Goal: Task Accomplishment & Management: Manage account settings

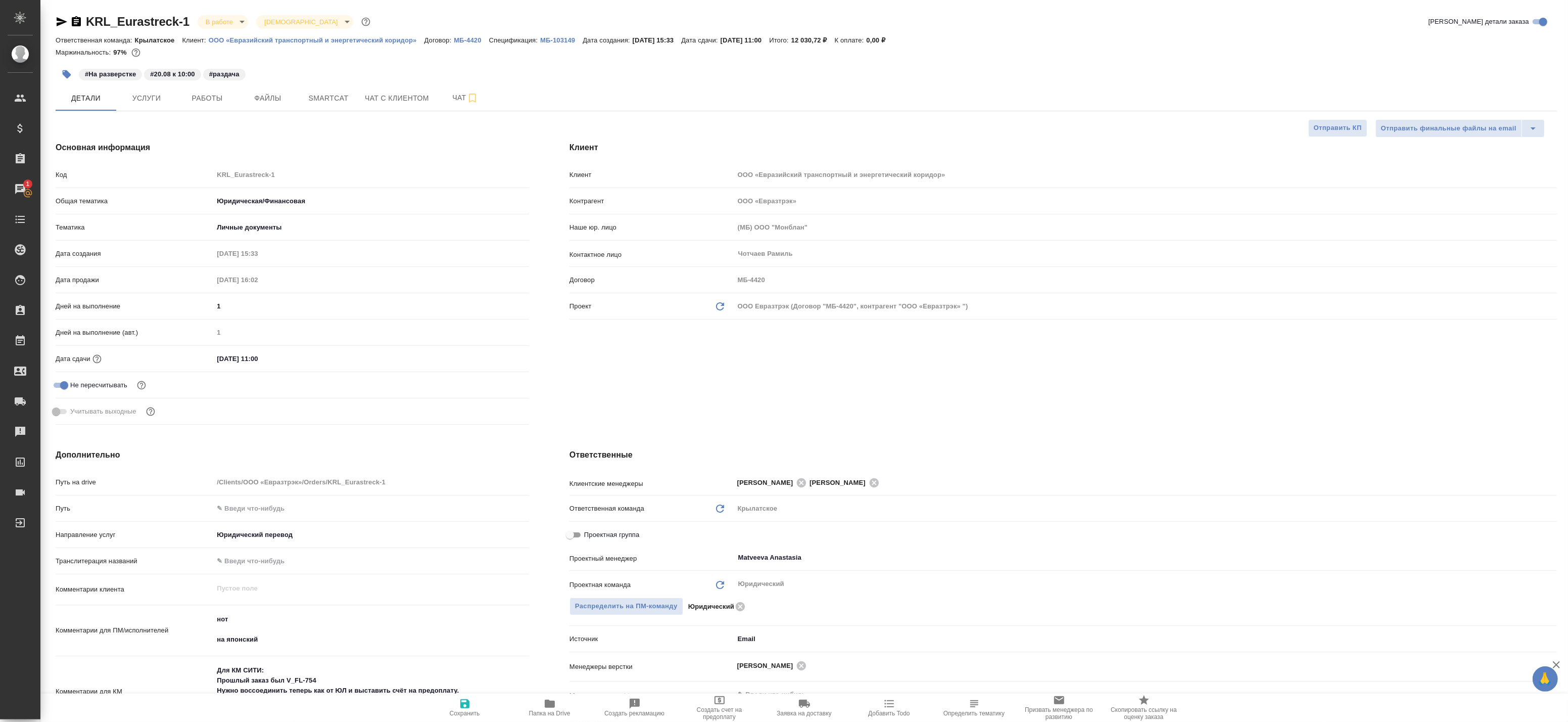
type textarea "x"
click at [784, 556] on input "Не назначен" at bounding box center [888, 557] width 302 height 12
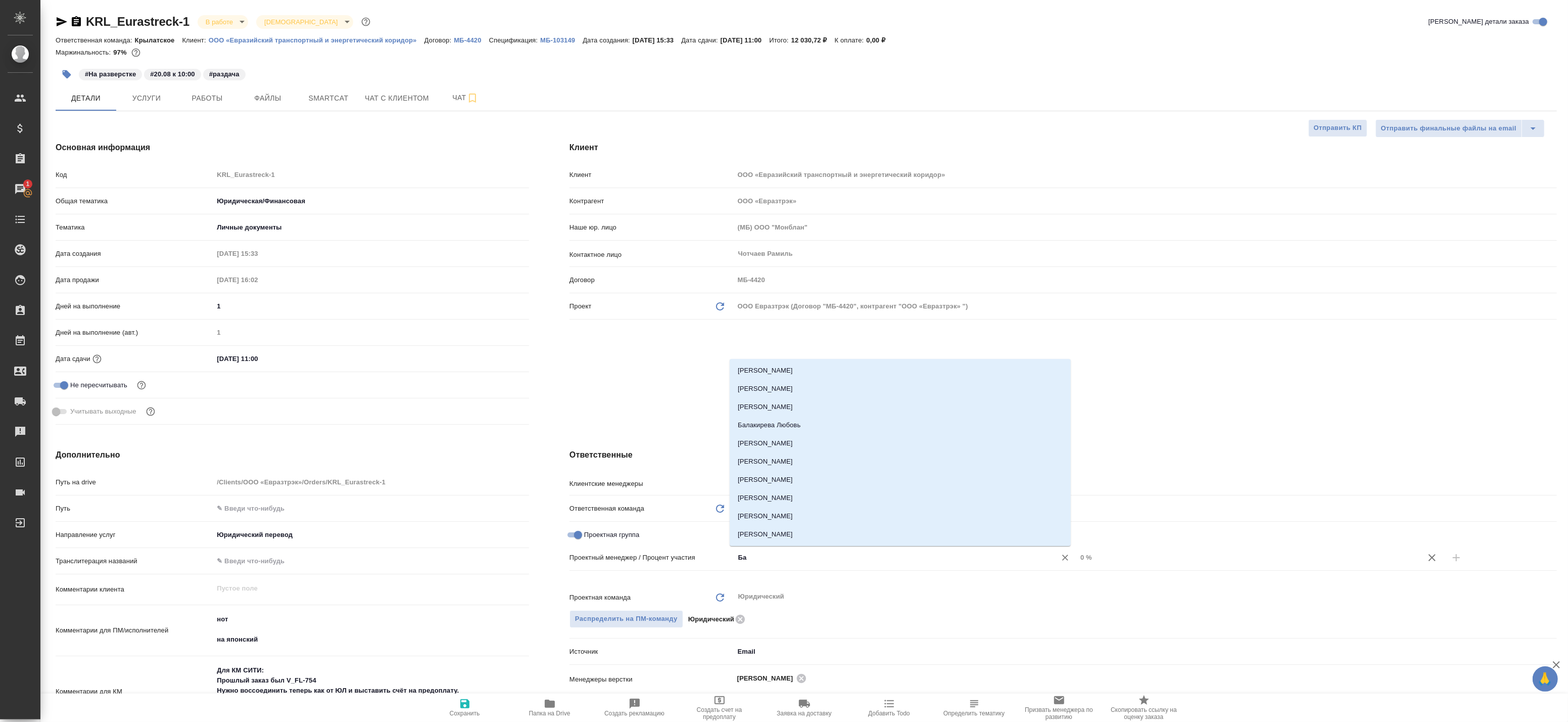
type input "Бад"
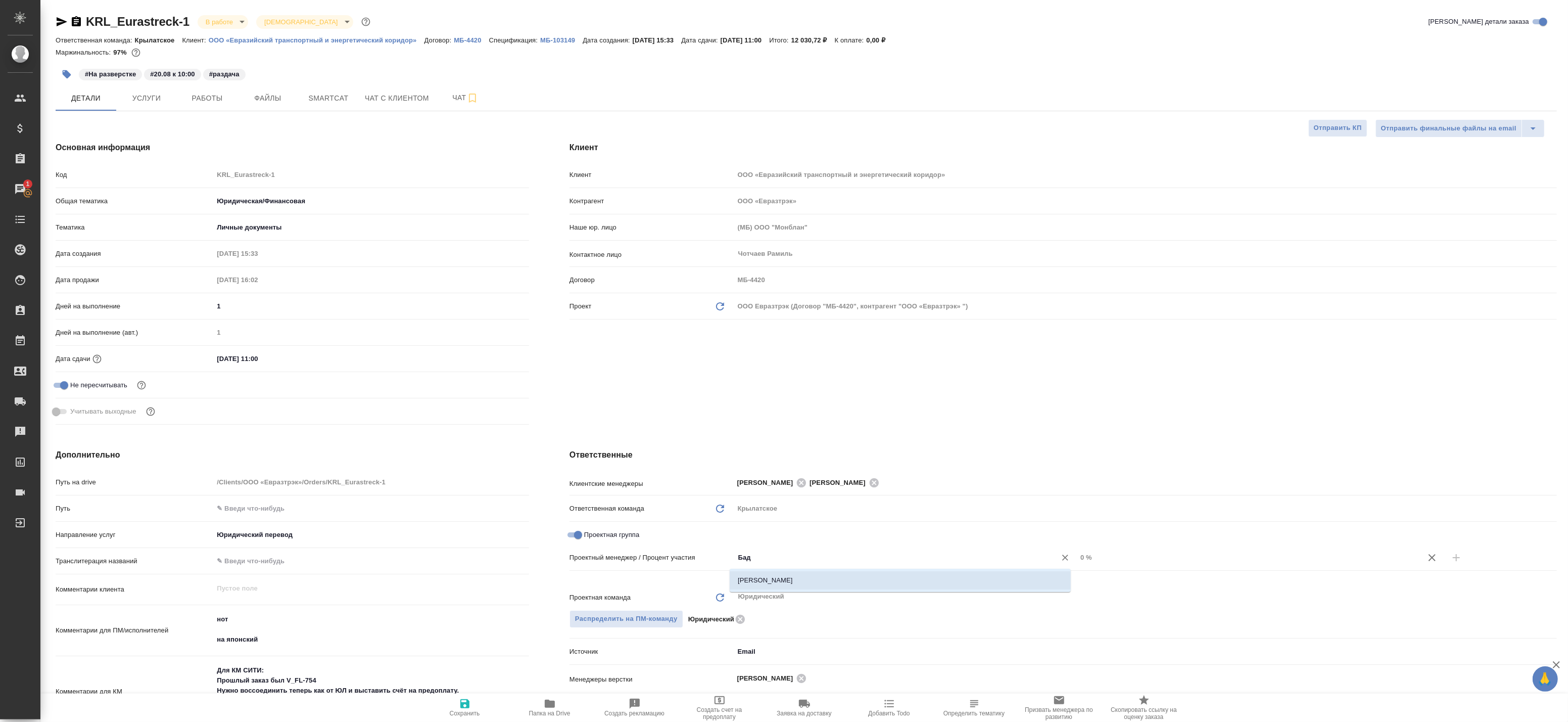
click at [975, 579] on li "[PERSON_NAME]" at bounding box center [900, 580] width 341 height 18
type textarea "x"
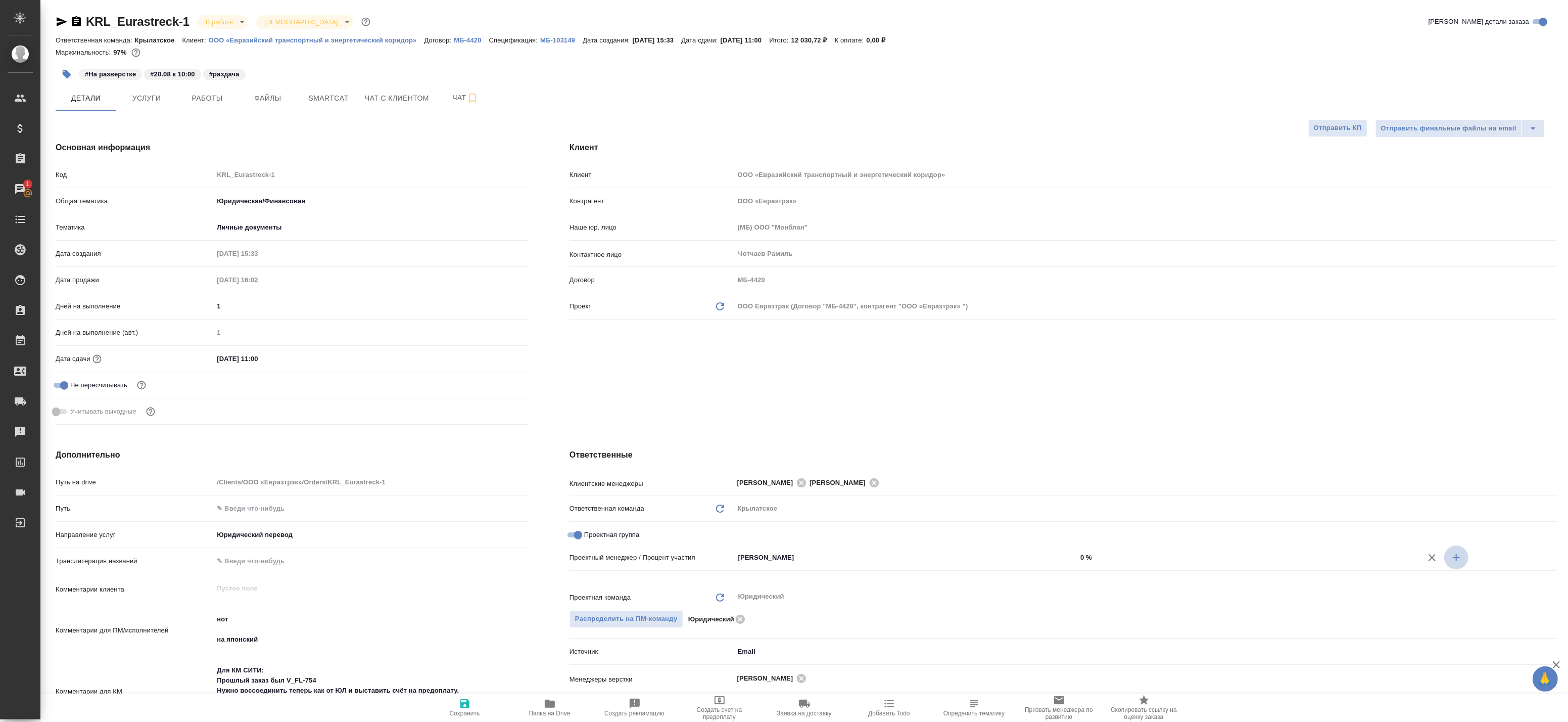
click at [1450, 558] on icon "button" at bounding box center [1456, 557] width 12 height 12
type textarea "x"
click at [886, 574] on input "Не назначен" at bounding box center [888, 575] width 302 height 12
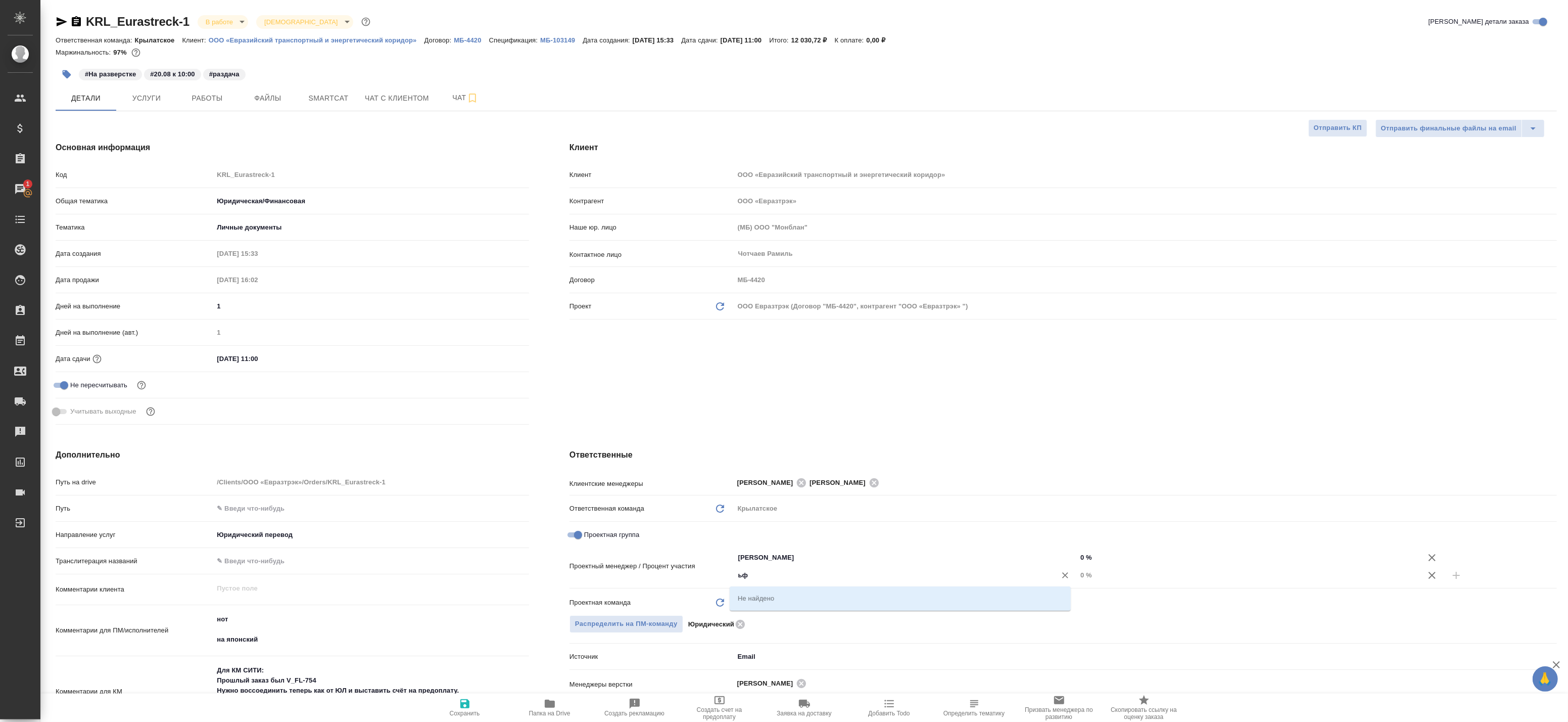
type input "ь"
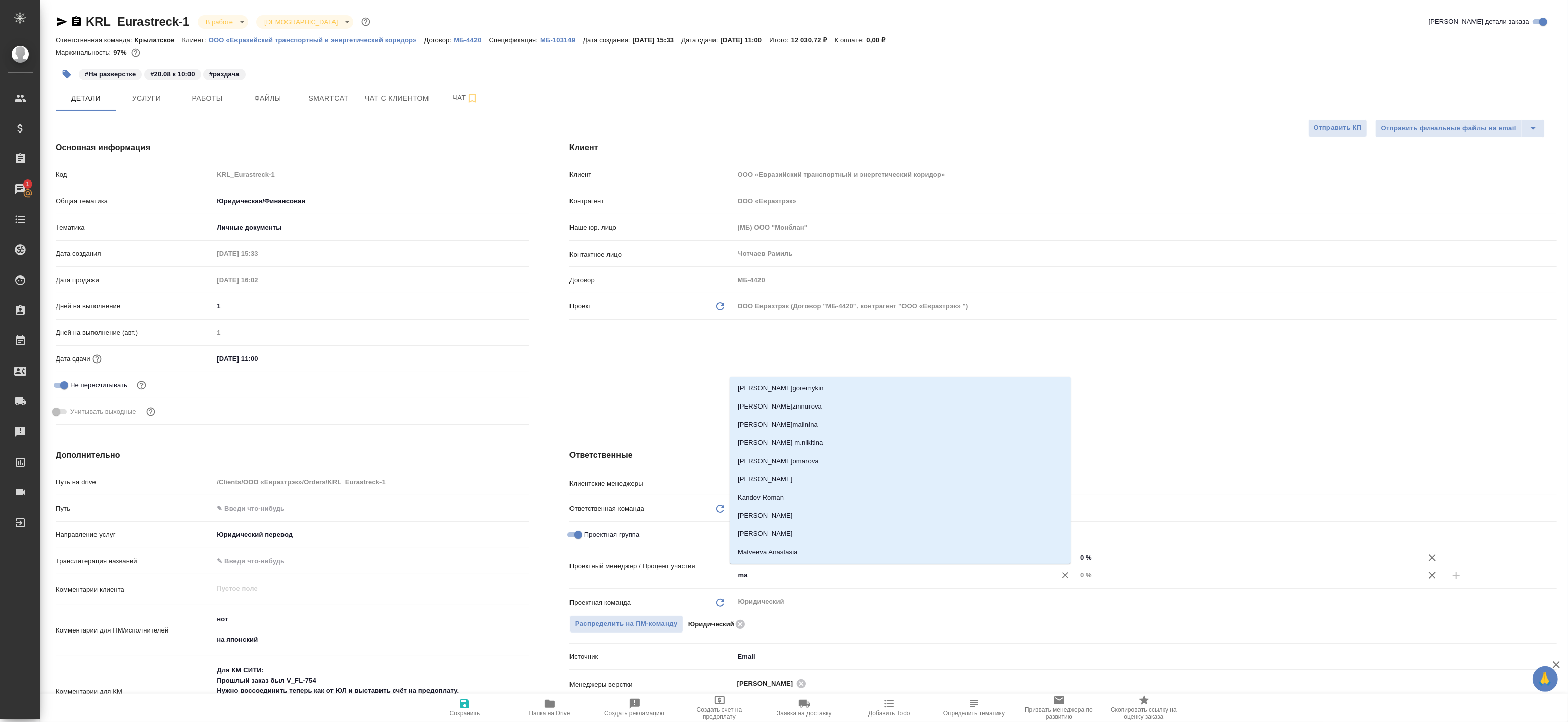
type input "mat"
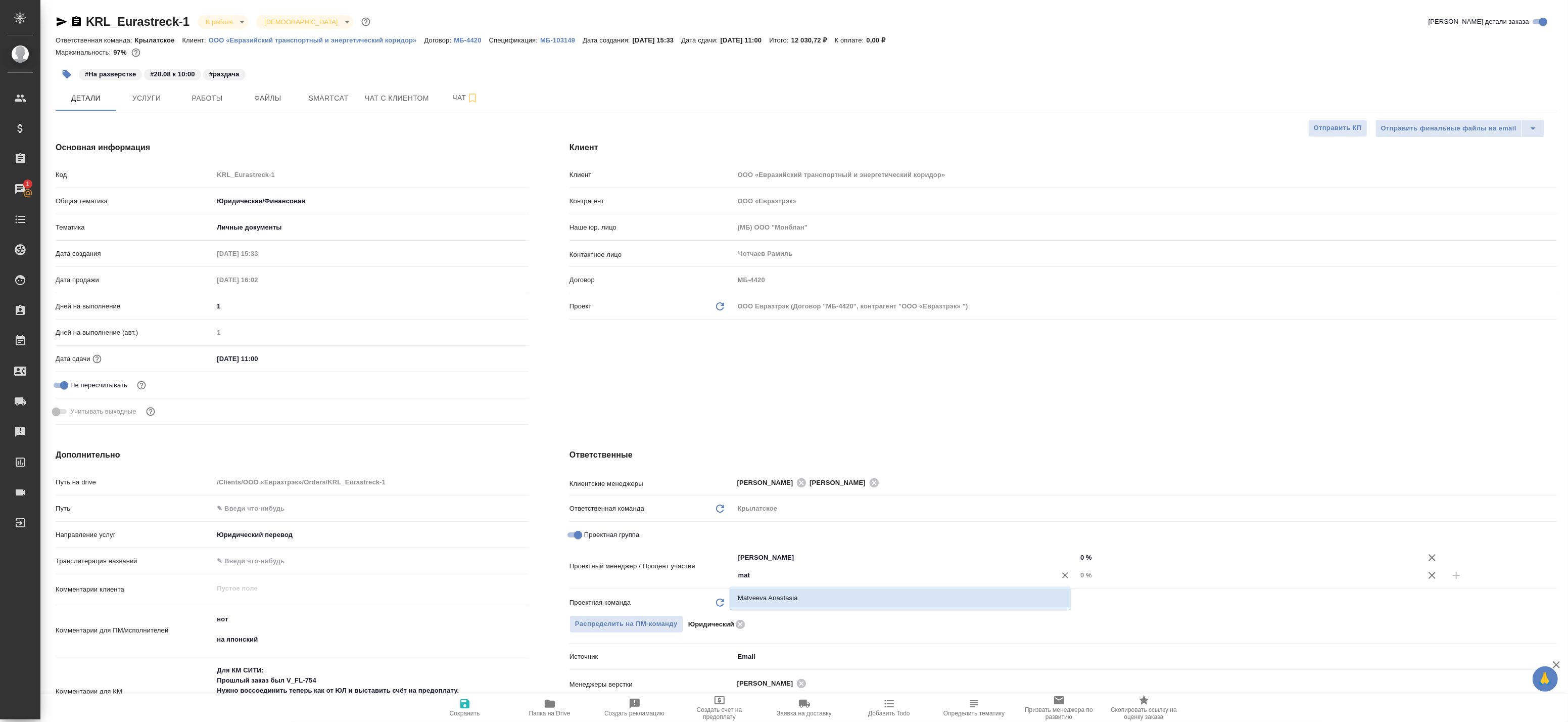
click at [849, 595] on li "Matveeva Anastasia" at bounding box center [900, 597] width 341 height 18
type textarea "x"
drag, startPoint x: 1104, startPoint y: 561, endPoint x: 1027, endPoint y: 552, distance: 77.5
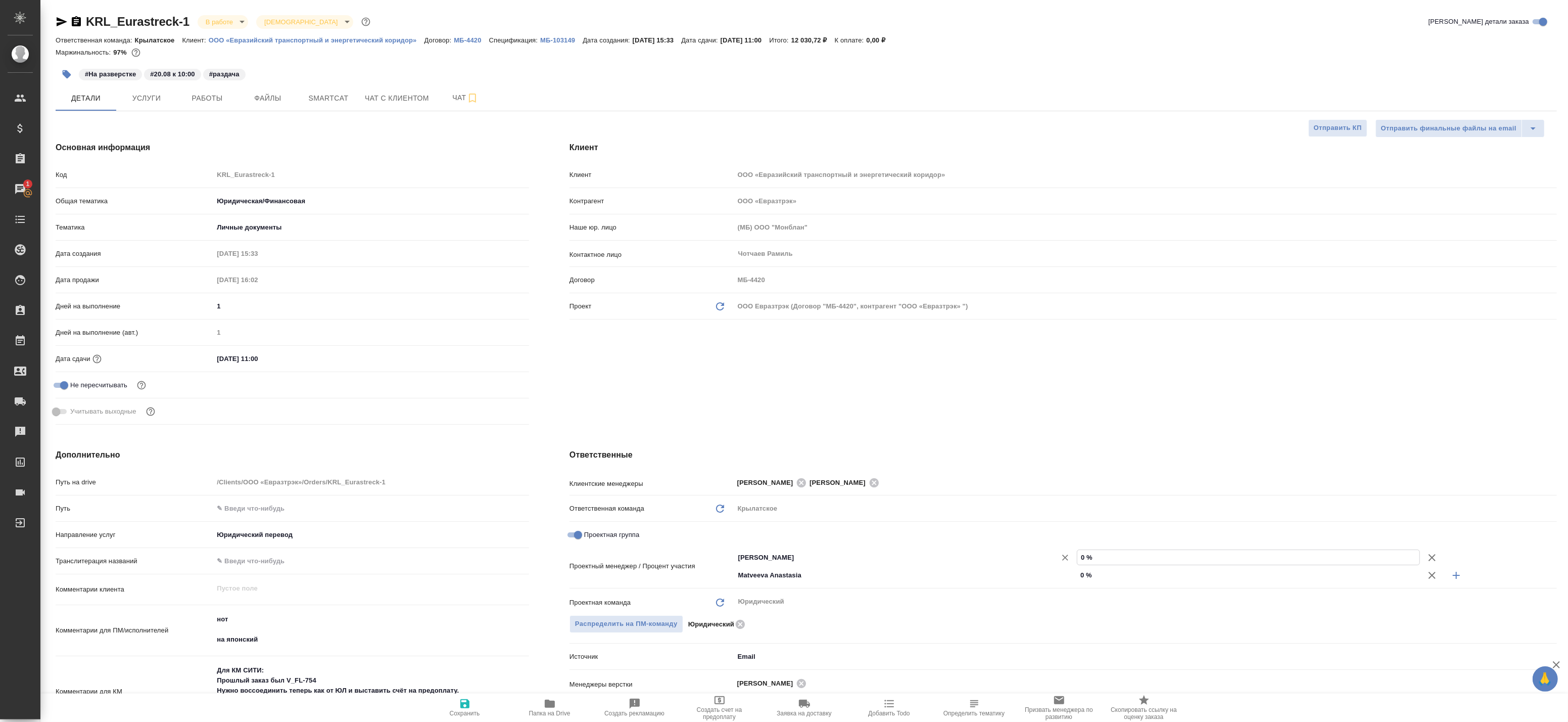
click at [1032, 552] on div "Баданян Артак ​ 0 %" at bounding box center [1145, 557] width 823 height 18
type textarea "x"
type input "1 %"
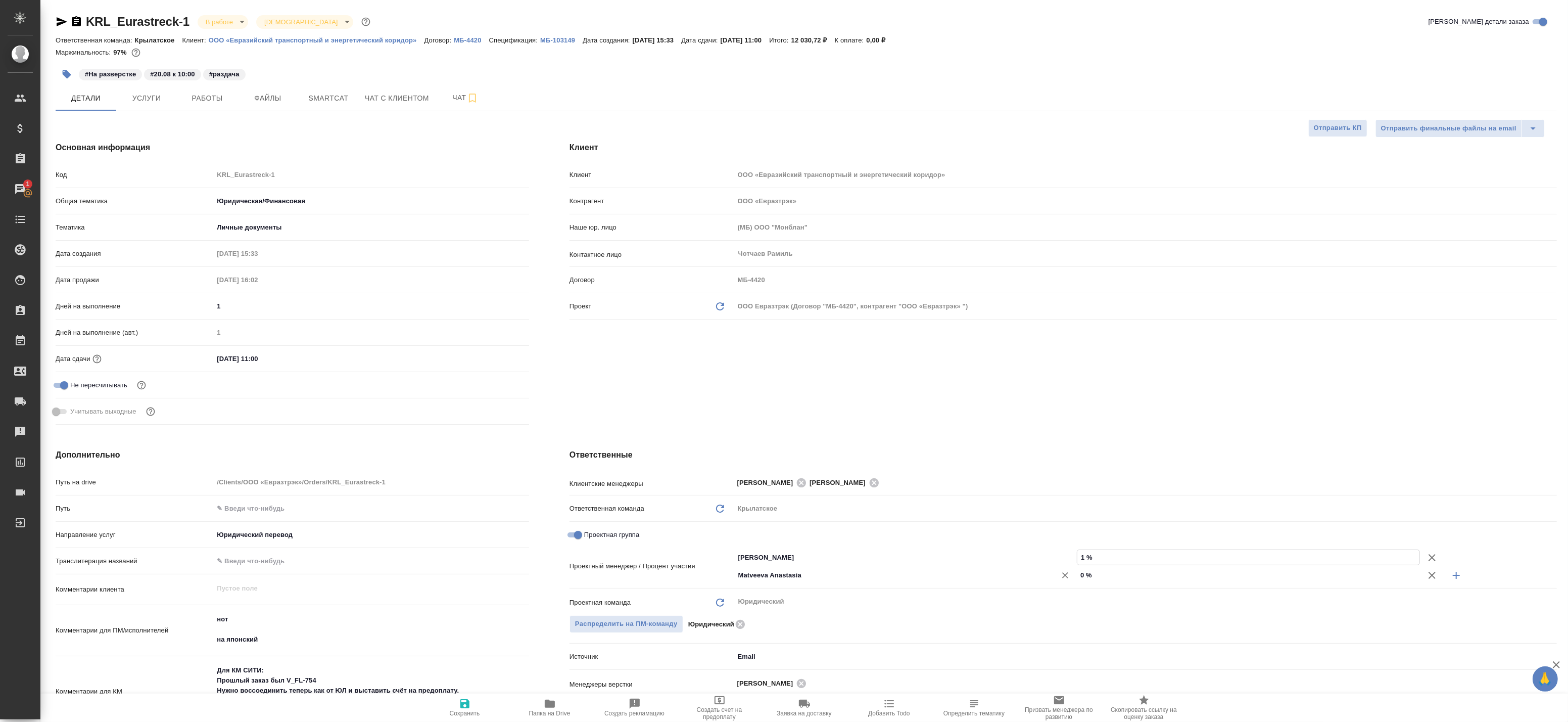
type textarea "x"
type input "10 %"
drag, startPoint x: 1096, startPoint y: 573, endPoint x: 1001, endPoint y: 565, distance: 95.3
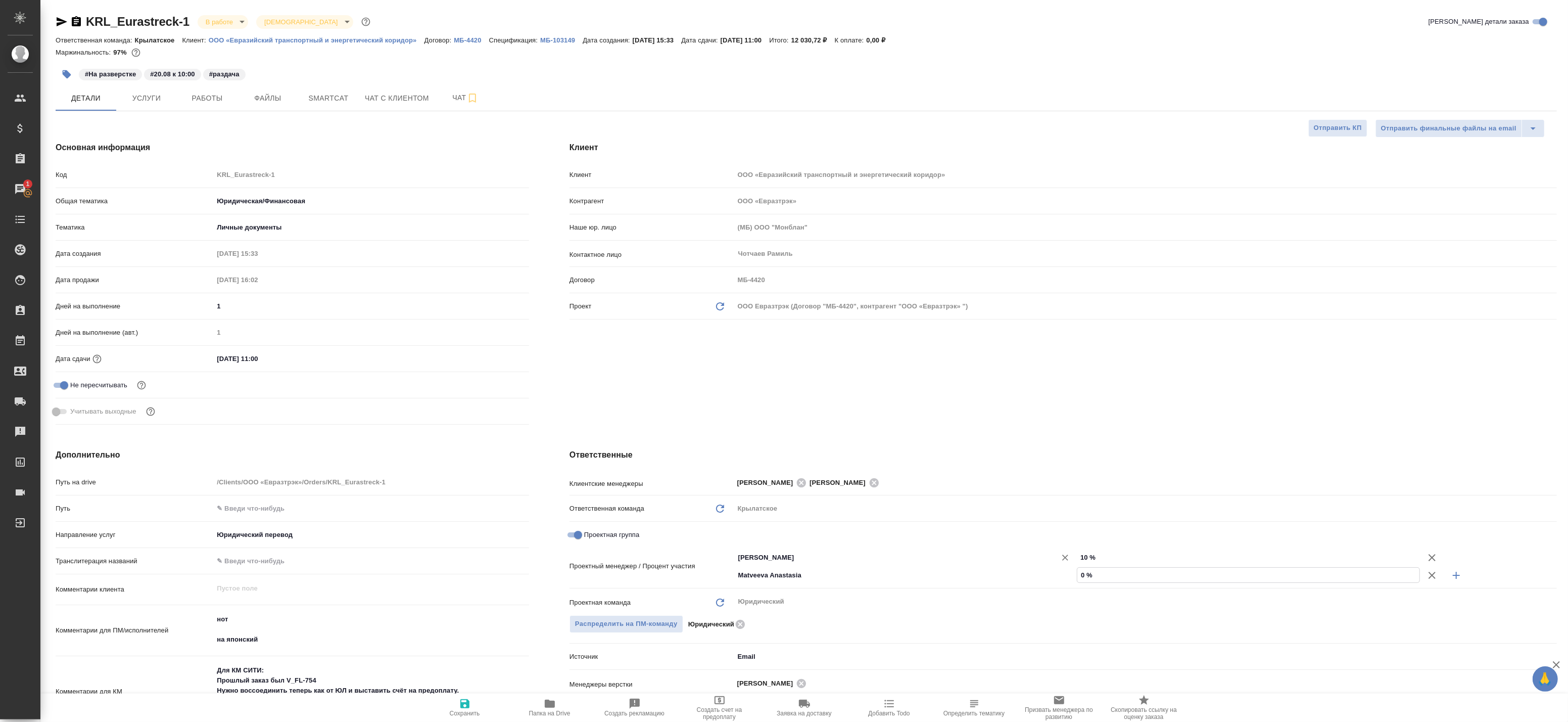
click at [1005, 566] on div "Matveeva Anastasia ​ 0 %" at bounding box center [1145, 575] width 823 height 18
type textarea "x"
type input "9 %"
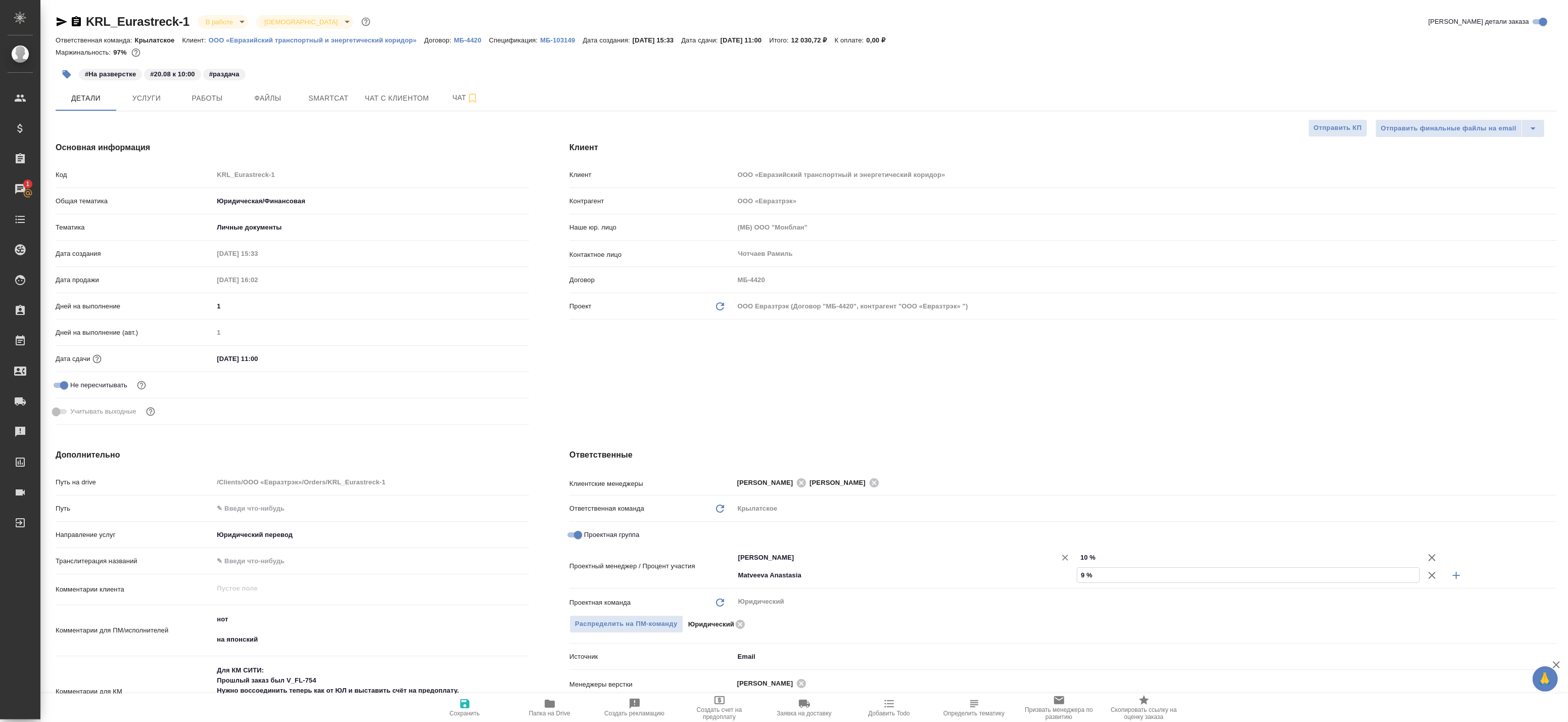
type textarea "x"
type input "90 %"
click at [457, 710] on span "Сохранить" at bounding box center [465, 707] width 73 height 19
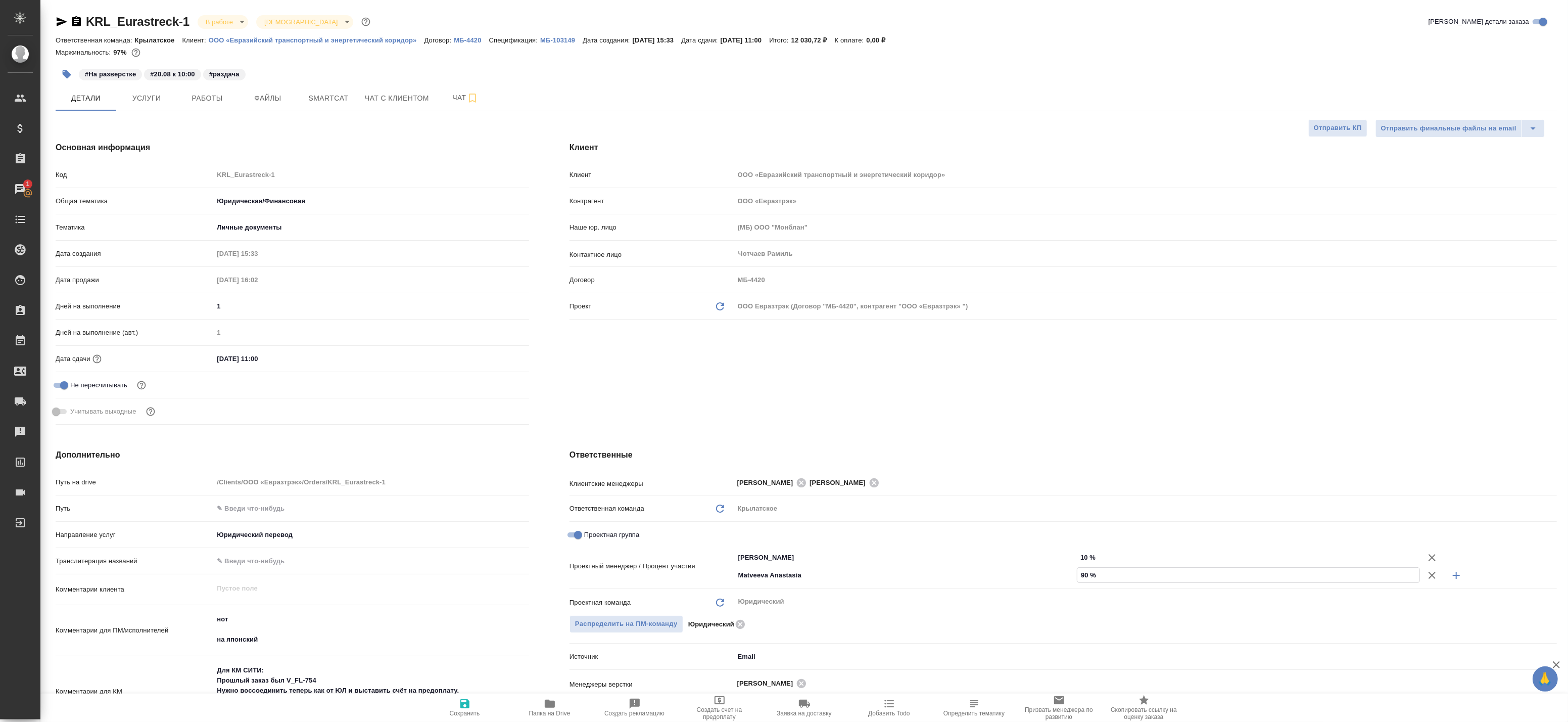
type textarea "x"
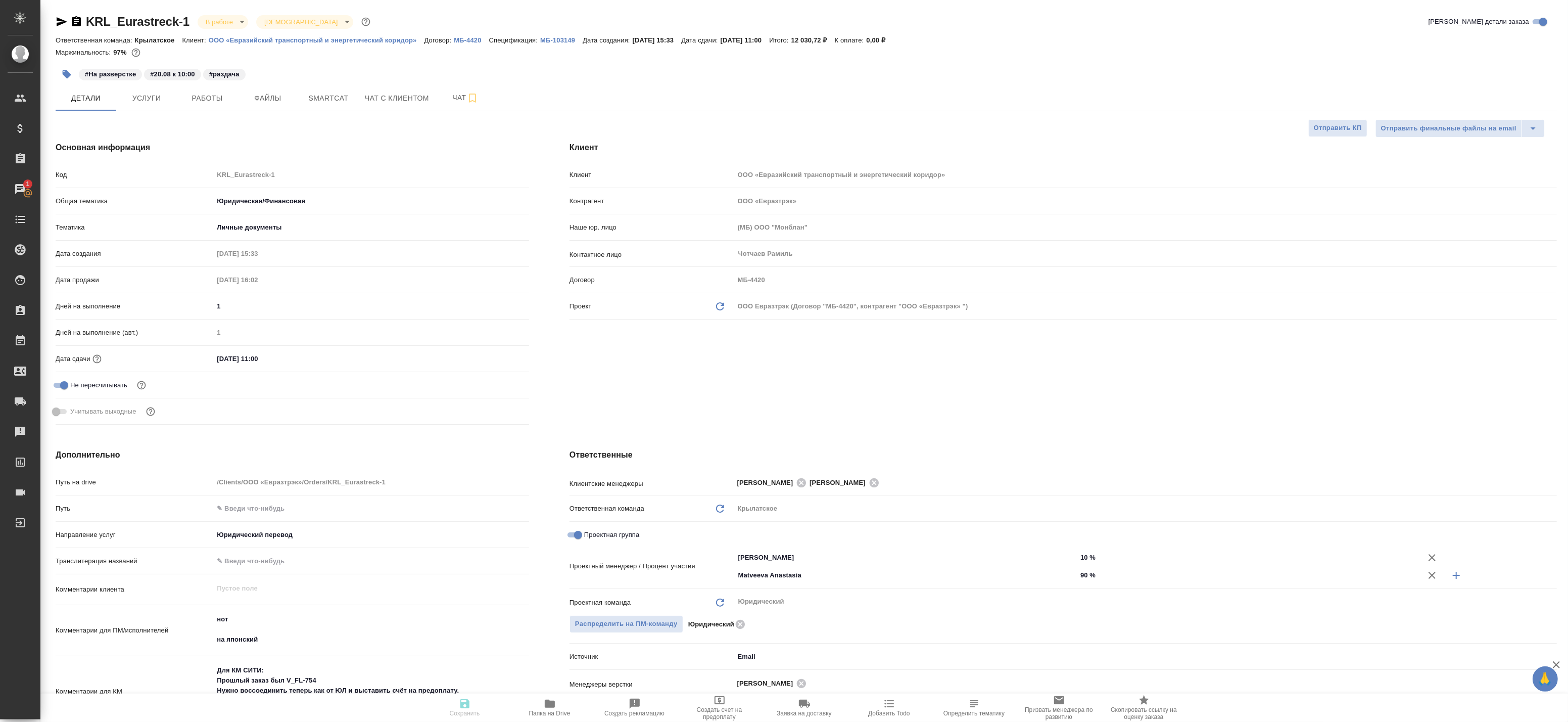
type textarea "x"
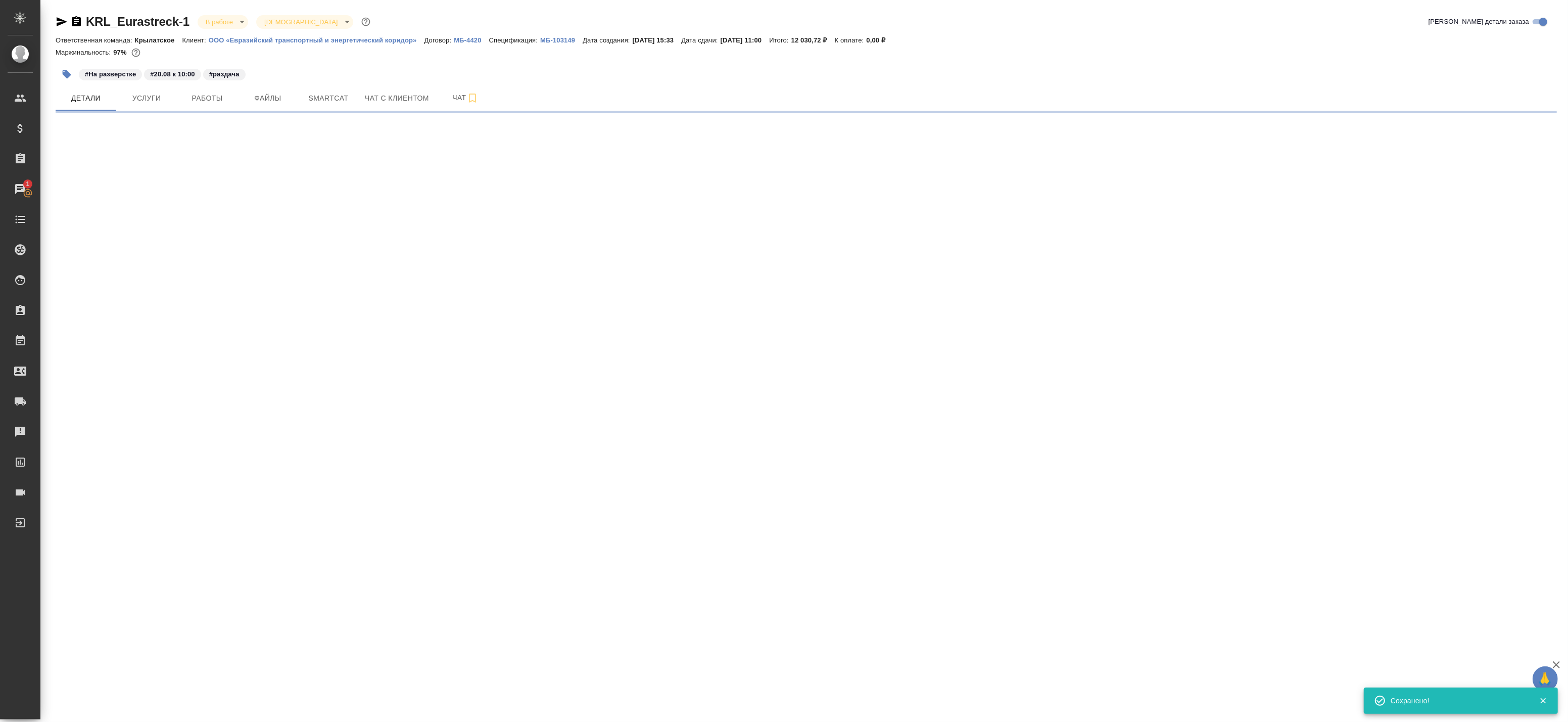
select select "RU"
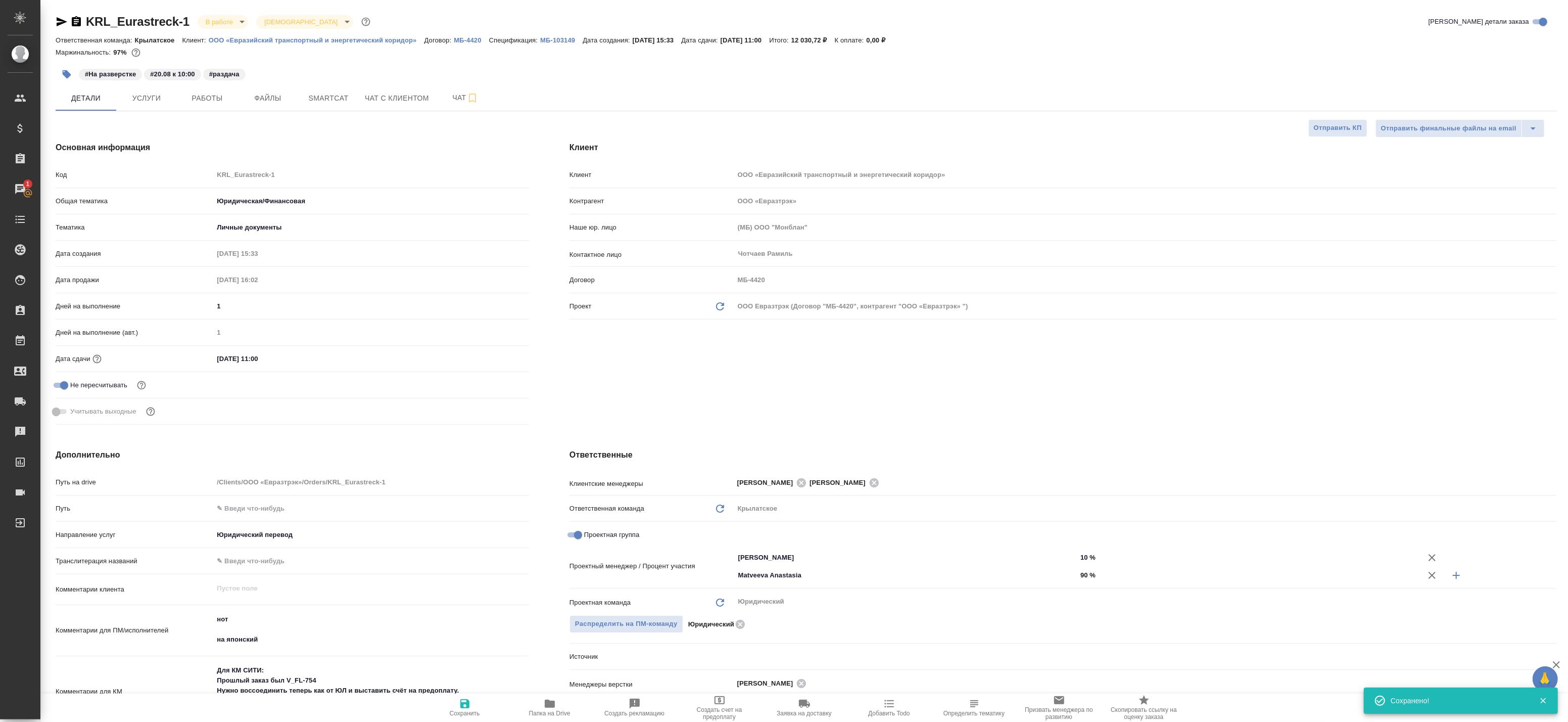
type textarea "x"
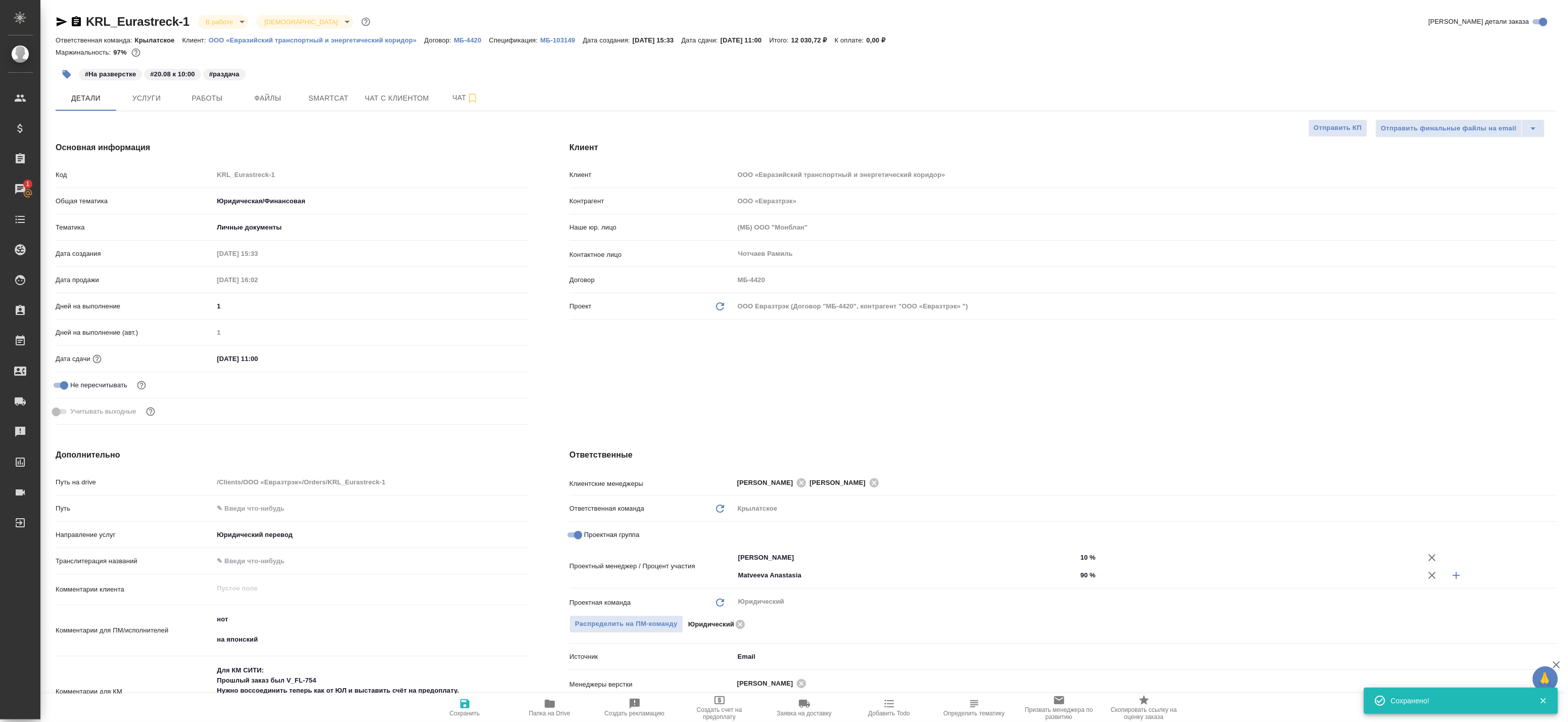
type textarea "x"
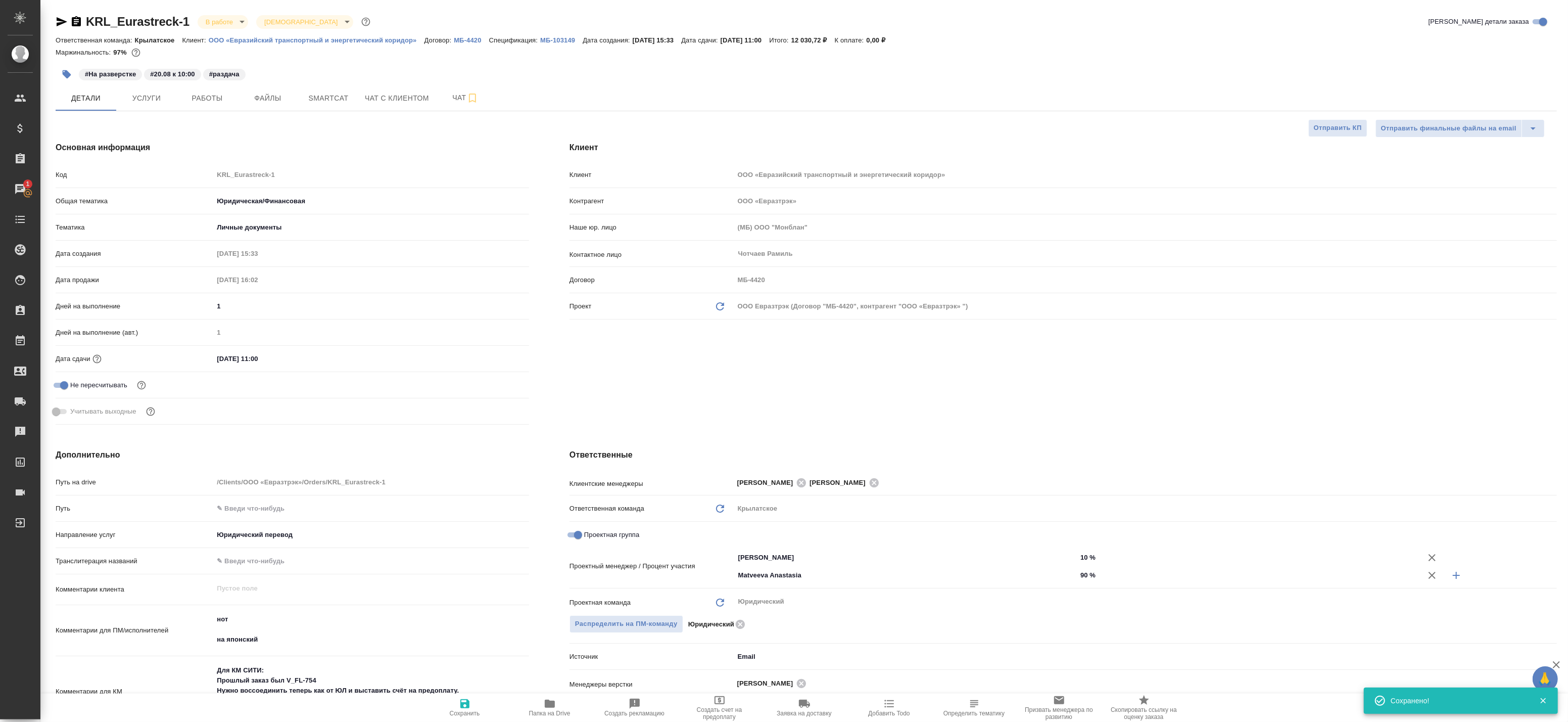
type textarea "x"
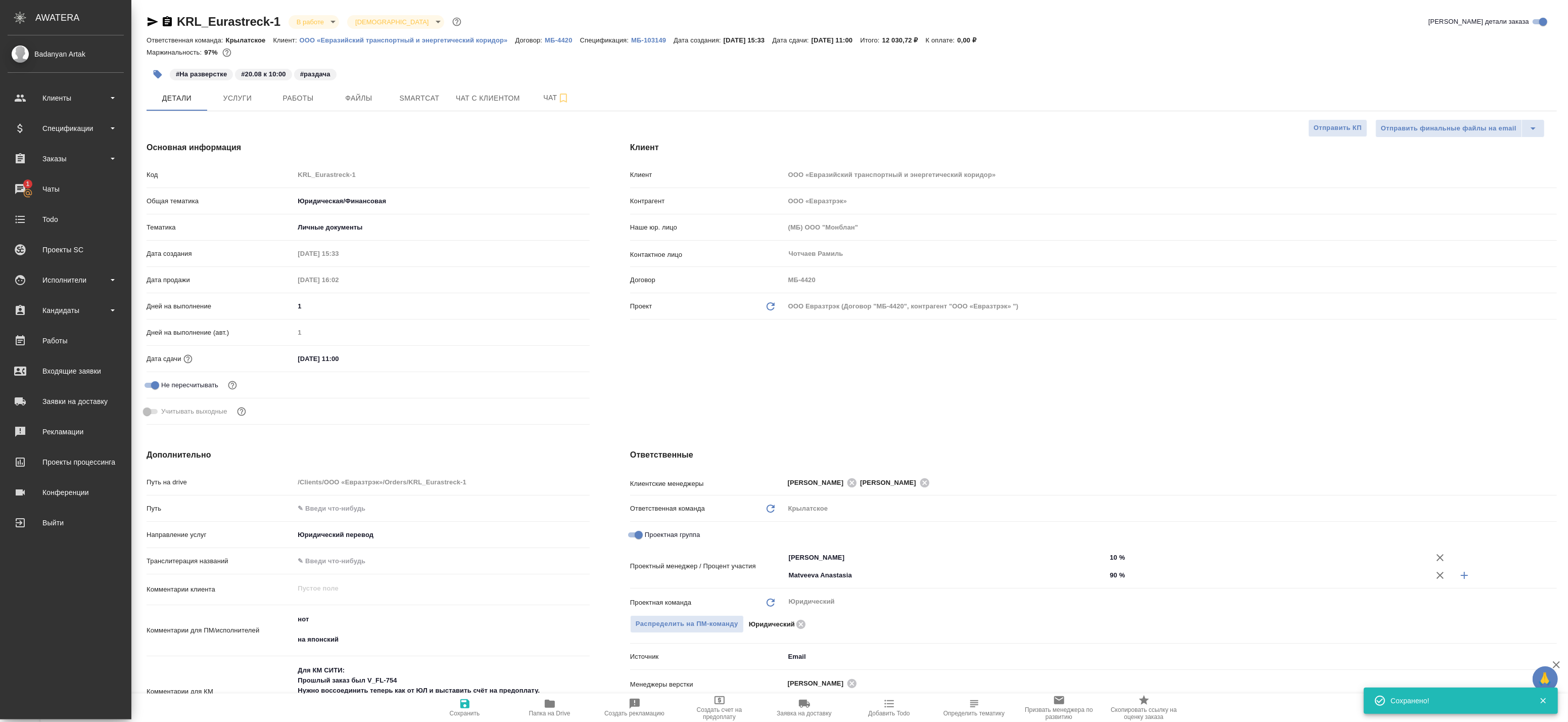
type textarea "x"
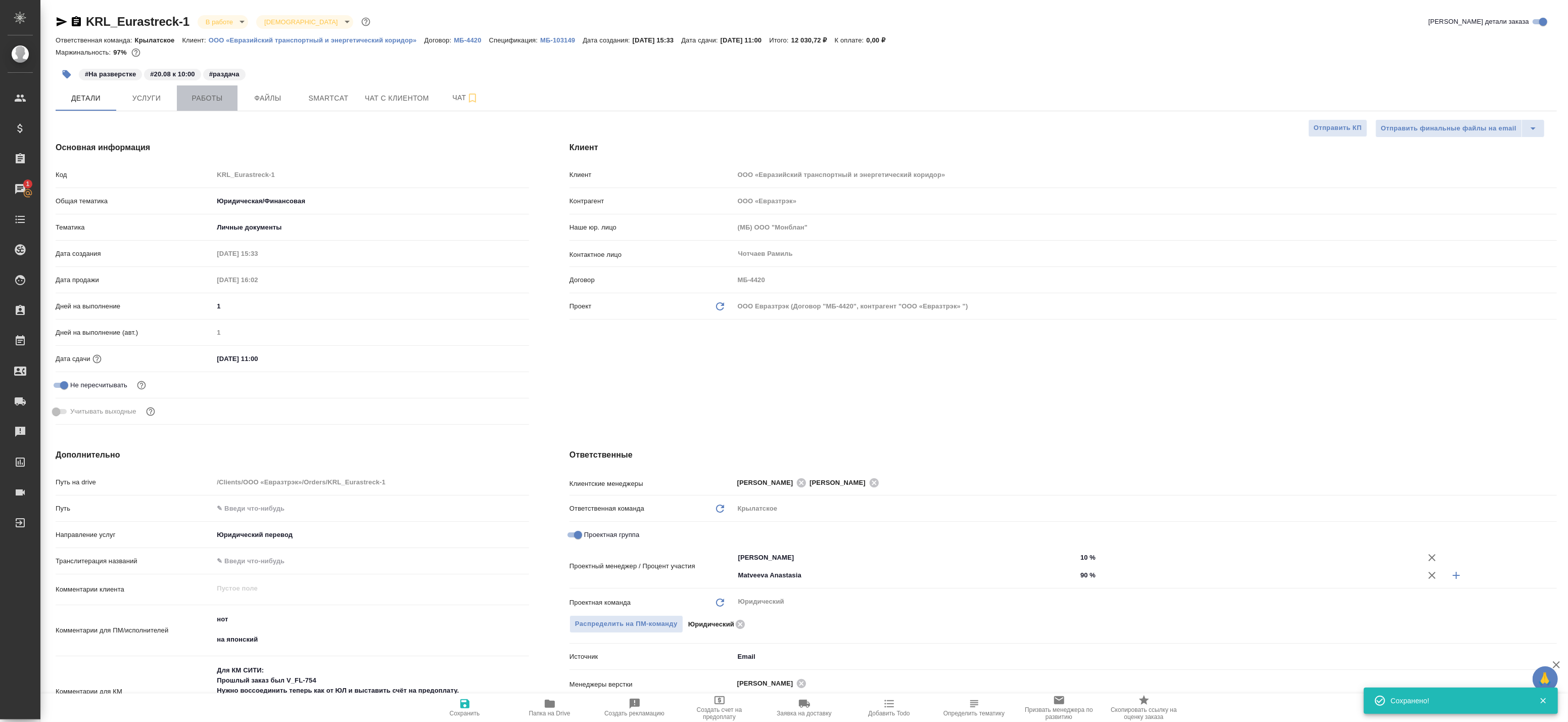
click at [214, 99] on span "Работы" at bounding box center [206, 98] width 48 height 12
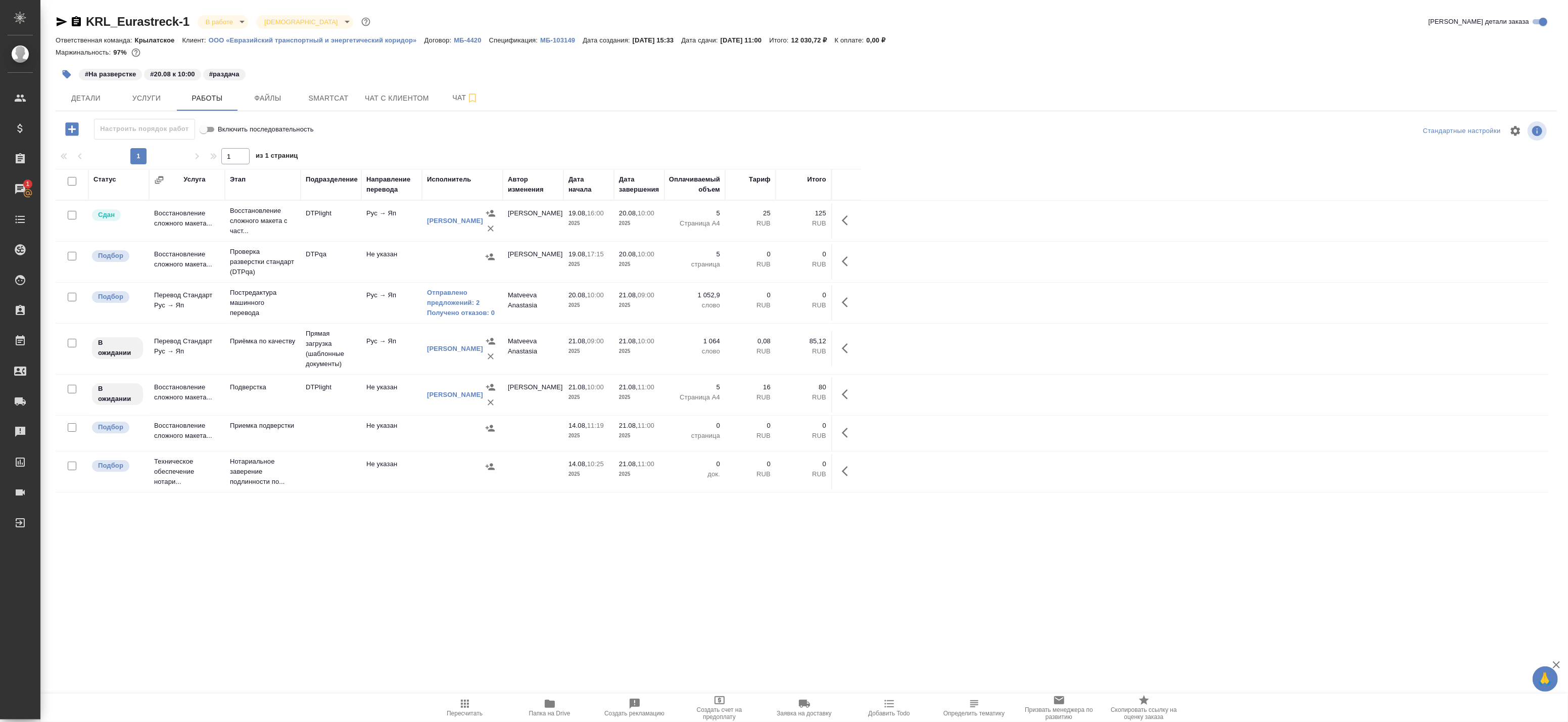
click at [342, 239] on td at bounding box center [331, 221] width 61 height 35
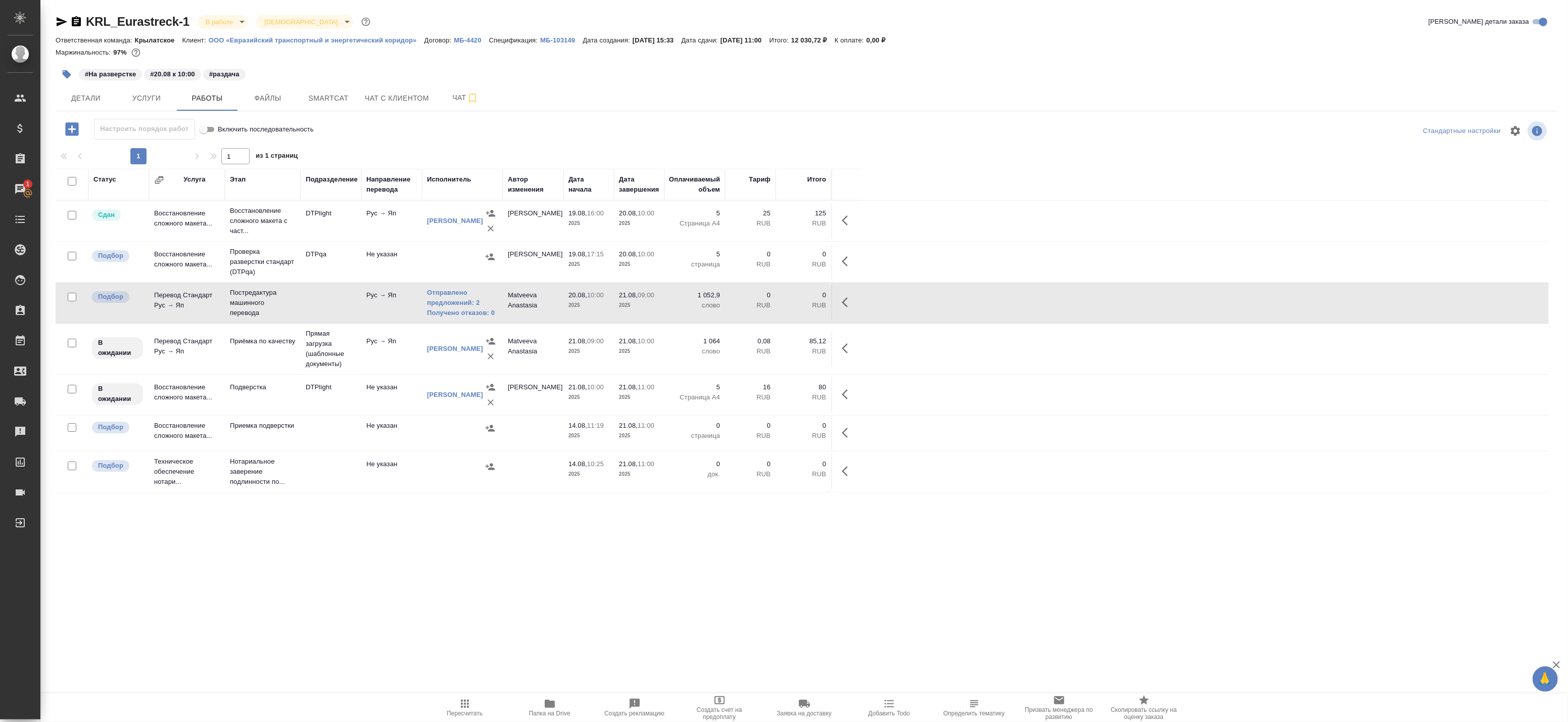
click at [321, 239] on td at bounding box center [331, 221] width 61 height 35
click at [851, 305] on icon "button" at bounding box center [847, 302] width 12 height 12
click at [756, 302] on icon "button" at bounding box center [756, 302] width 12 height 12
click at [431, 297] on link "Отправлено предложений: 2" at bounding box center [462, 297] width 70 height 20
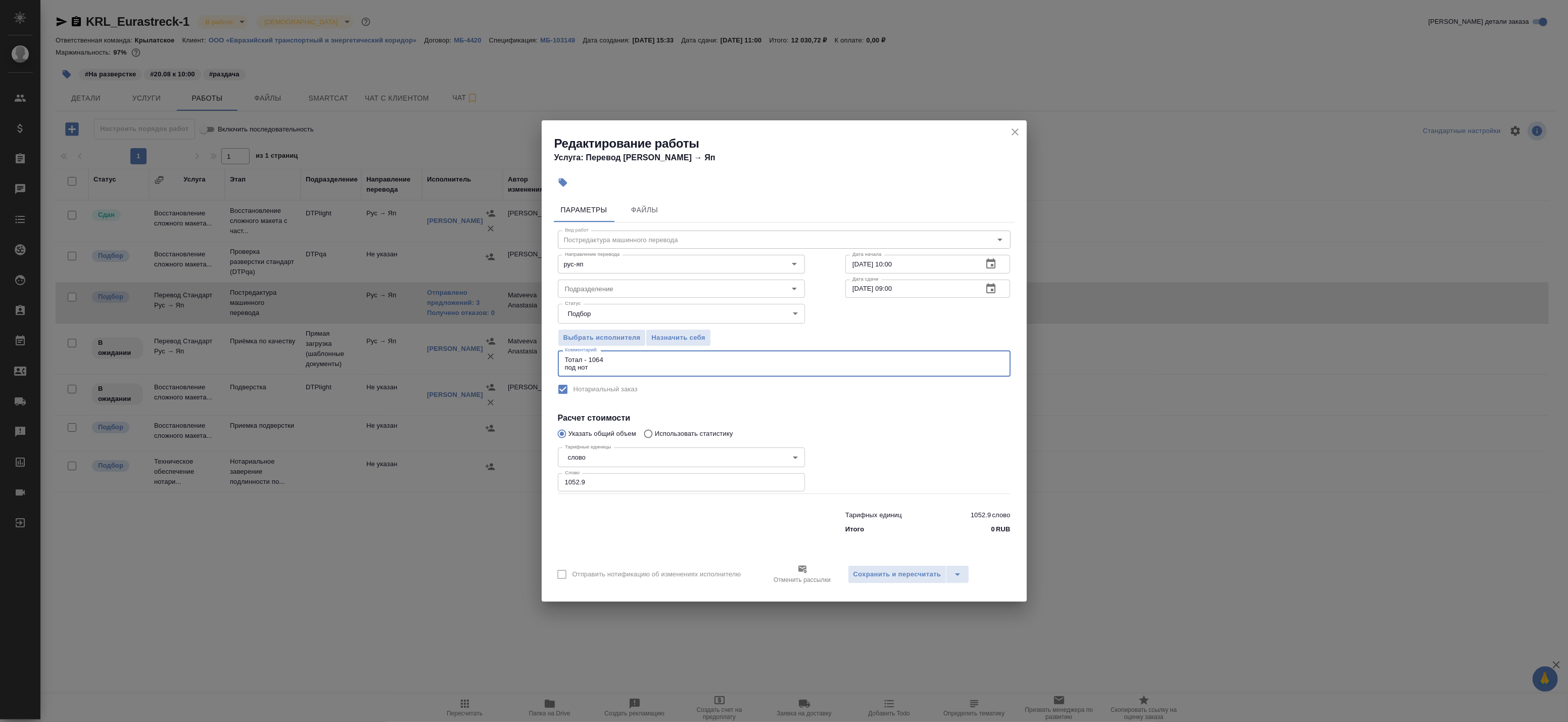
drag, startPoint x: 644, startPoint y: 359, endPoint x: 483, endPoint y: 349, distance: 161.3
click at [483, 349] on div "Редактирование работы Услуга: Перевод Стандарт Рус → Яп Параметры Файлы Вид раб…" at bounding box center [784, 361] width 1568 height 722
paste textarea "KRL_Eurastreck-1 Дата завершения: 21.08.2025, 09:00 Постредактура машинного пер…"
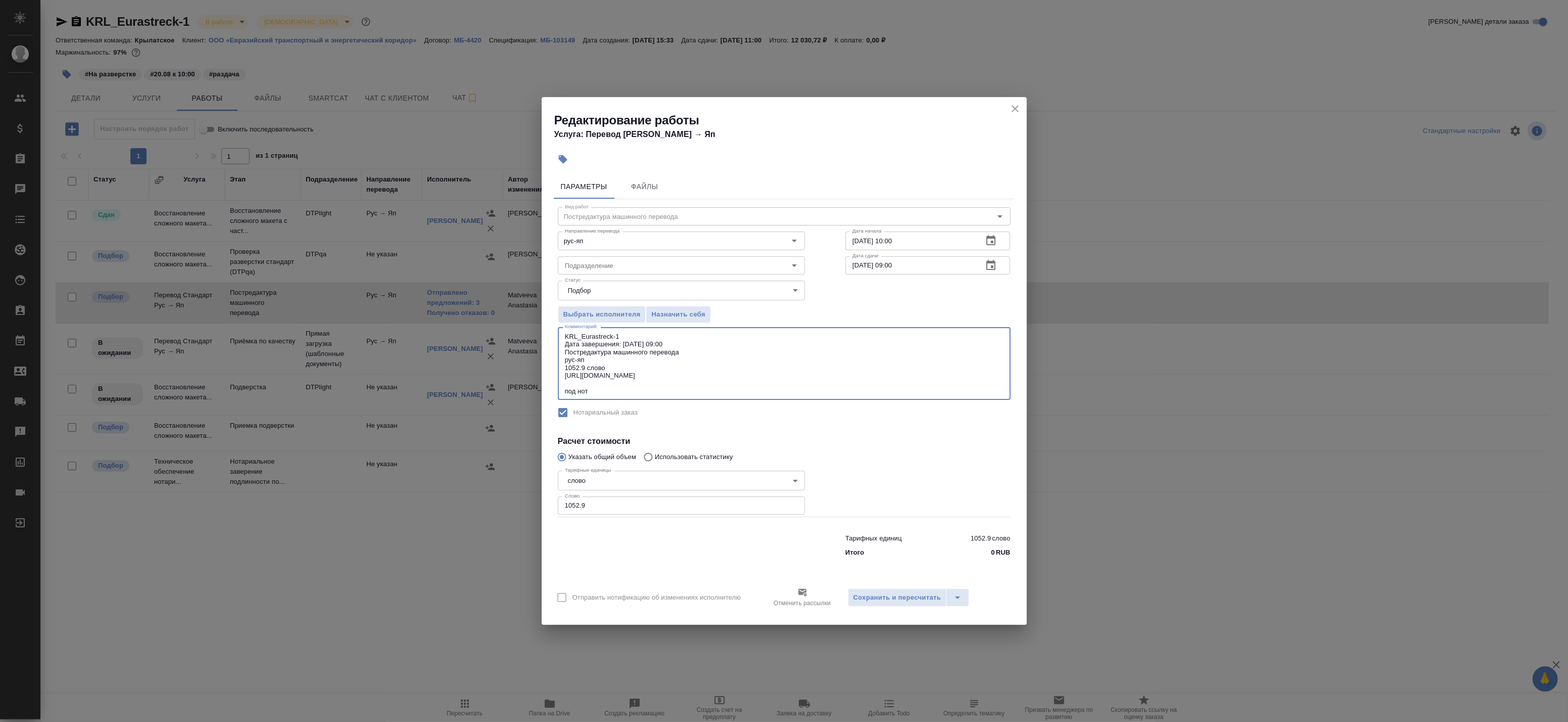
type textarea "Тотал - 1064 под нот"
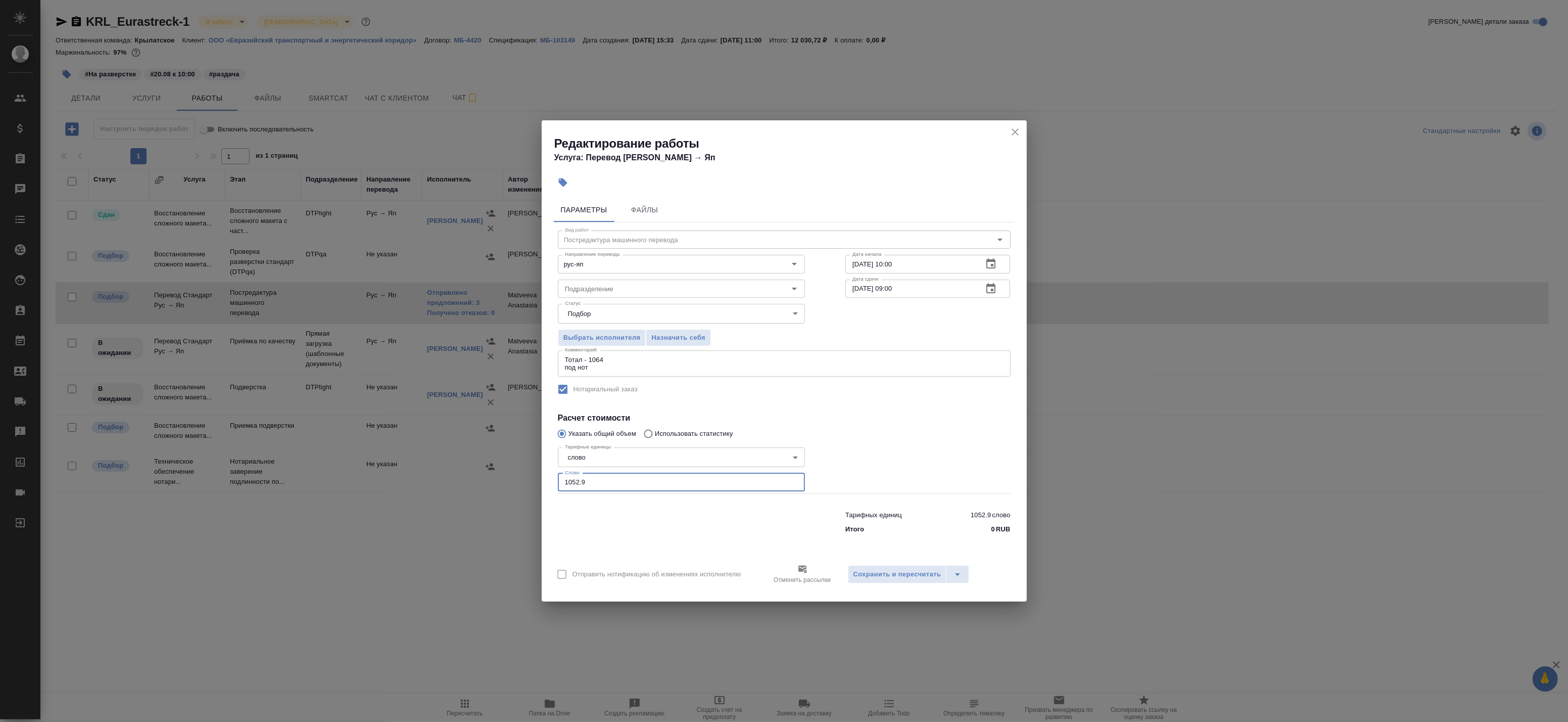
drag, startPoint x: 584, startPoint y: 480, endPoint x: 517, endPoint y: 478, distance: 67.0
click at [522, 478] on div "Редактирование работы Услуга: Перевод Стандарт Рус → Яп Параметры Файлы Вид раб…" at bounding box center [784, 361] width 1568 height 722
click at [590, 480] on input "1052.9" at bounding box center [682, 481] width 247 height 18
drag, startPoint x: 603, startPoint y: 480, endPoint x: 526, endPoint y: 478, distance: 77.0
click at [523, 478] on div "Редактирование работы Услуга: Перевод Стандарт Рус → Яп Параметры Файлы Вид раб…" at bounding box center [784, 361] width 1568 height 722
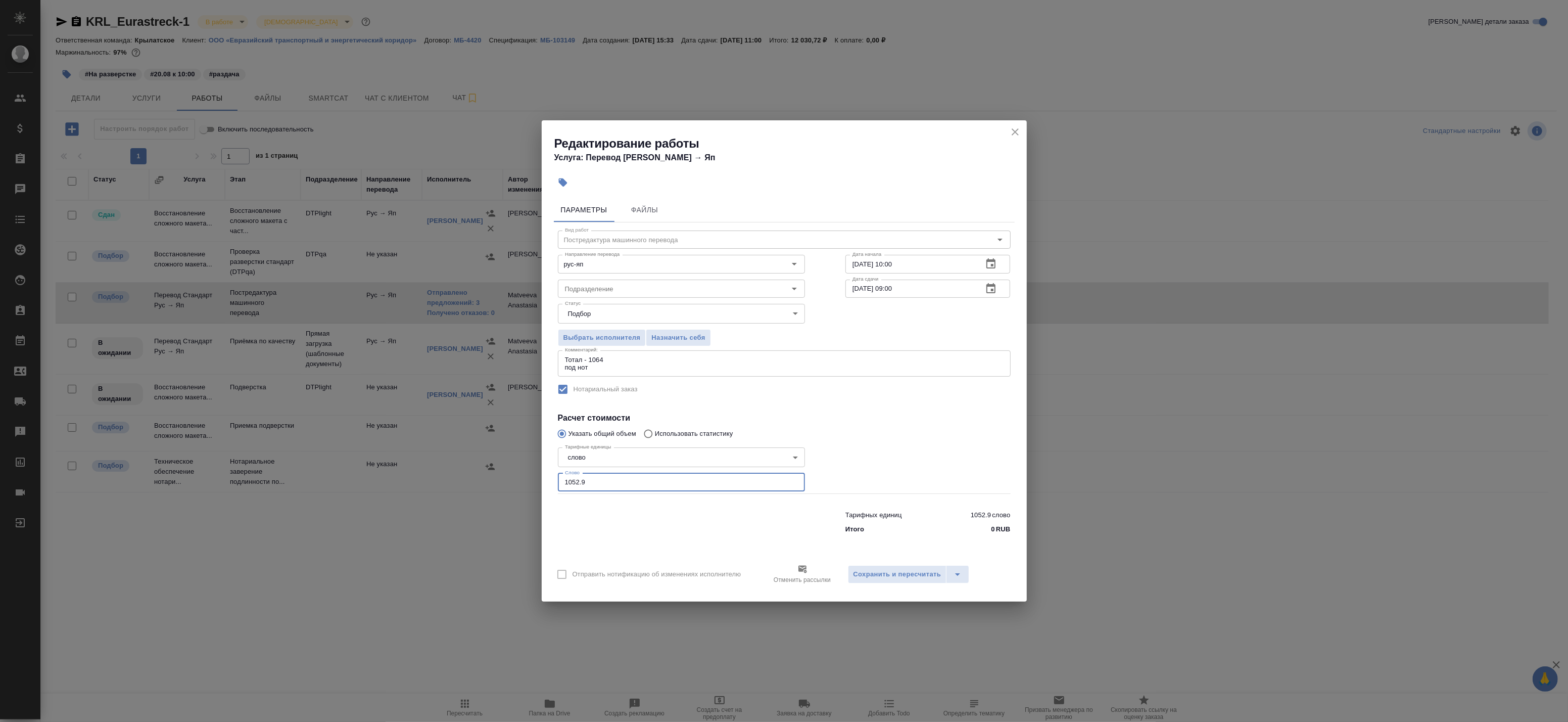
paste input "75"
click at [599, 482] on input "1052.9" at bounding box center [682, 481] width 247 height 18
drag, startPoint x: 608, startPoint y: 482, endPoint x: 509, endPoint y: 475, distance: 99.2
click at [509, 475] on div "Редактирование работы Услуга: Перевод Стандарт Рус → Яп Параметры Файлы Вид раб…" at bounding box center [784, 361] width 1568 height 722
paste input "75"
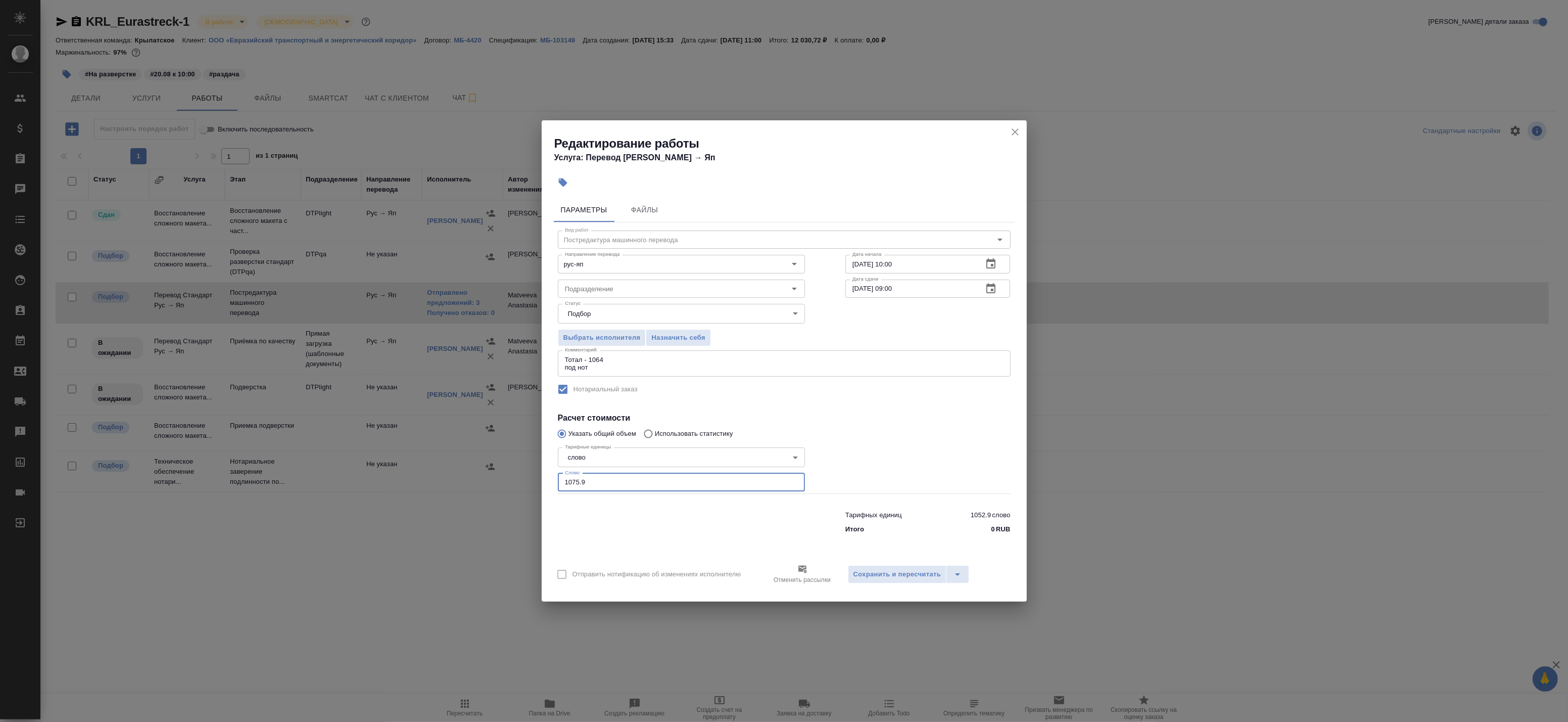
drag, startPoint x: 588, startPoint y: 484, endPoint x: 575, endPoint y: 483, distance: 13.0
click at [575, 483] on input "1075.9" at bounding box center [682, 481] width 247 height 18
type input "1076"
click at [629, 360] on textarea "Тотал - 1064 под нот" at bounding box center [784, 363] width 438 height 15
drag, startPoint x: 634, startPoint y: 358, endPoint x: 541, endPoint y: 356, distance: 93.0
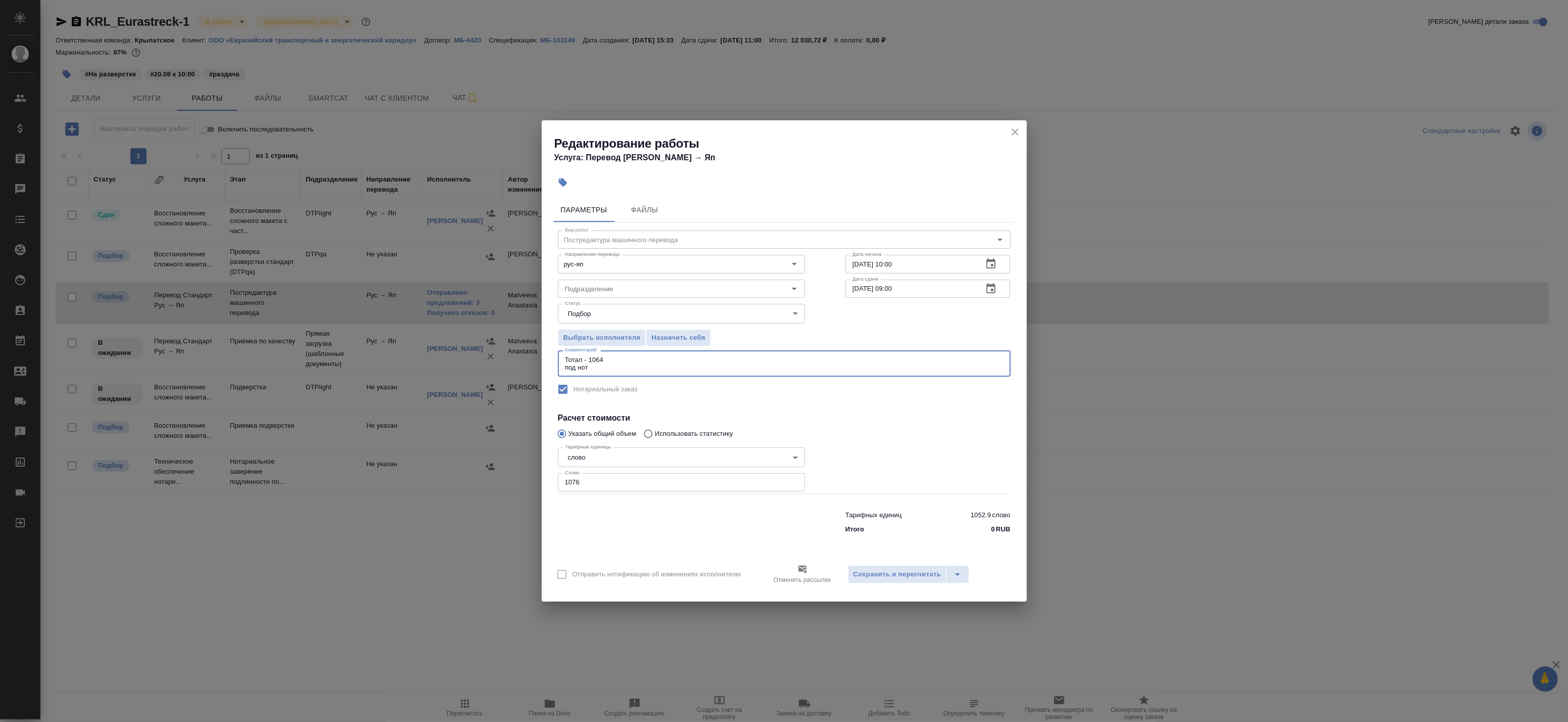
click at [543, 356] on div "Параметры Файлы Вид работ Постредактура машинного перевода Вид работ Направлени…" at bounding box center [784, 374] width 485 height 361
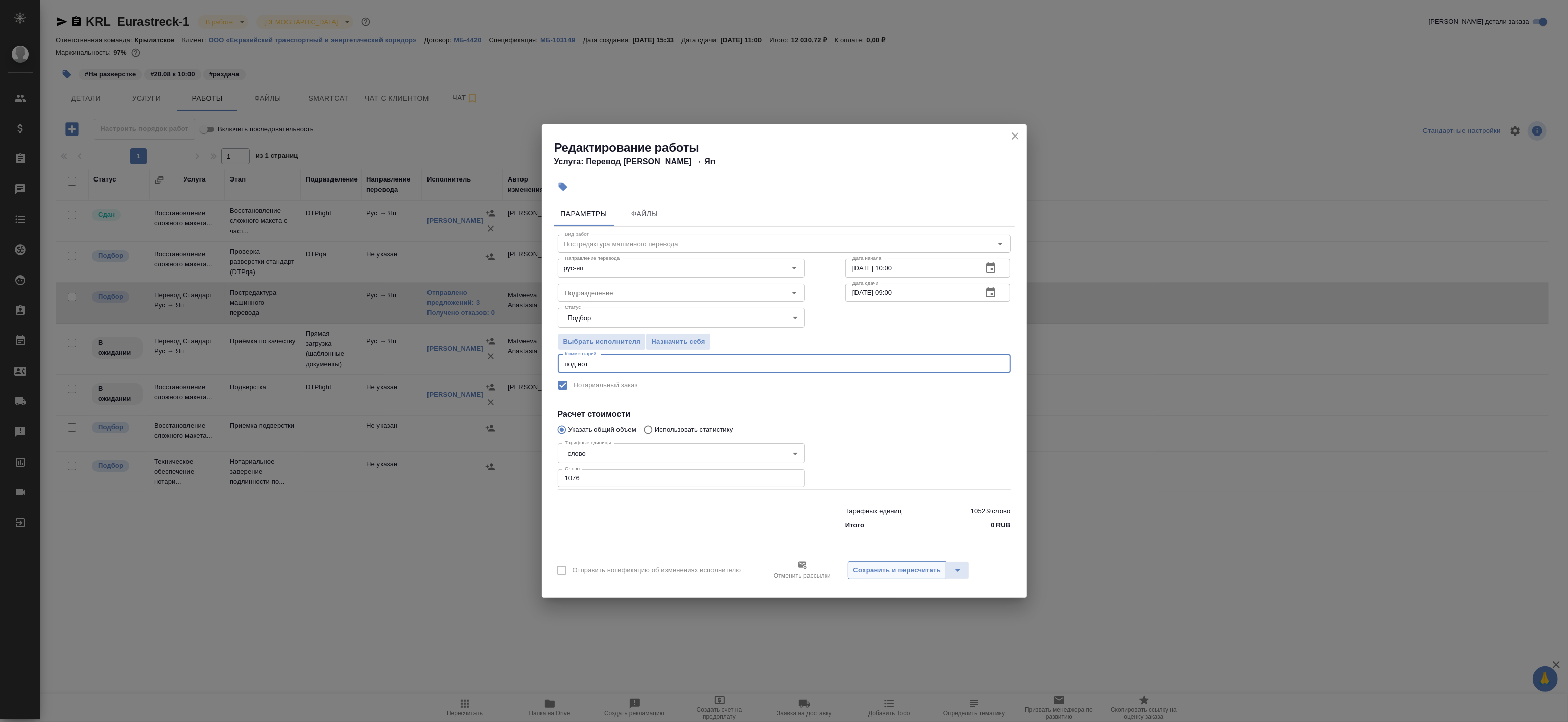
type textarea "под нот"
click at [882, 569] on span "Сохранить и пересчитать" at bounding box center [898, 571] width 87 height 11
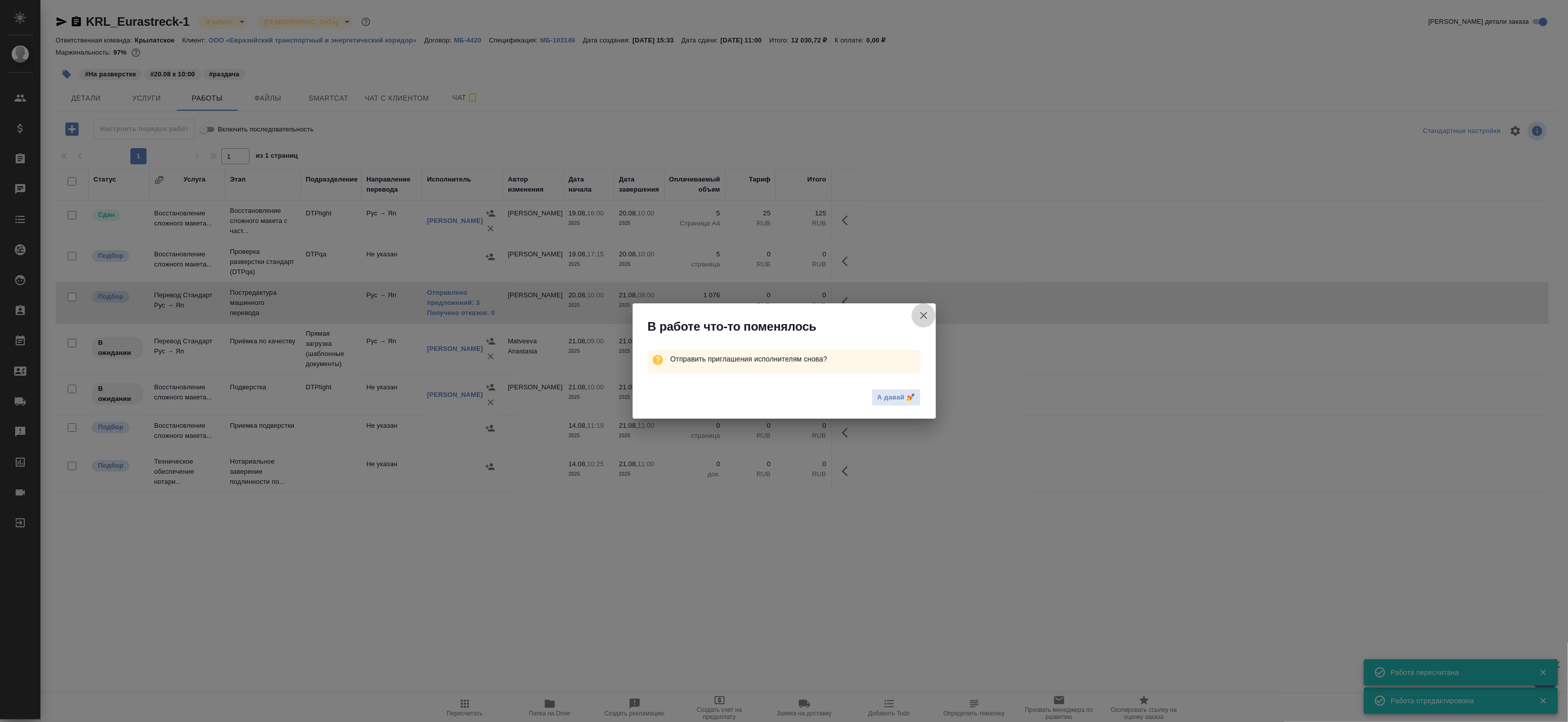
click at [924, 314] on icon "button" at bounding box center [923, 315] width 12 height 12
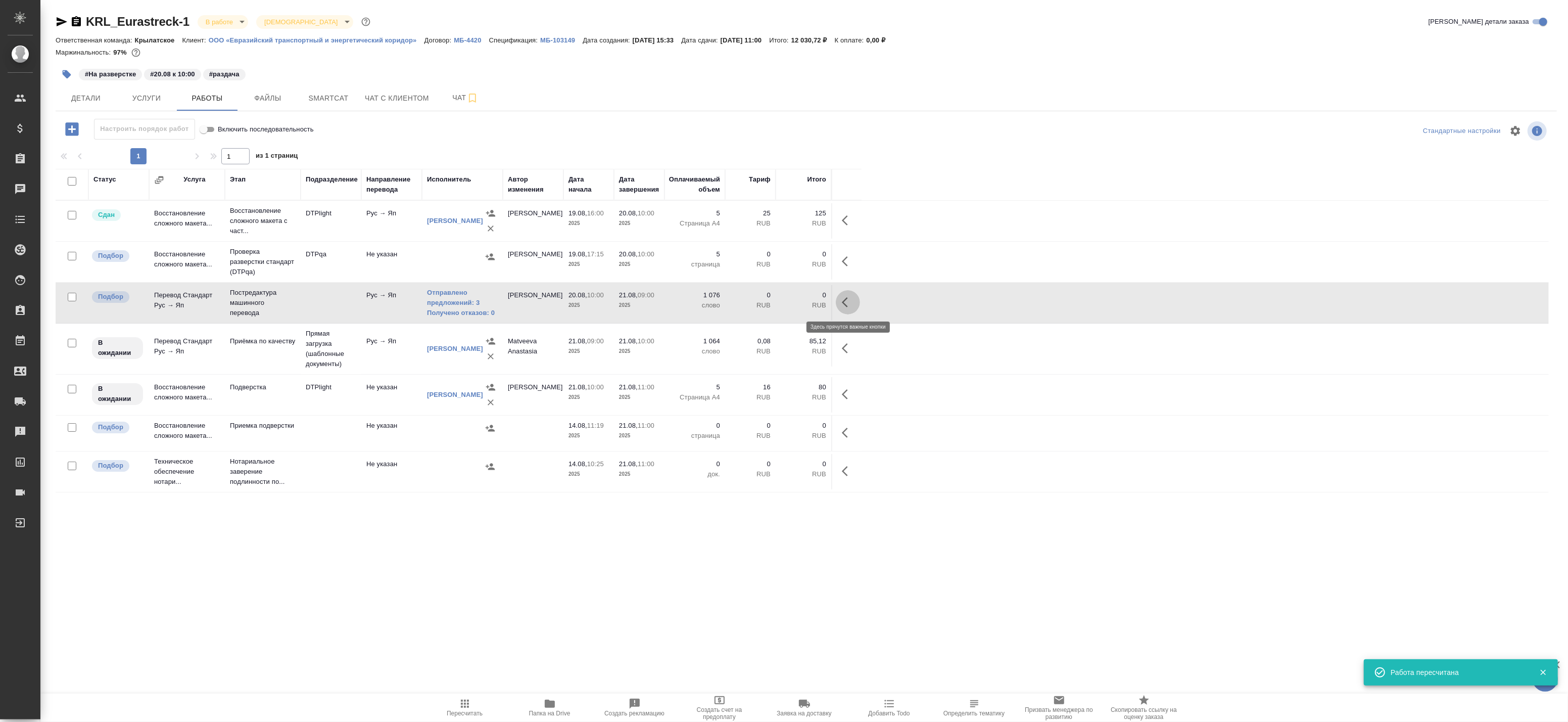
click at [845, 298] on icon "button" at bounding box center [847, 302] width 12 height 12
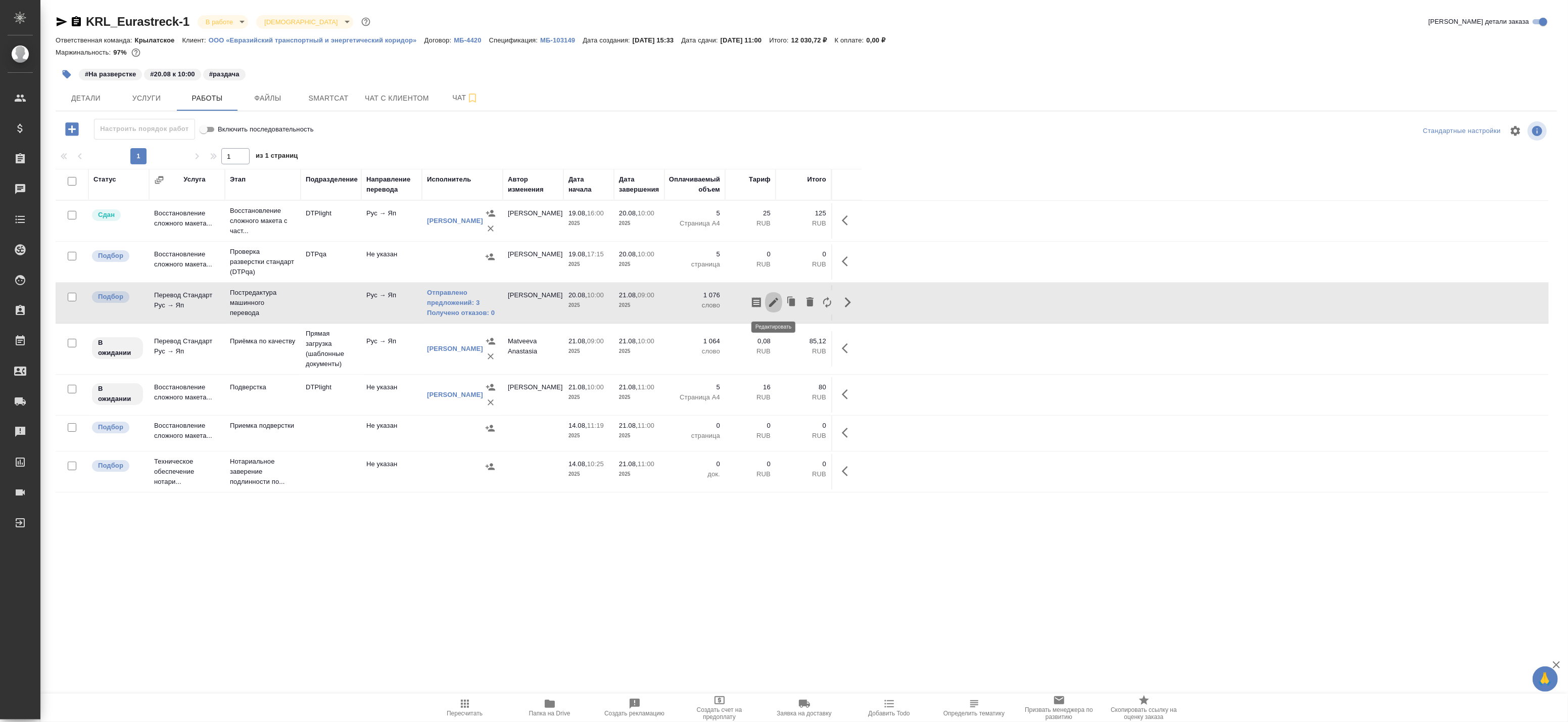
click at [781, 299] on button "button" at bounding box center [774, 302] width 17 height 25
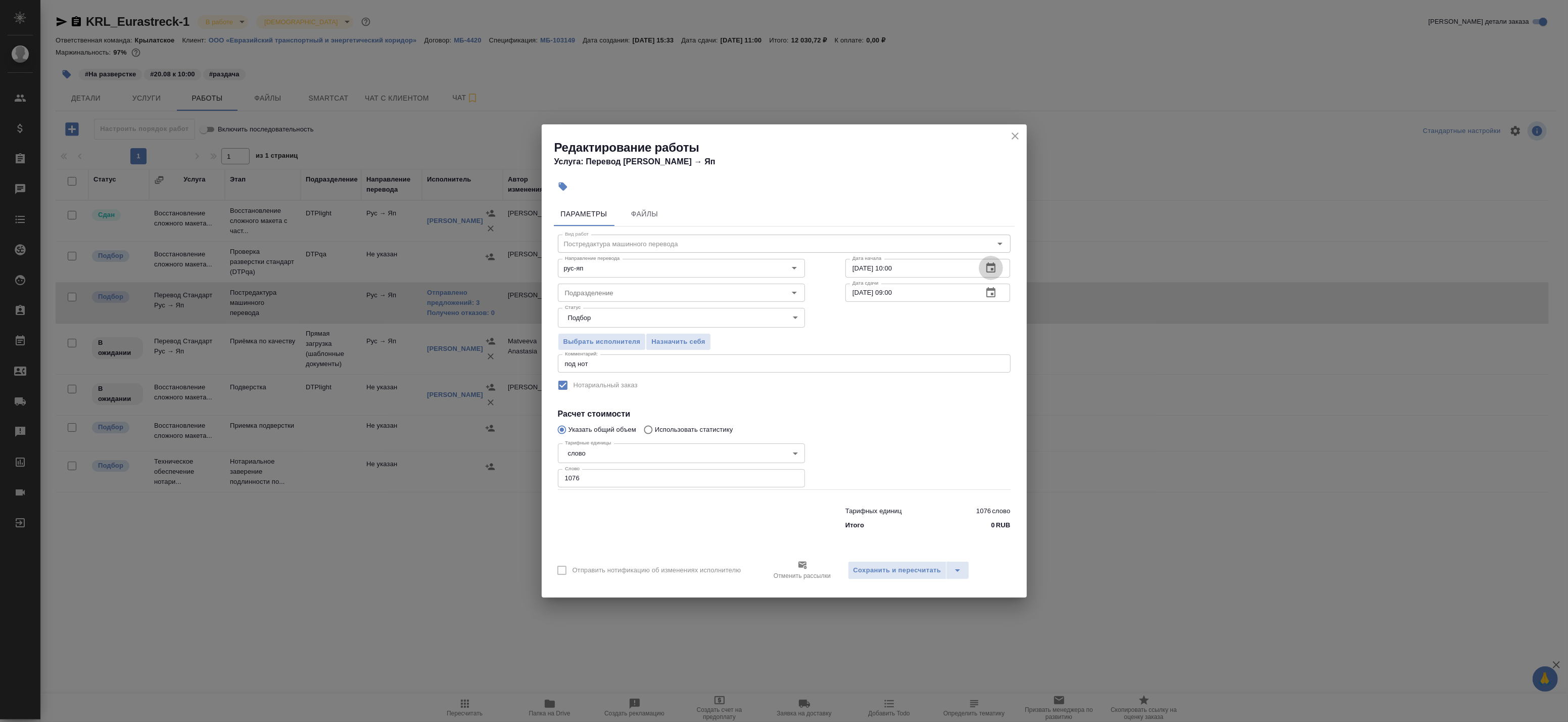
click at [992, 269] on icon "button" at bounding box center [992, 267] width 10 height 10
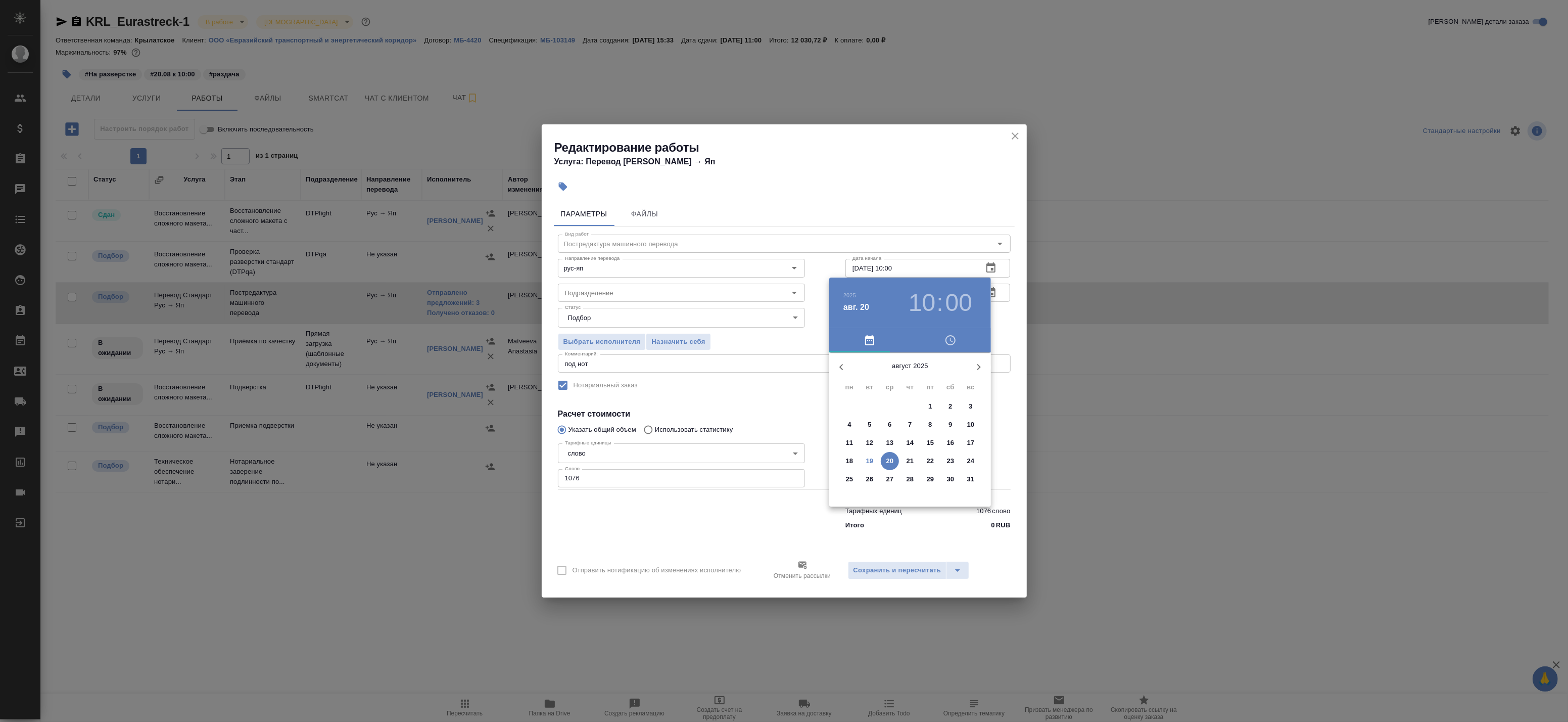
click at [871, 461] on p "19" at bounding box center [870, 460] width 8 height 10
click at [892, 463] on div at bounding box center [910, 432] width 131 height 131
click at [910, 484] on div at bounding box center [910, 432] width 131 height 131
type input "19.08.2025 19:30"
click at [996, 403] on div at bounding box center [784, 361] width 1568 height 722
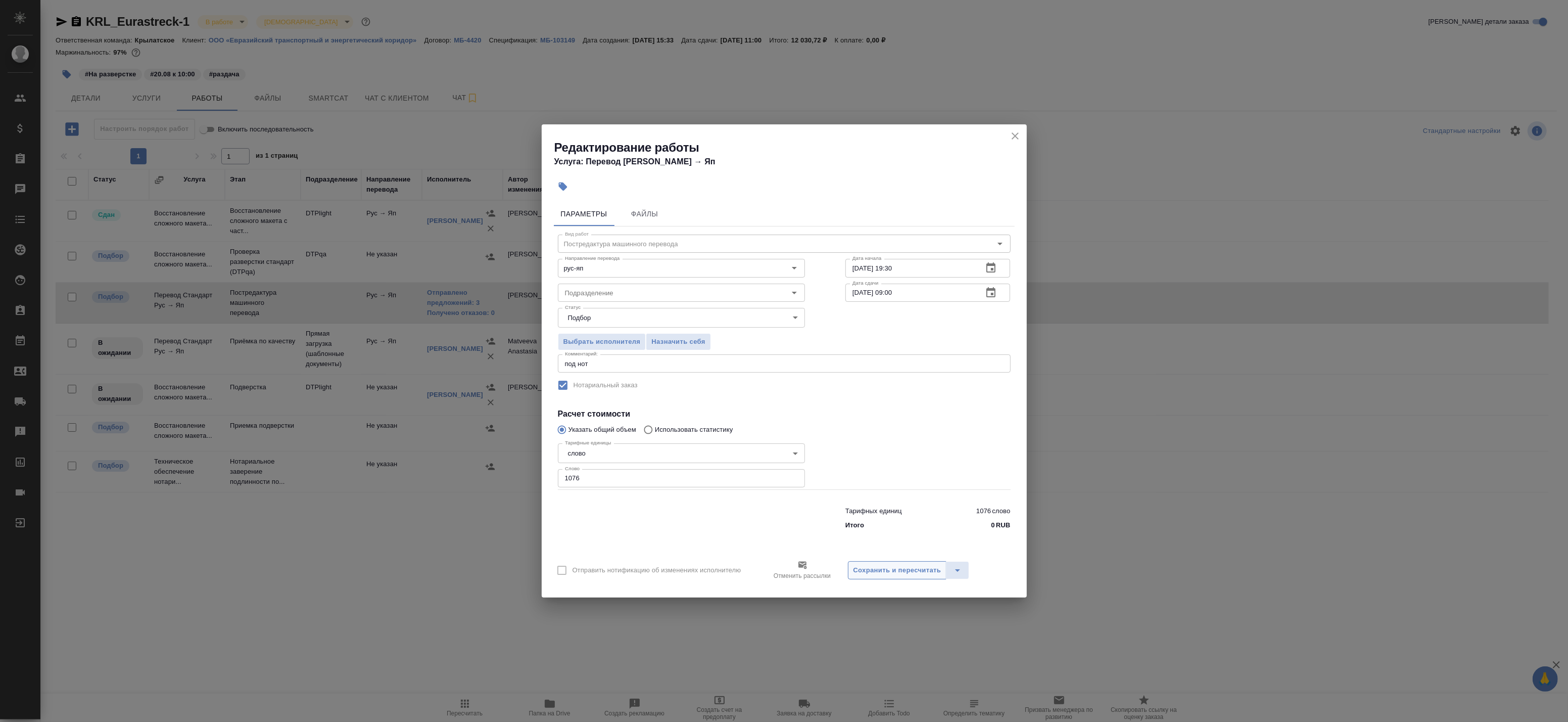
click at [911, 574] on span "Сохранить и пересчитать" at bounding box center [898, 571] width 87 height 11
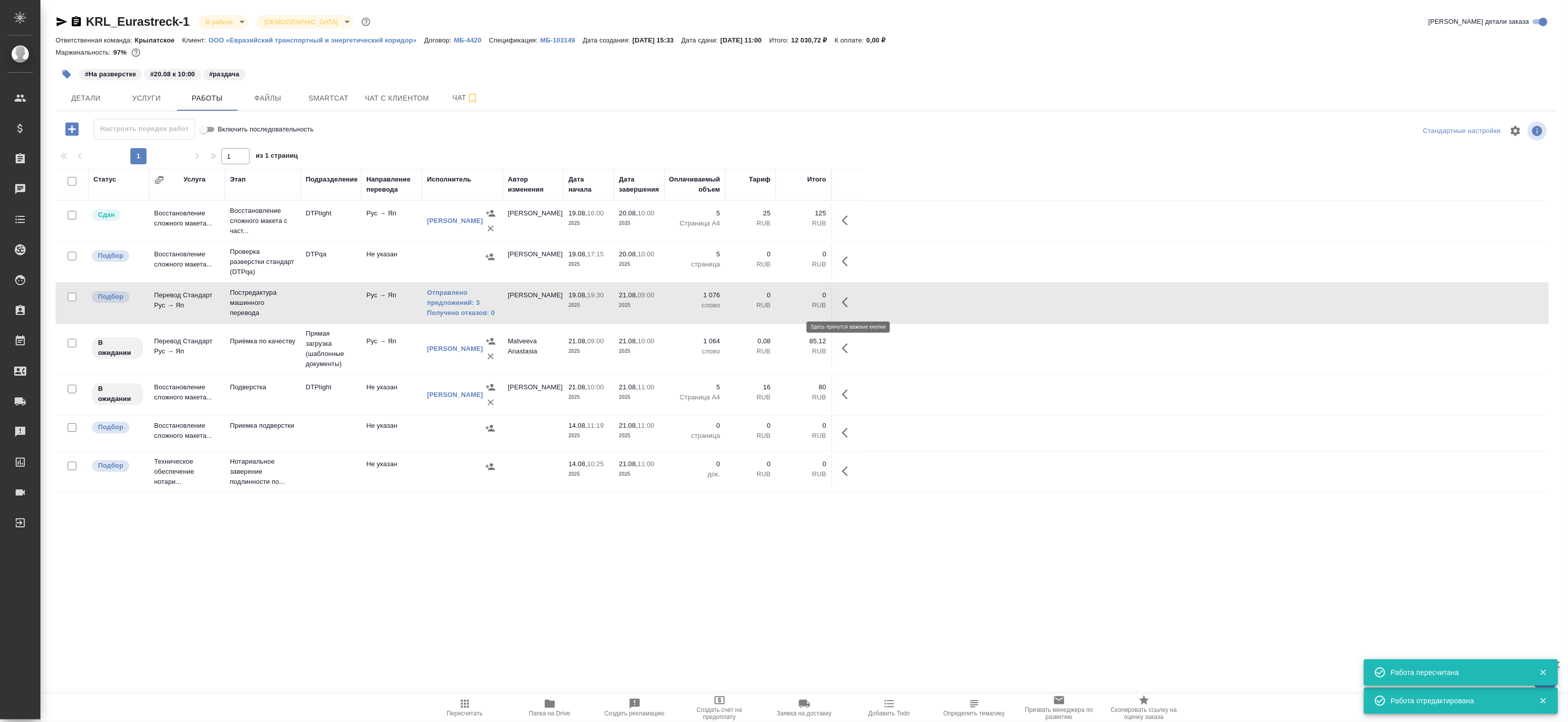
click at [842, 299] on icon "button" at bounding box center [847, 302] width 12 height 12
click at [775, 303] on icon "button" at bounding box center [773, 302] width 12 height 12
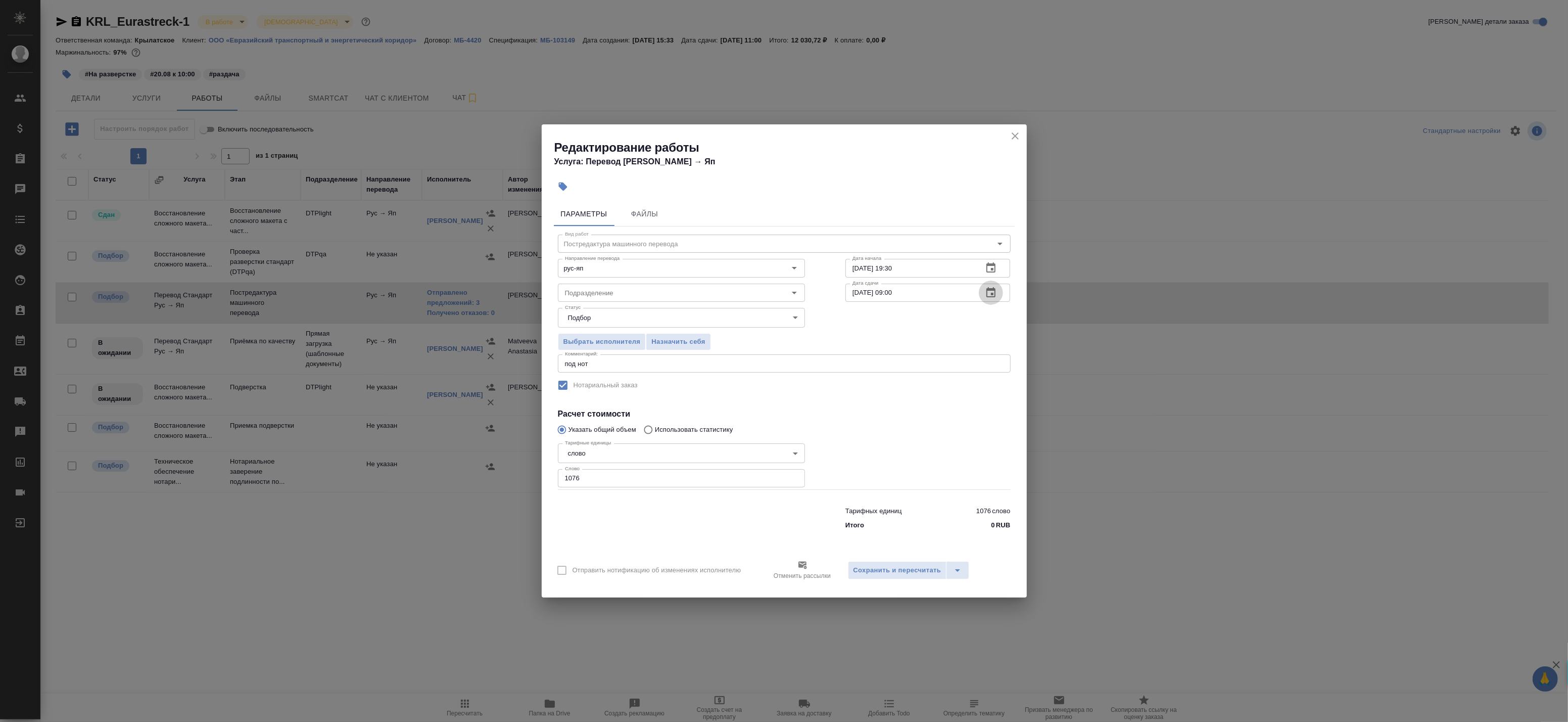
click at [997, 296] on icon "button" at bounding box center [991, 292] width 12 height 12
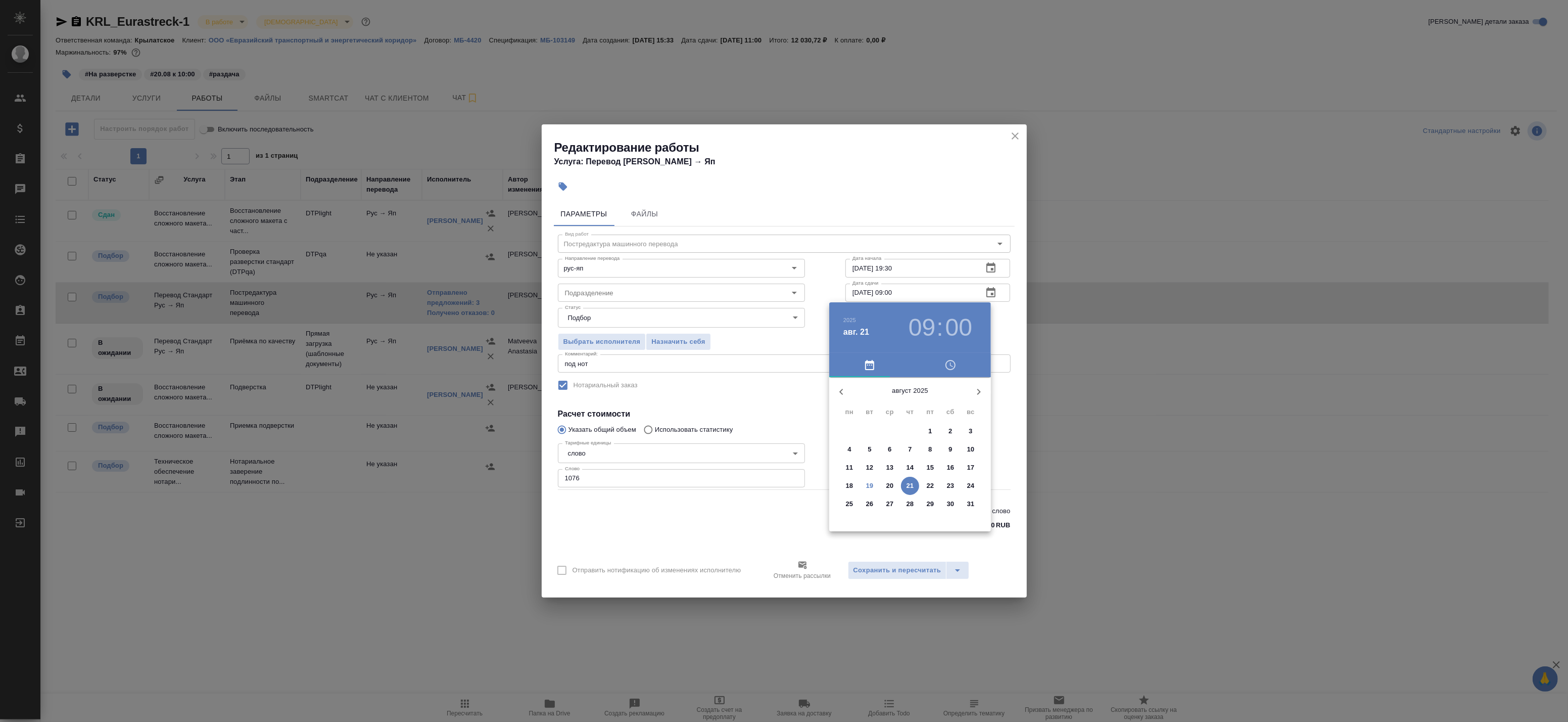
click at [952, 326] on h3 "00" at bounding box center [958, 328] width 27 height 29
click at [919, 400] on div at bounding box center [910, 457] width 131 height 131
type input "21.08.2025 09:01"
click at [1013, 462] on div at bounding box center [784, 361] width 1568 height 722
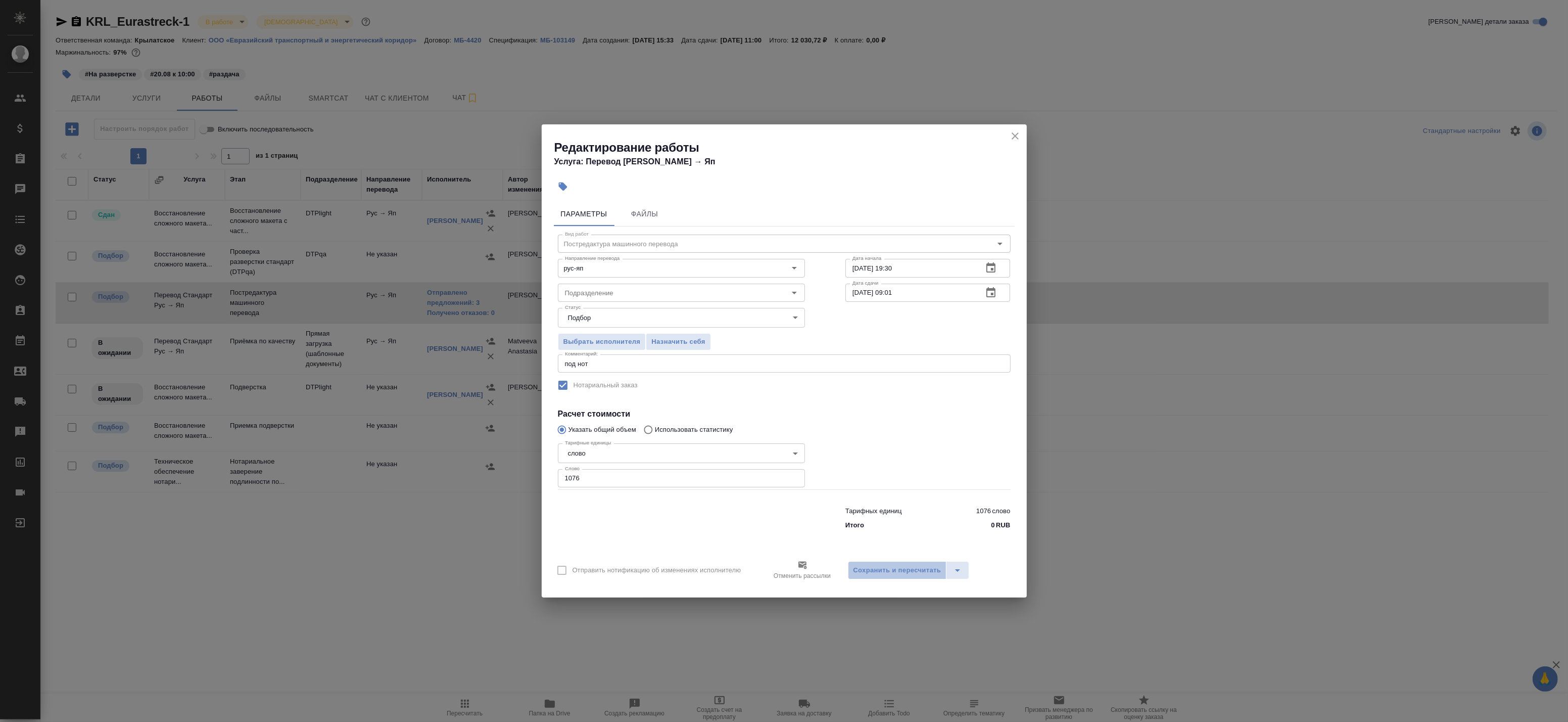
click at [908, 566] on span "Сохранить и пересчитать" at bounding box center [898, 571] width 87 height 11
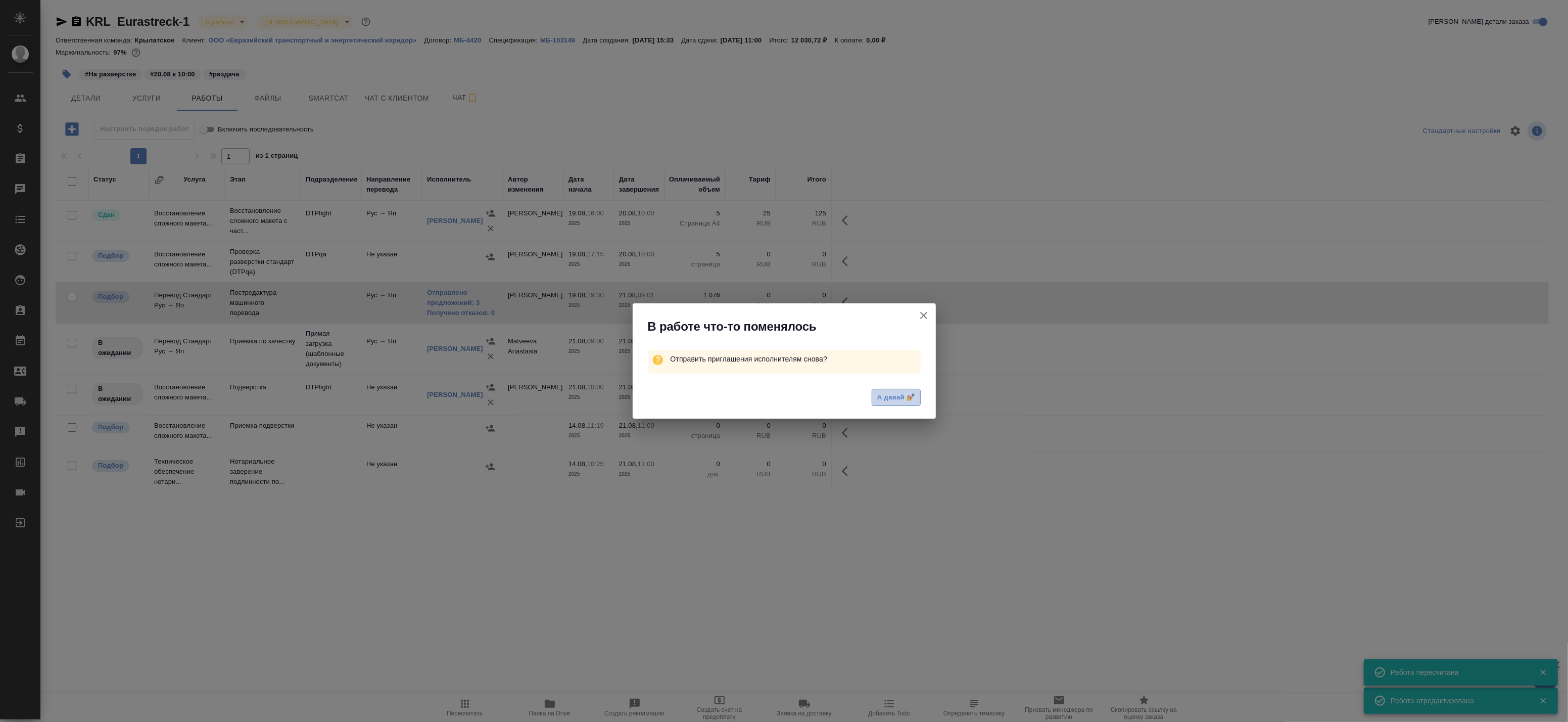
click at [895, 393] on span "А давай 💅" at bounding box center [896, 398] width 37 height 11
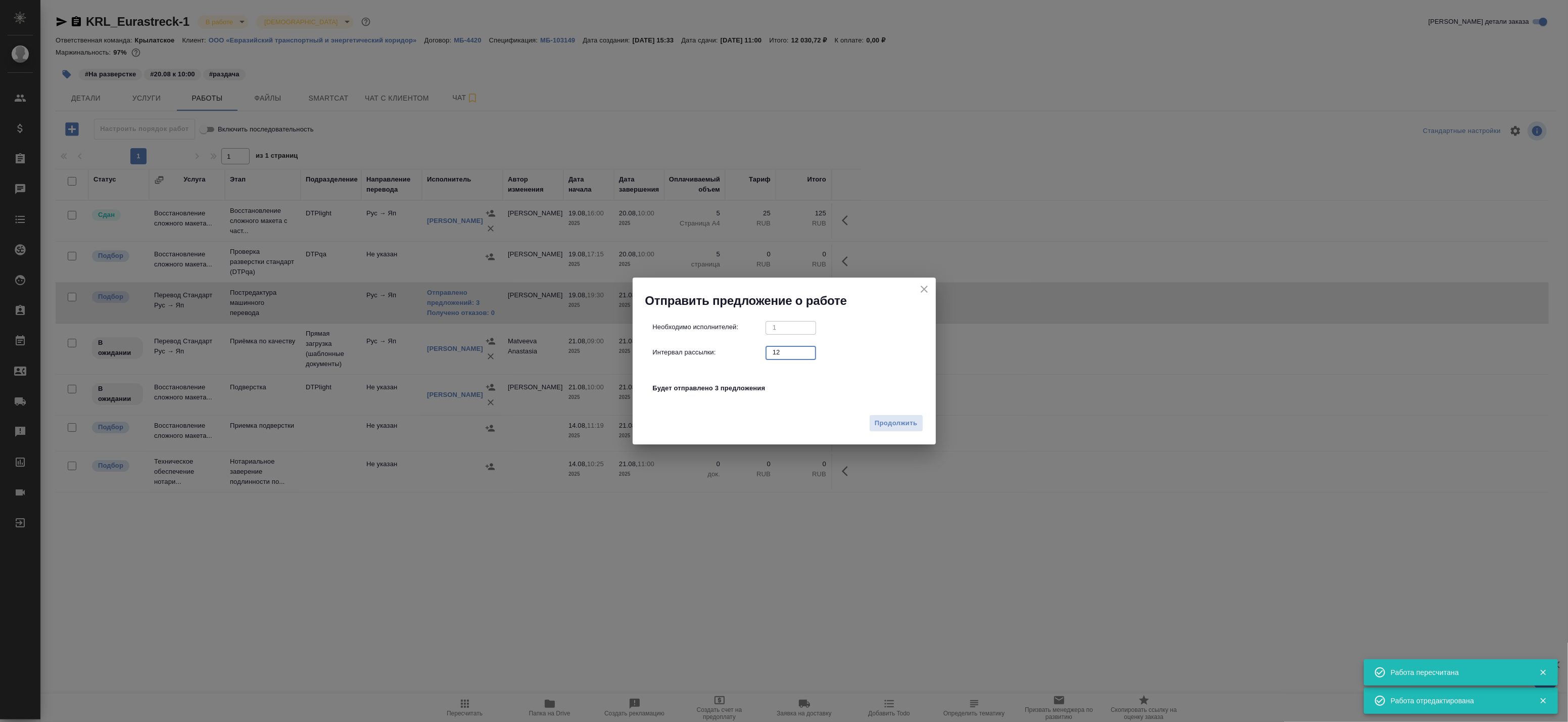
drag, startPoint x: 796, startPoint y: 351, endPoint x: 710, endPoint y: 349, distance: 86.0
click at [765, 349] on input "12" at bounding box center [790, 352] width 50 height 12
drag, startPoint x: 795, startPoint y: 352, endPoint x: 655, endPoint y: 341, distance: 140.4
click at [657, 341] on div "Необходимо исполнителей: 1 ​ Интервал рассылки: 12 ​ Будет отправлено 3 предлож…" at bounding box center [788, 363] width 271 height 85
type input "0"
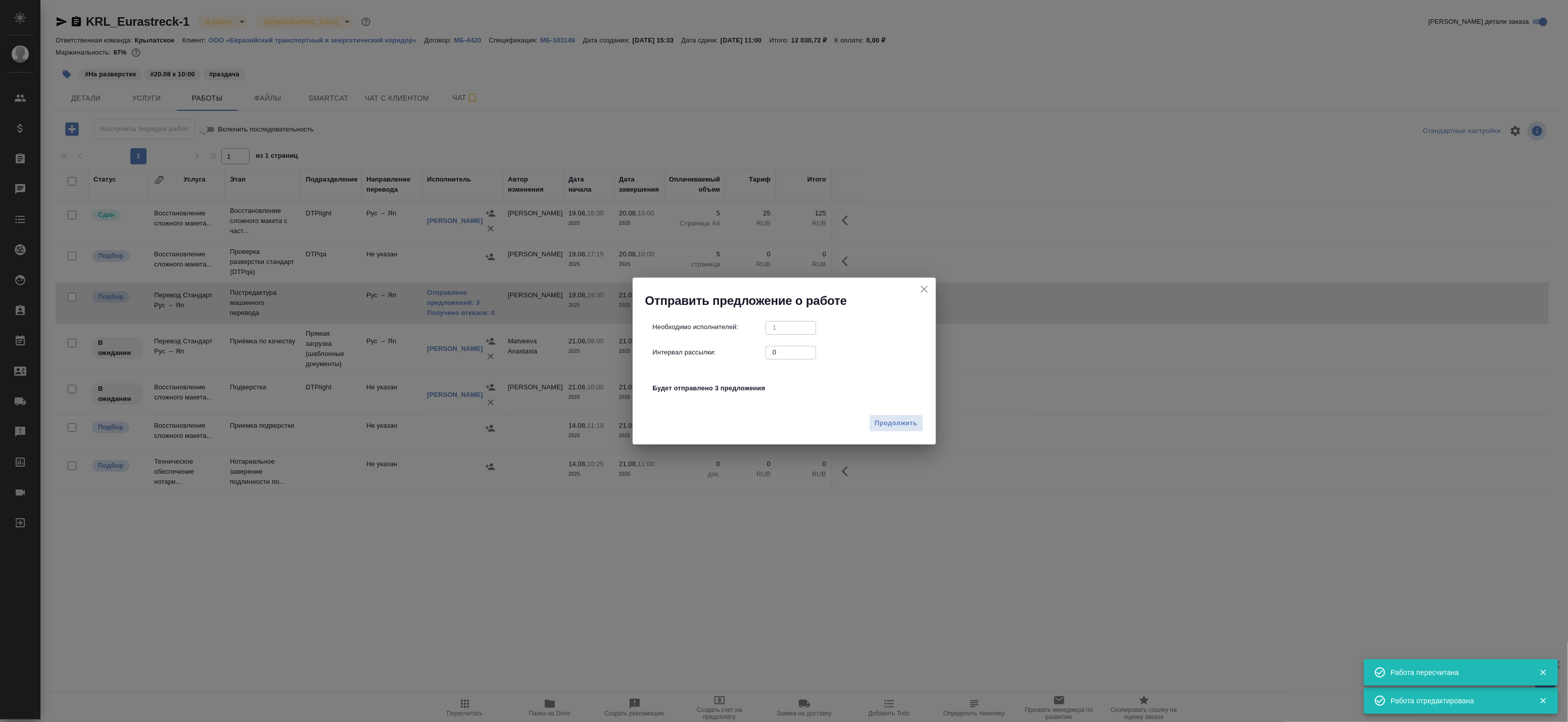
drag, startPoint x: 797, startPoint y: 400, endPoint x: 864, endPoint y: 424, distance: 71.2
click at [798, 400] on div "Необходимо исполнителей: 1 ​ Интервал рассылки: 0 ​ Будет отправлено 3 предложе…" at bounding box center [788, 363] width 271 height 85
click at [880, 422] on span "Продолжить" at bounding box center [896, 423] width 43 height 11
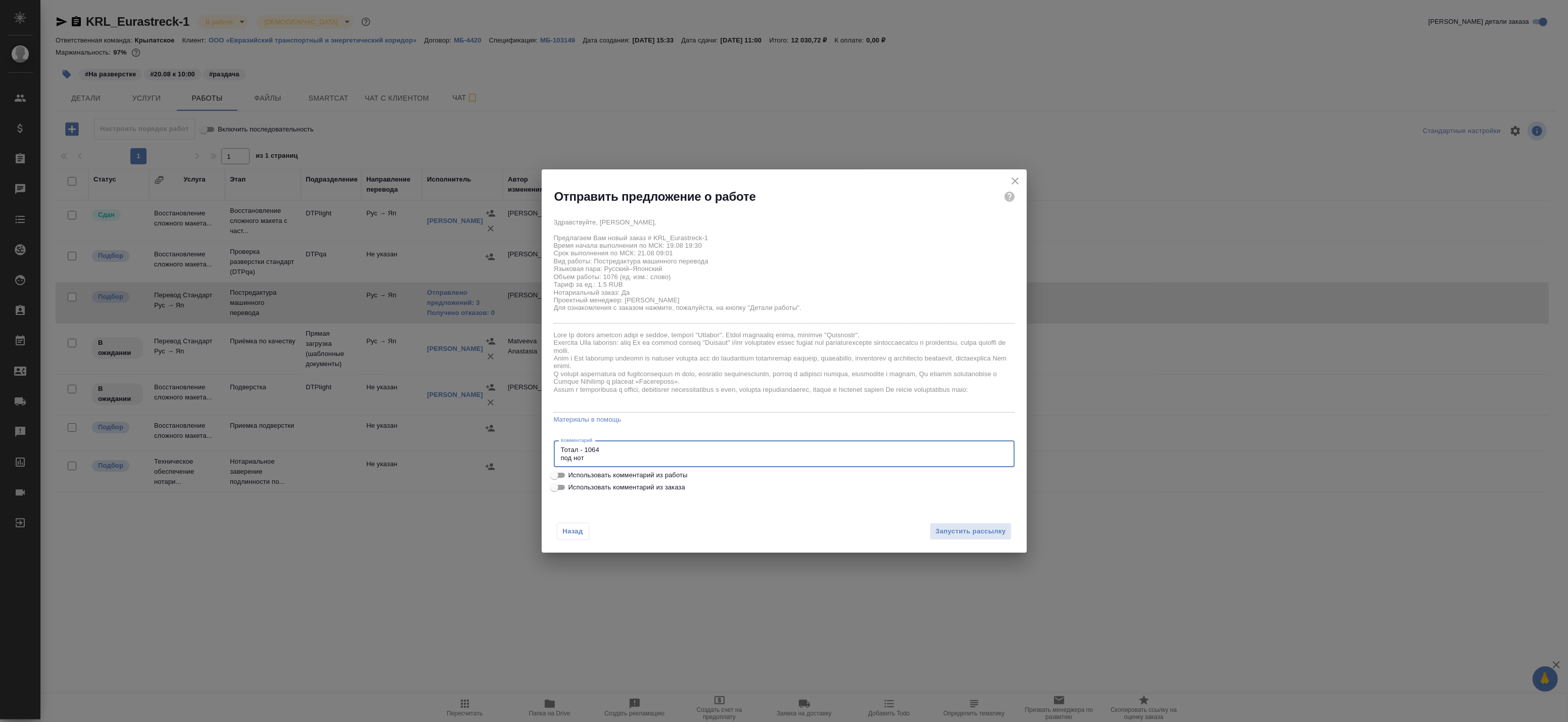
drag, startPoint x: 628, startPoint y: 446, endPoint x: 495, endPoint y: 449, distance: 133.0
click at [495, 449] on div "Отправить предложение о работе Здравствуйте, Елена, Предлагаем Вам новый заказ …" at bounding box center [784, 361] width 1568 height 722
type textarea "под нот"
click at [646, 468] on span "Использовать комментарий из работы" at bounding box center [628, 471] width 119 height 10
click at [572, 468] on input "Использовать комментарий из работы" at bounding box center [554, 471] width 36 height 12
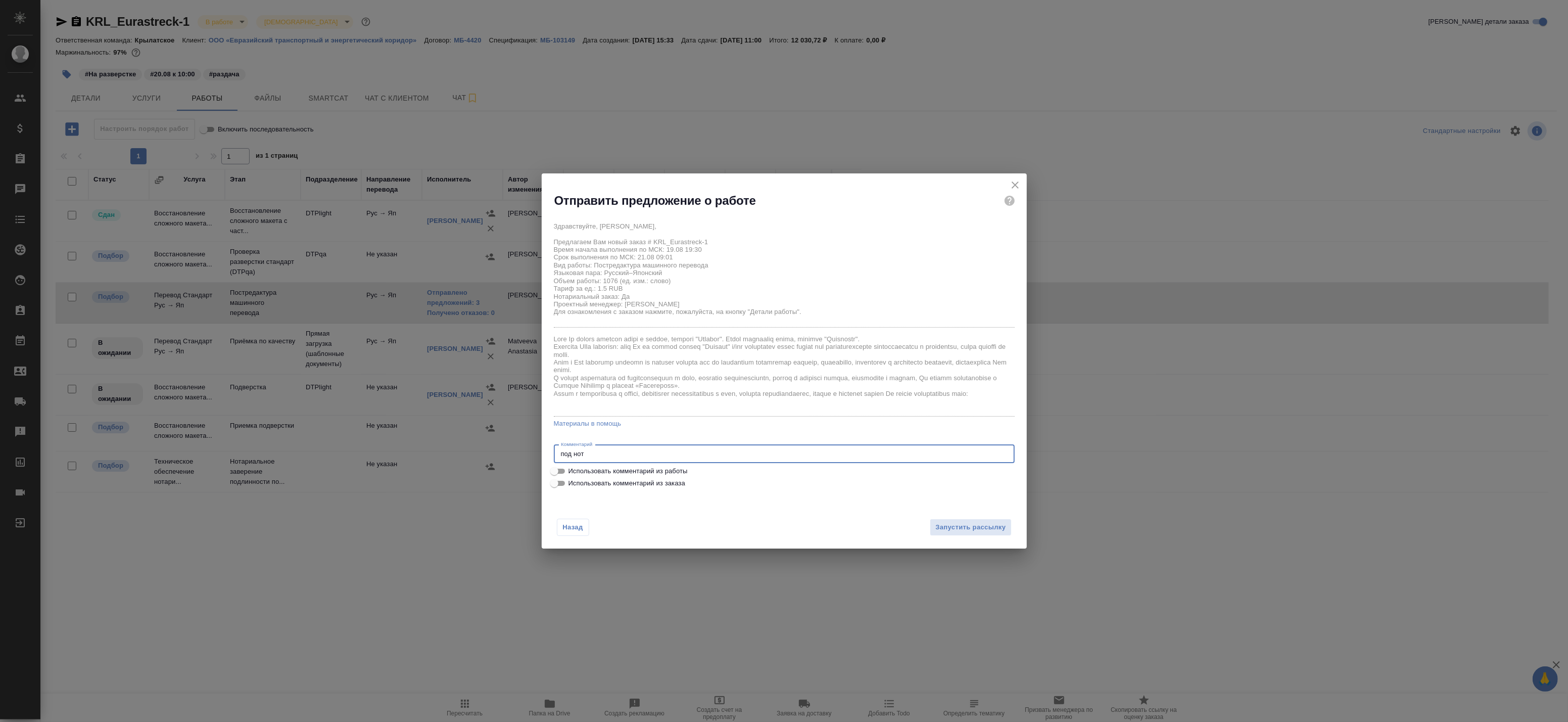
checkbox input "true"
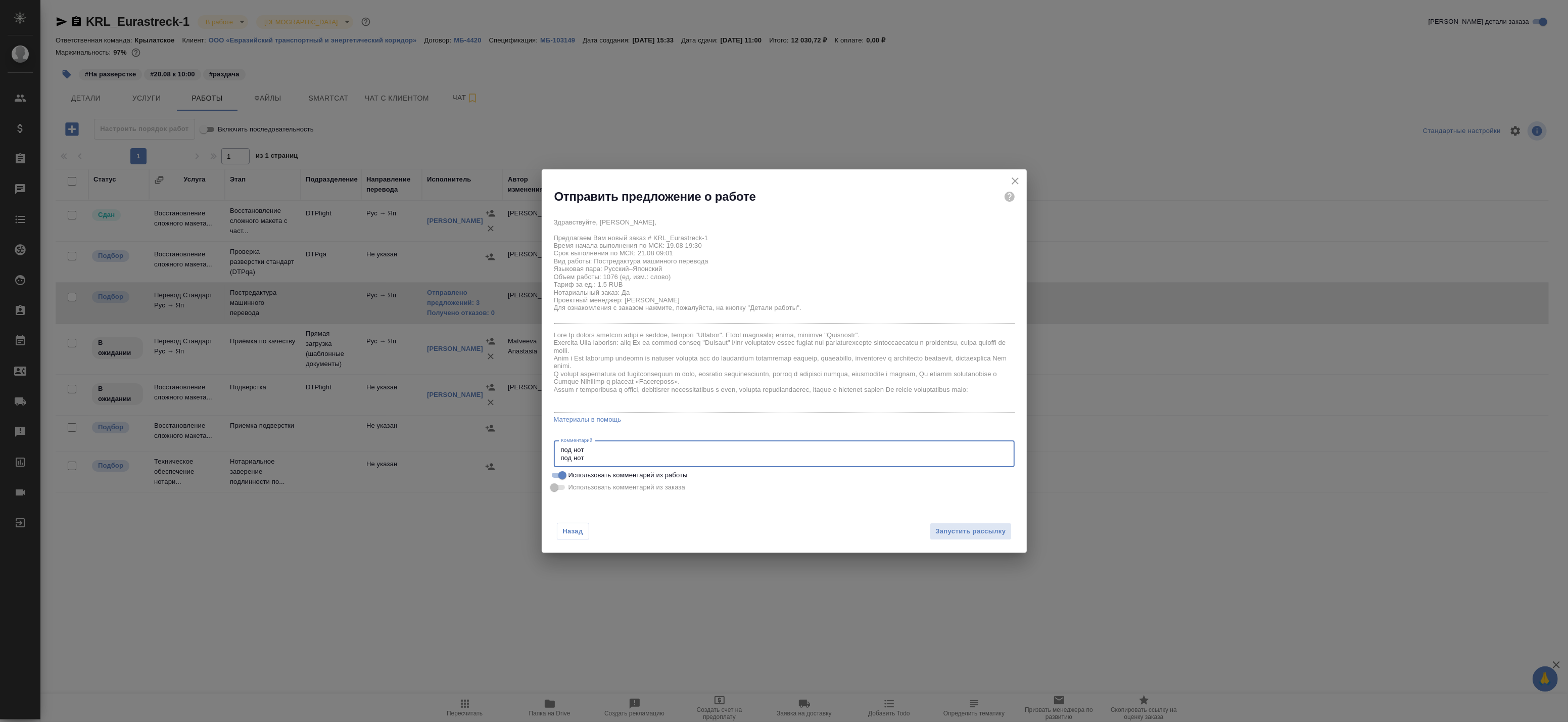
drag, startPoint x: 619, startPoint y: 452, endPoint x: 511, endPoint y: 442, distance: 108.5
click at [512, 442] on div "Отправить предложение о работе Здравствуйте, Елена, Предлагаем Вам новый заказ …" at bounding box center [784, 361] width 1568 height 722
type textarea "под нот"
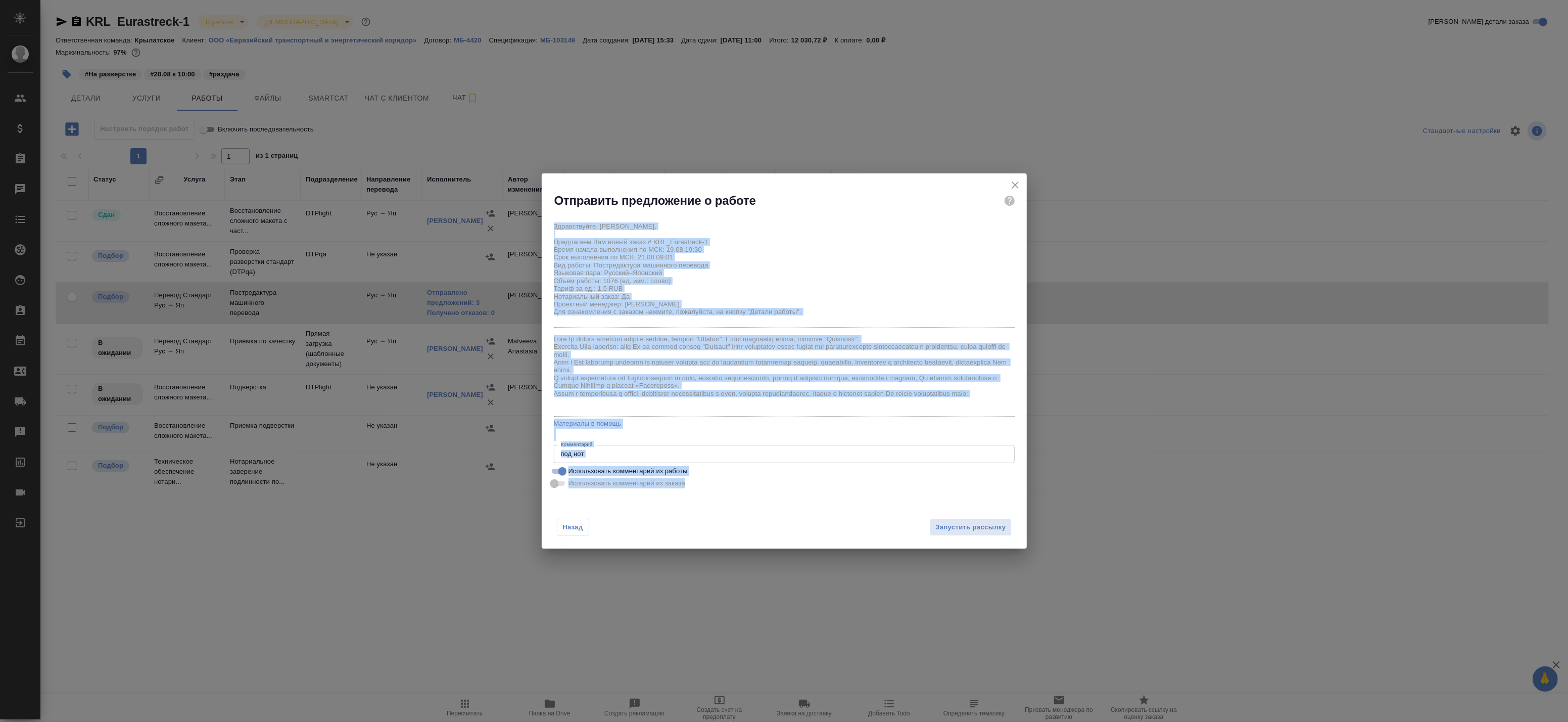
drag, startPoint x: 943, startPoint y: 517, endPoint x: 1022, endPoint y: 246, distance: 282.3
click at [1022, 246] on div "Отправить предложение о работе Здравствуйте, Елена, Предлагаем Вам новый заказ …" at bounding box center [784, 361] width 485 height 376
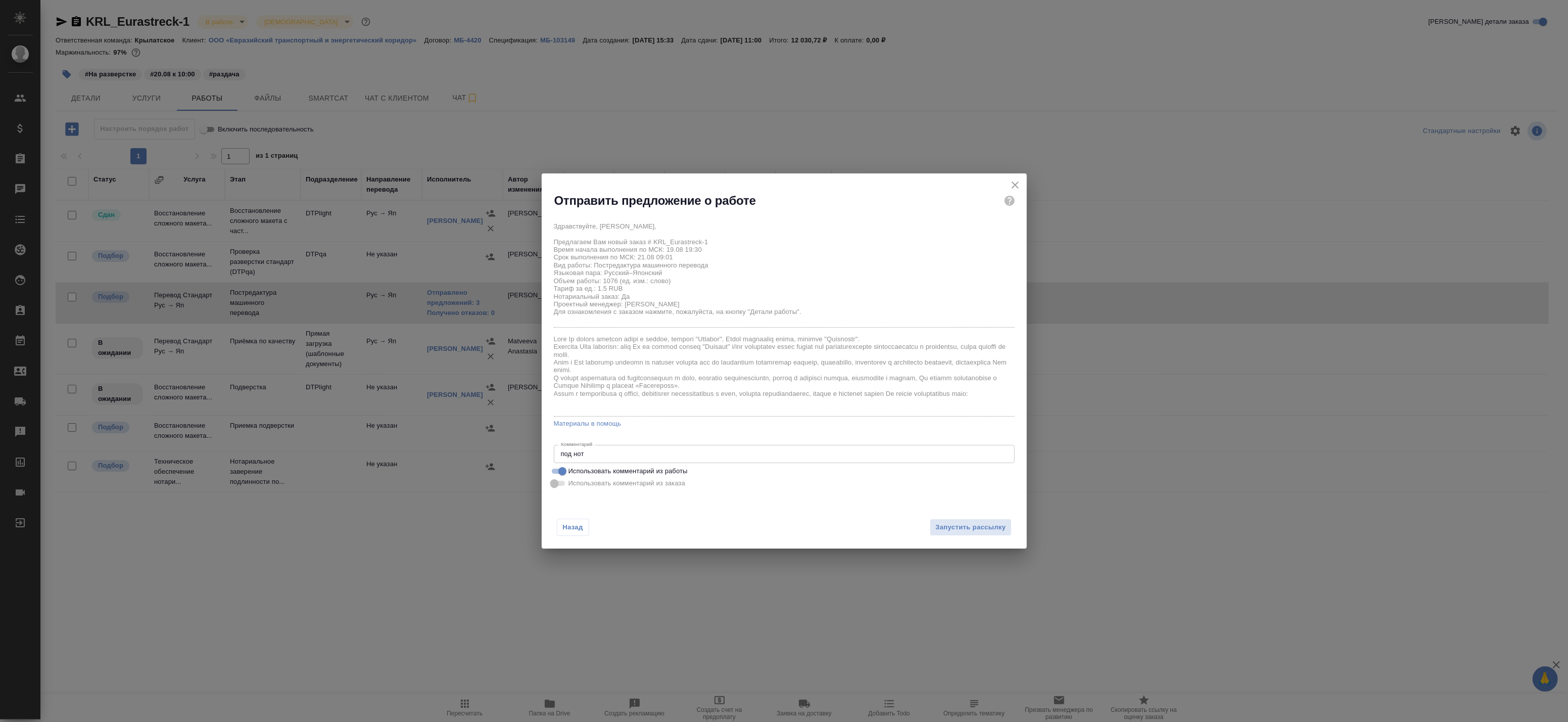
drag, startPoint x: 1022, startPoint y: 246, endPoint x: 974, endPoint y: 194, distance: 70.8
click at [960, 199] on div "Отправить предложение о работе" at bounding box center [790, 201] width 473 height 25
click at [1018, 185] on icon "close" at bounding box center [1015, 185] width 12 height 12
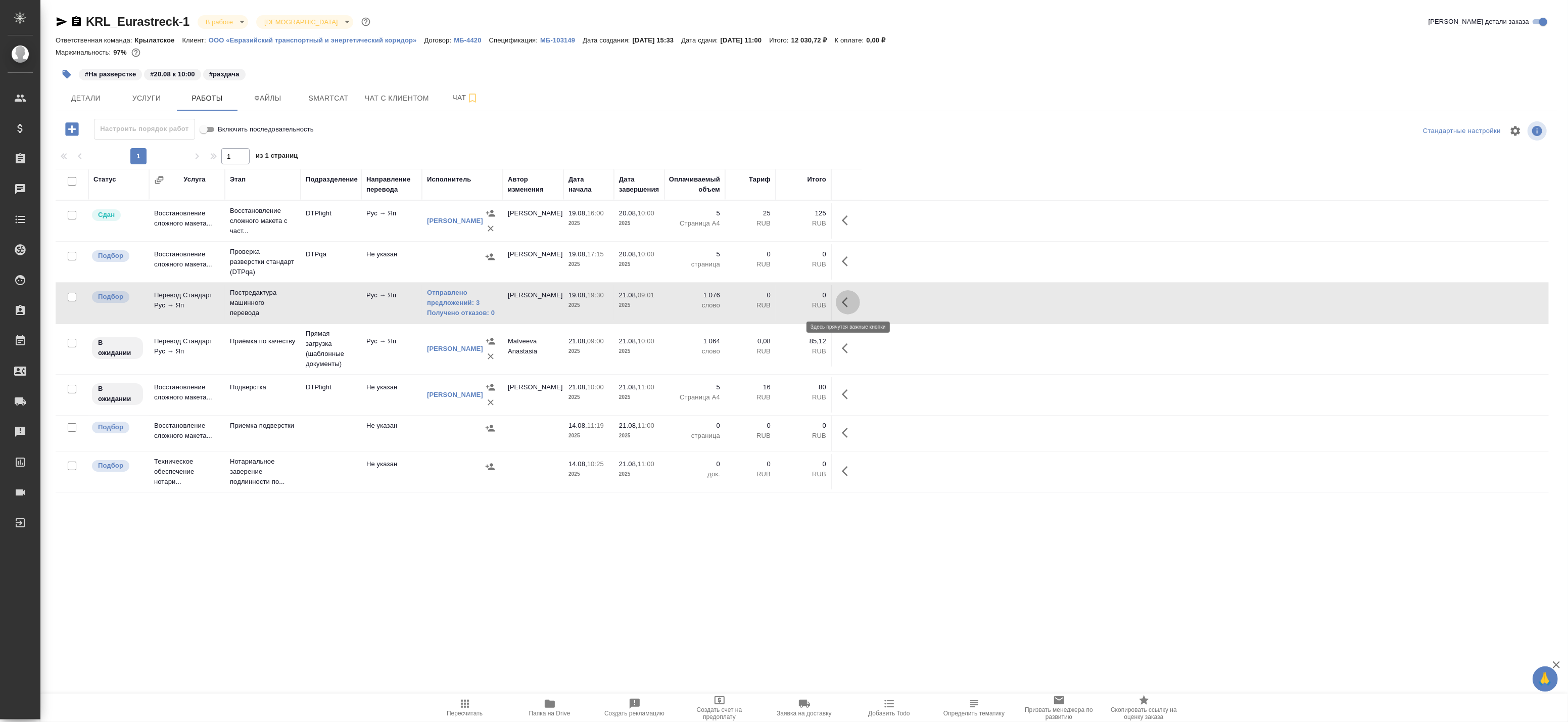
drag, startPoint x: 846, startPoint y: 302, endPoint x: 845, endPoint y: 309, distance: 7.1
click at [846, 302] on icon "button" at bounding box center [847, 302] width 12 height 12
click at [775, 302] on icon "button" at bounding box center [774, 302] width 10 height 10
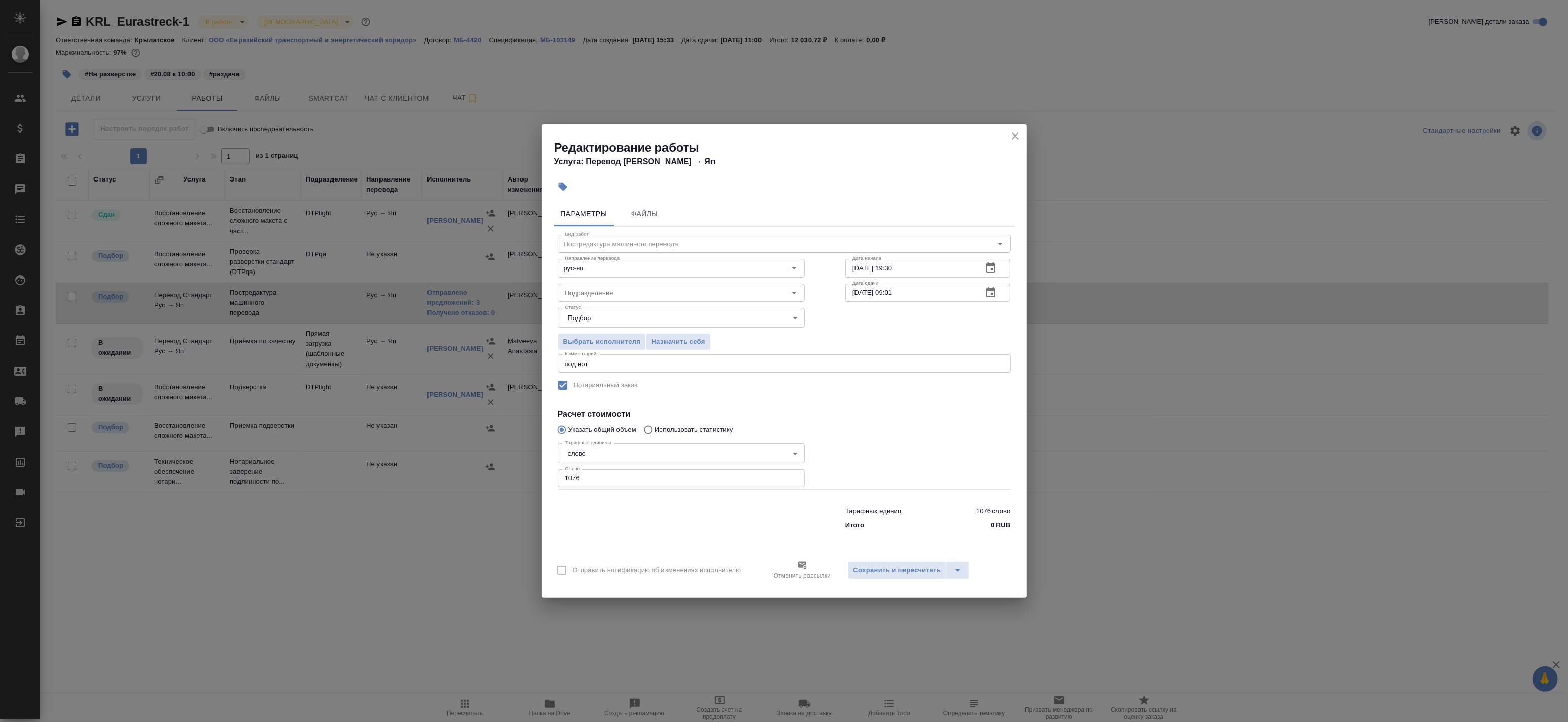
click at [592, 366] on textarea "под нот" at bounding box center [784, 363] width 438 height 8
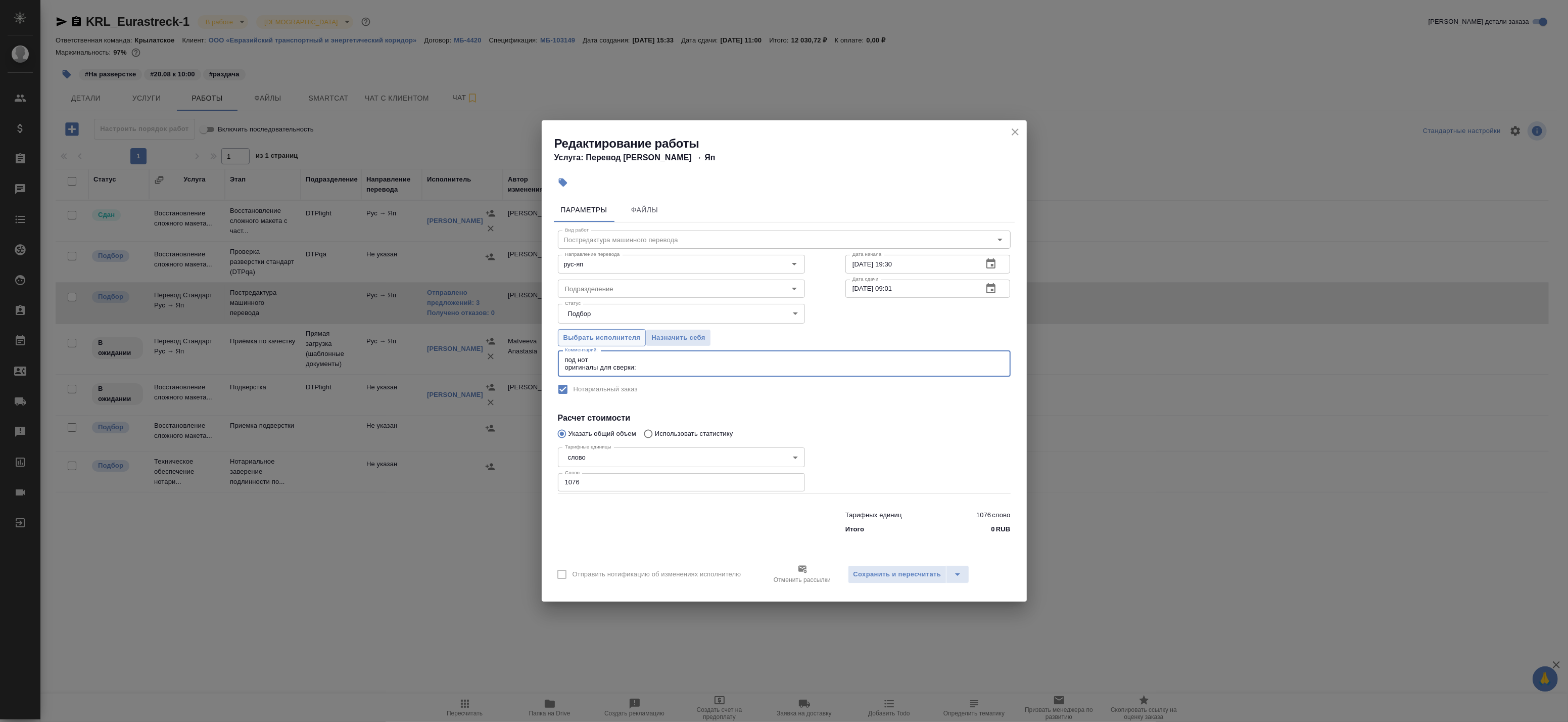
paste textarea "https://drive.awatera.com/s/2pdq4P8xETwJwLs"
click at [635, 370] on textarea "под нот оригиналы для сверки:https://drive.awatera.com/s/2pdq4P8xETwJwLs" at bounding box center [784, 363] width 438 height 15
click at [634, 367] on textarea "под нот оригиналы для сверки:https://drive.awatera.com/s/2pdq4P8xETwJwLs" at bounding box center [784, 363] width 438 height 15
click at [637, 369] on textarea "под нот оригиналы для сверки:https://drive.awatera.com/s/2pdq4P8xETwJwLs" at bounding box center [784, 363] width 438 height 15
type textarea "под нот оригиналы для сверки: https://drive.awatera.com/s/2pdq4P8xETwJwLs"
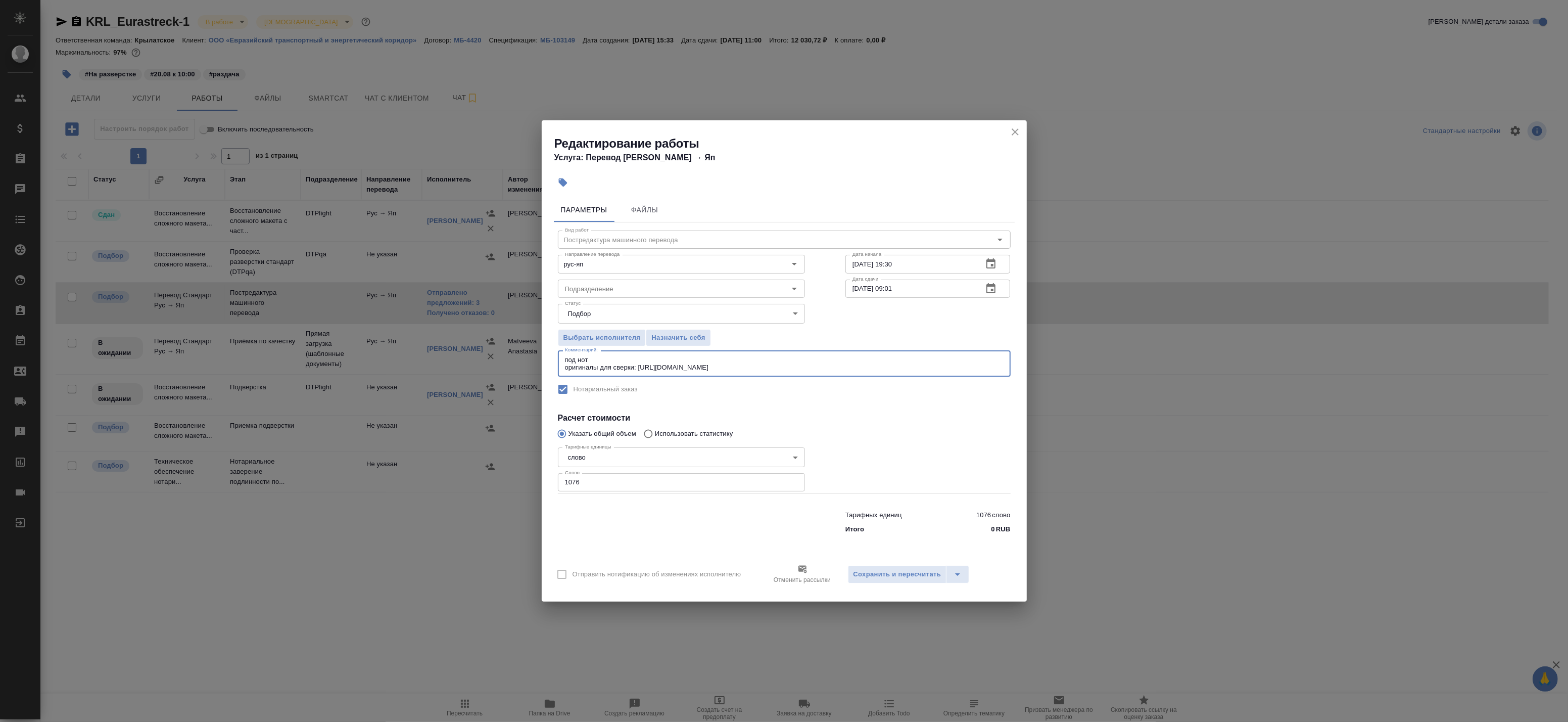
click at [831, 427] on div at bounding box center [928, 468] width 205 height 90
click at [905, 578] on span "Сохранить и пересчитать" at bounding box center [898, 575] width 87 height 11
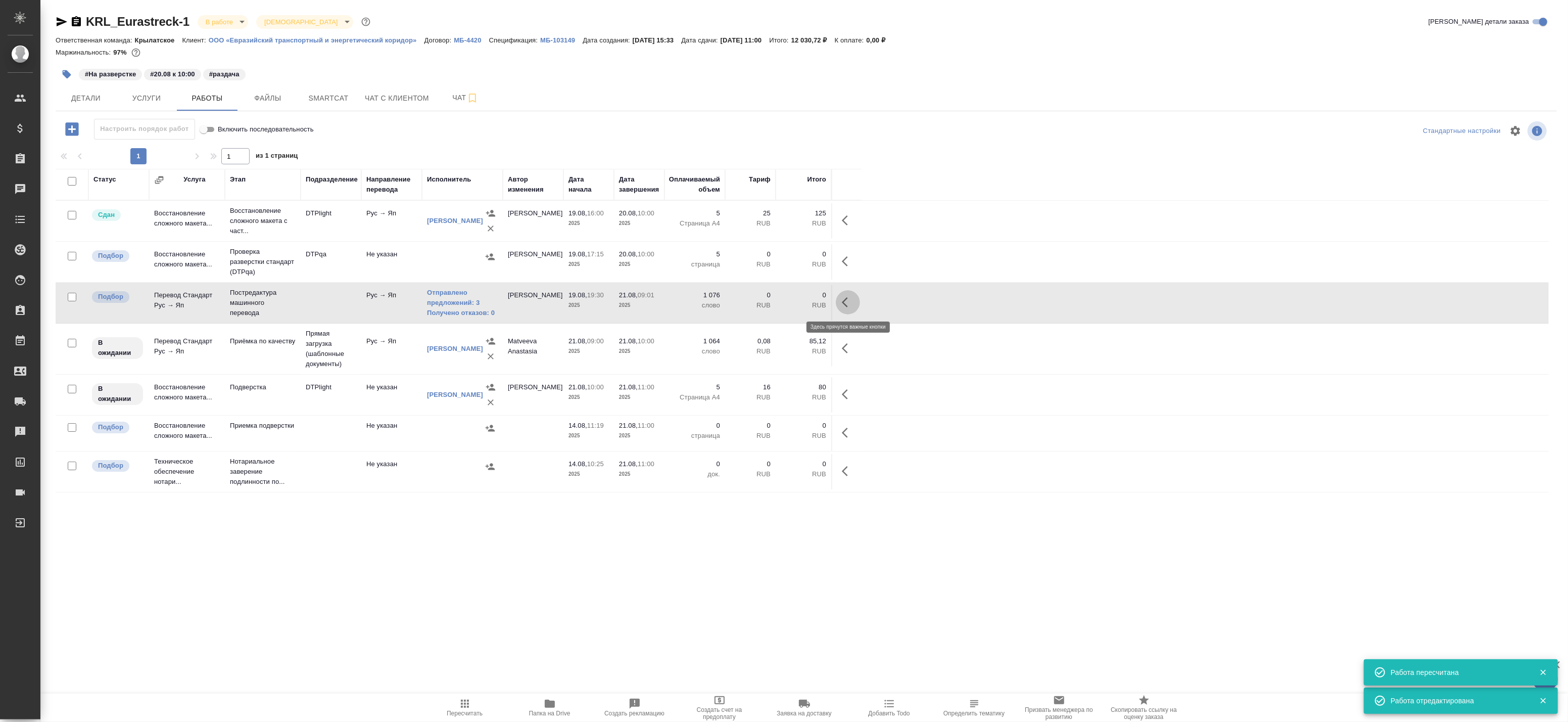
click at [847, 300] on icon "button" at bounding box center [847, 302] width 12 height 12
click at [777, 304] on icon "button" at bounding box center [773, 302] width 12 height 12
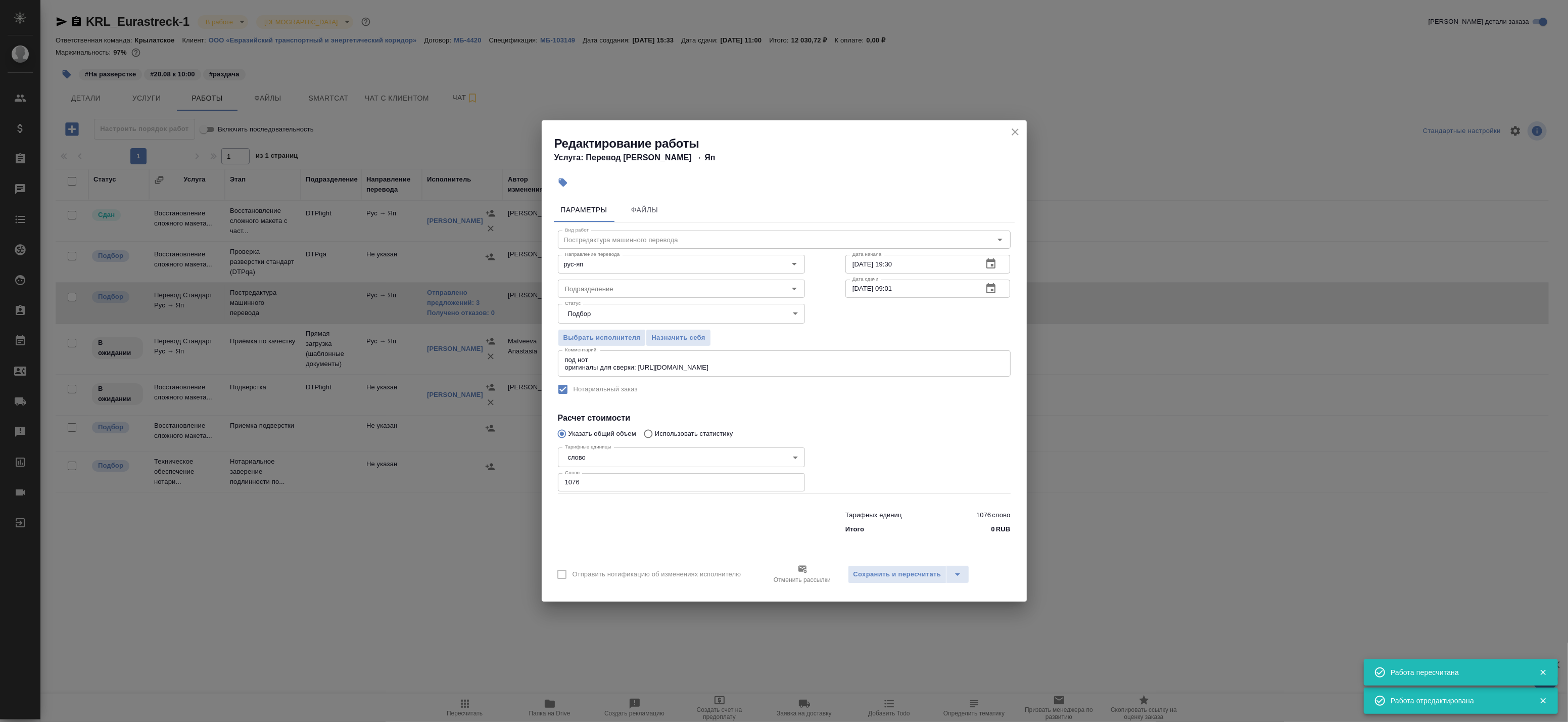
click at [994, 291] on icon "button" at bounding box center [991, 288] width 12 height 12
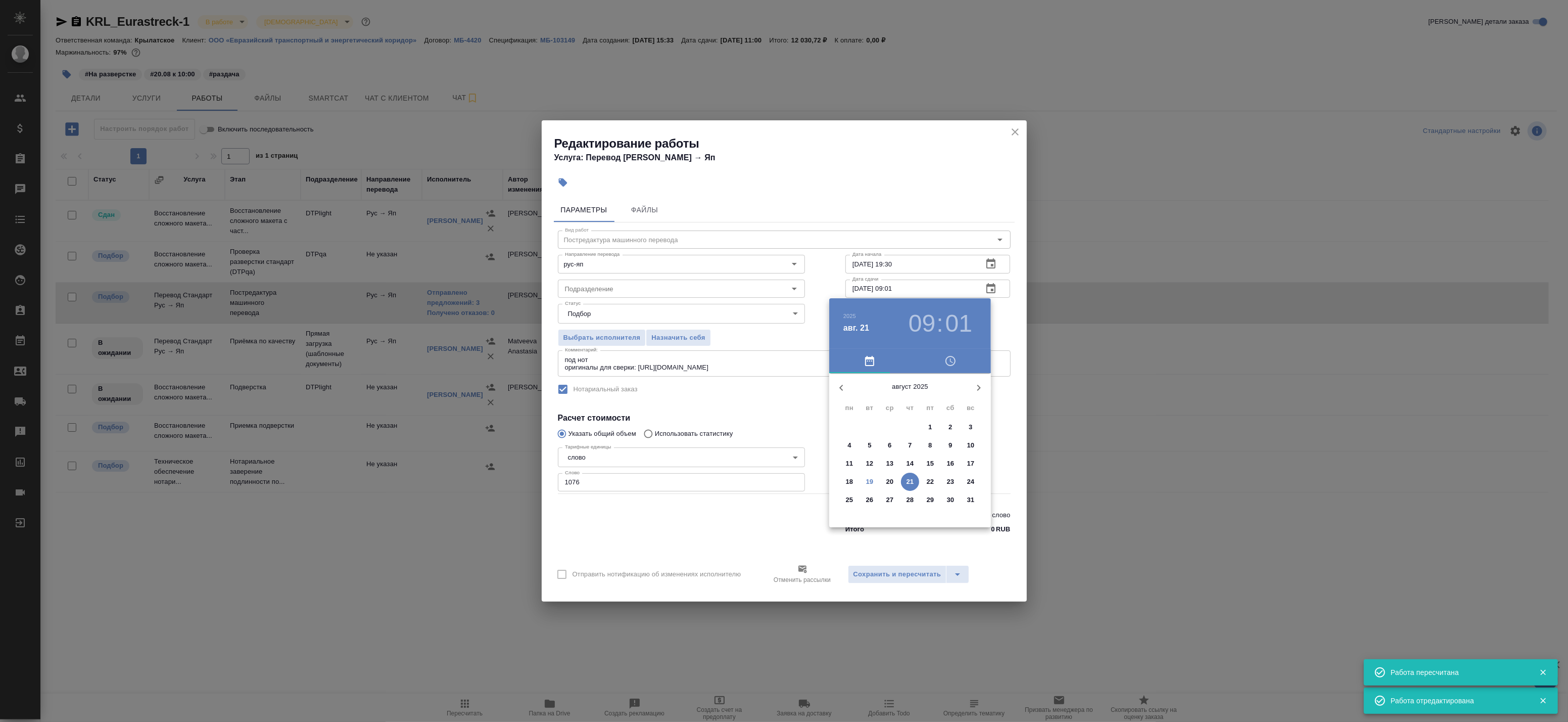
click at [958, 324] on h3 "01" at bounding box center [958, 323] width 27 height 29
click at [909, 397] on div at bounding box center [910, 453] width 131 height 131
type input "21.08.2025 09:00"
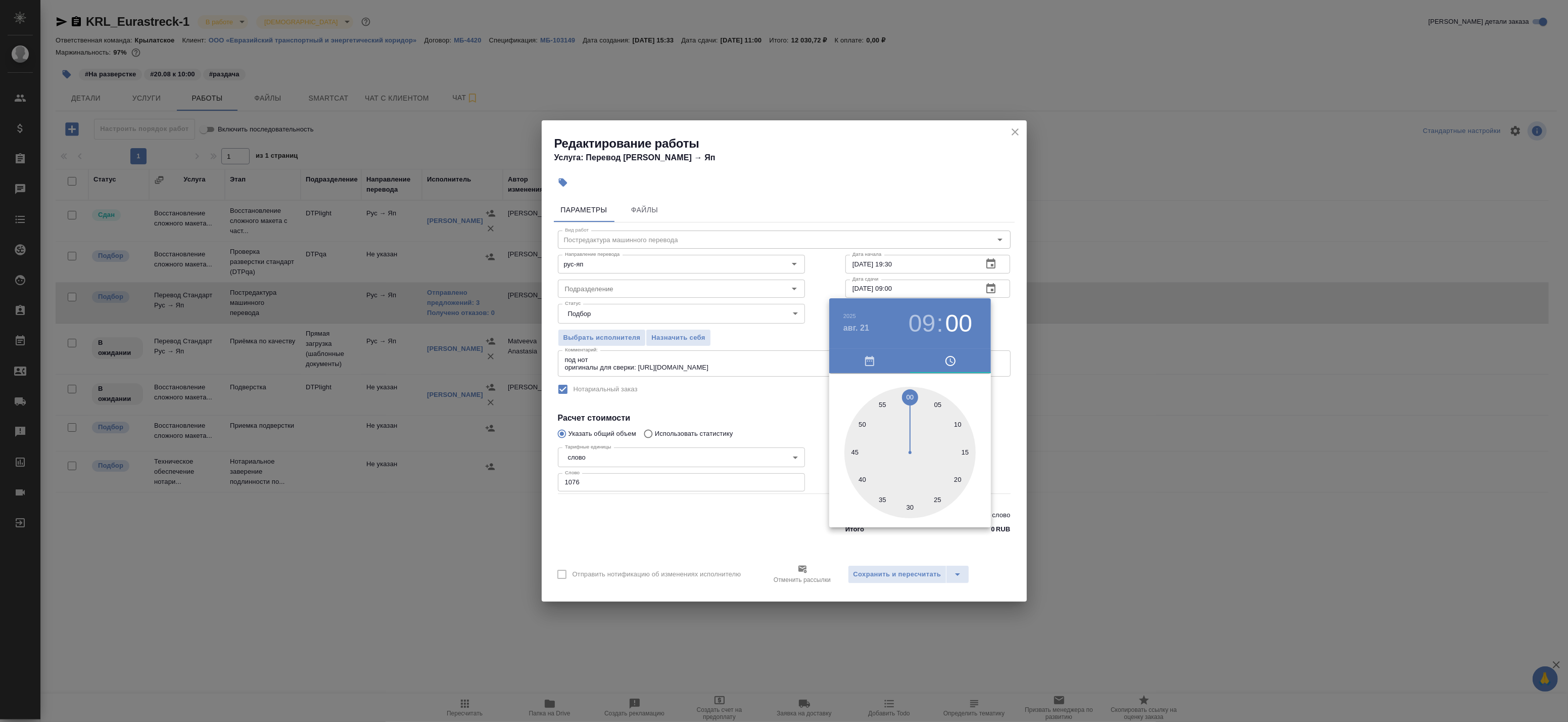
drag, startPoint x: 1014, startPoint y: 416, endPoint x: 1010, endPoint y: 421, distance: 6.4
click at [1014, 416] on div at bounding box center [784, 361] width 1568 height 722
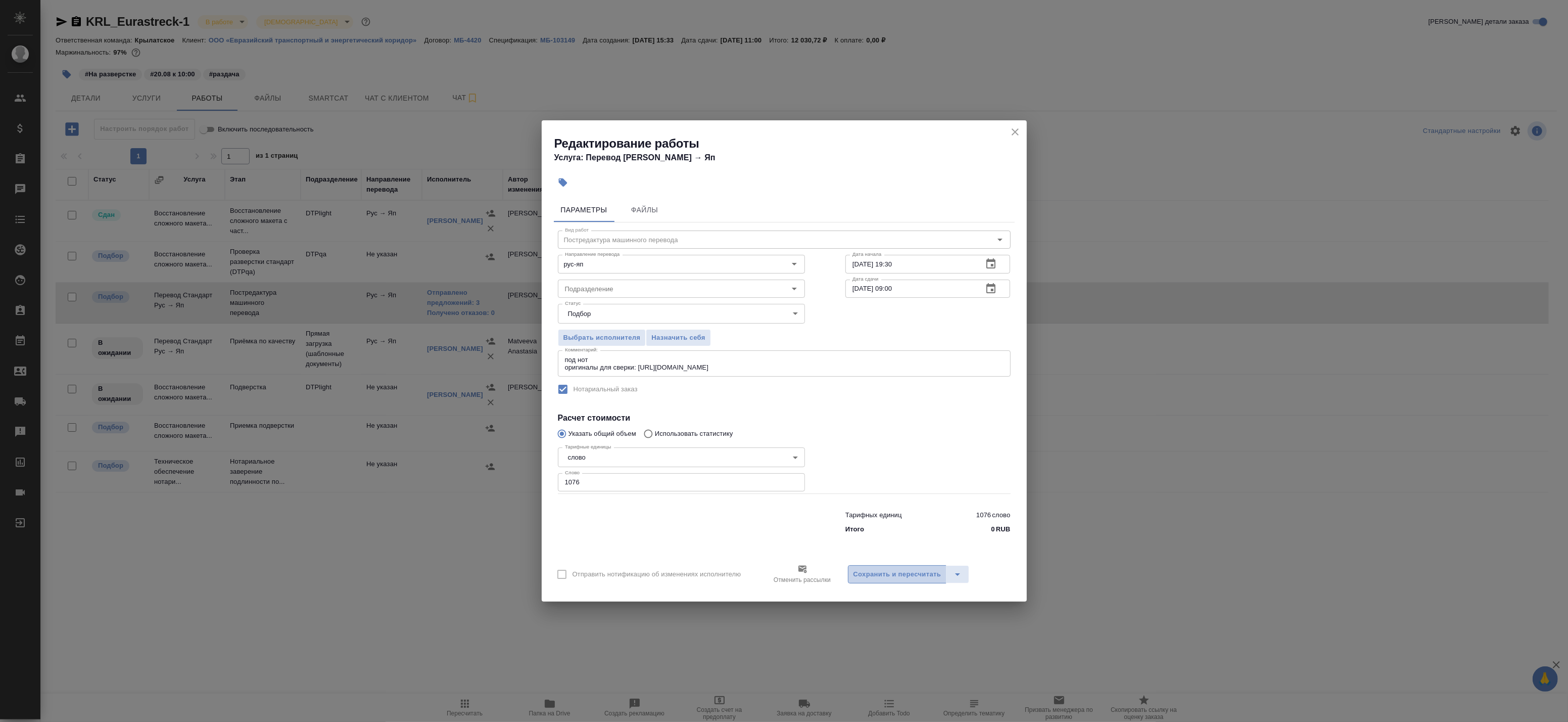
click at [930, 574] on span "Сохранить и пересчитать" at bounding box center [898, 575] width 87 height 11
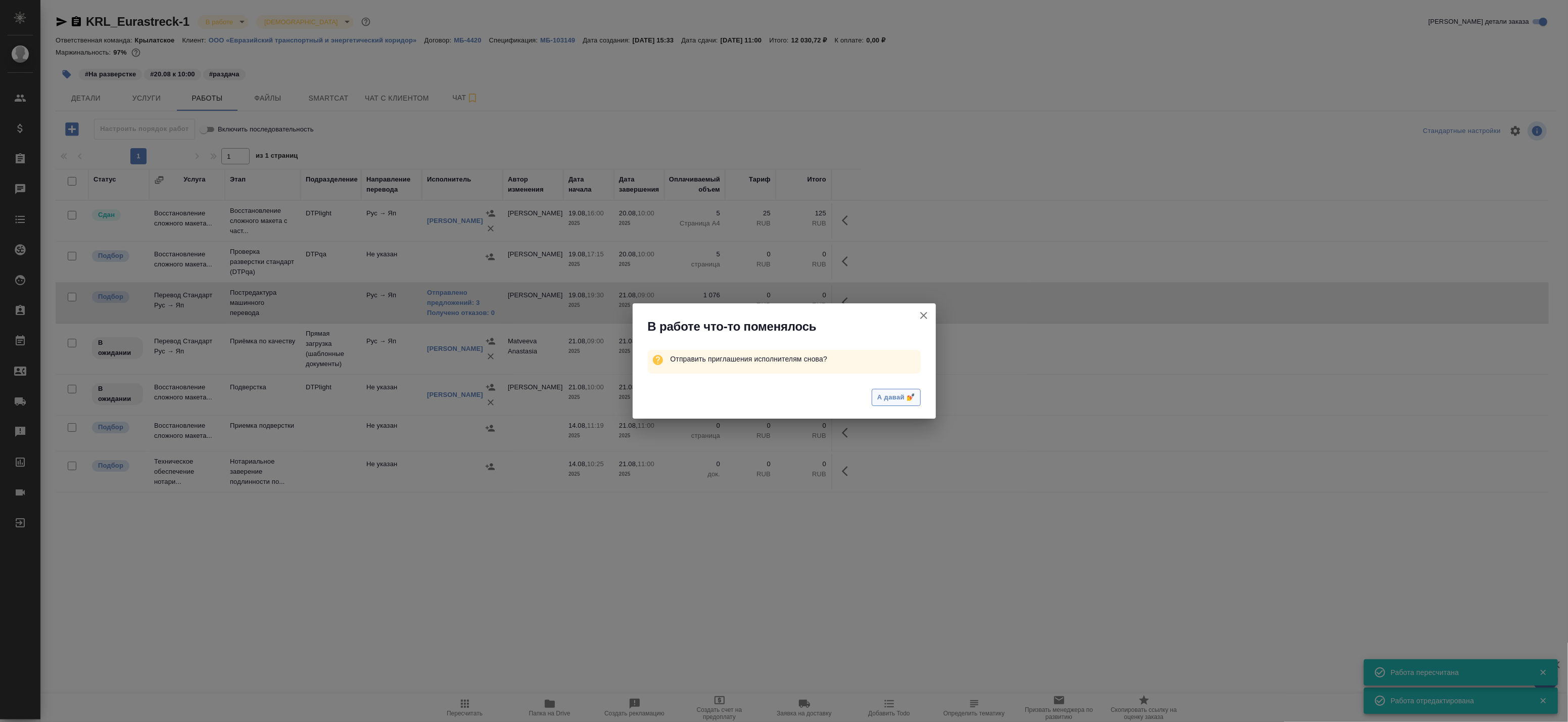
click at [901, 400] on span "А давай 💅" at bounding box center [896, 398] width 37 height 11
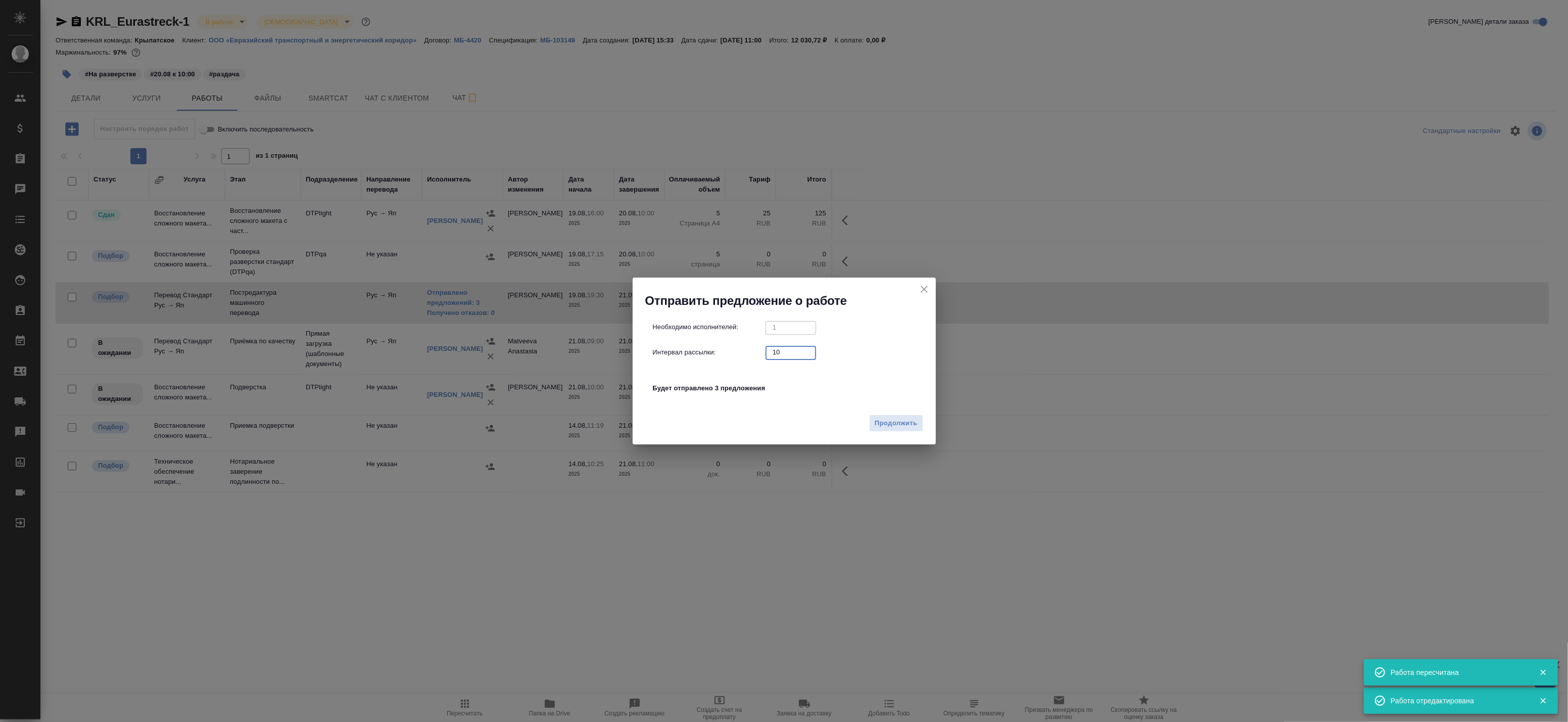
drag, startPoint x: 784, startPoint y: 351, endPoint x: 688, endPoint y: 345, distance: 96.2
click at [689, 345] on div "Необходимо исполнителей: 1 ​ Интервал рассылки: 10 ​ Будет отправлено 3 предлож…" at bounding box center [788, 363] width 271 height 85
type input "0"
click at [885, 415] on div "Продолжить" at bounding box center [784, 427] width 303 height 35
click at [890, 420] on span "Продолжить" at bounding box center [896, 423] width 43 height 11
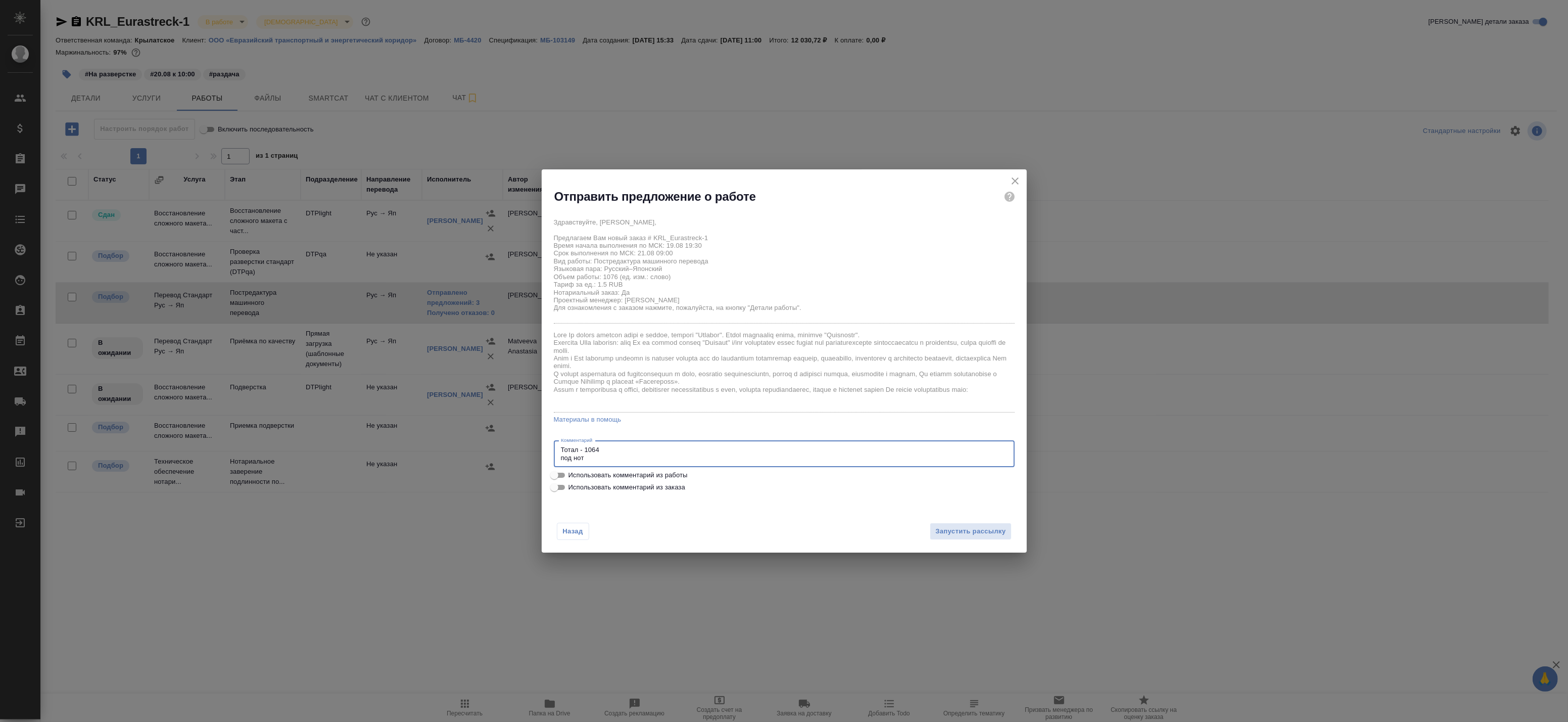
drag, startPoint x: 625, startPoint y: 449, endPoint x: 473, endPoint y: 442, distance: 152.2
click at [473, 442] on div "Отправить предложение о работе Здравствуйте, Елена, Предлагаем Вам новый заказ …" at bounding box center [784, 361] width 1568 height 722
click at [606, 471] on span "Использовать комментарий из работы" at bounding box center [628, 475] width 119 height 10
click at [572, 471] on input "Использовать комментарий из работы" at bounding box center [554, 475] width 36 height 12
checkbox input "true"
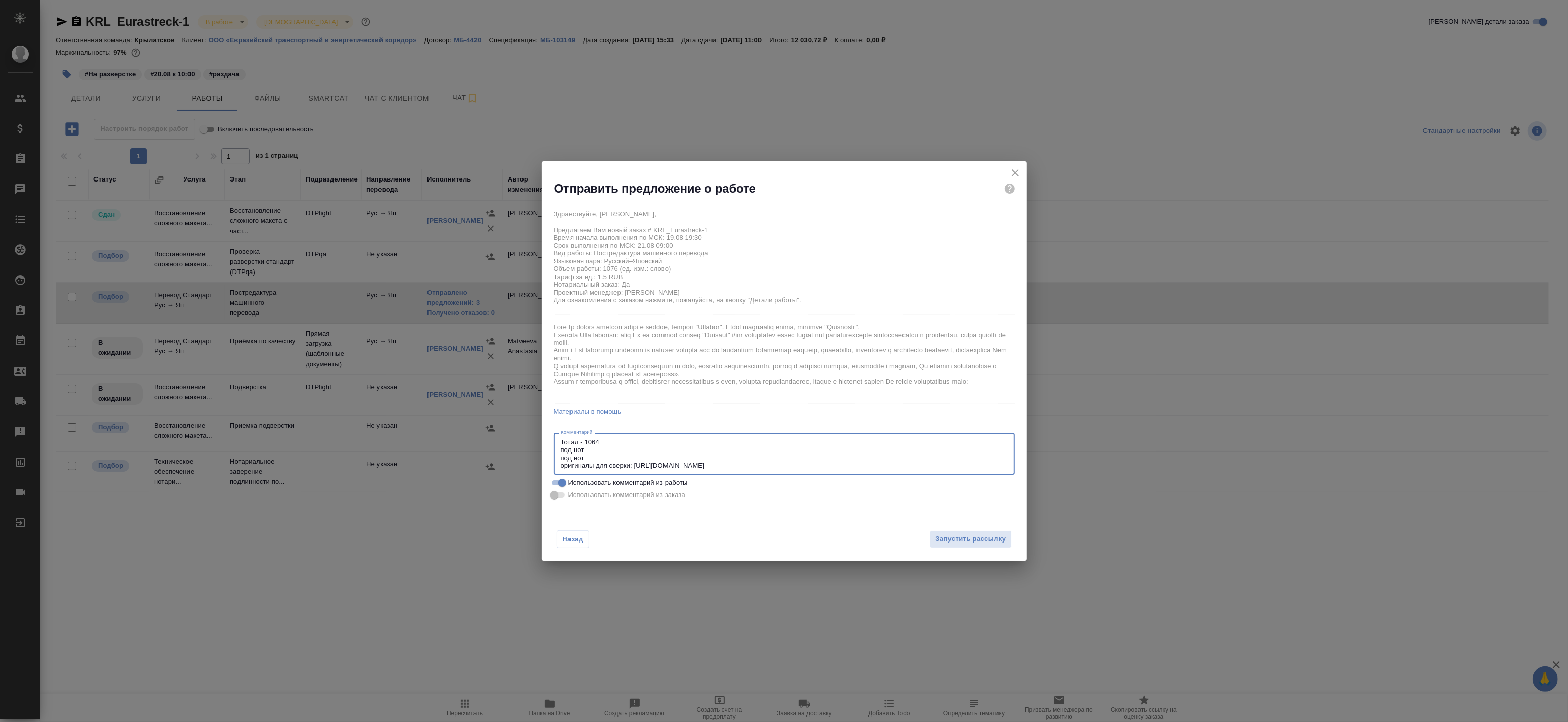
drag, startPoint x: 603, startPoint y: 453, endPoint x: 482, endPoint y: 403, distance: 130.9
click at [484, 405] on div "Отправить предложение о работе Здравствуйте, Елена, Предлагаем Вам новый заказ …" at bounding box center [784, 361] width 1568 height 722
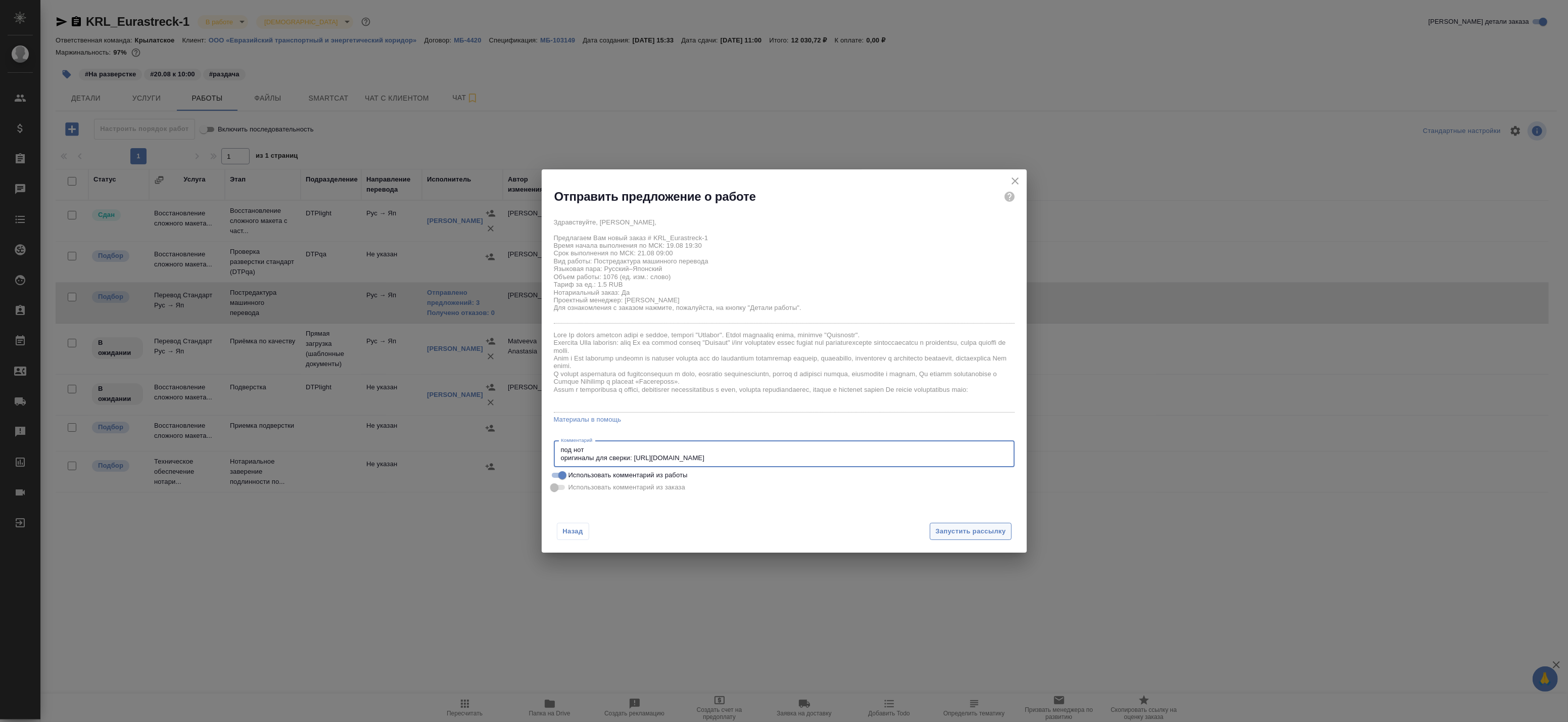
type textarea "под нот оригиналы для сверки: https://drive.awatera.com/s/2pdq4P8xETwJwLs"
click at [991, 535] on span "Запустить рассылку" at bounding box center [971, 532] width 70 height 11
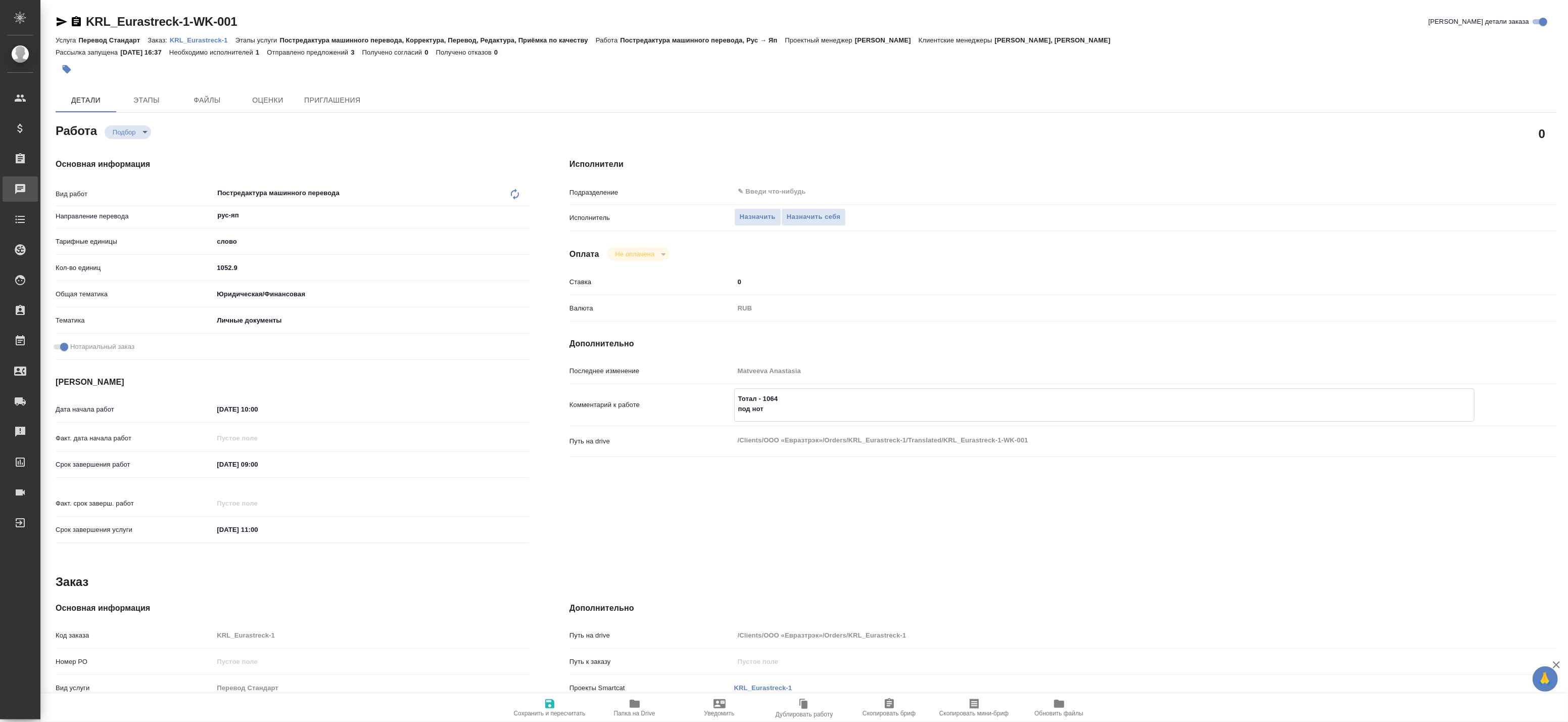
type textarea "x"
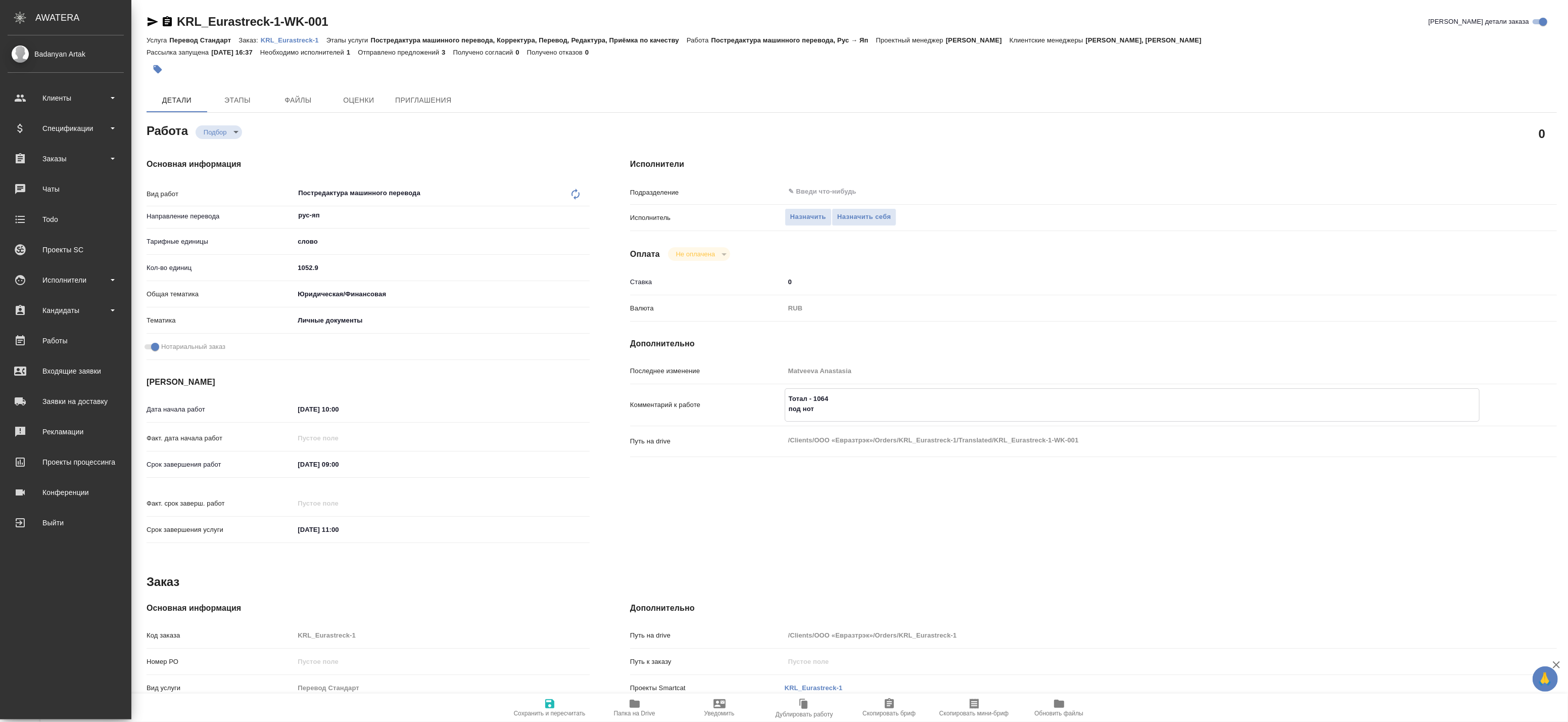
type textarea "x"
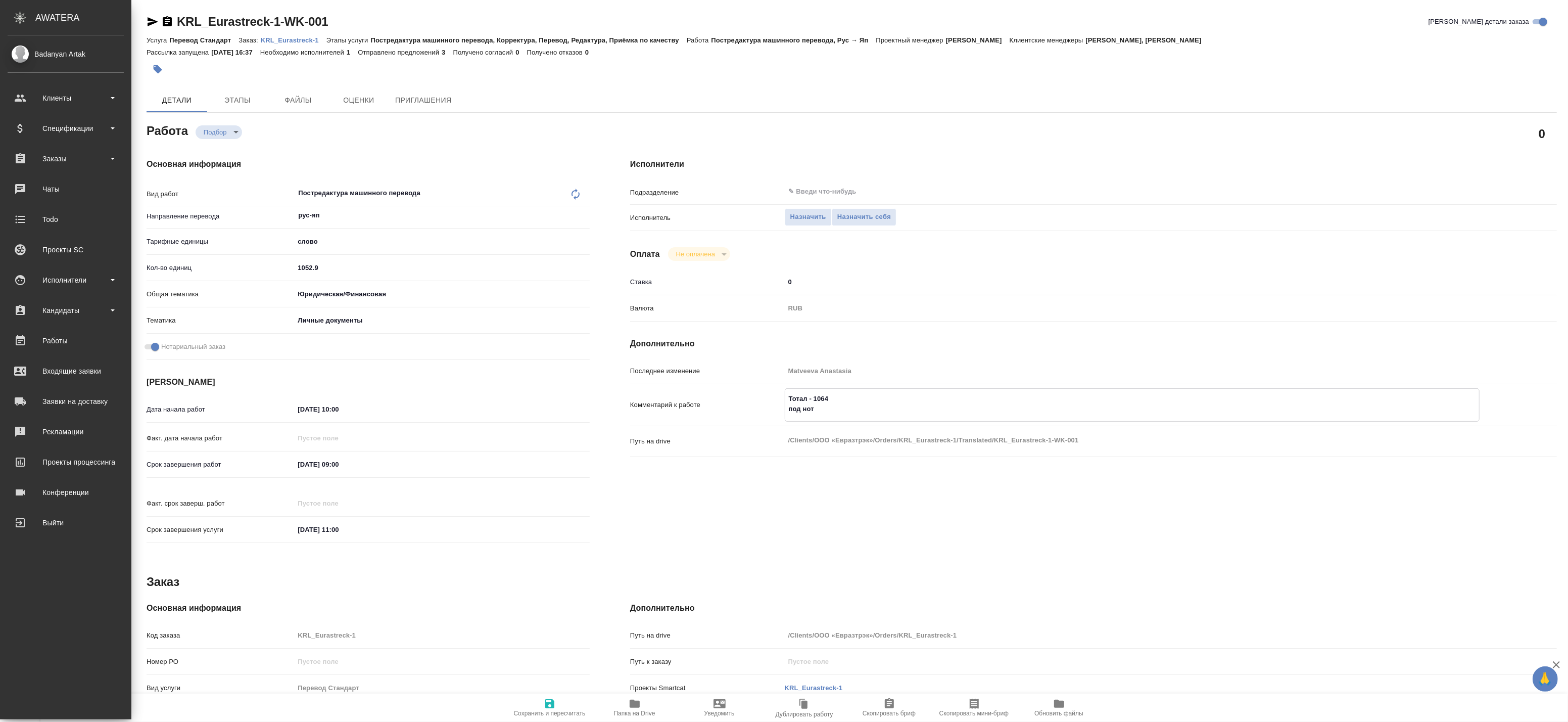
type textarea "x"
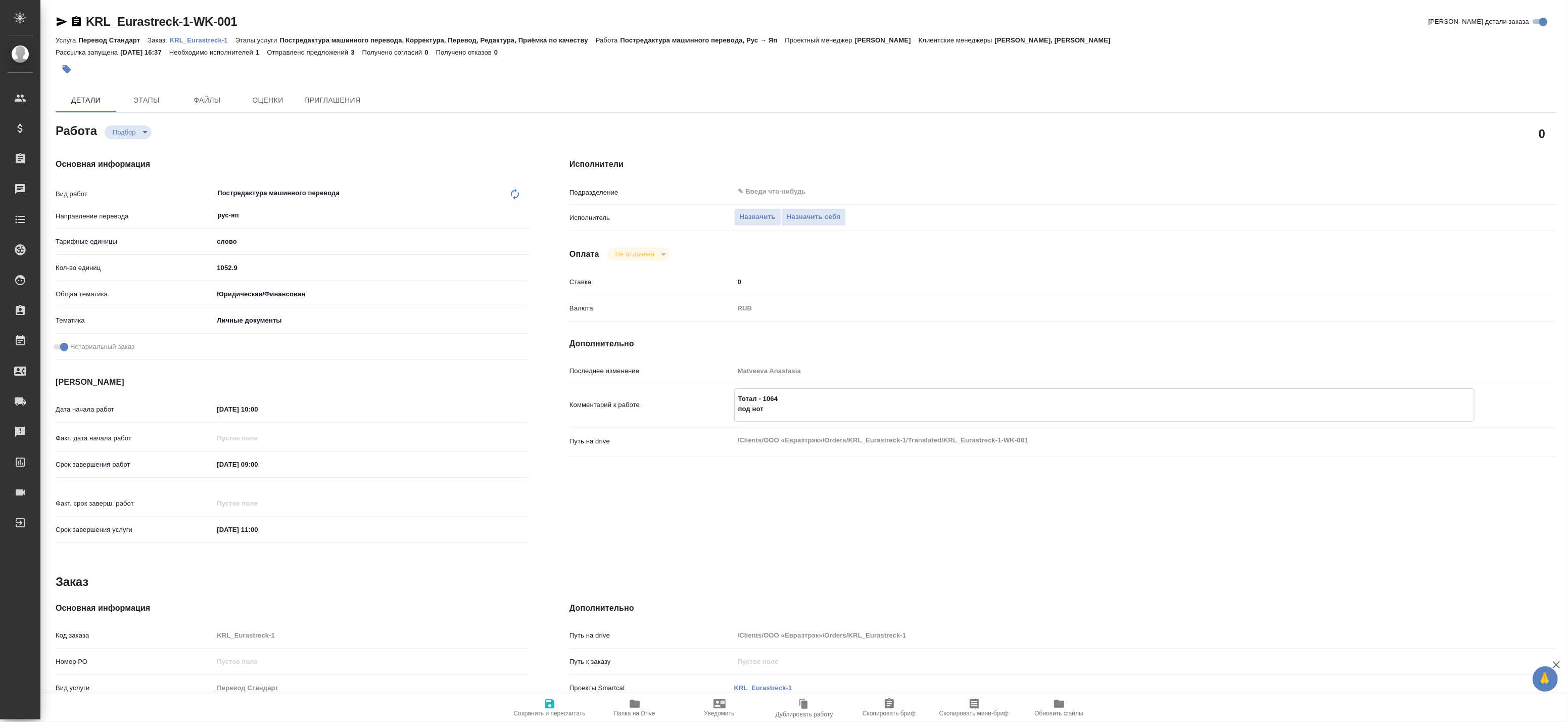
type textarea "x"
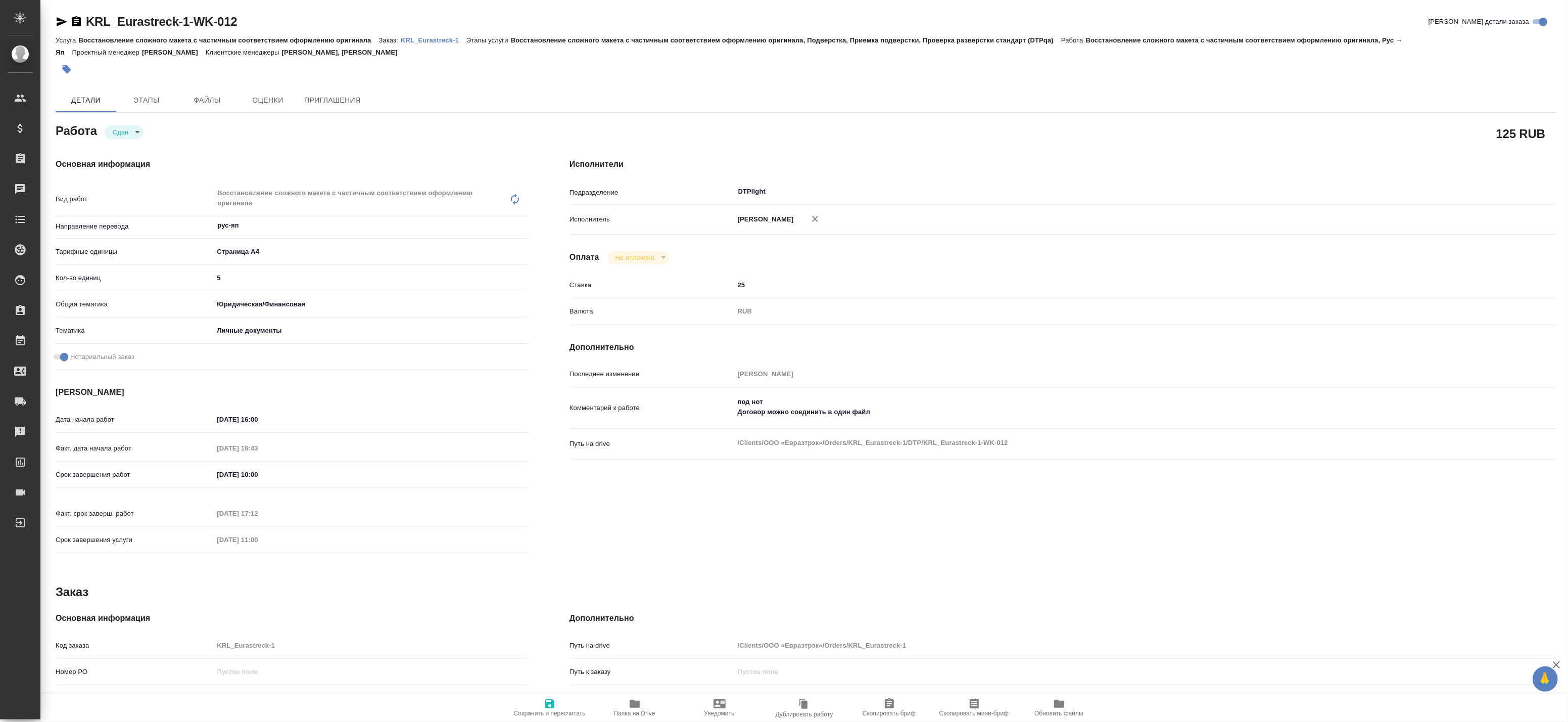
type textarea "x"
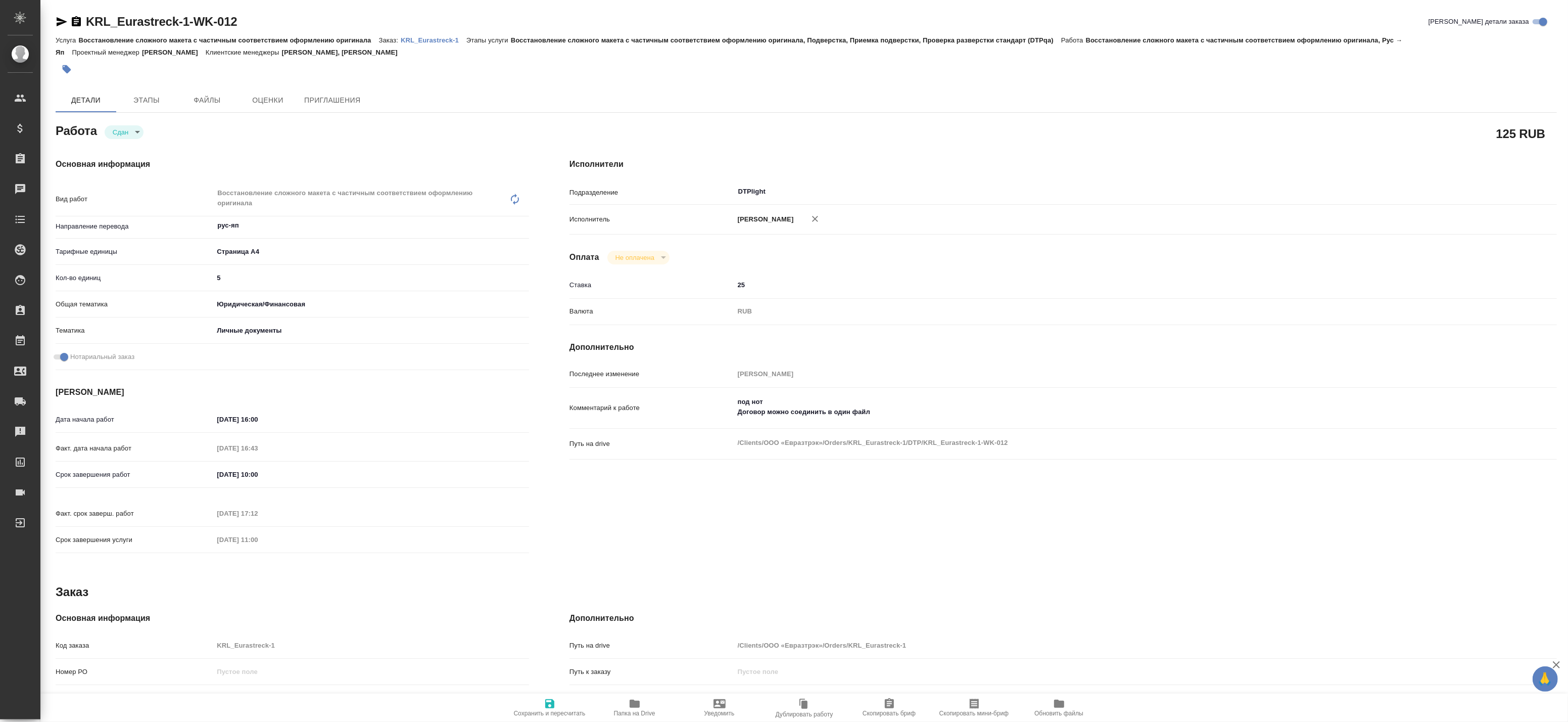
type textarea "x"
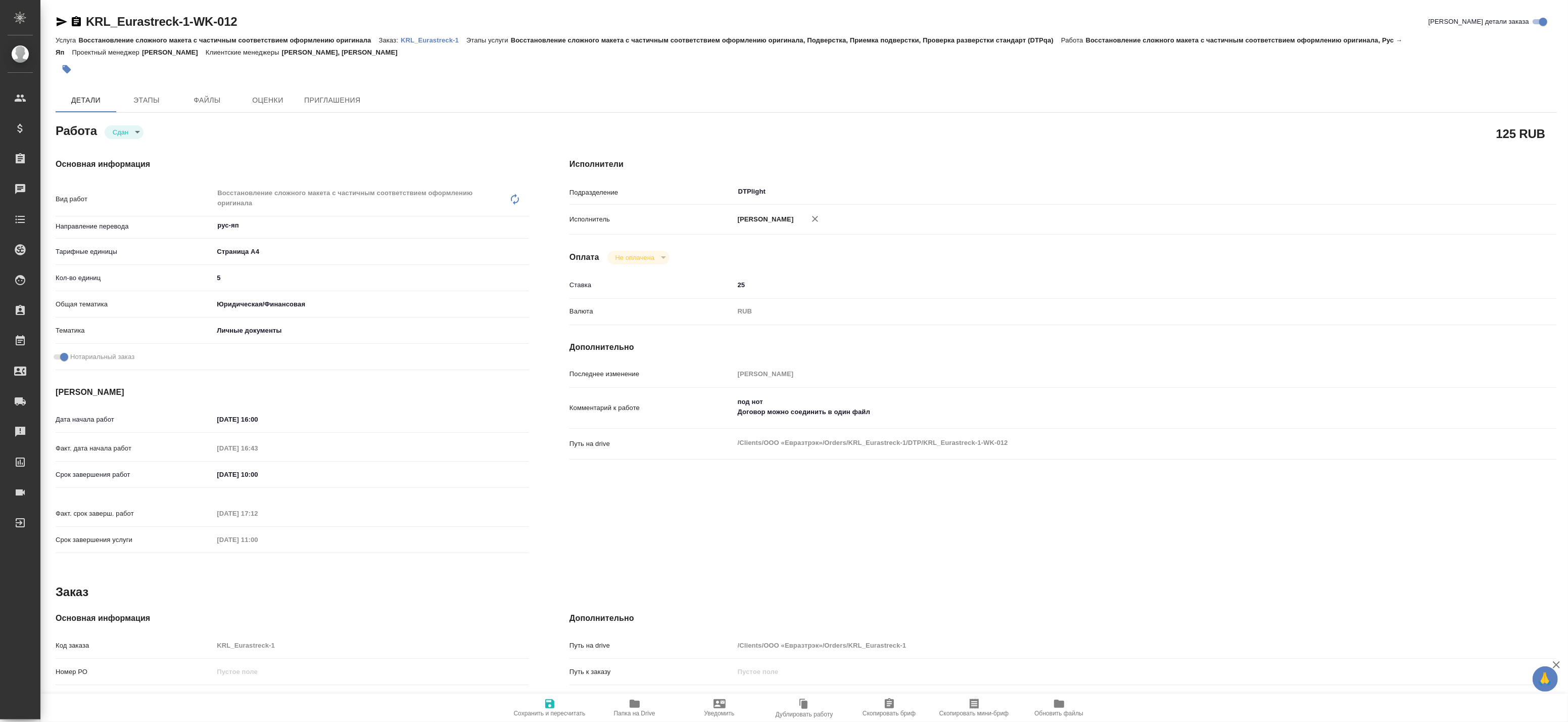
type textarea "x"
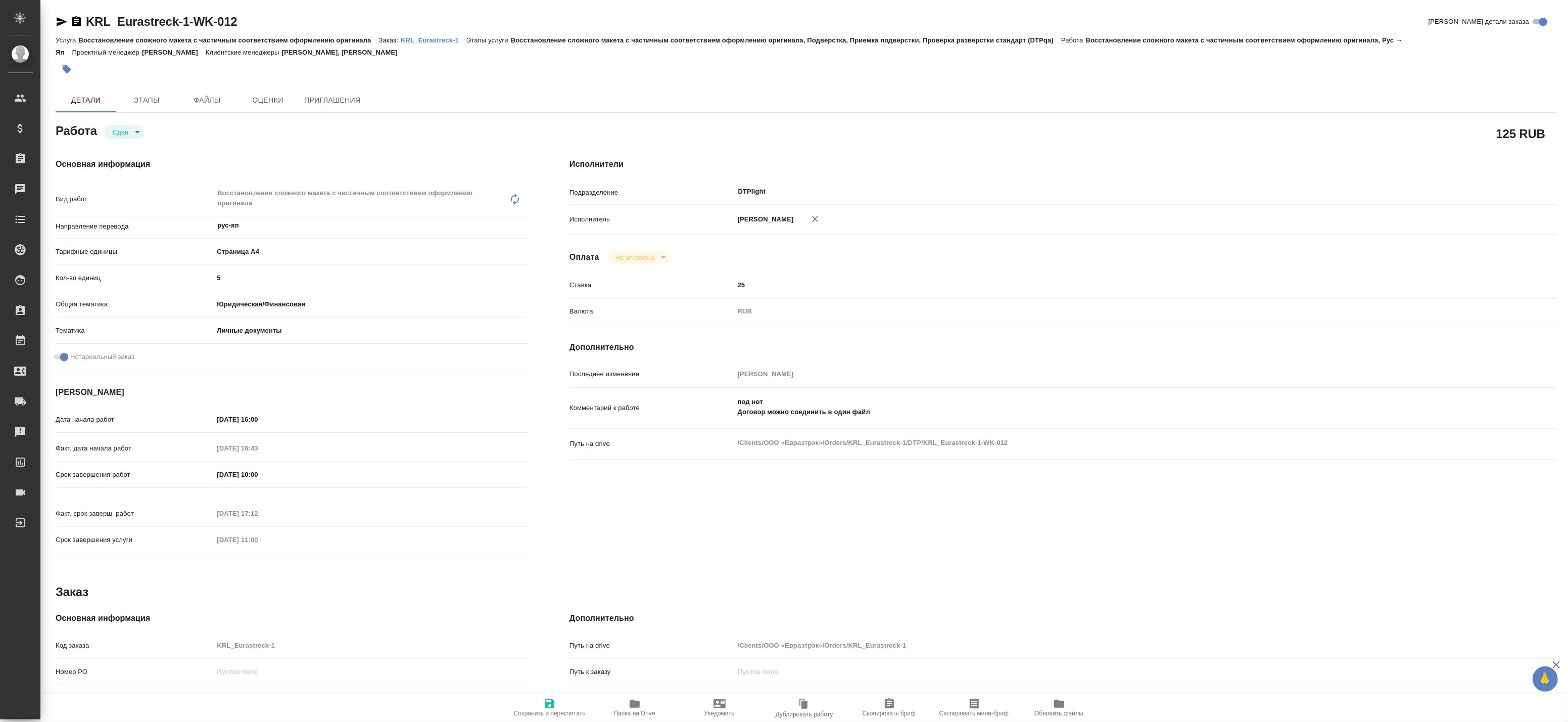
type textarea "x"
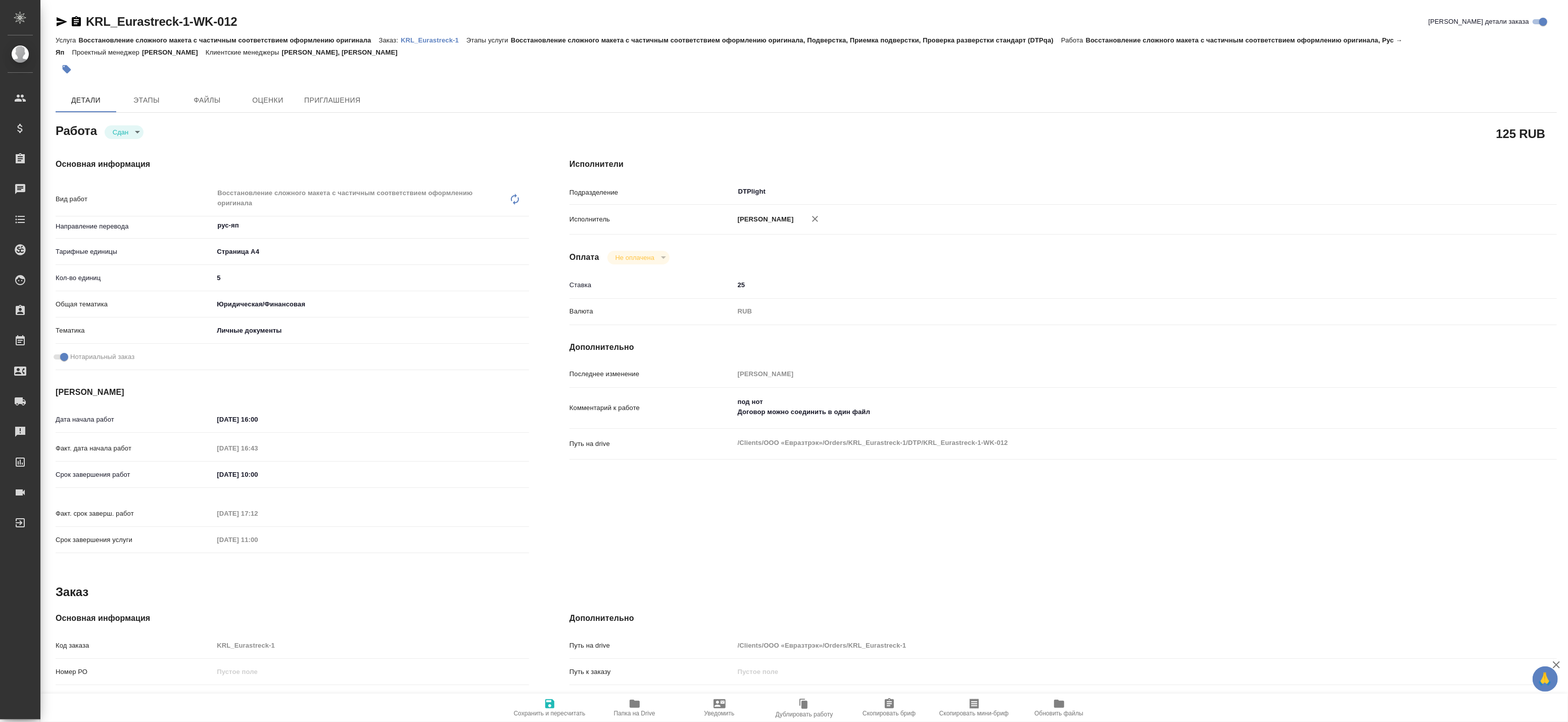
type textarea "x"
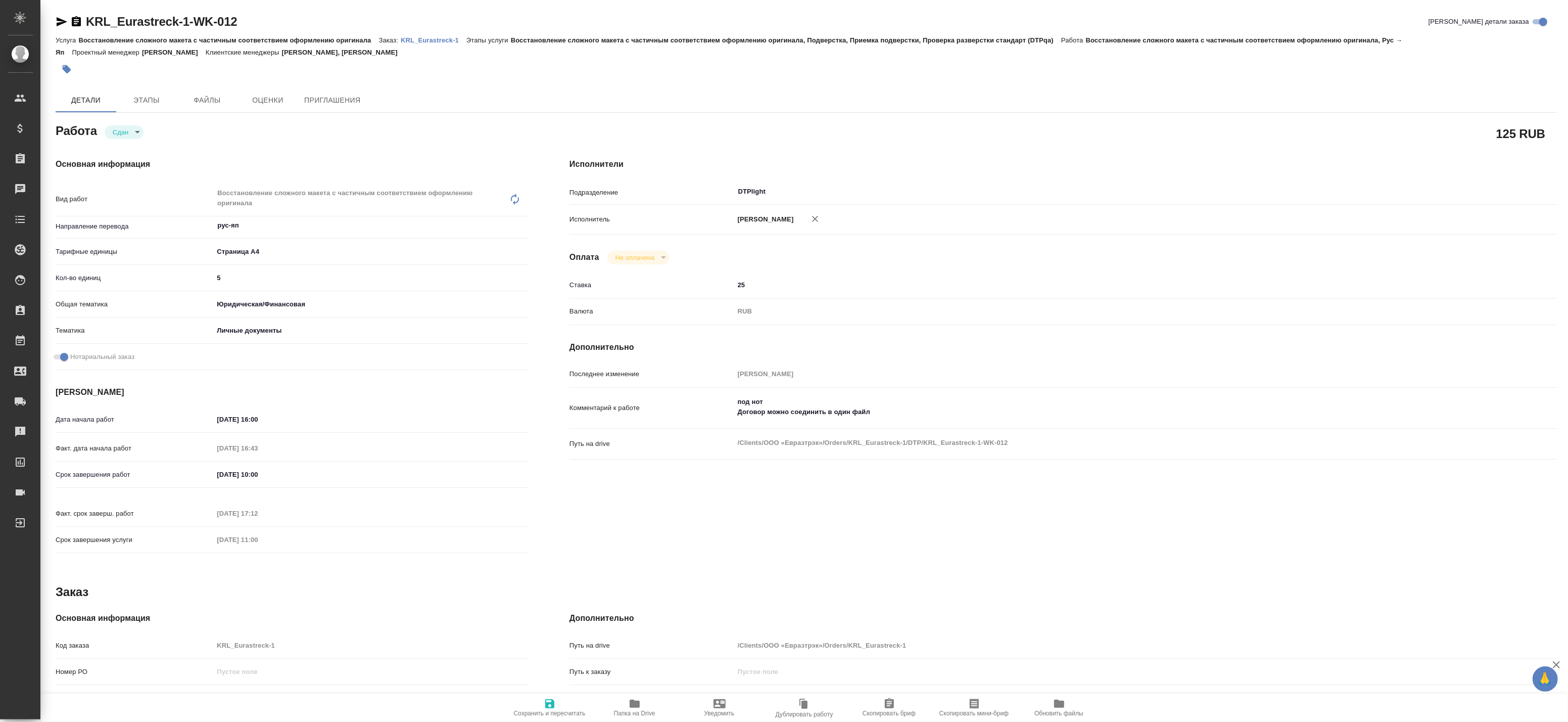
type textarea "x"
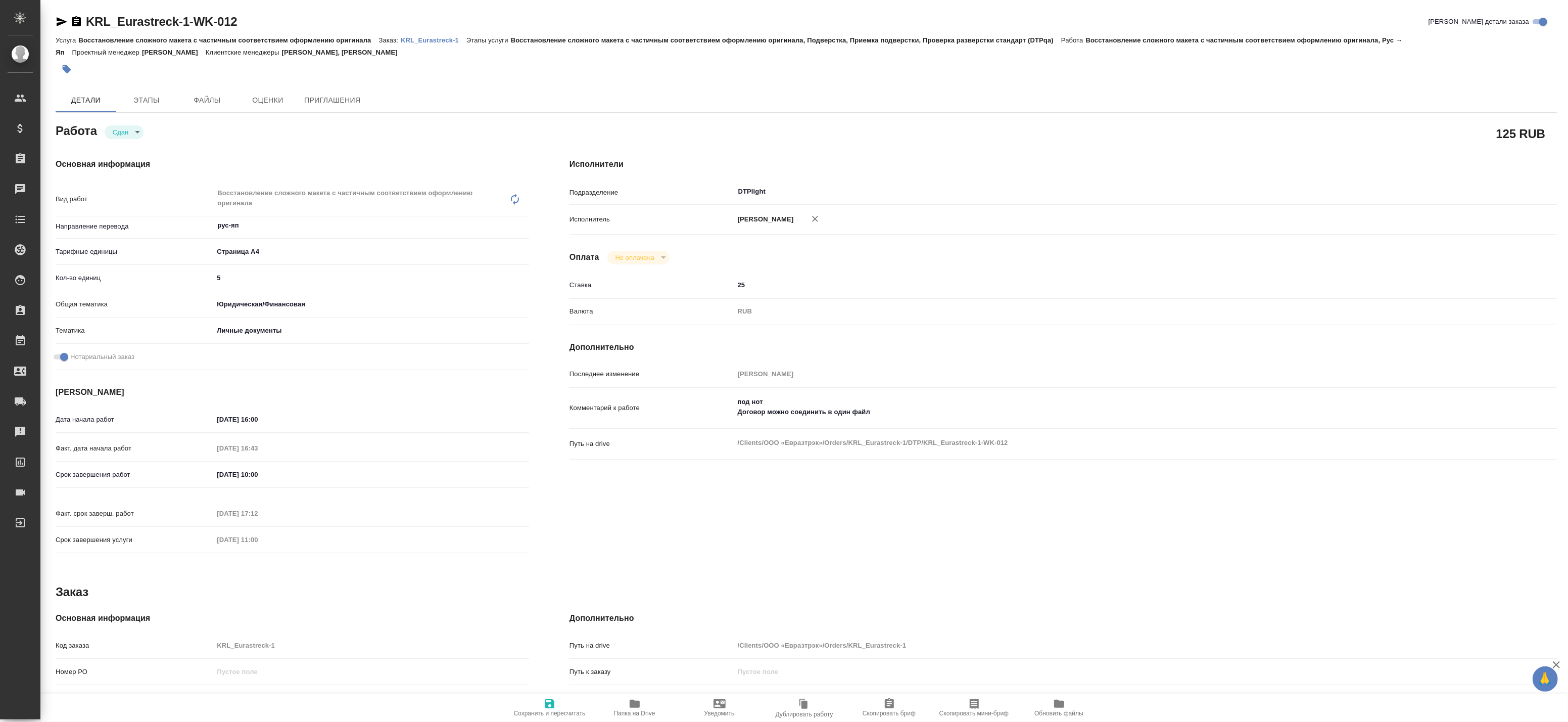
type textarea "x"
click at [629, 715] on span "Папка на Drive" at bounding box center [635, 712] width 42 height 7
type textarea "x"
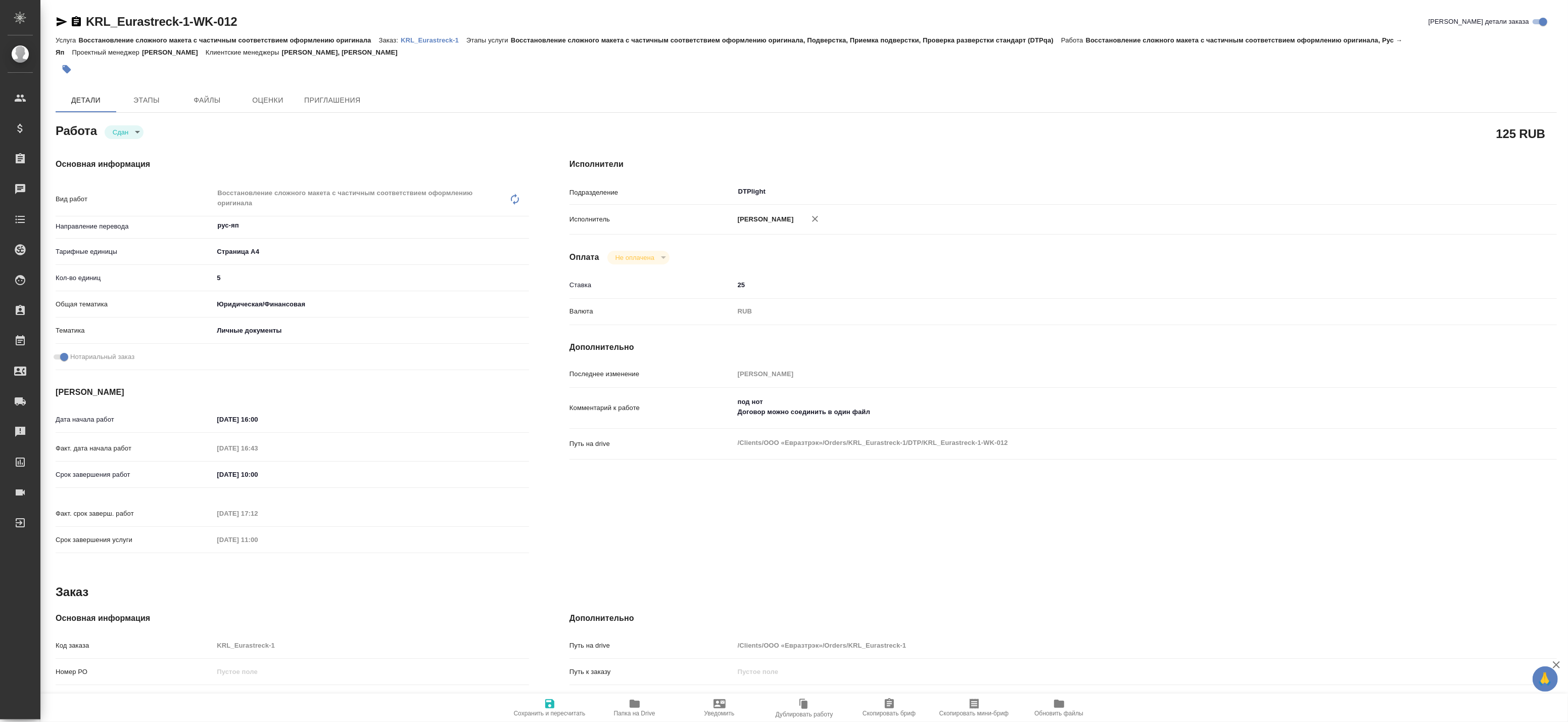
type textarea "x"
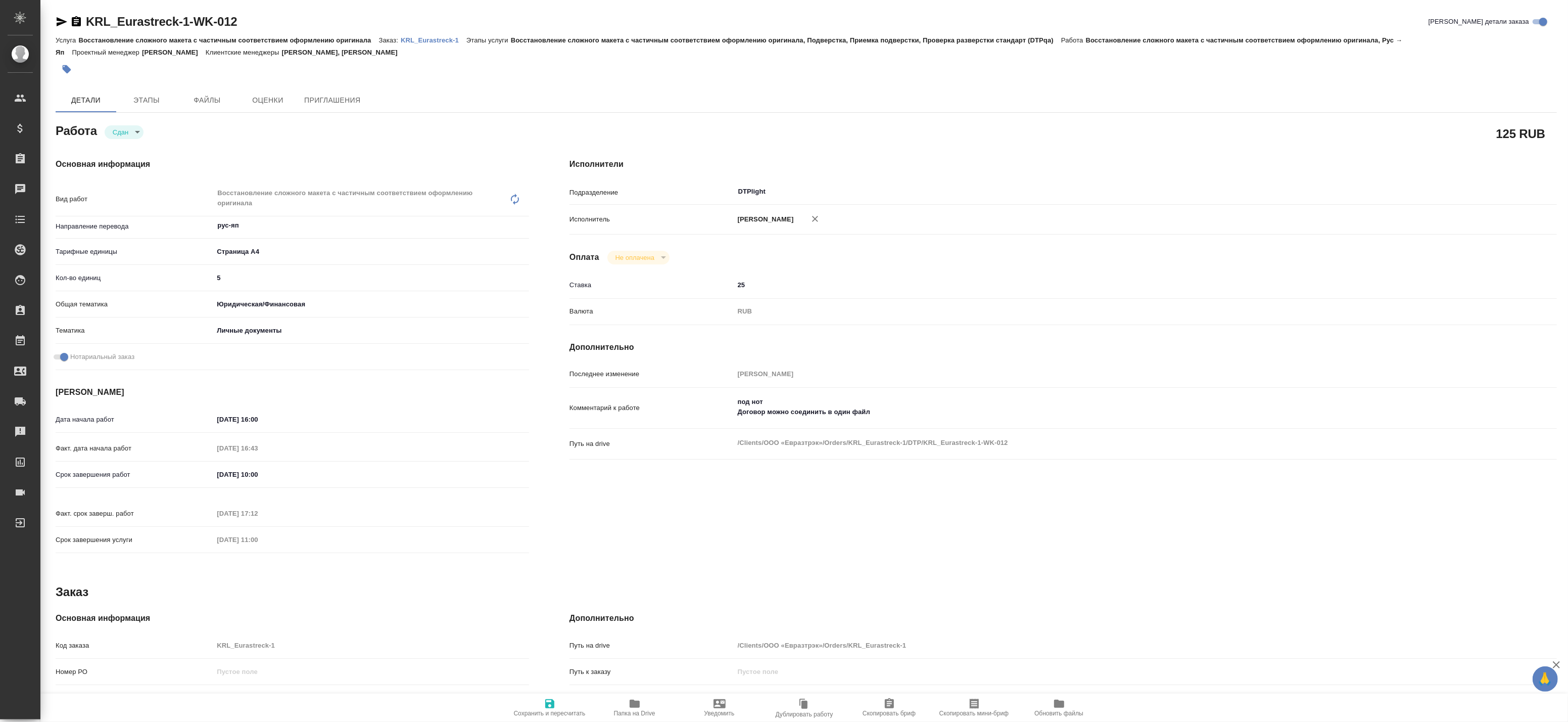
type textarea "x"
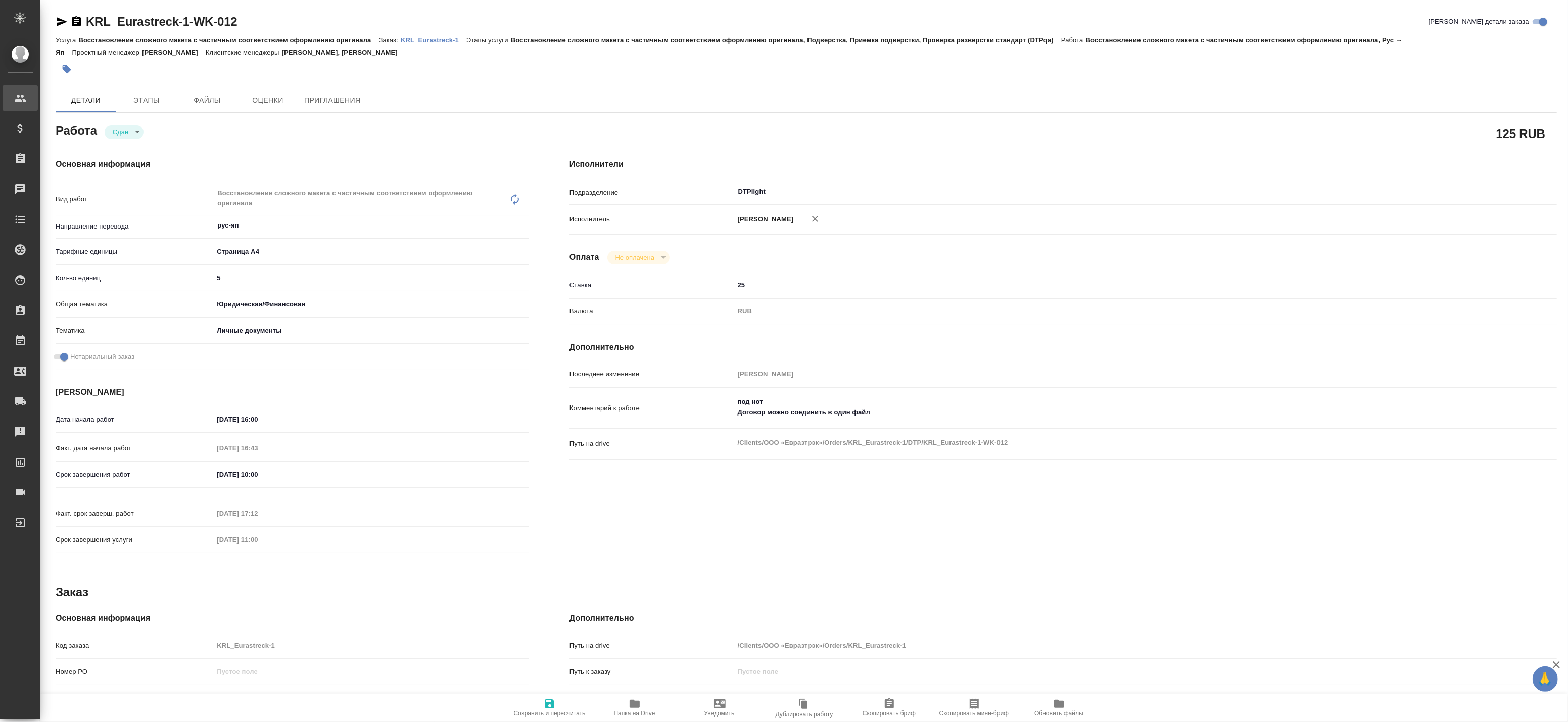
type textarea "x"
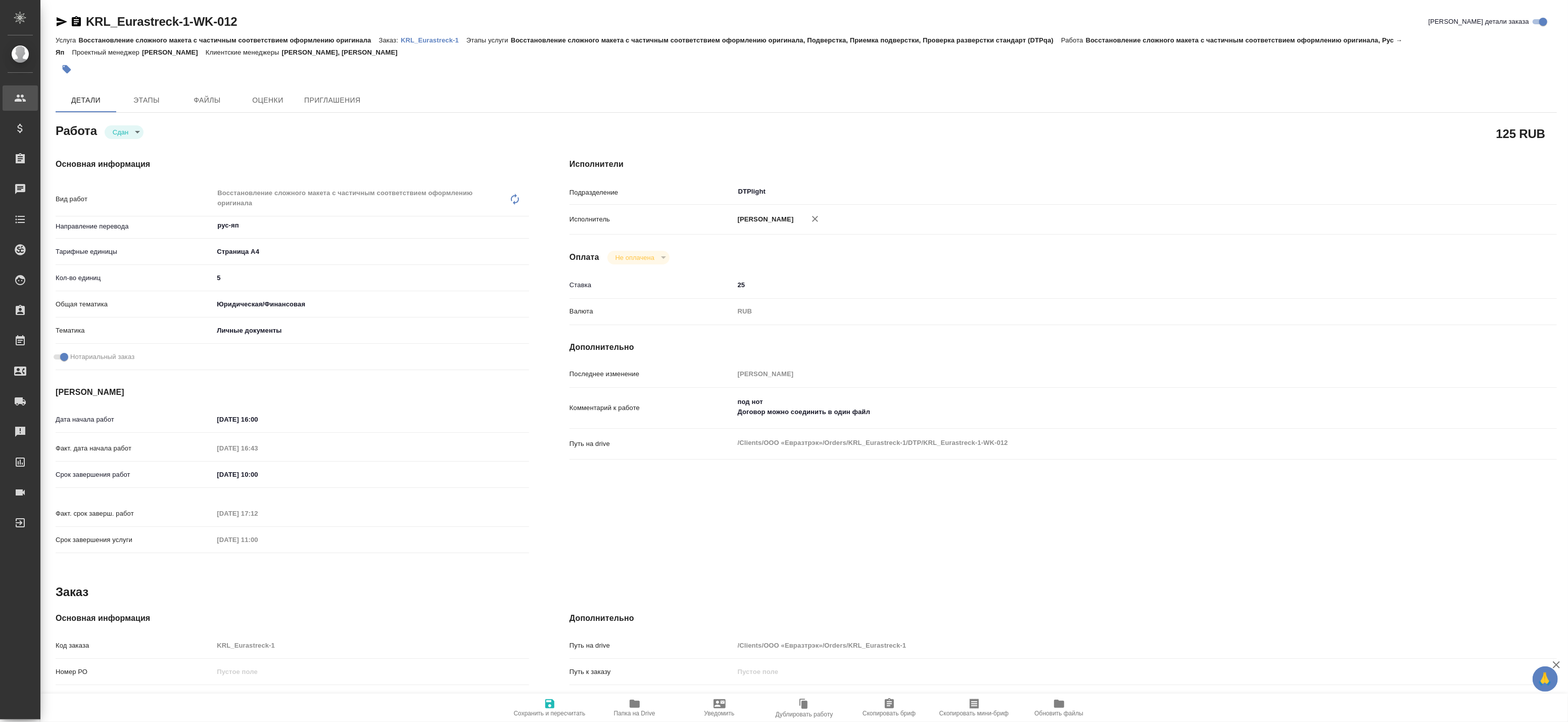
type textarea "x"
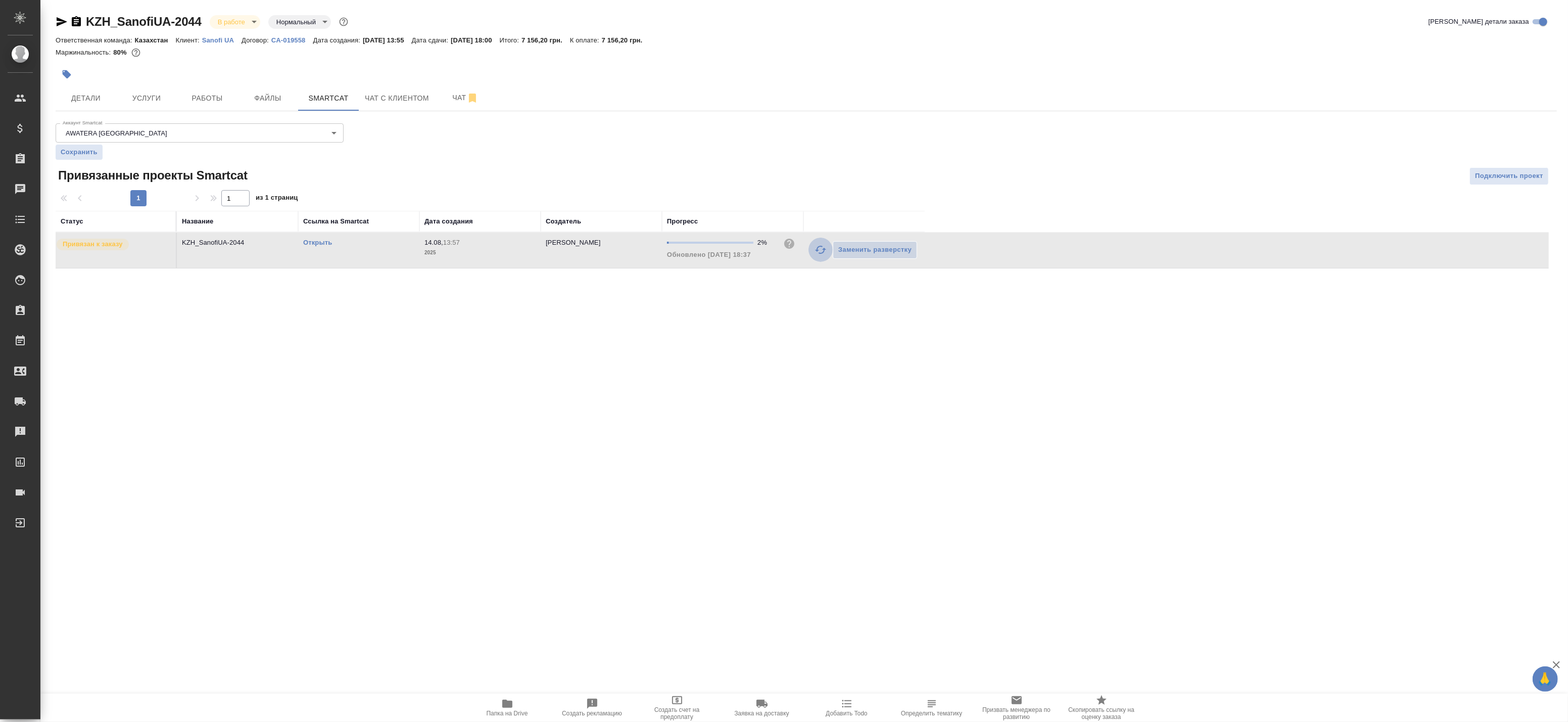
click at [820, 248] on icon "button" at bounding box center [821, 249] width 12 height 12
click at [216, 99] on span "Работы" at bounding box center [206, 98] width 48 height 12
click at [821, 251] on icon "button" at bounding box center [821, 249] width 12 height 12
click at [190, 97] on span "Работы" at bounding box center [206, 98] width 48 height 12
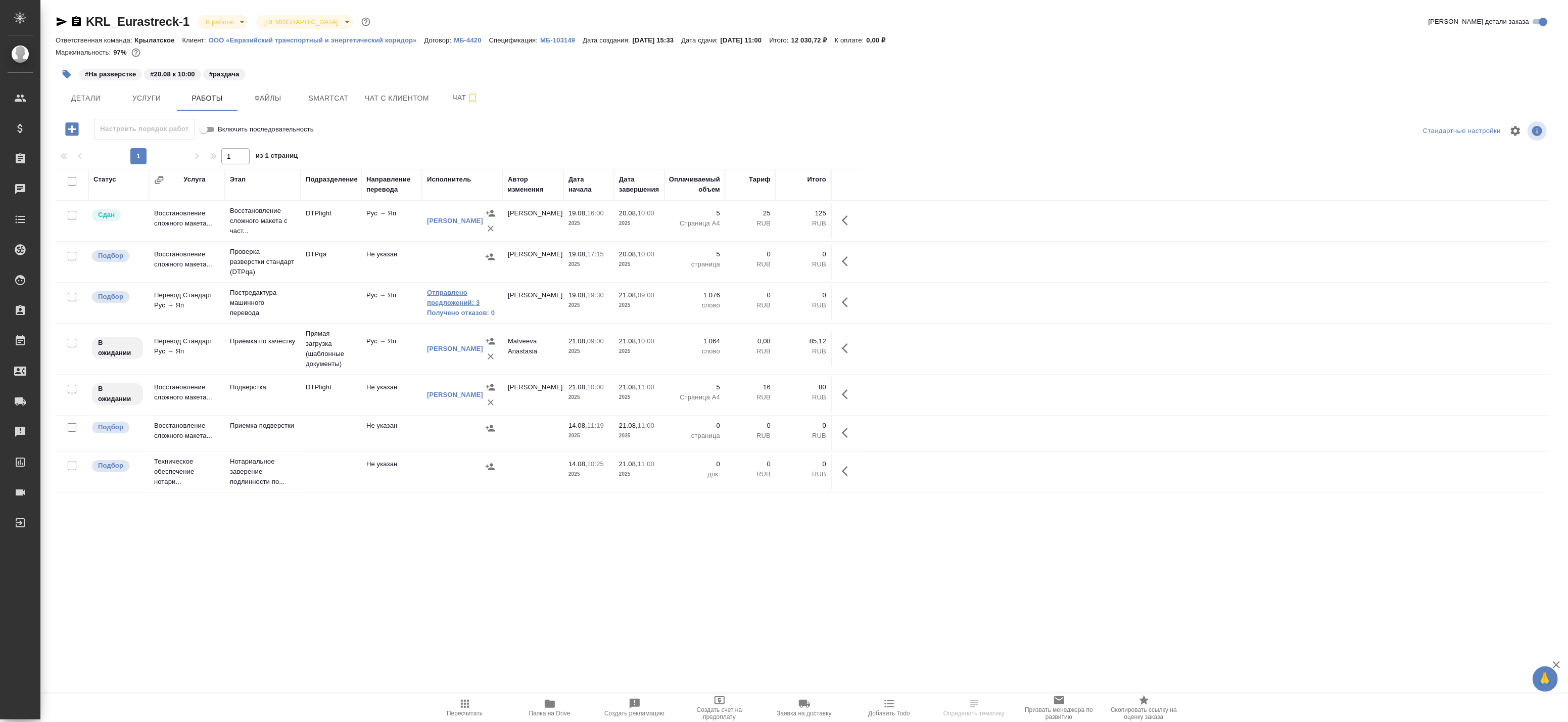
click at [451, 301] on link "Отправлено предложений: 3" at bounding box center [462, 297] width 70 height 20
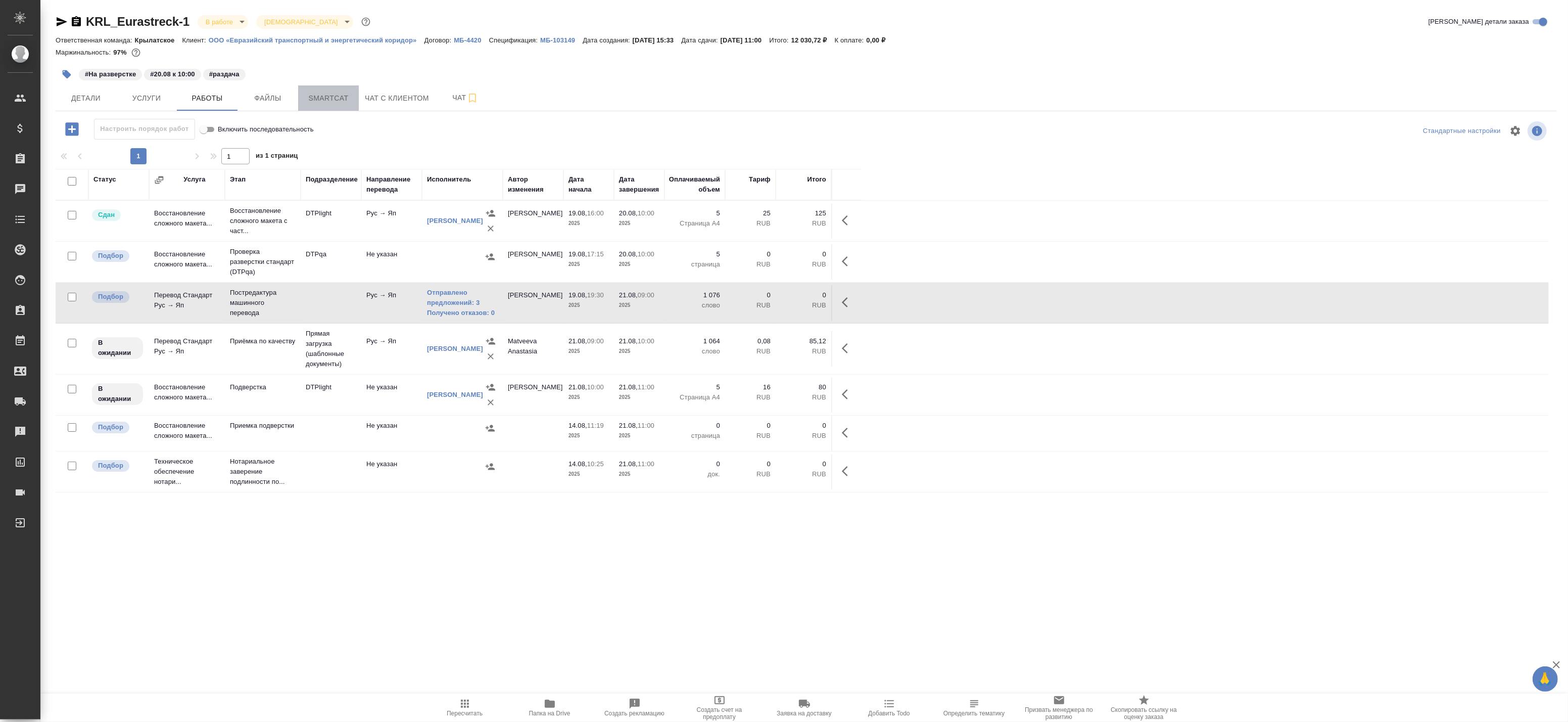
click at [334, 92] on span "Smartcat" at bounding box center [328, 98] width 48 height 12
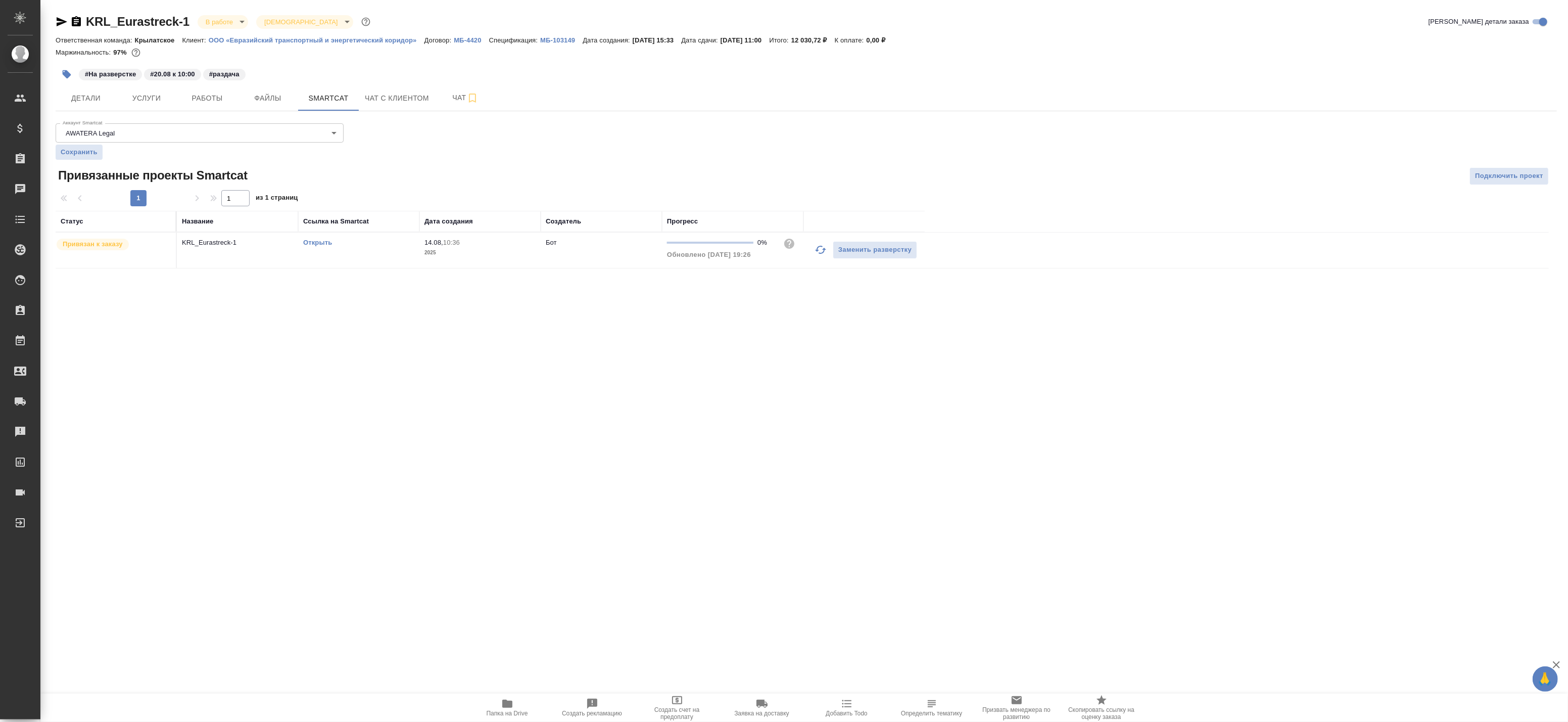
click at [261, 251] on td "KRL_Eurastreck-1" at bounding box center [238, 249] width 122 height 35
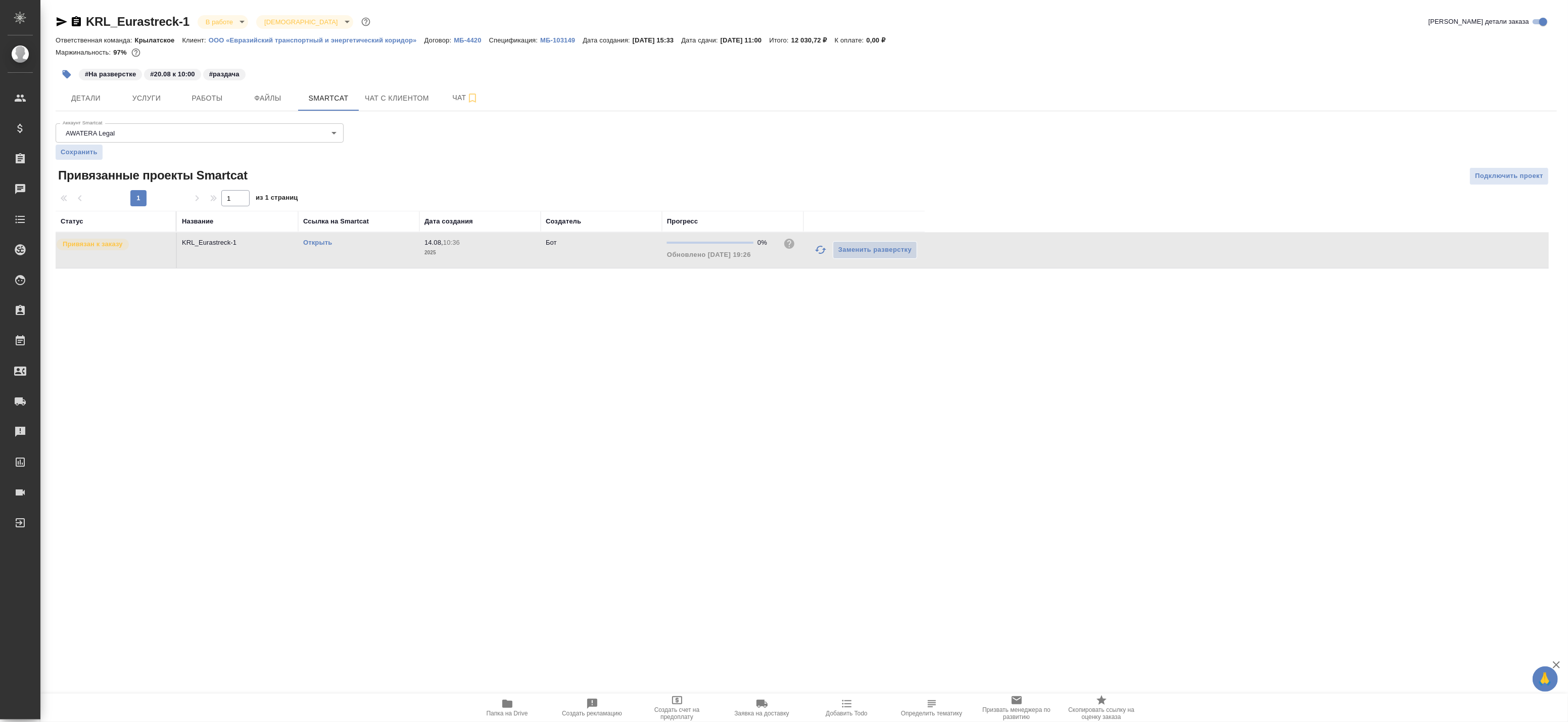
click at [261, 251] on td "KRL_Eurastreck-1" at bounding box center [238, 249] width 122 height 35
click at [155, 103] on span "Услуги" at bounding box center [146, 98] width 48 height 12
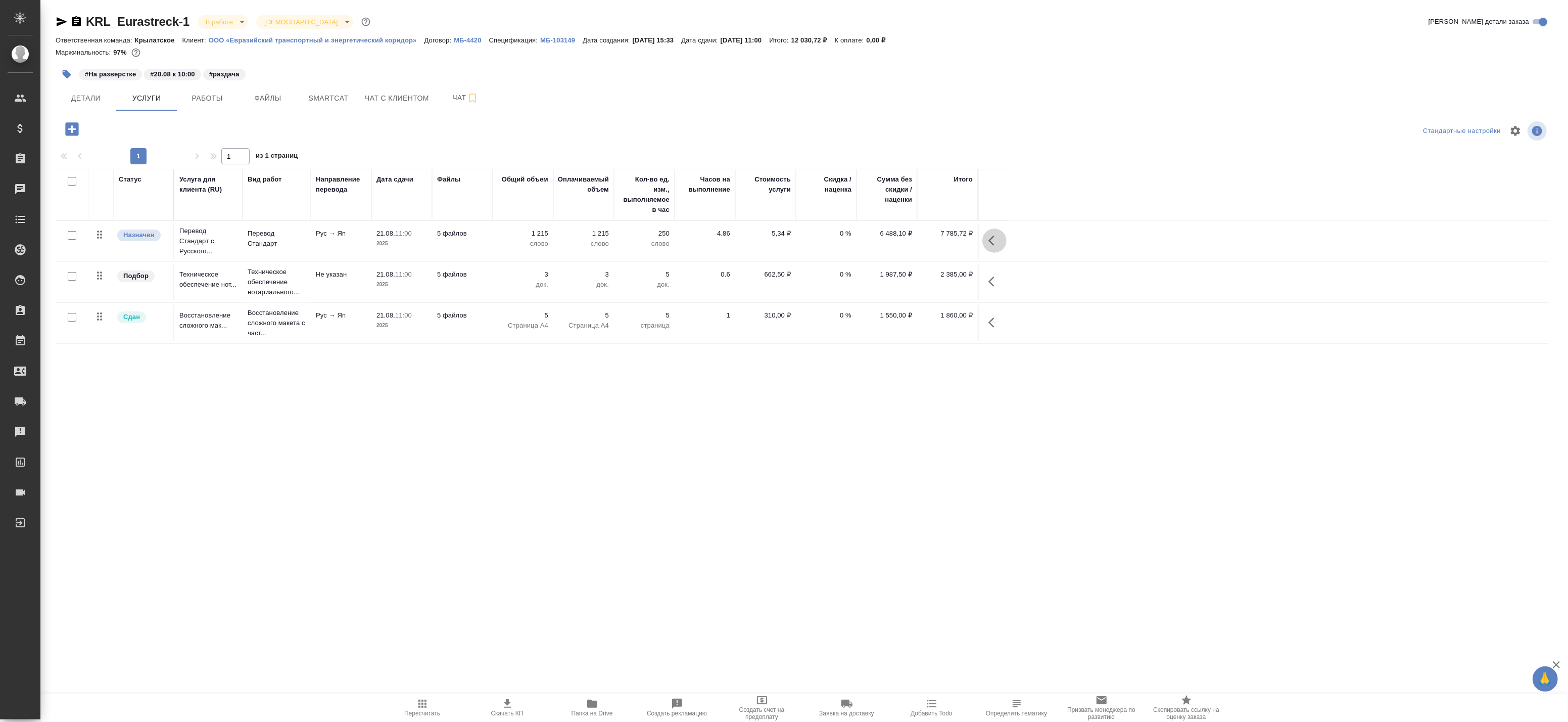
click at [988, 244] on button "button" at bounding box center [995, 241] width 25 height 25
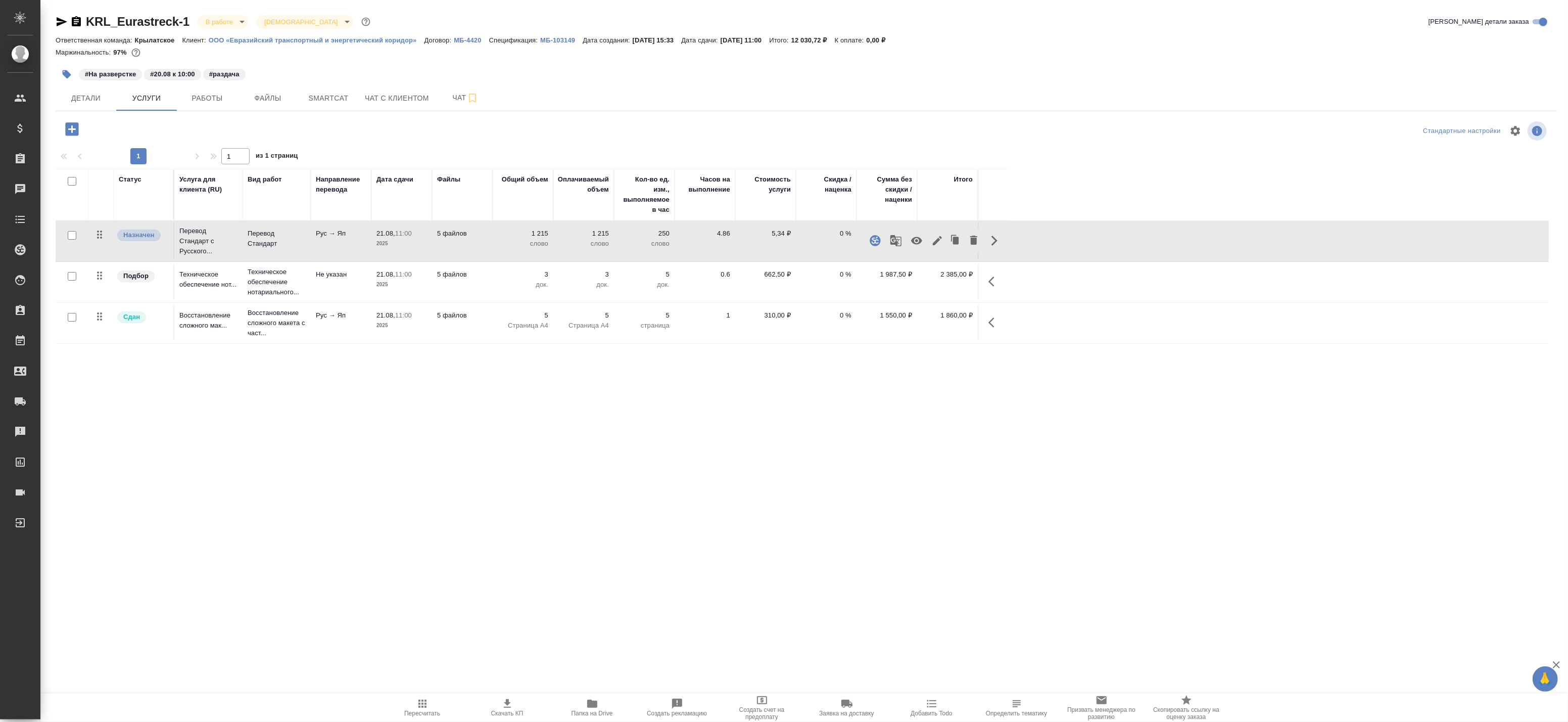
click at [894, 244] on icon "button" at bounding box center [897, 241] width 11 height 11
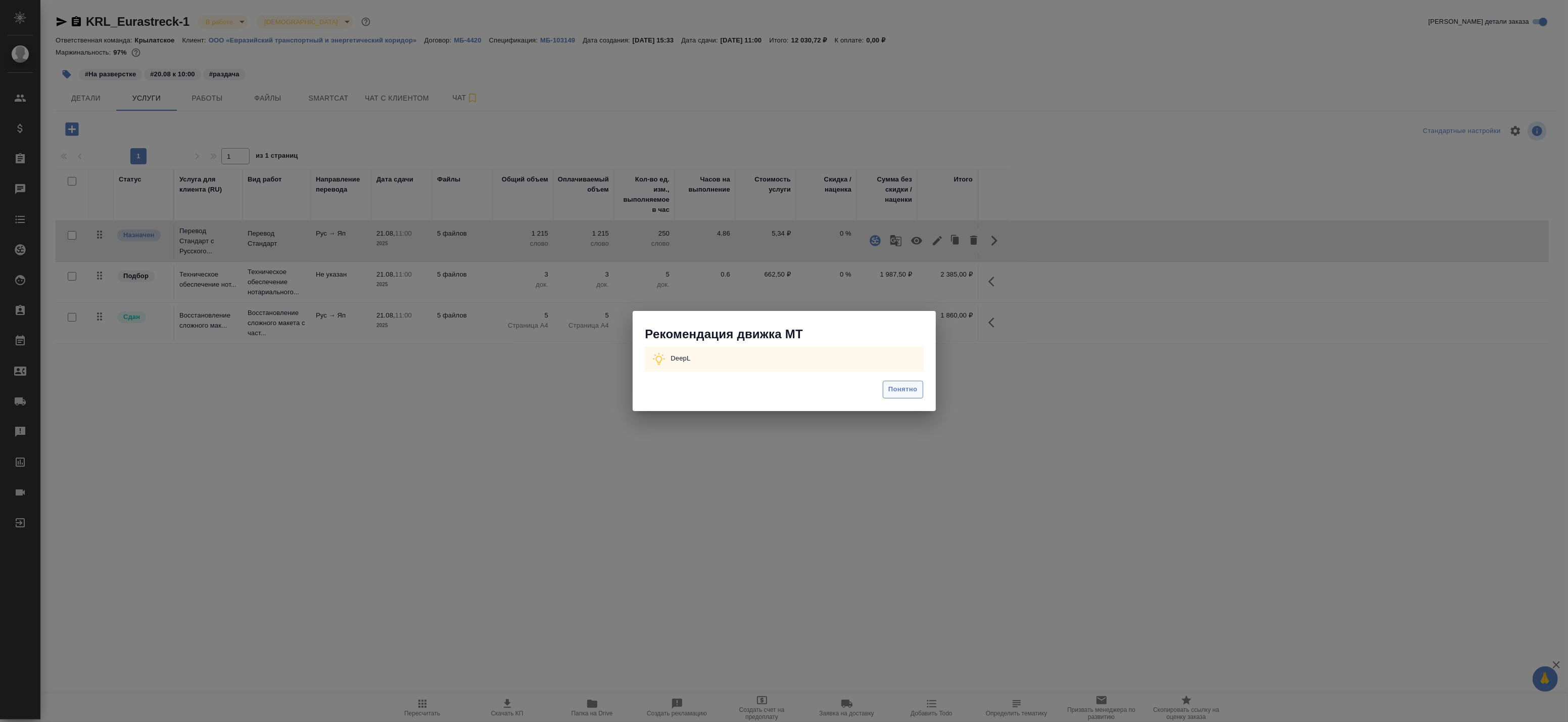
click at [891, 387] on span "Понятно" at bounding box center [902, 389] width 29 height 11
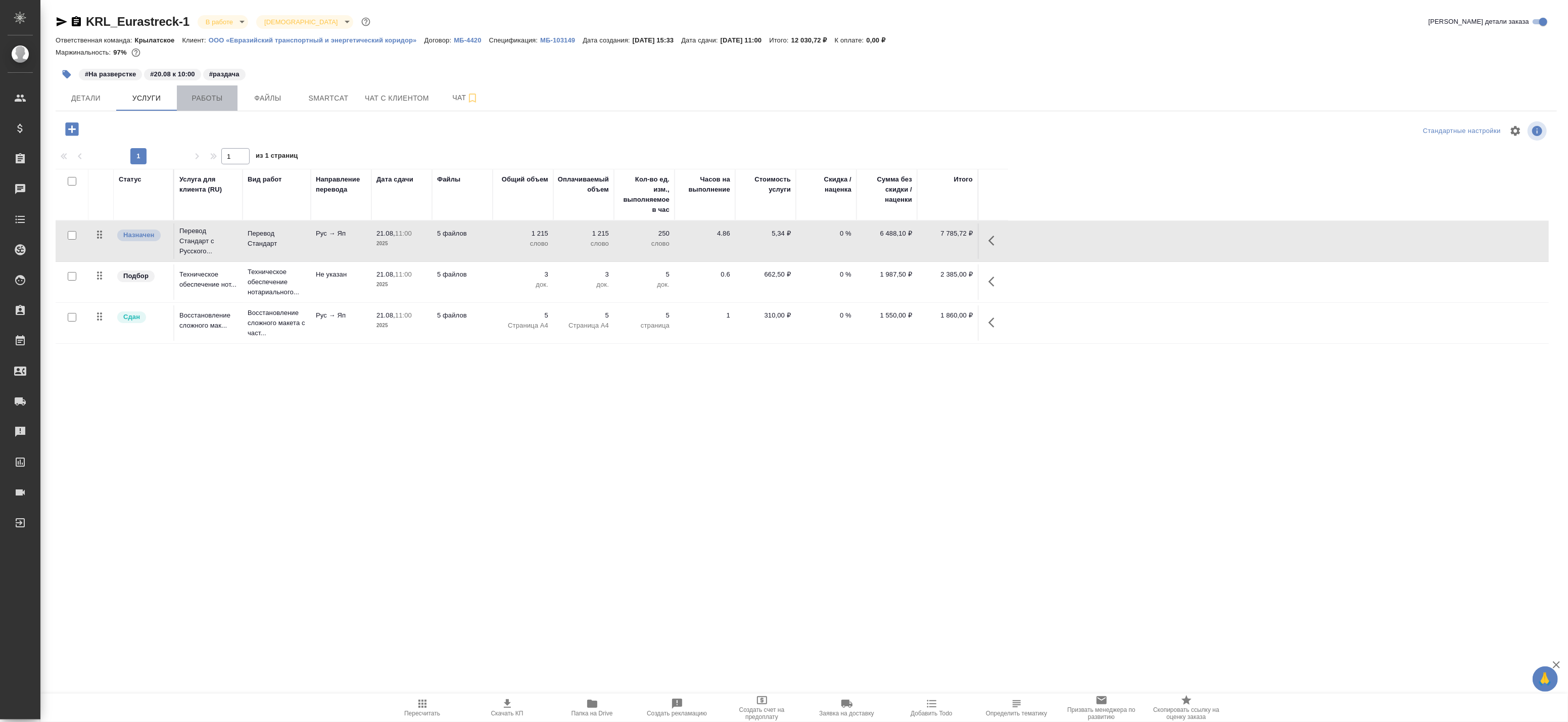
click at [210, 104] on button "Работы" at bounding box center [207, 98] width 61 height 26
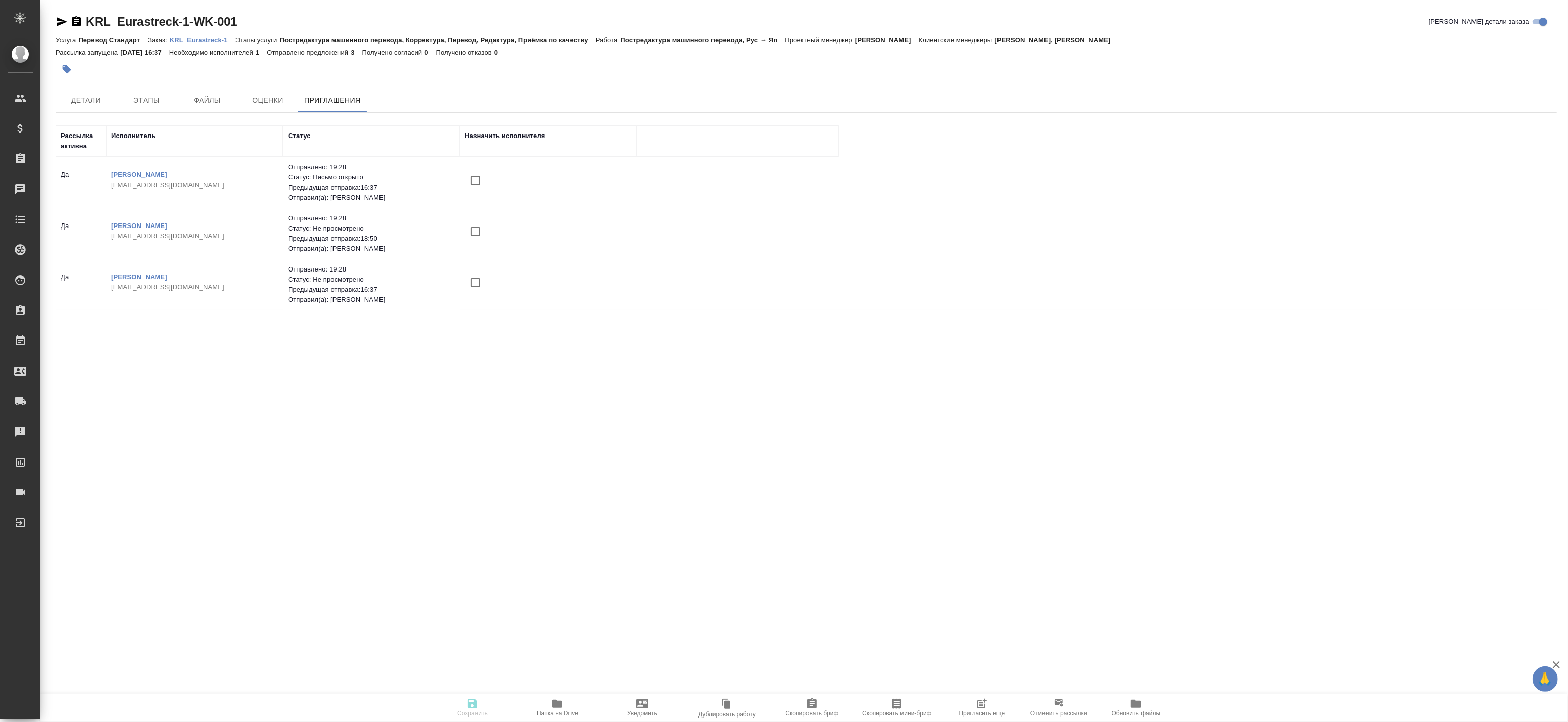
click at [156, 166] on td "[PERSON_NAME] [PERSON_NAME][EMAIL_ADDRESS][DOMAIN_NAME]" at bounding box center [195, 182] width 177 height 35
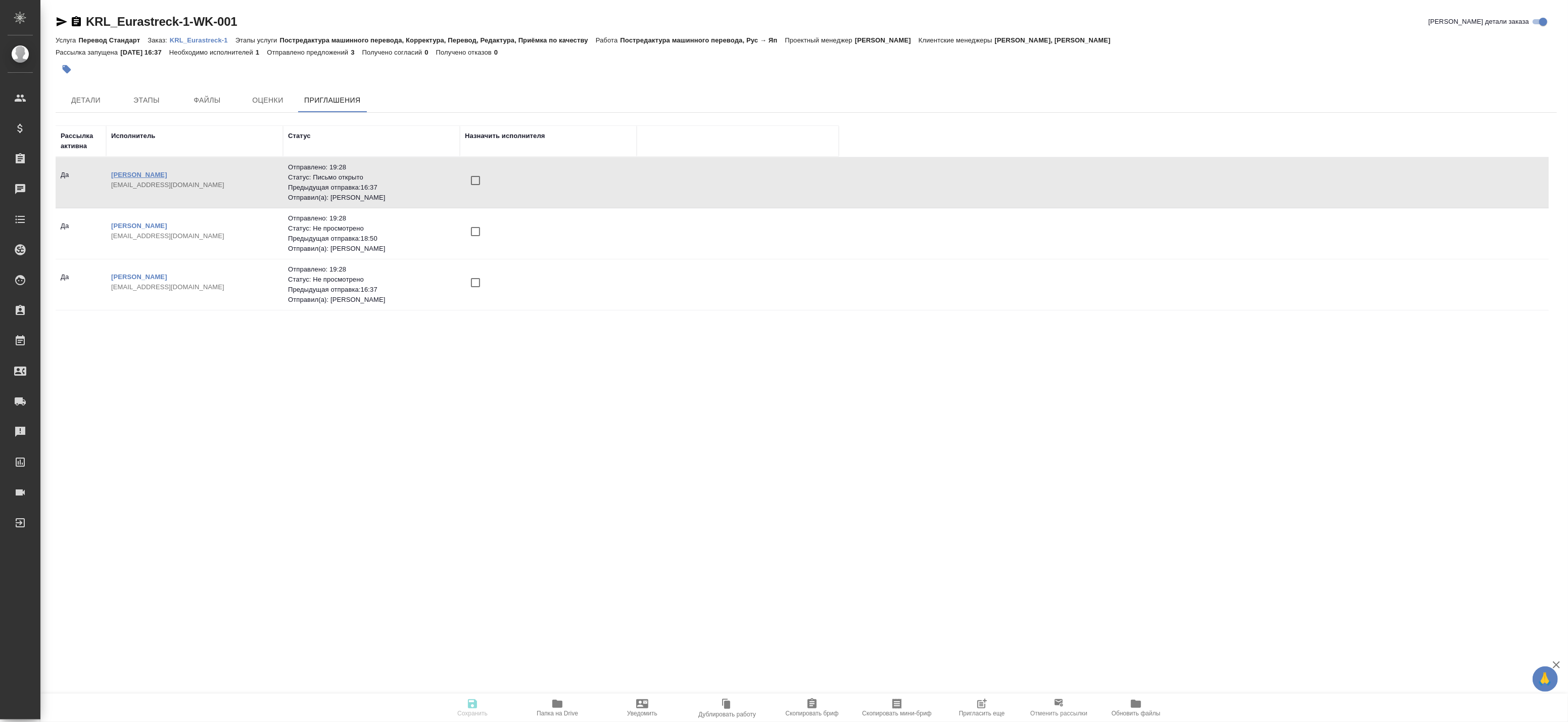
click at [150, 177] on link "[PERSON_NAME]" at bounding box center [139, 175] width 56 height 8
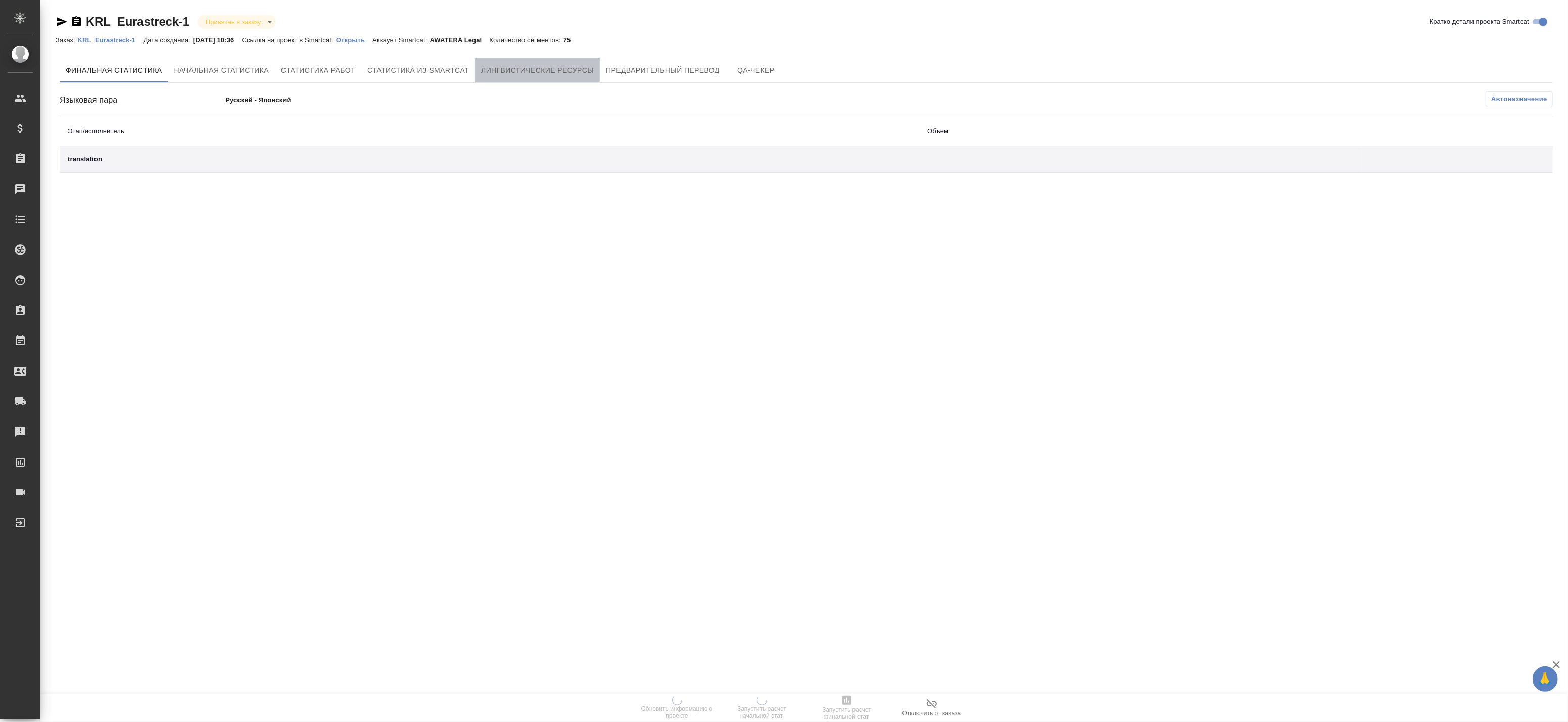
click at [529, 67] on span "Лингвистические ресурсы" at bounding box center [537, 70] width 113 height 12
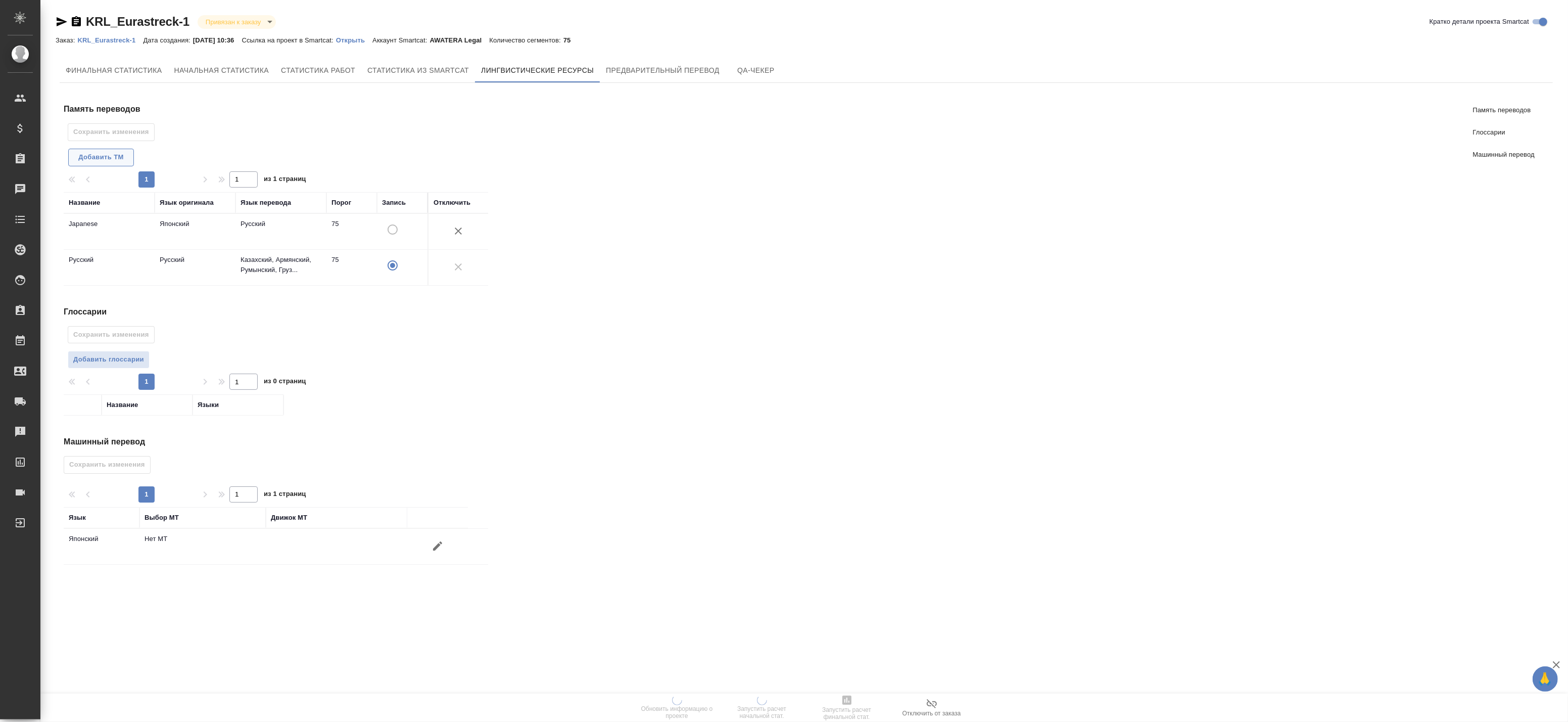
click at [119, 150] on button "Добавить TM" at bounding box center [101, 157] width 66 height 18
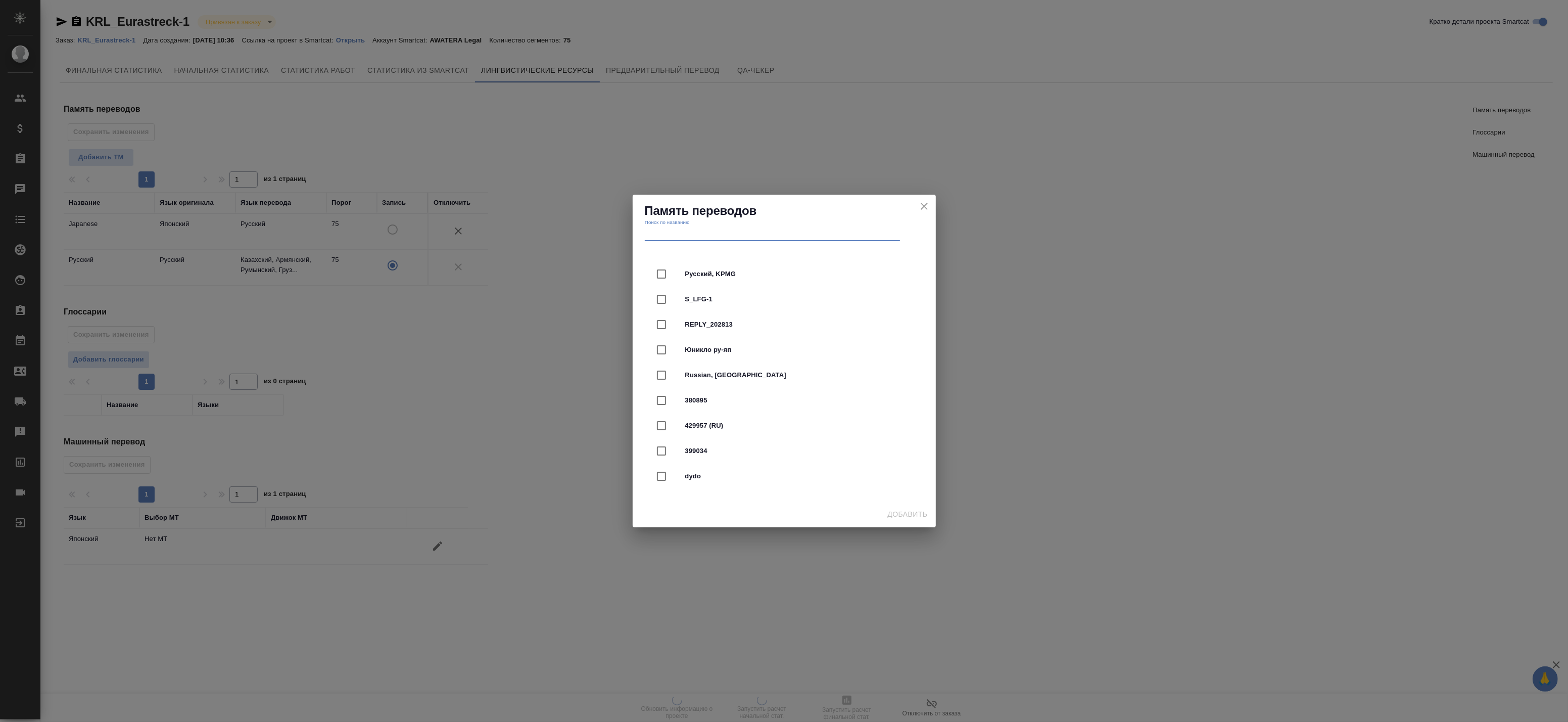
click at [656, 230] on input "text" at bounding box center [772, 234] width 255 height 14
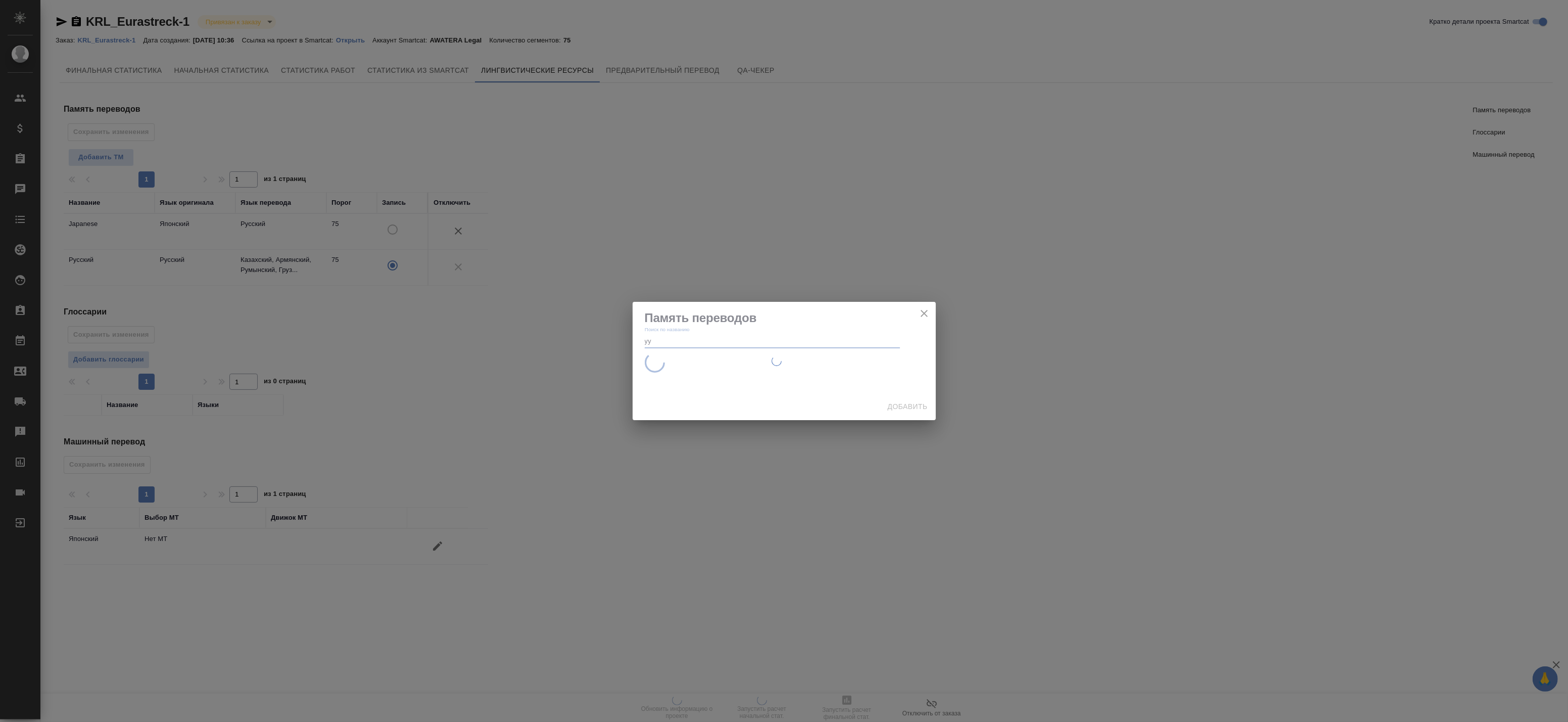
drag, startPoint x: 632, startPoint y: 229, endPoint x: 558, endPoint y: 238, distance: 74.5
click at [559, 241] on div "Память переводов Поиск по названию уу Добавить" at bounding box center [784, 361] width 1568 height 722
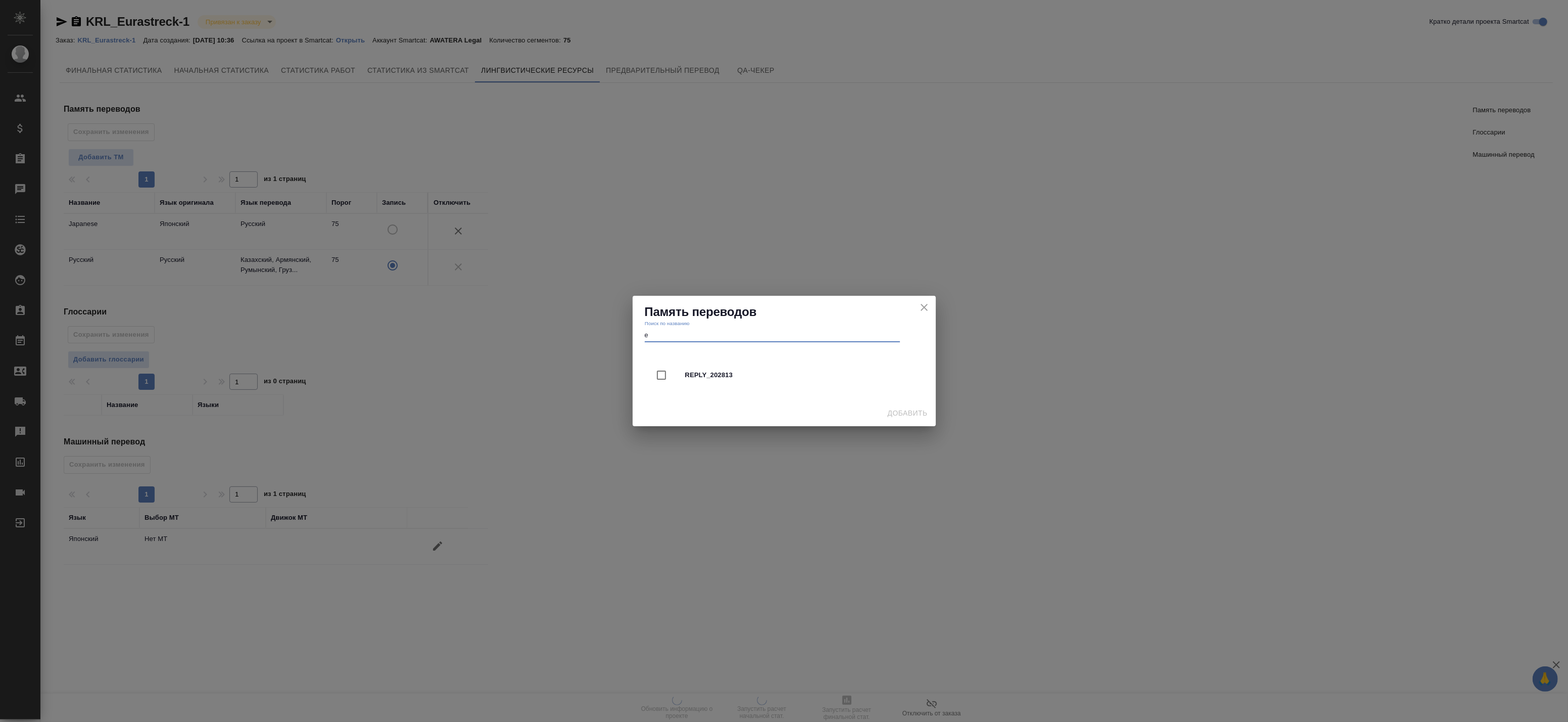
type input "e"
click at [924, 300] on icon "close" at bounding box center [924, 293] width 12 height 12
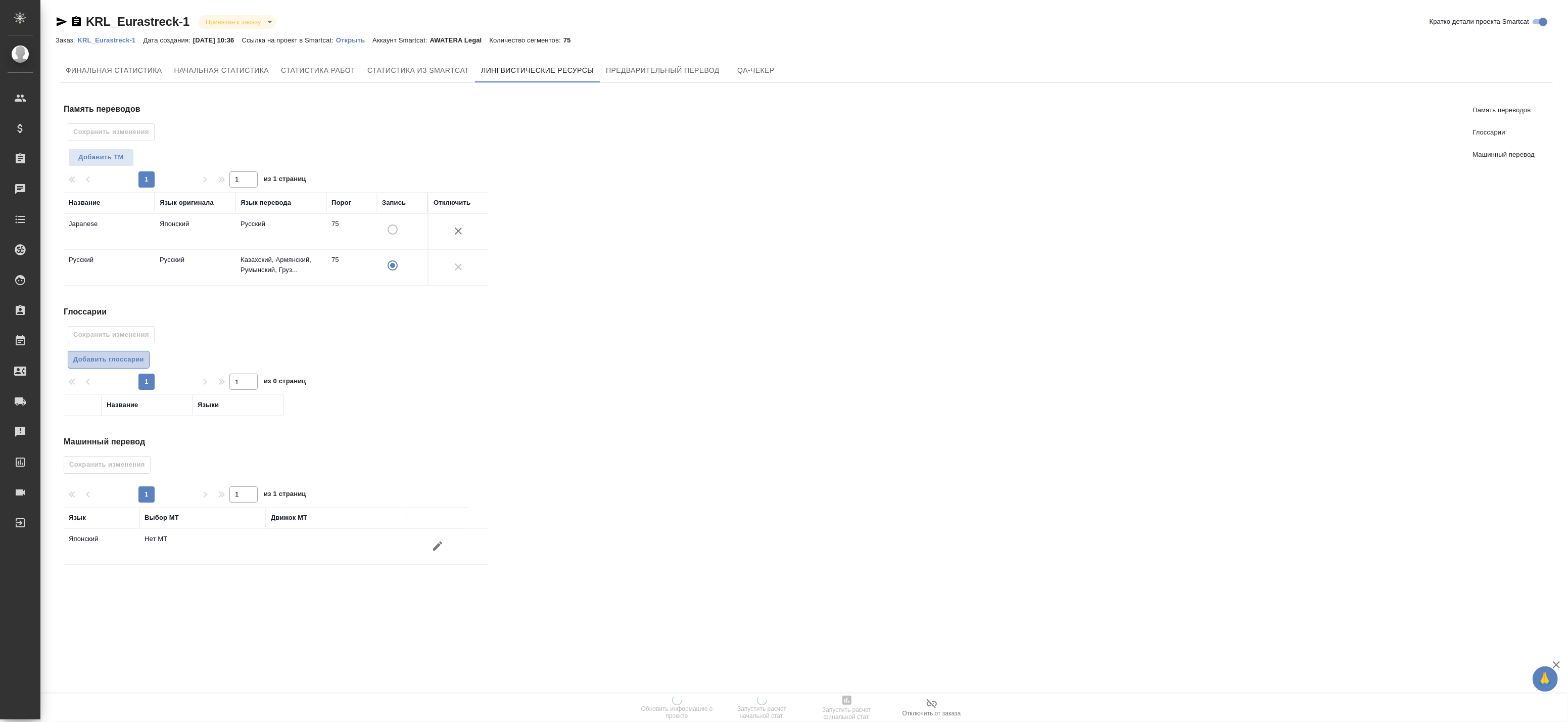
click at [135, 357] on span "Добавить глоссарии" at bounding box center [108, 360] width 70 height 11
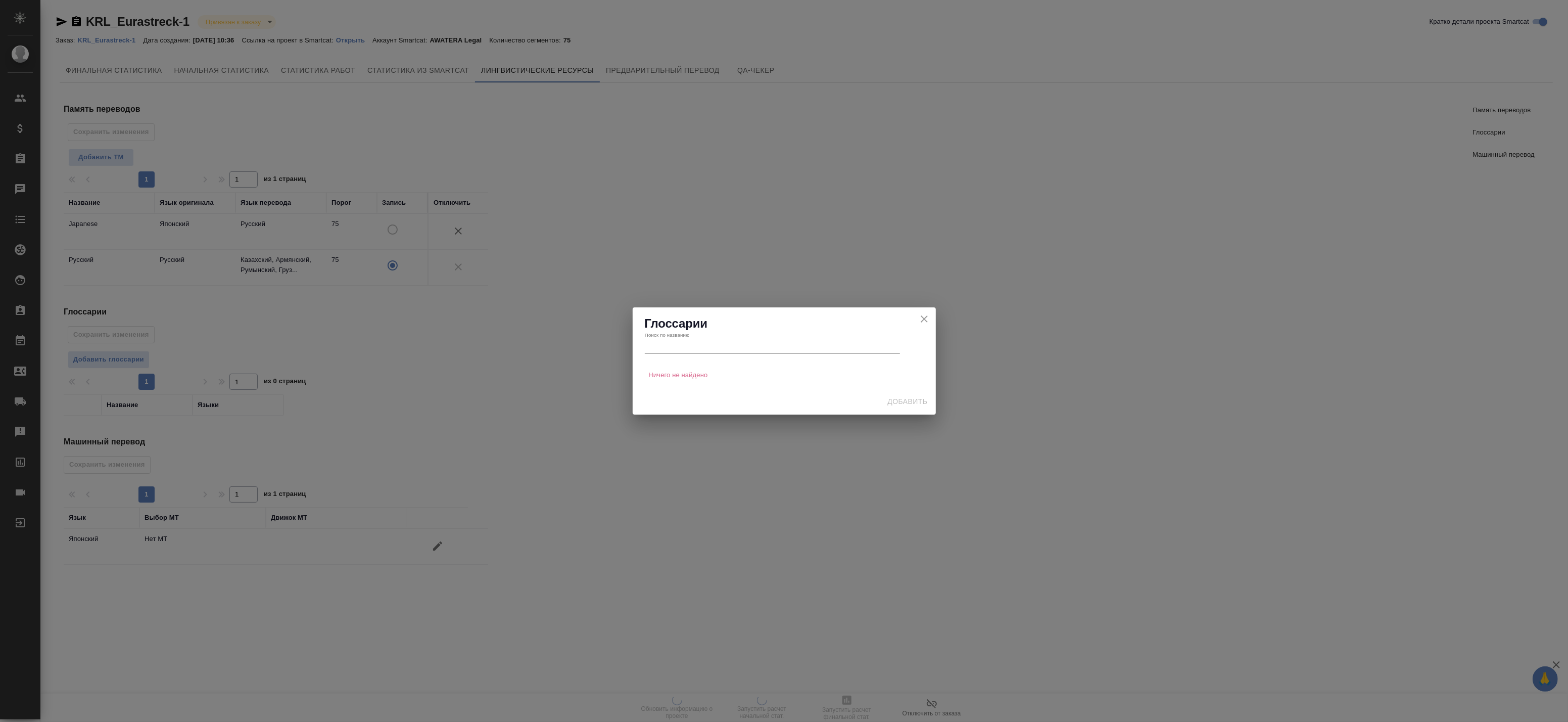
click at [659, 342] on input "text" at bounding box center [772, 346] width 255 height 14
type input "eu"
click at [930, 300] on icon "close" at bounding box center [924, 293] width 12 height 12
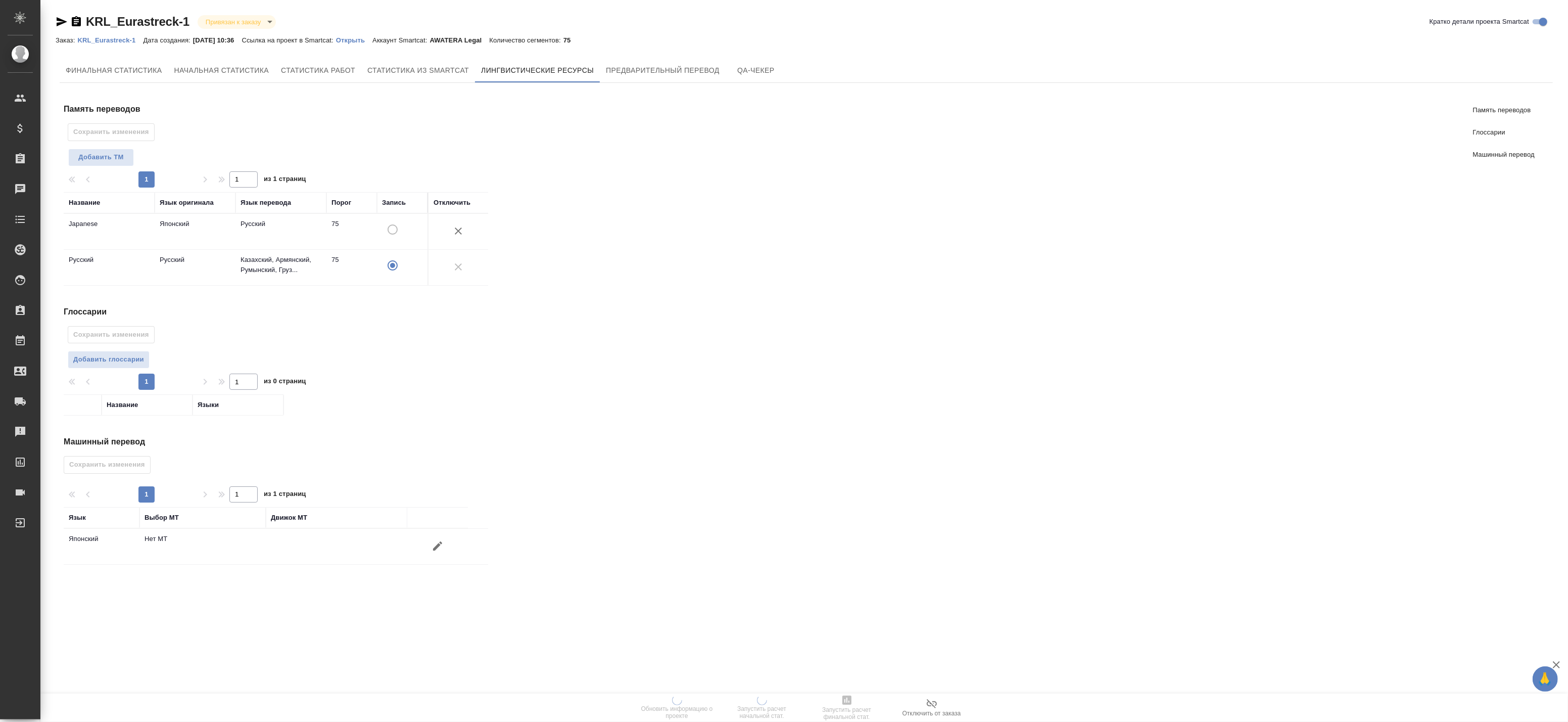
click at [441, 548] on icon "button" at bounding box center [437, 546] width 12 height 12
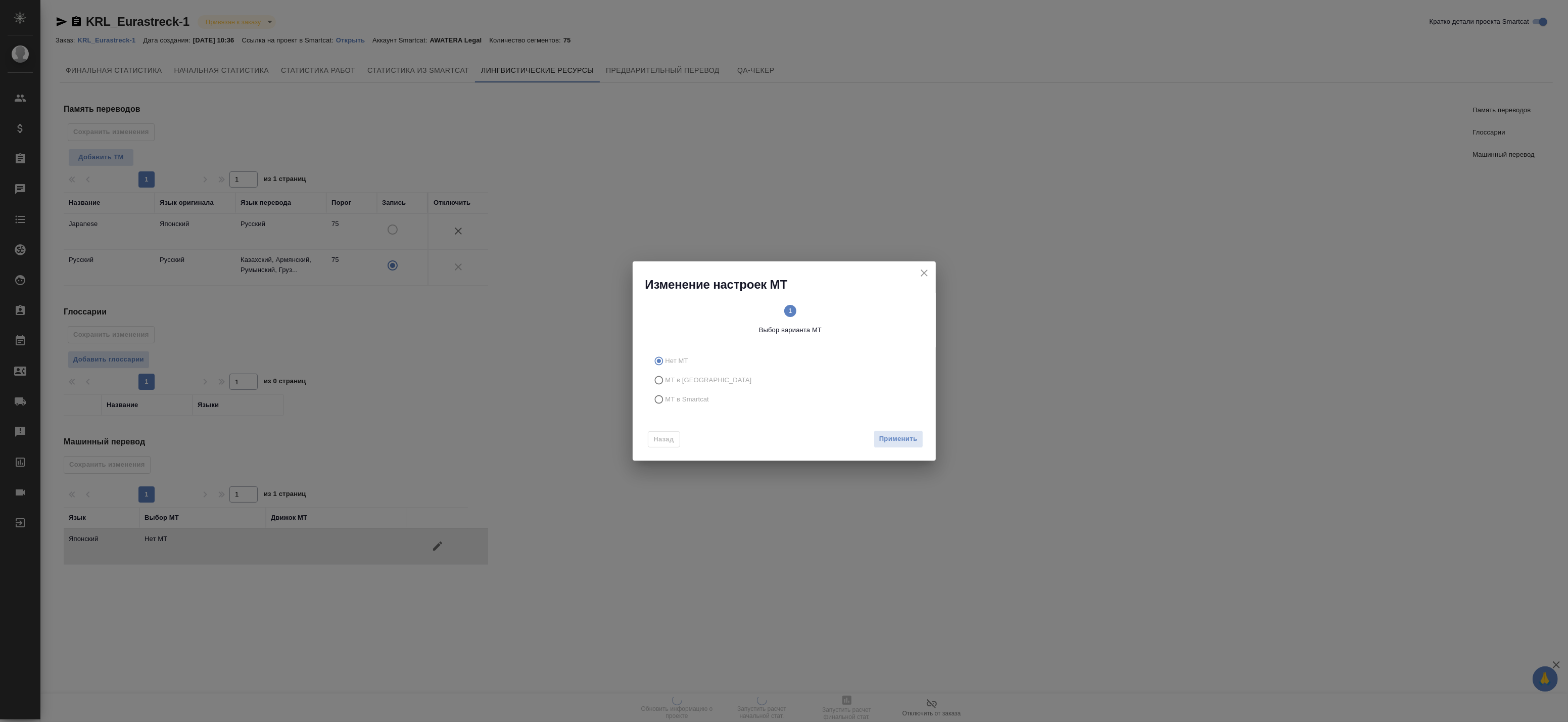
click at [700, 399] on span "МТ в Smartcat" at bounding box center [687, 400] width 44 height 10
click at [666, 399] on input "МТ в Smartcat" at bounding box center [657, 400] width 16 height 19
radio input "true"
drag, startPoint x: 902, startPoint y: 448, endPoint x: 901, endPoint y: 443, distance: 5.1
click at [902, 448] on div "Назад Вперед" at bounding box center [784, 437] width 303 height 48
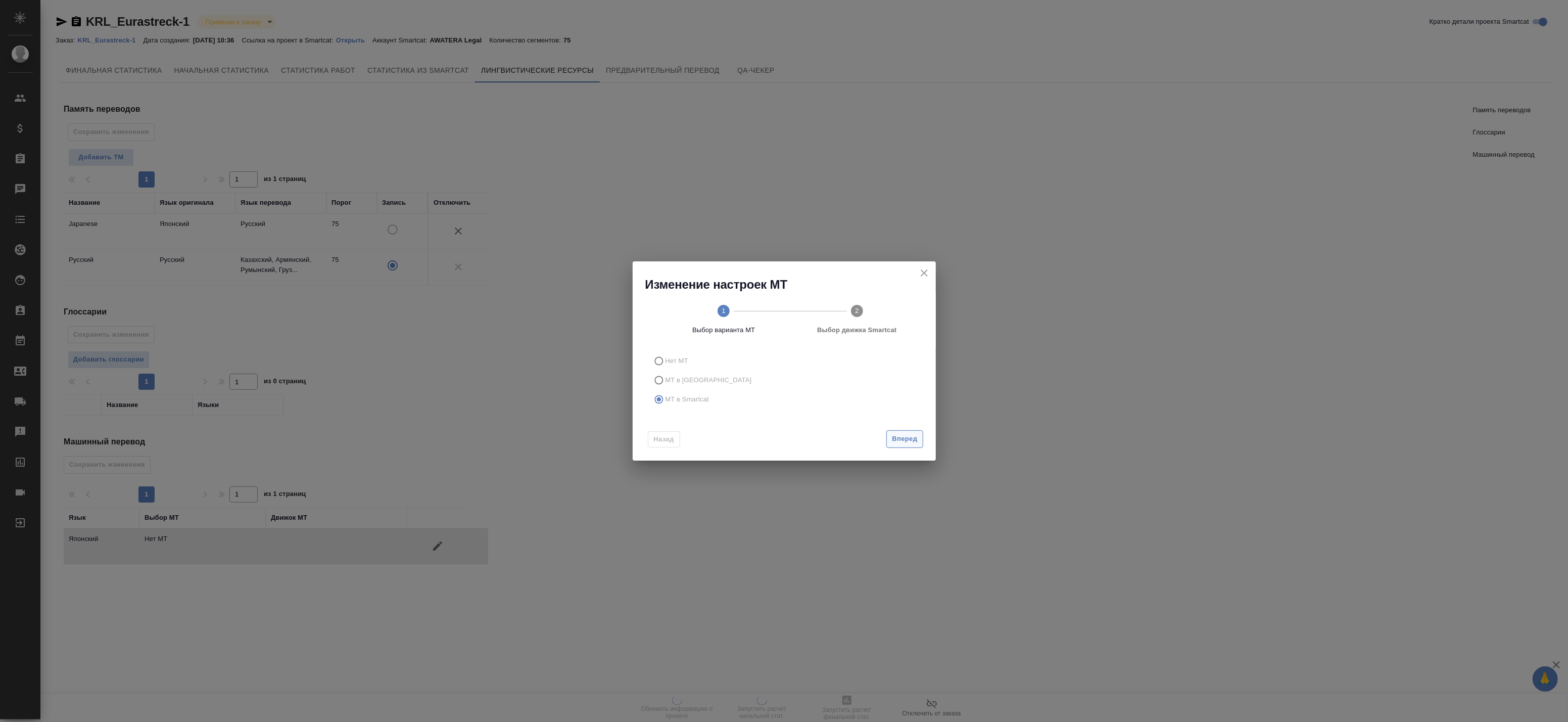
click at [900, 442] on span "Вперед" at bounding box center [904, 439] width 26 height 11
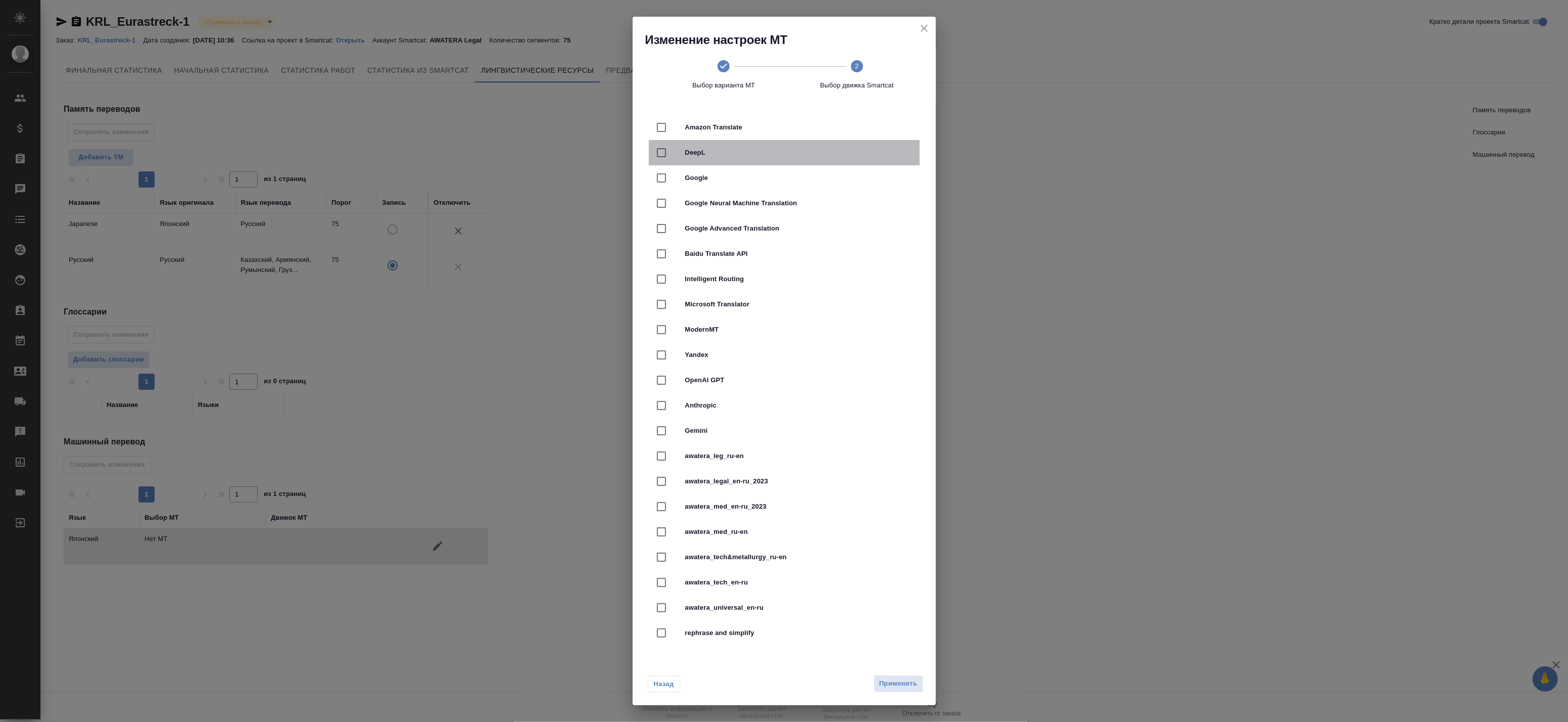
click at [669, 150] on input "checkbox" at bounding box center [662, 152] width 21 height 21
checkbox input "true"
click at [902, 693] on div "Назад Применить" at bounding box center [784, 681] width 303 height 48
click at [902, 688] on span "Применить" at bounding box center [899, 684] width 38 height 11
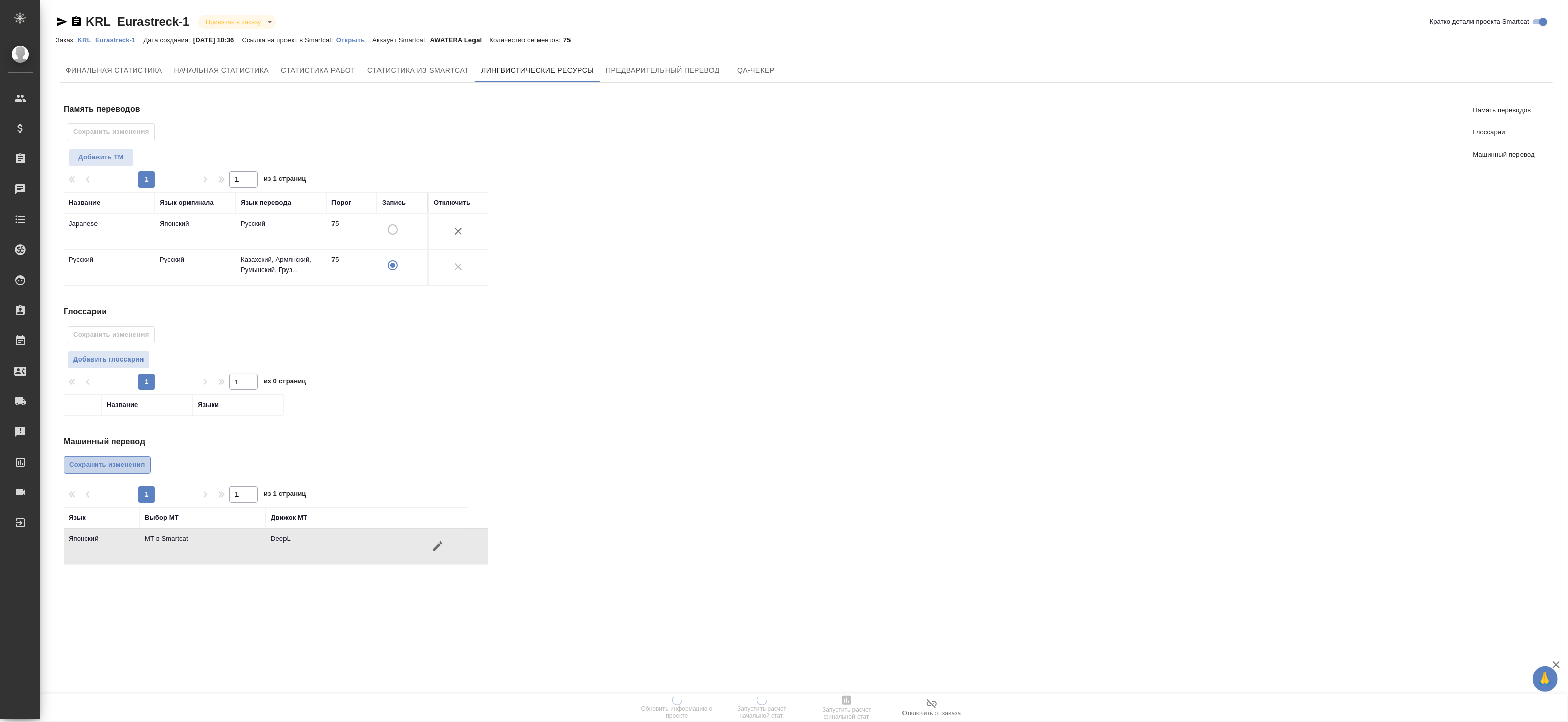
click at [118, 469] on span "Сохранить изменения" at bounding box center [107, 465] width 76 height 11
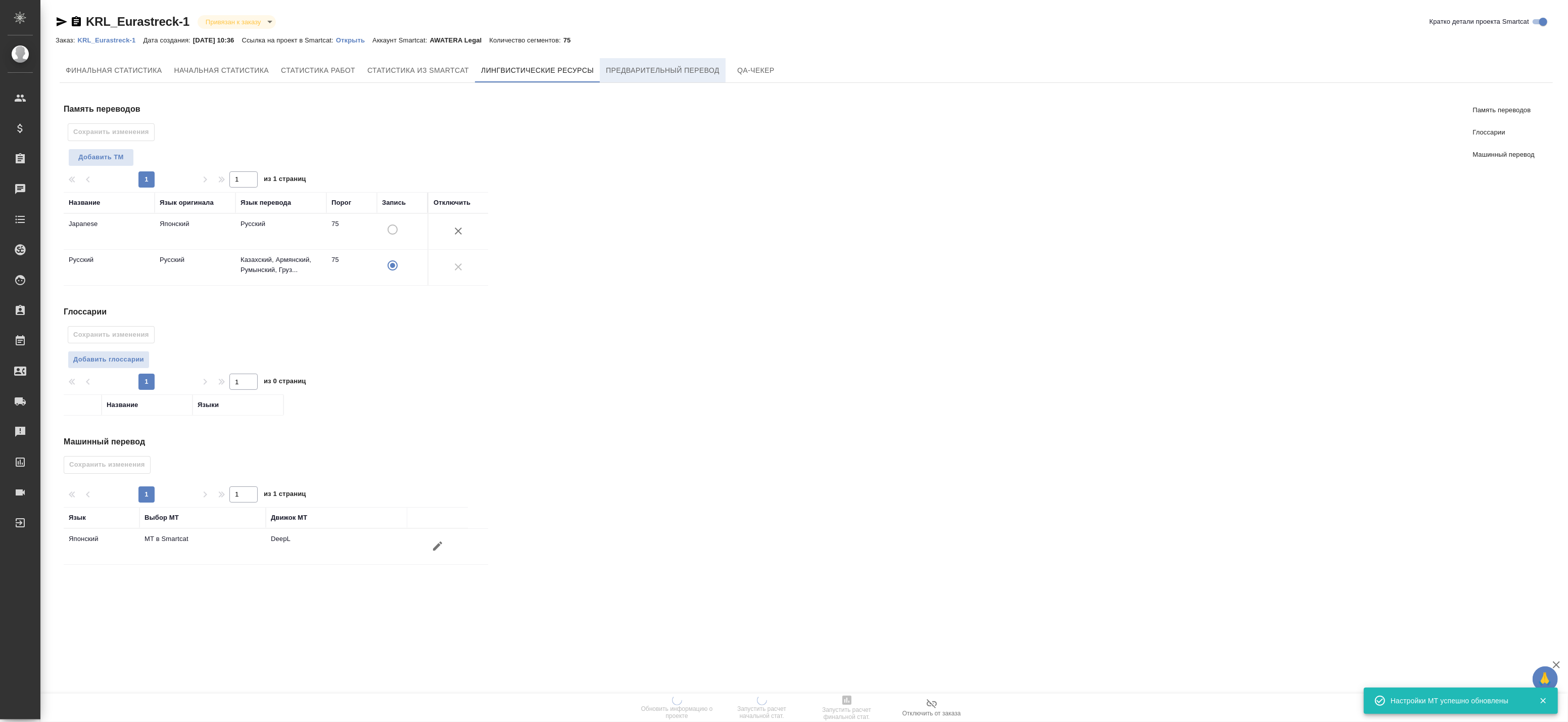
click at [691, 68] on span "Предварительный перевод" at bounding box center [663, 70] width 114 height 12
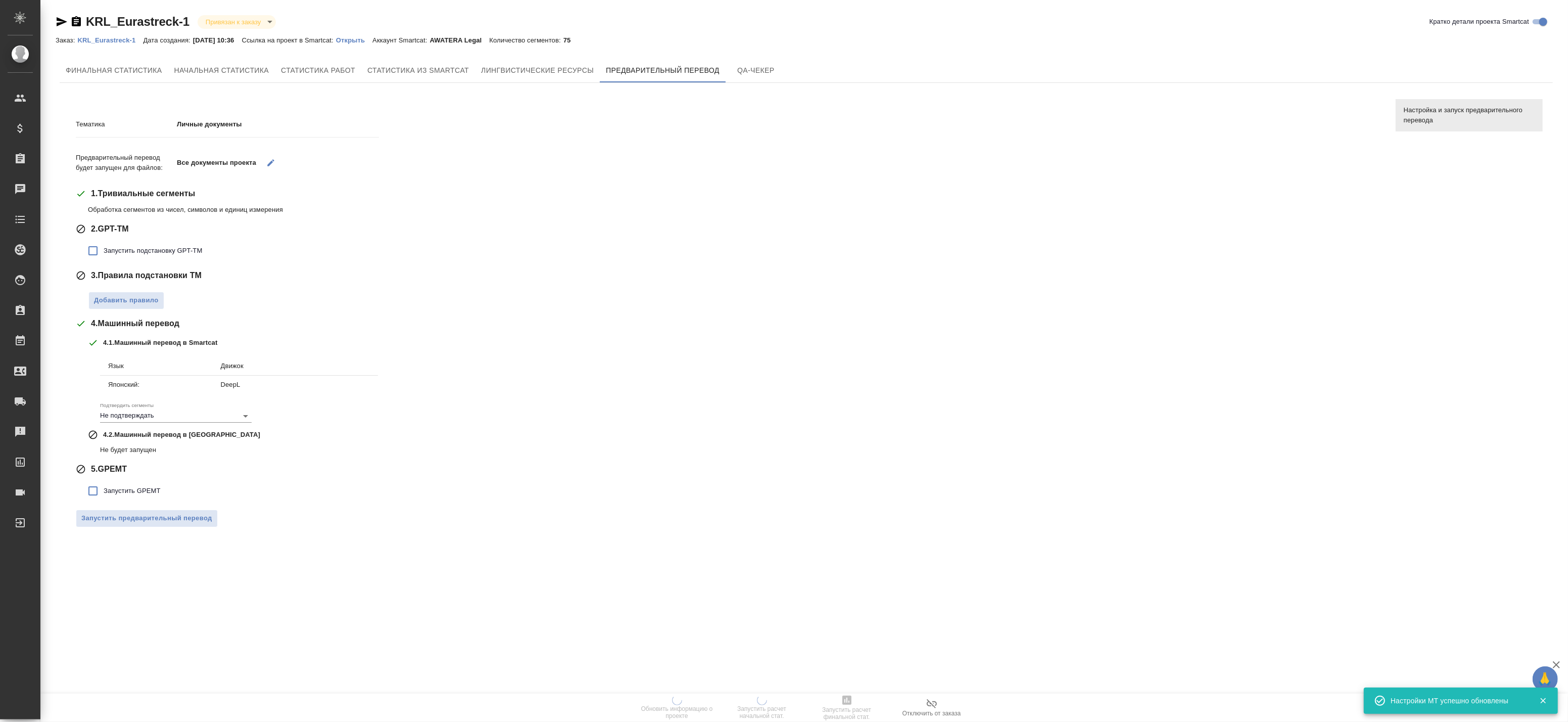
click at [92, 250] on input "Запустить подстановку GPT-TM" at bounding box center [93, 250] width 21 height 21
checkbox input "true"
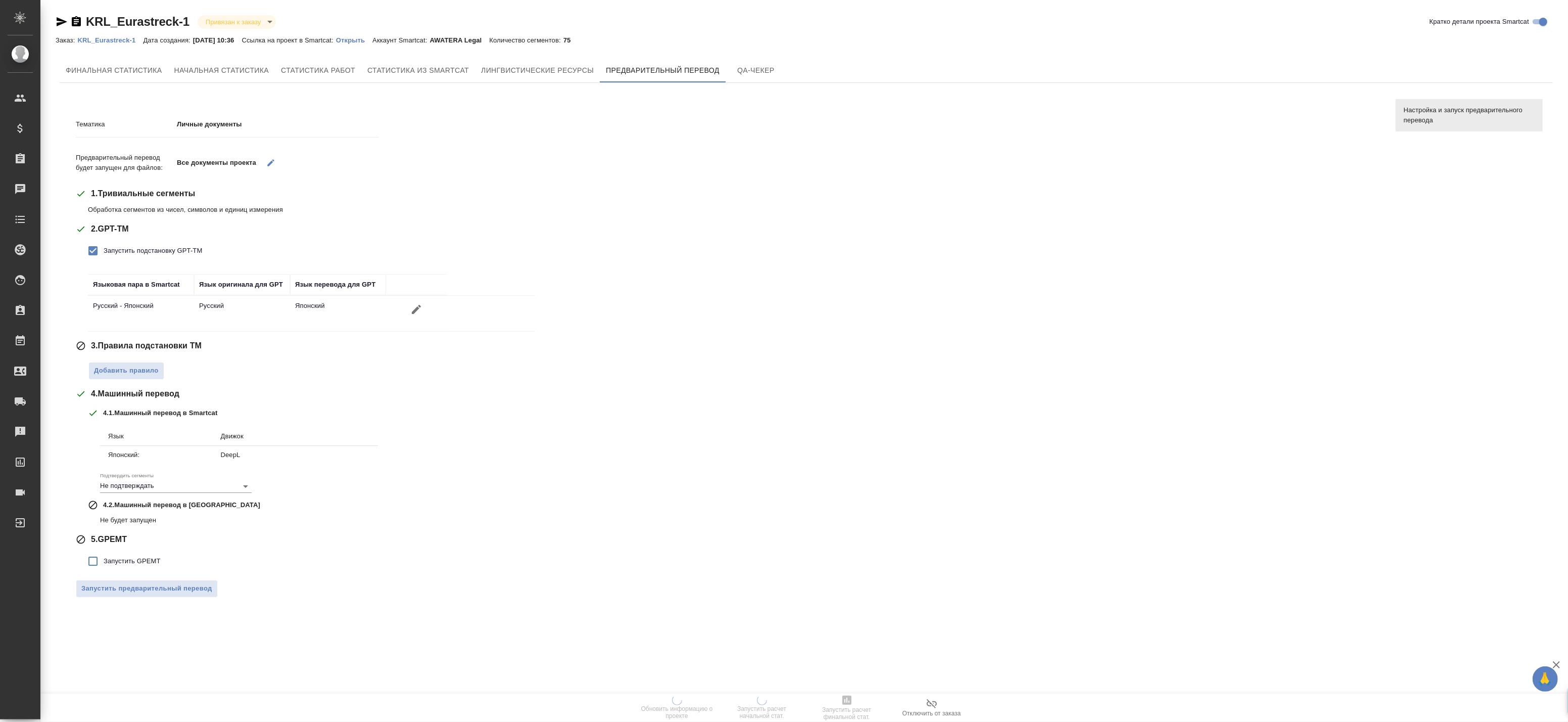
click at [104, 563] on span "Запустить GPEMT" at bounding box center [132, 561] width 57 height 10
click at [104, 563] on input "Запустить GPEMT" at bounding box center [93, 561] width 21 height 21
checkbox input "true"
click at [139, 367] on span "Добавить правило" at bounding box center [126, 371] width 65 height 11
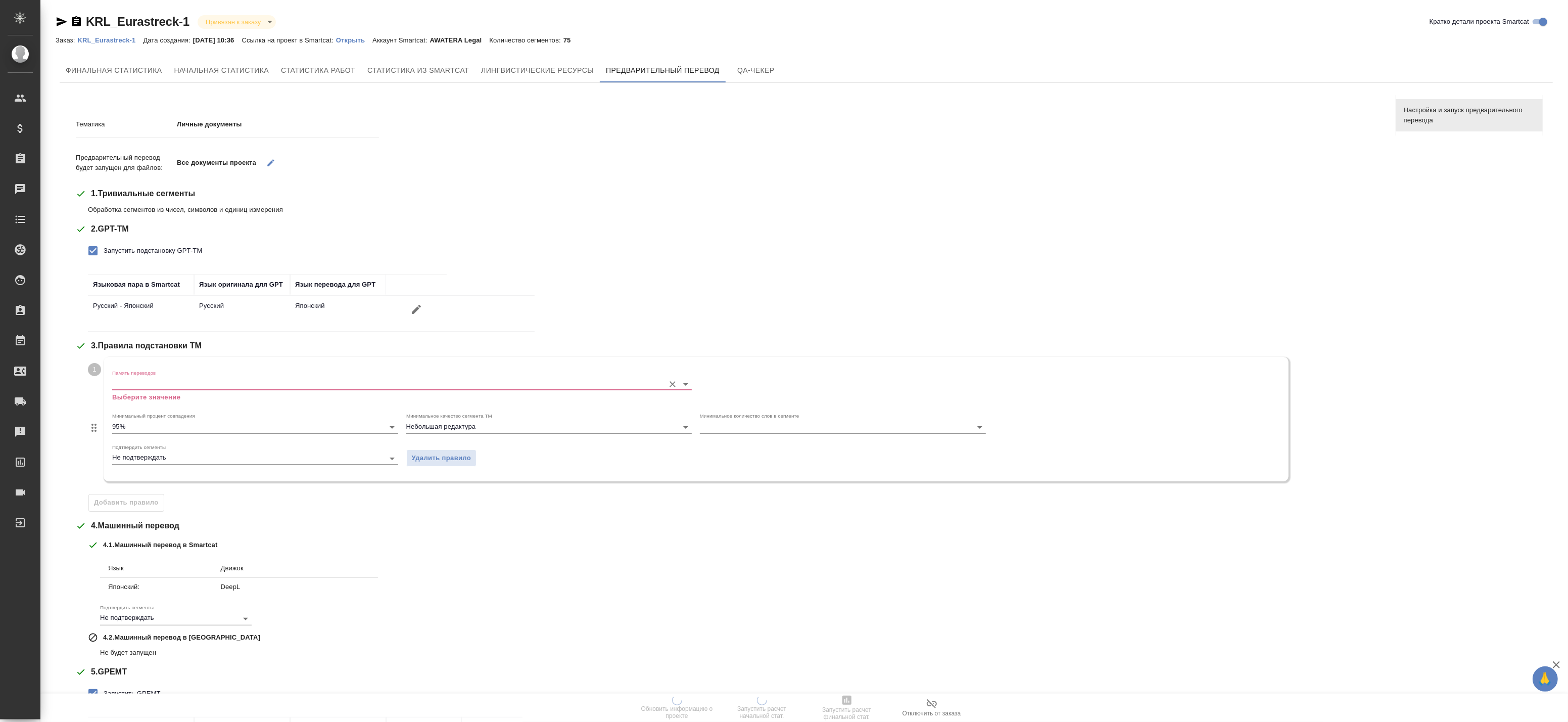
click at [277, 372] on div "Память переводов Выберите значение" at bounding box center [402, 386] width 580 height 33
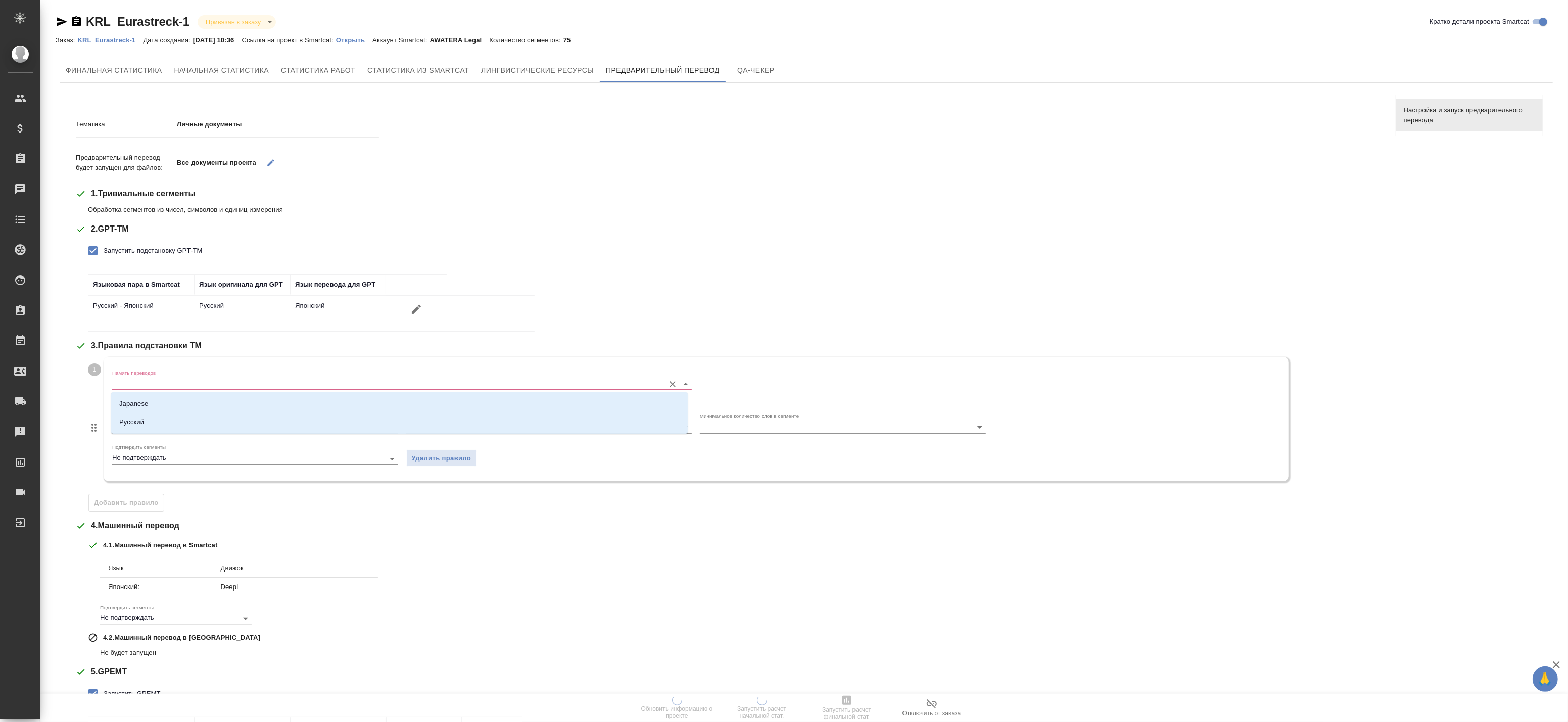
click at [260, 388] on input "Память переводов" at bounding box center [386, 383] width 548 height 12
click at [229, 407] on li "Japanese" at bounding box center [399, 403] width 576 height 18
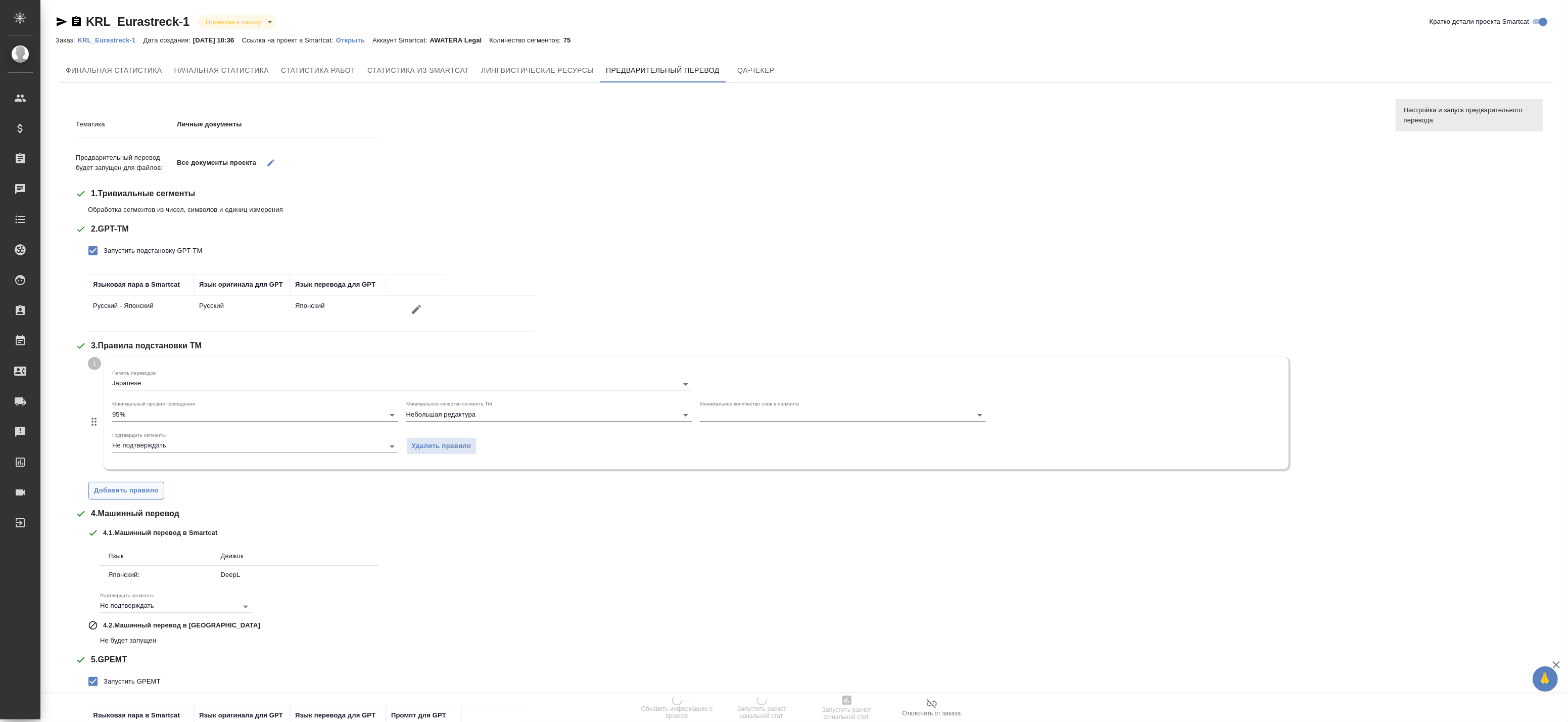
click at [137, 493] on span "Добавить правило" at bounding box center [126, 491] width 65 height 11
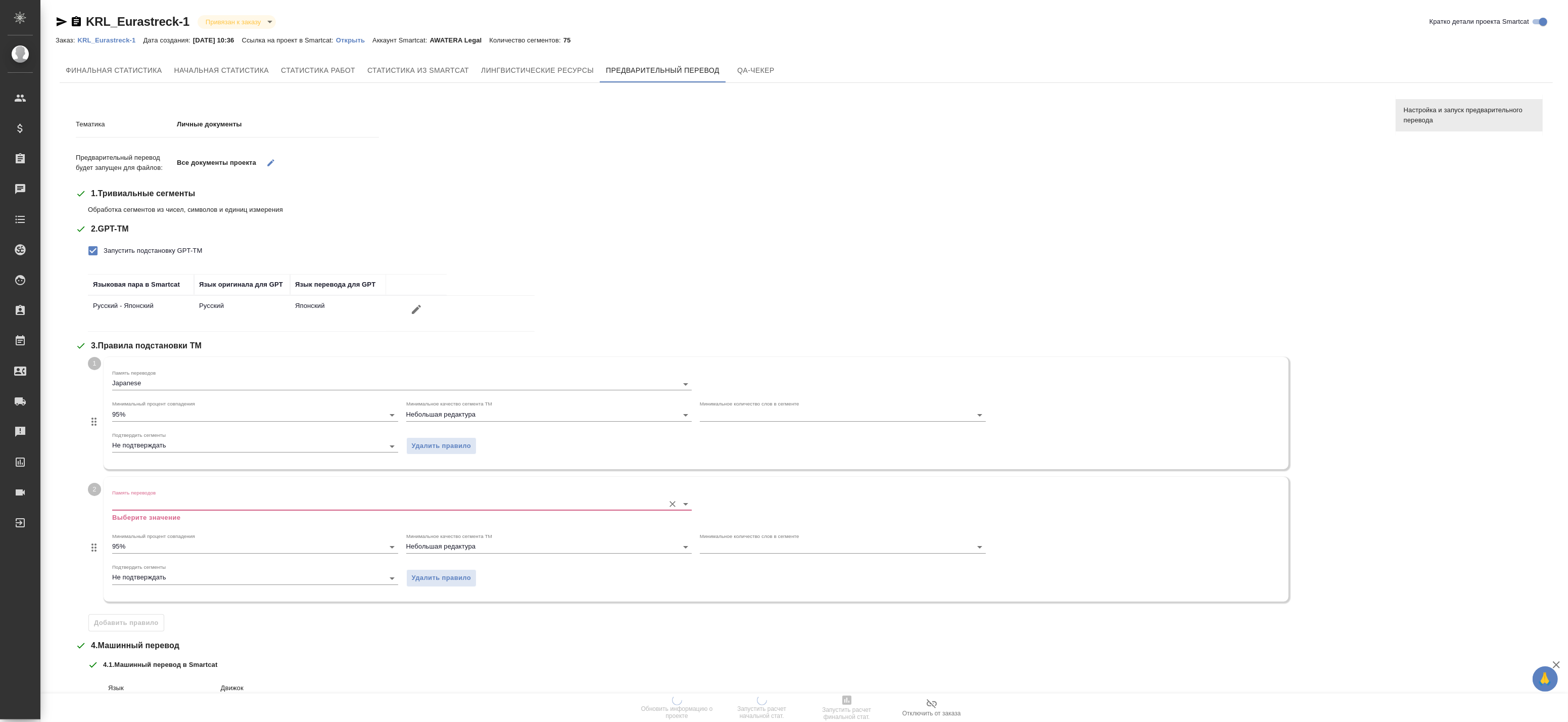
click at [156, 517] on p "Выберите значение" at bounding box center [402, 517] width 580 height 10
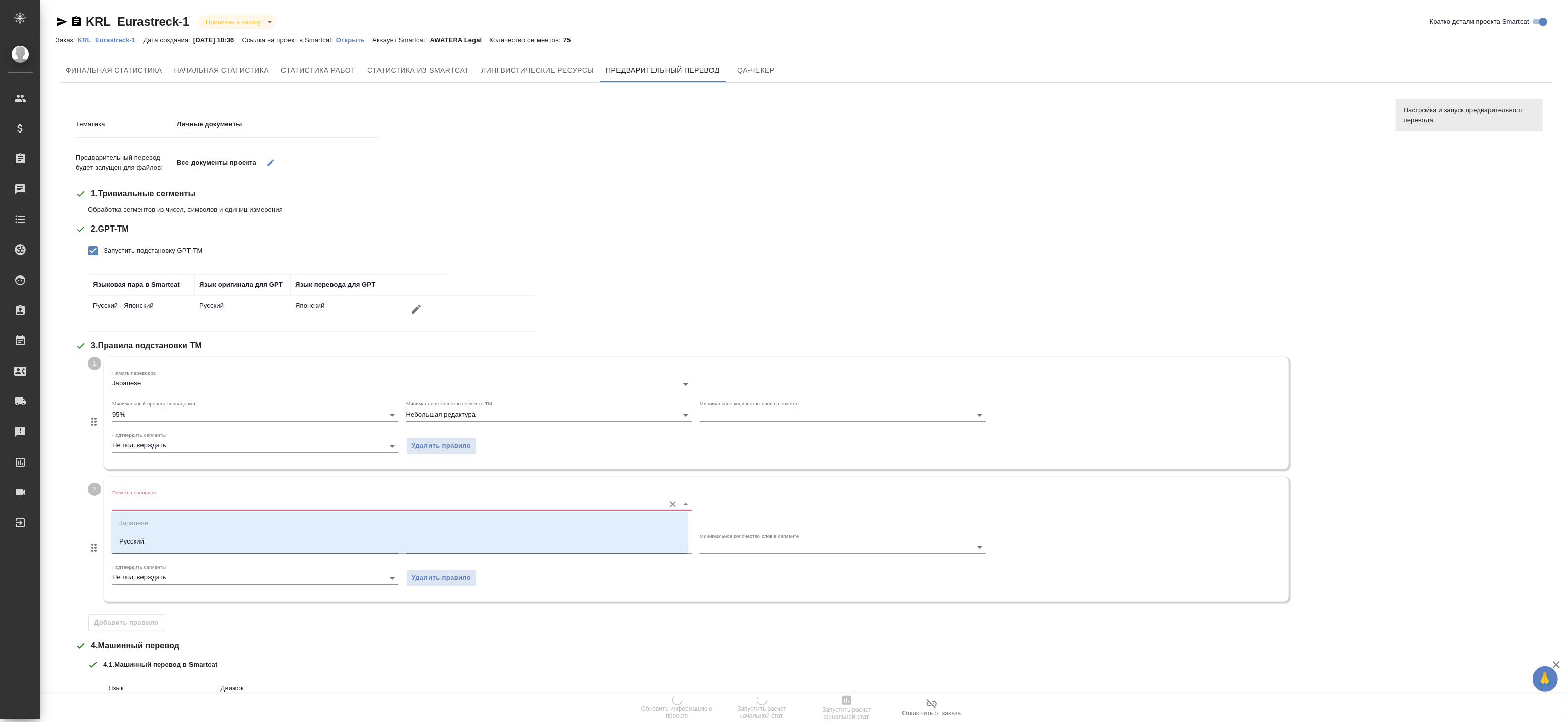
click at [162, 504] on input "Память переводов" at bounding box center [386, 503] width 548 height 12
click at [145, 538] on li "Русский" at bounding box center [399, 541] width 576 height 18
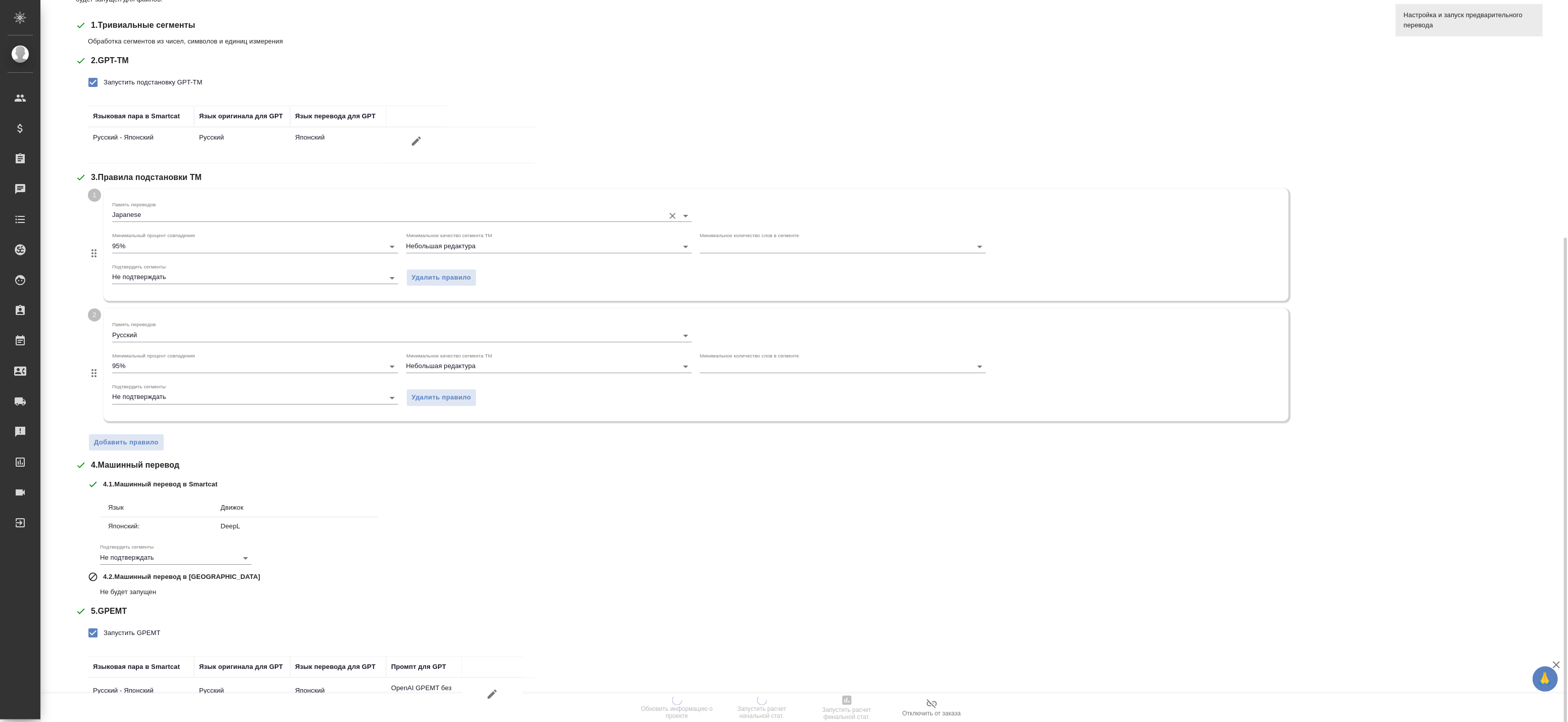
scroll to position [231, 0]
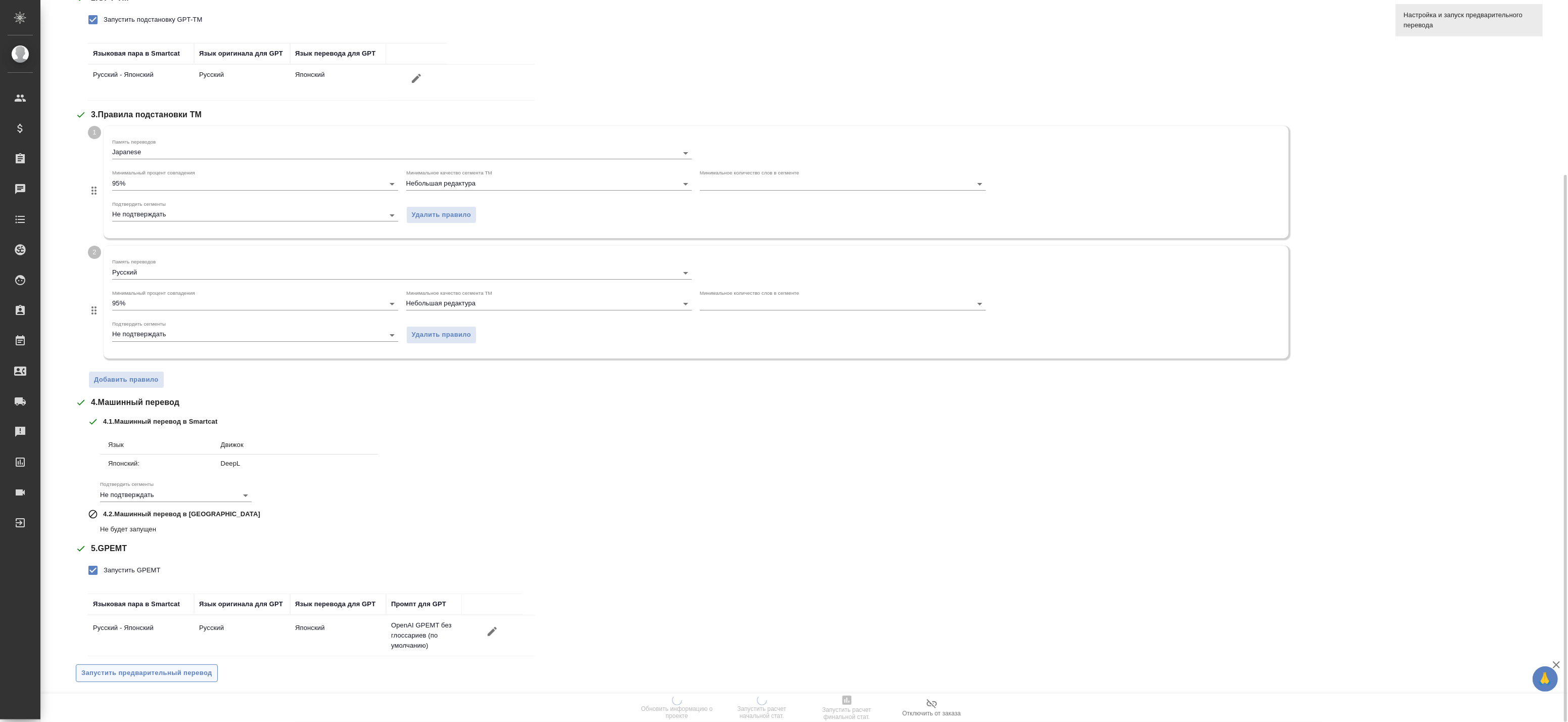
click at [159, 668] on span "Запустить предварительный перевод" at bounding box center [147, 673] width 131 height 11
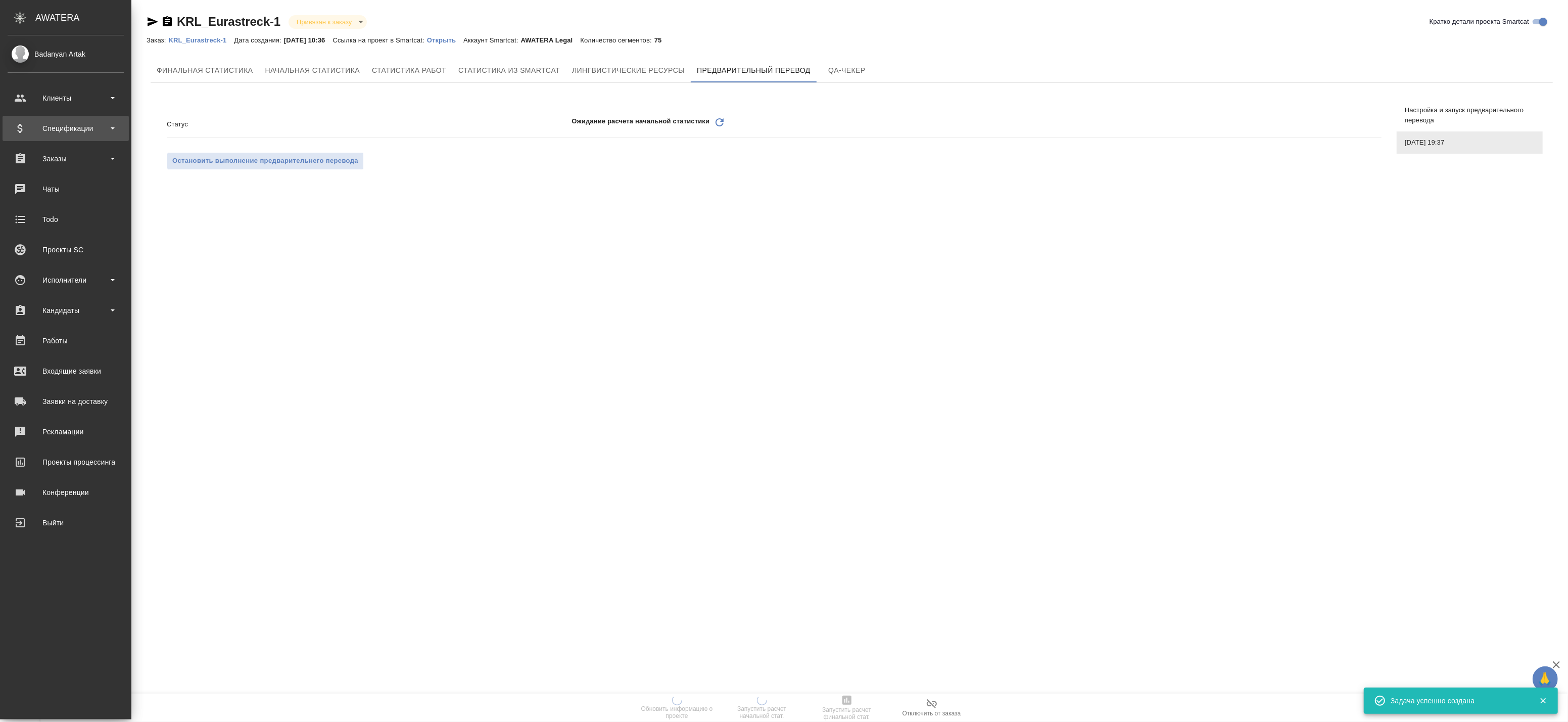
scroll to position [0, 0]
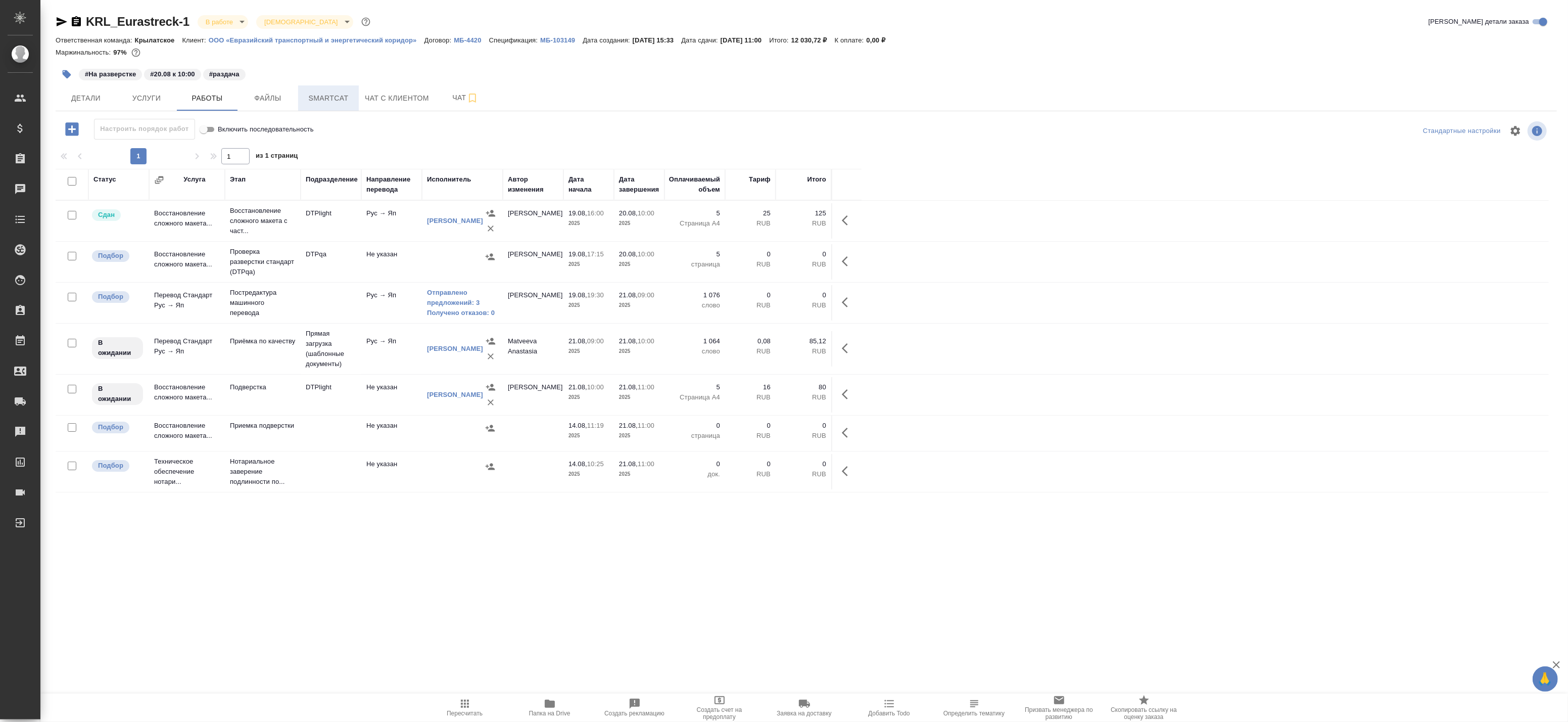
click at [311, 95] on span "Smartcat" at bounding box center [328, 98] width 48 height 12
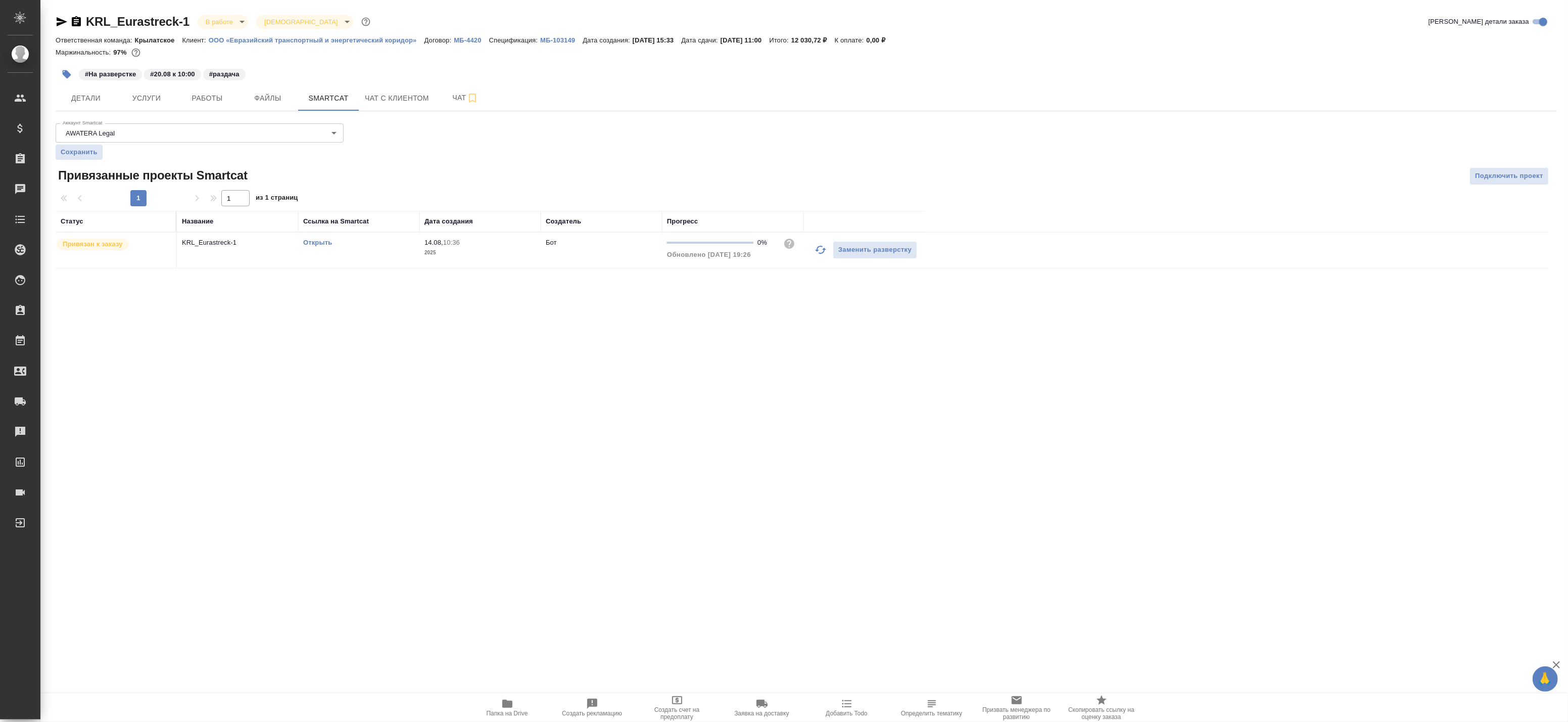
click at [223, 253] on td "KRL_Eurastreck-1" at bounding box center [238, 249] width 122 height 35
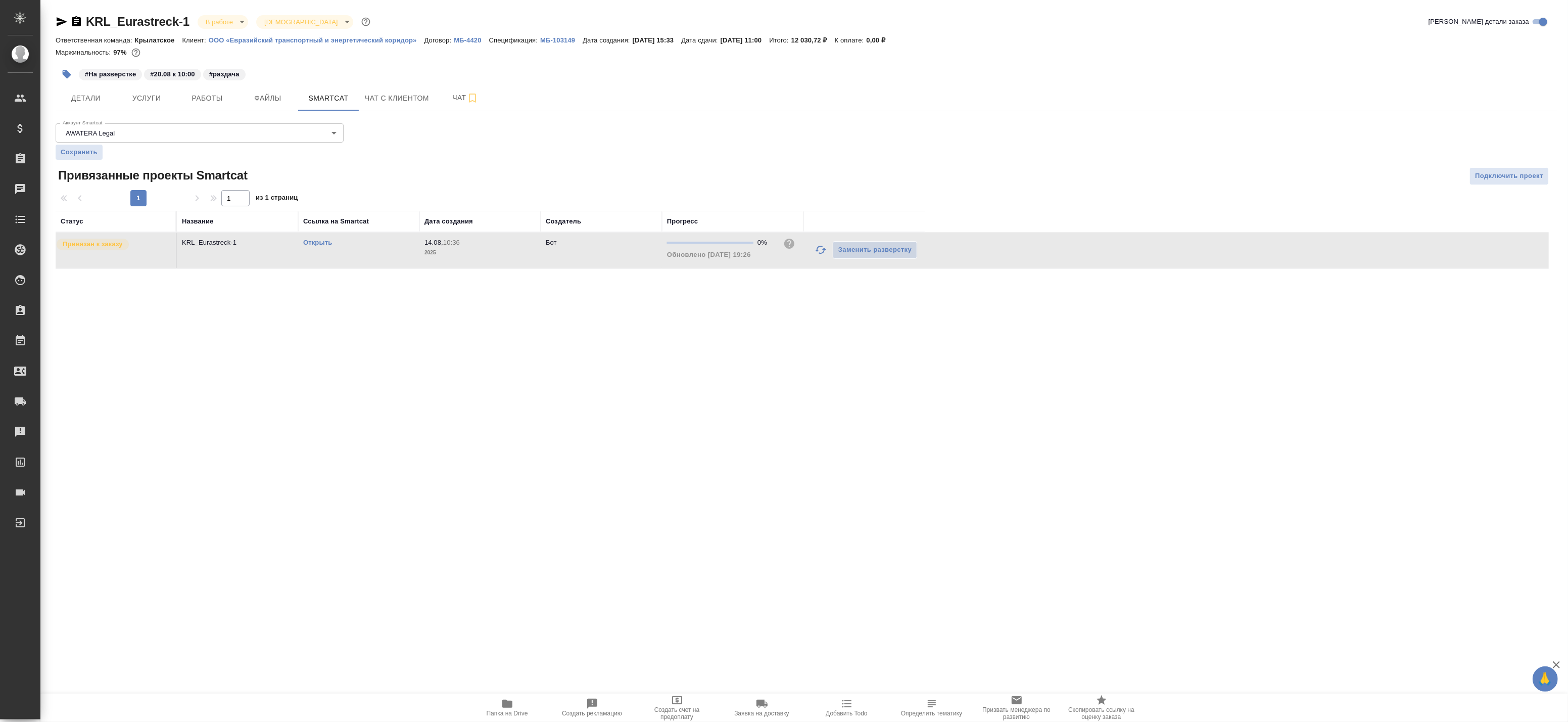
click at [223, 253] on td "KRL_Eurastreck-1" at bounding box center [238, 249] width 122 height 35
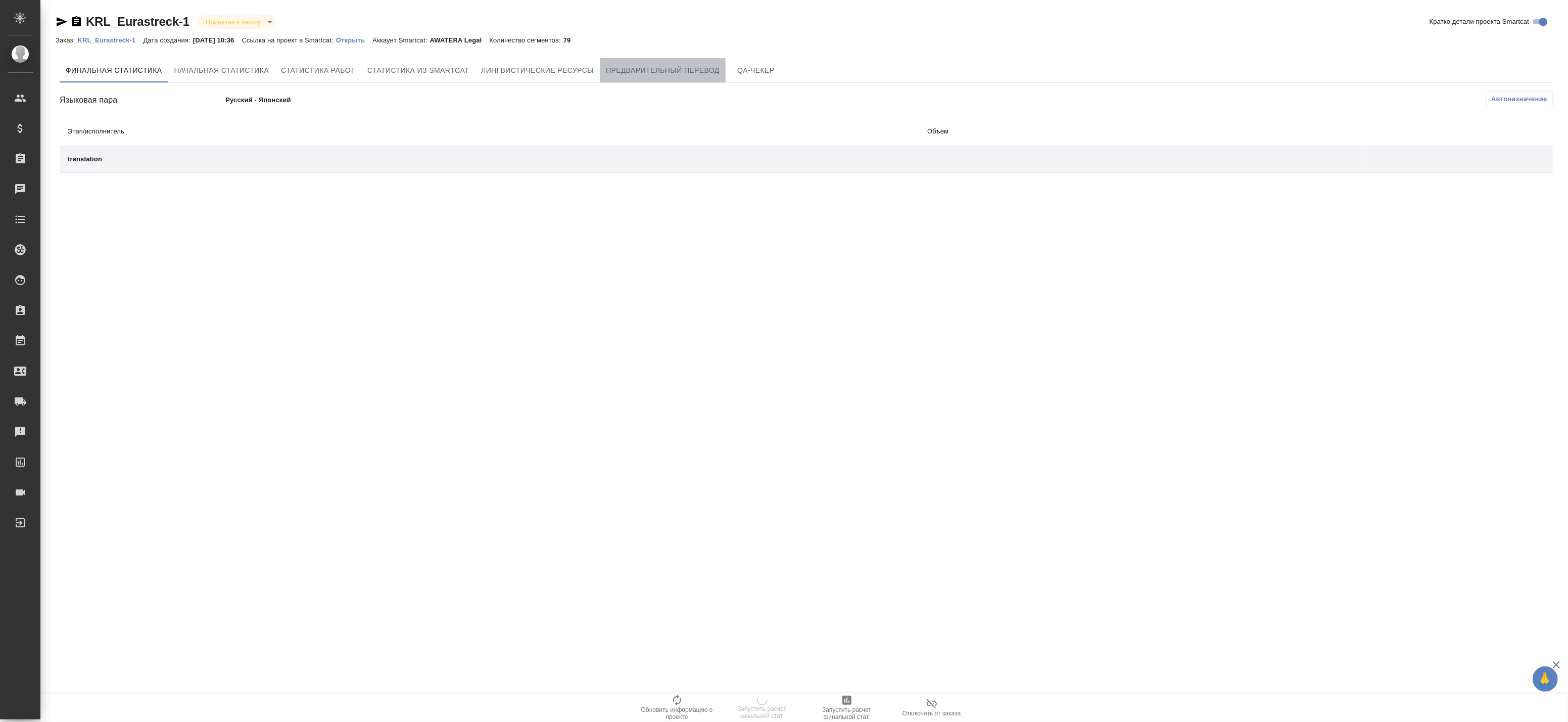
click at [668, 68] on span "Предварительный перевод" at bounding box center [663, 70] width 114 height 12
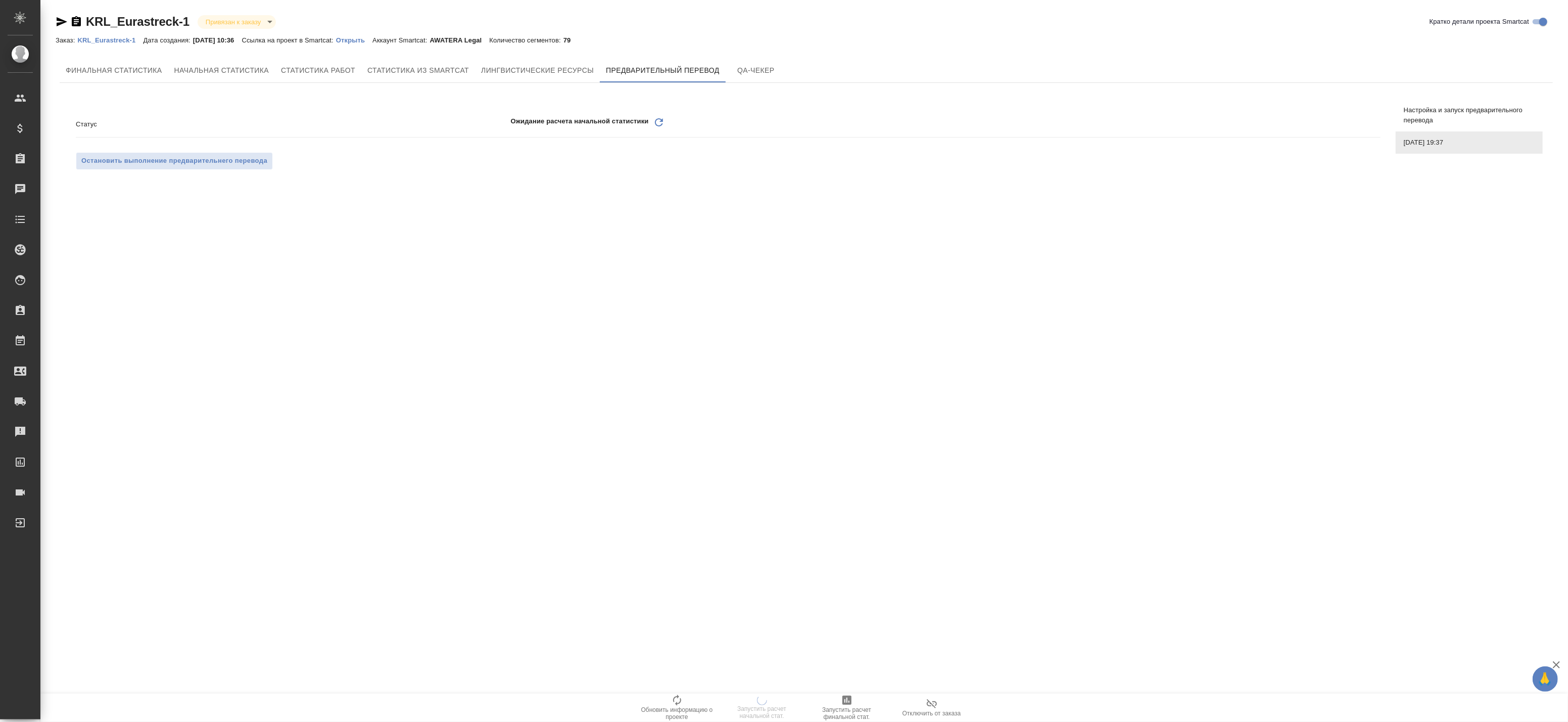
click at [661, 120] on icon at bounding box center [659, 122] width 9 height 9
click at [518, 73] on span "Лингвистические ресурсы" at bounding box center [537, 70] width 113 height 12
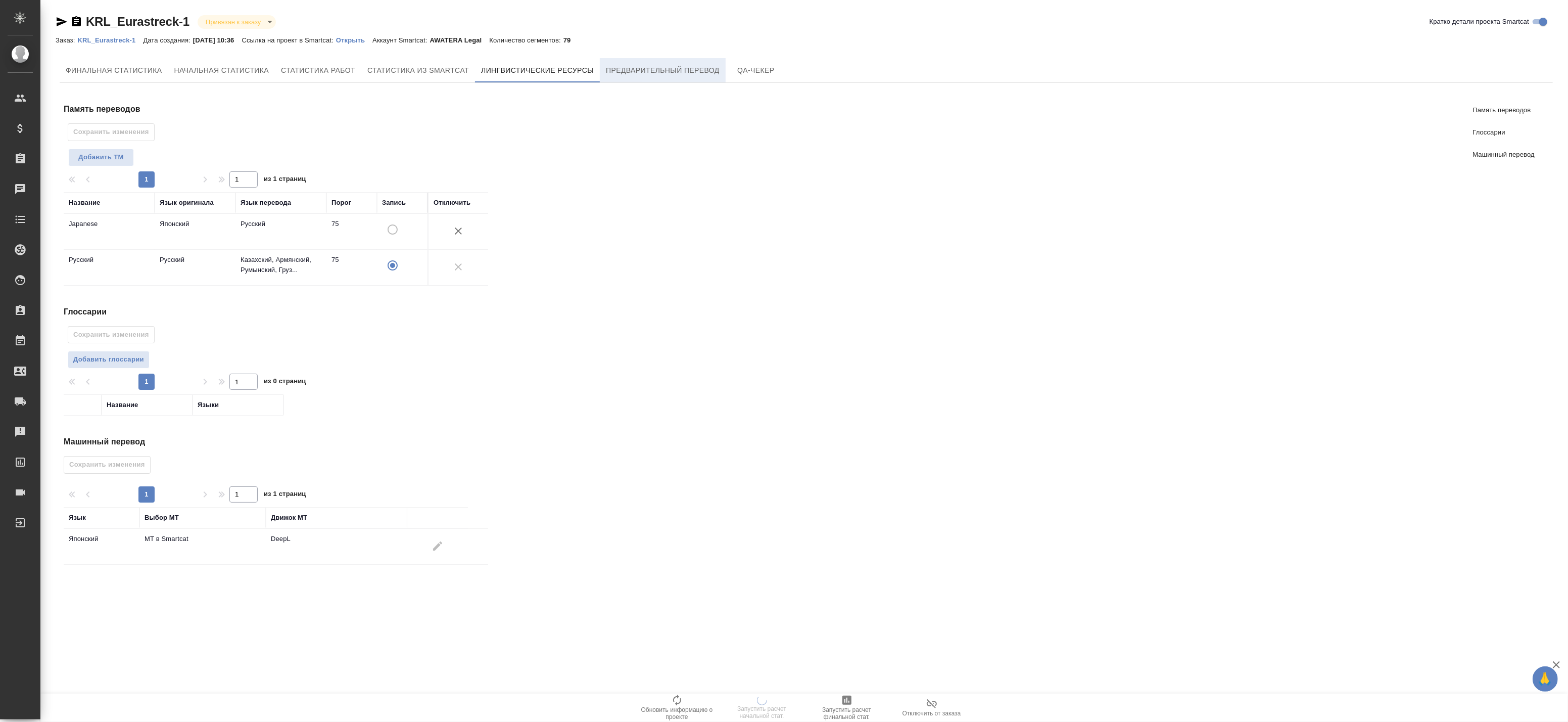
click at [636, 68] on span "Предварительный перевод" at bounding box center [663, 70] width 114 height 12
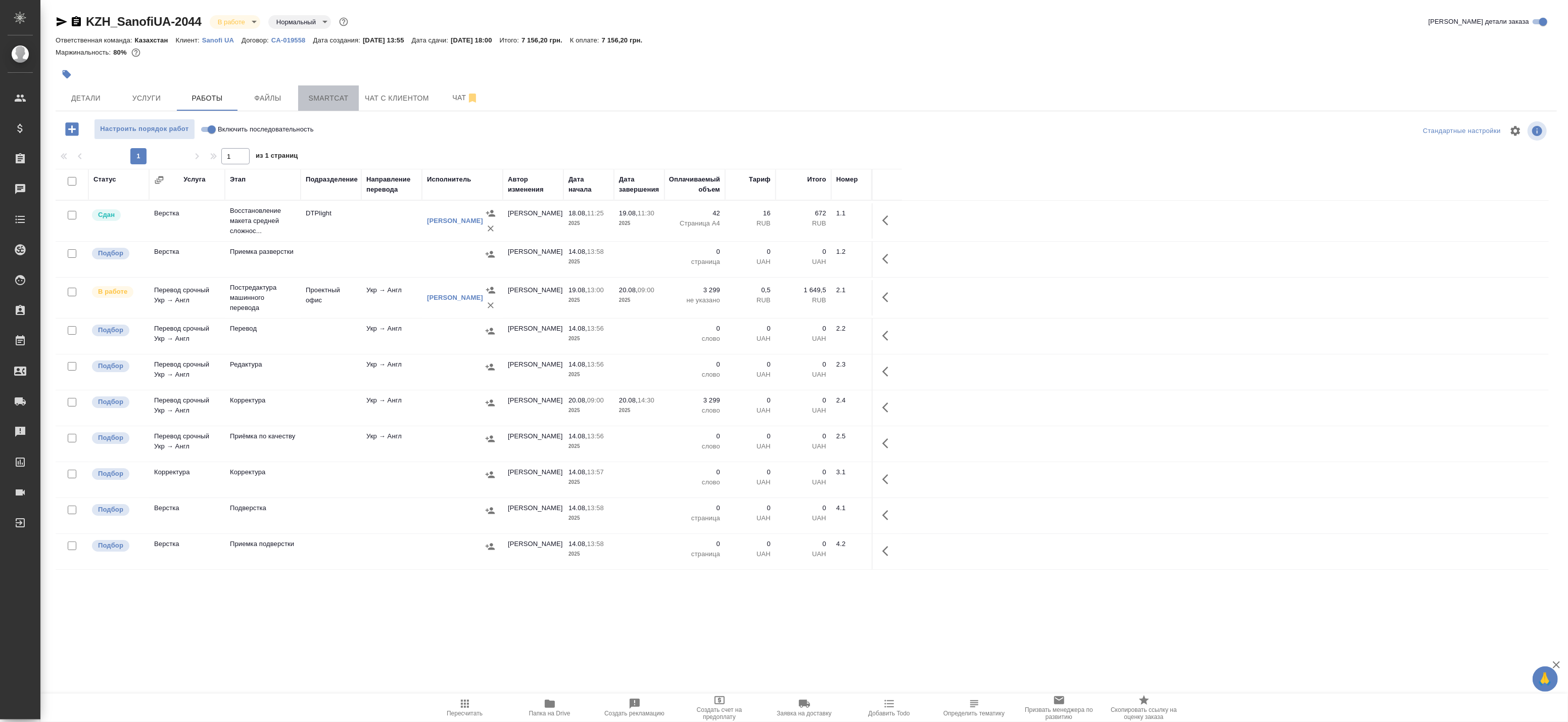
click at [311, 98] on span "Smartcat" at bounding box center [328, 98] width 48 height 12
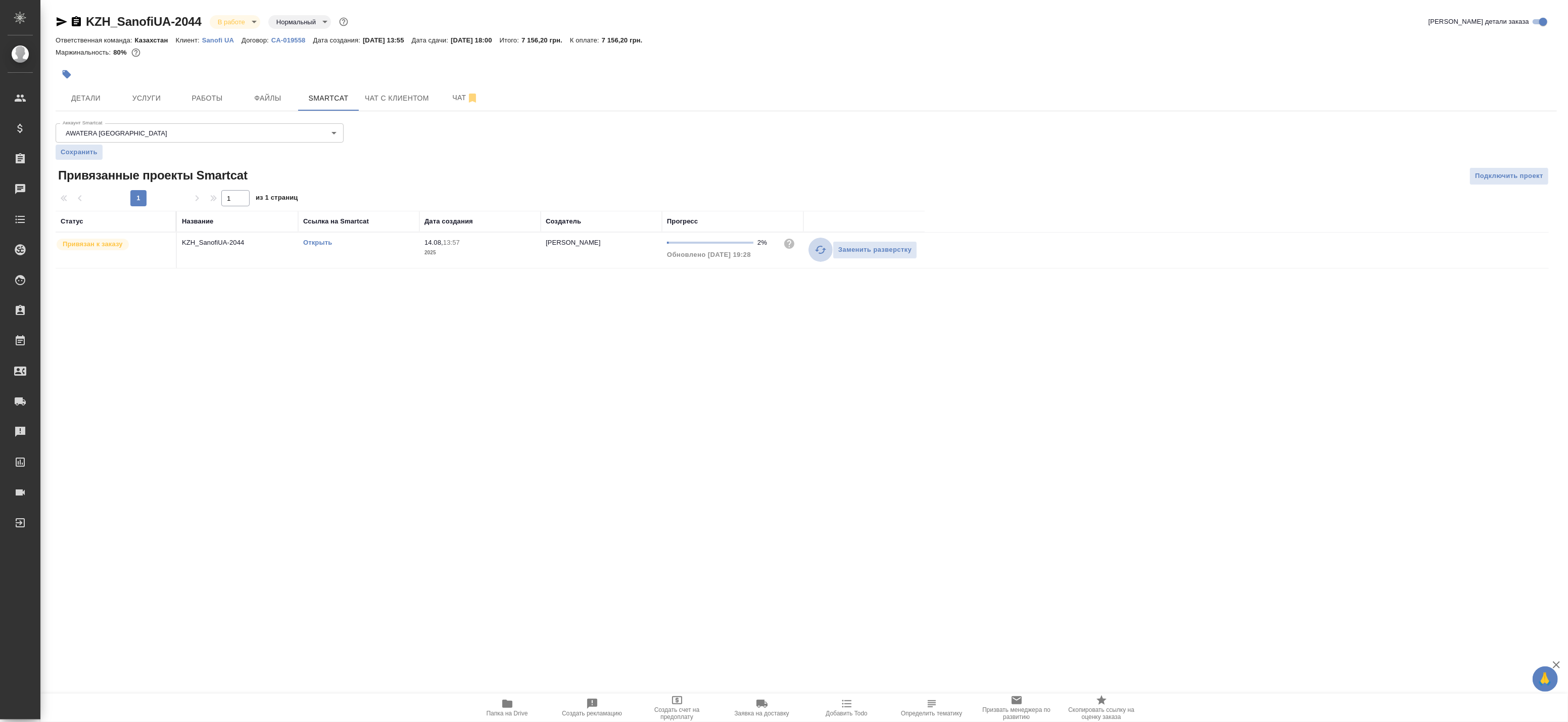
click at [823, 253] on icon "button" at bounding box center [821, 249] width 11 height 9
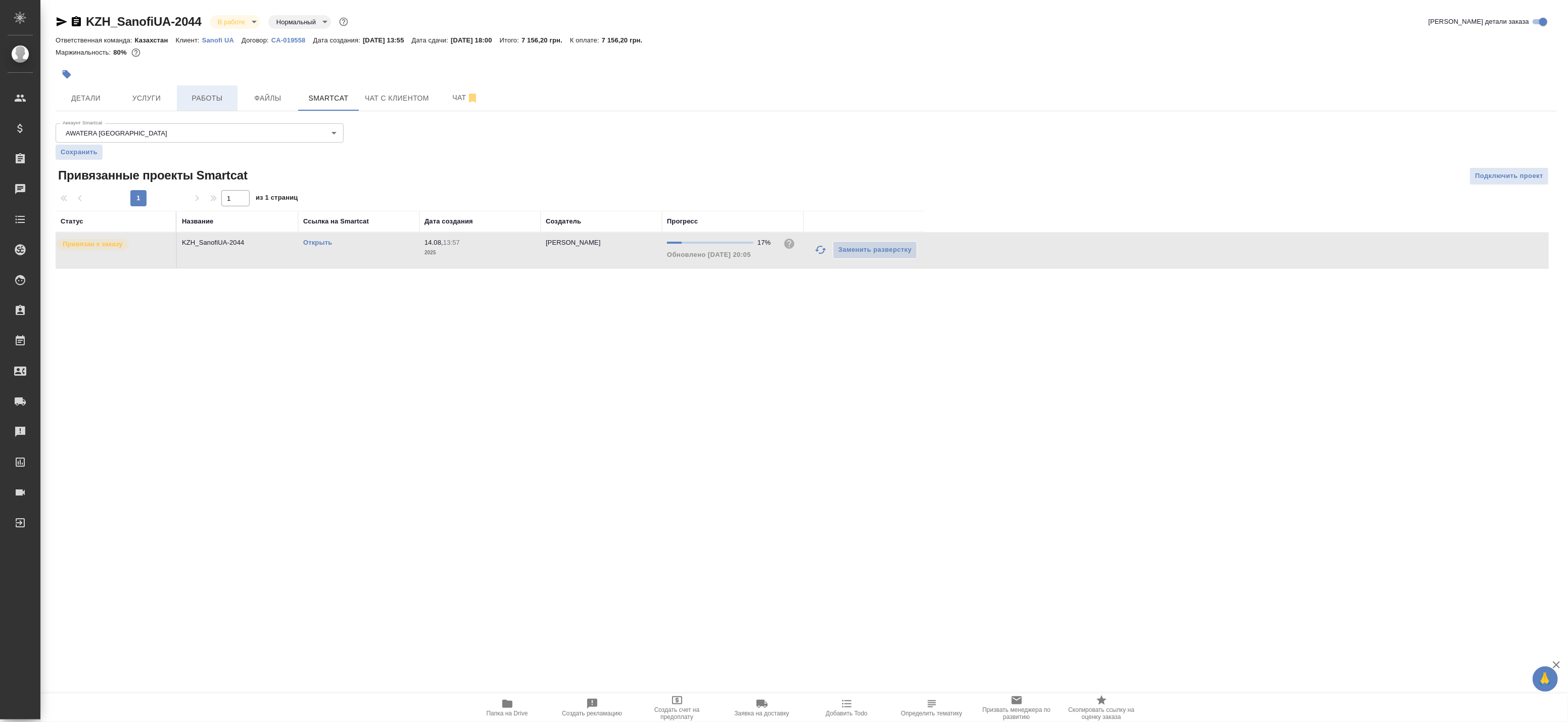
click at [191, 94] on span "Работы" at bounding box center [206, 98] width 48 height 12
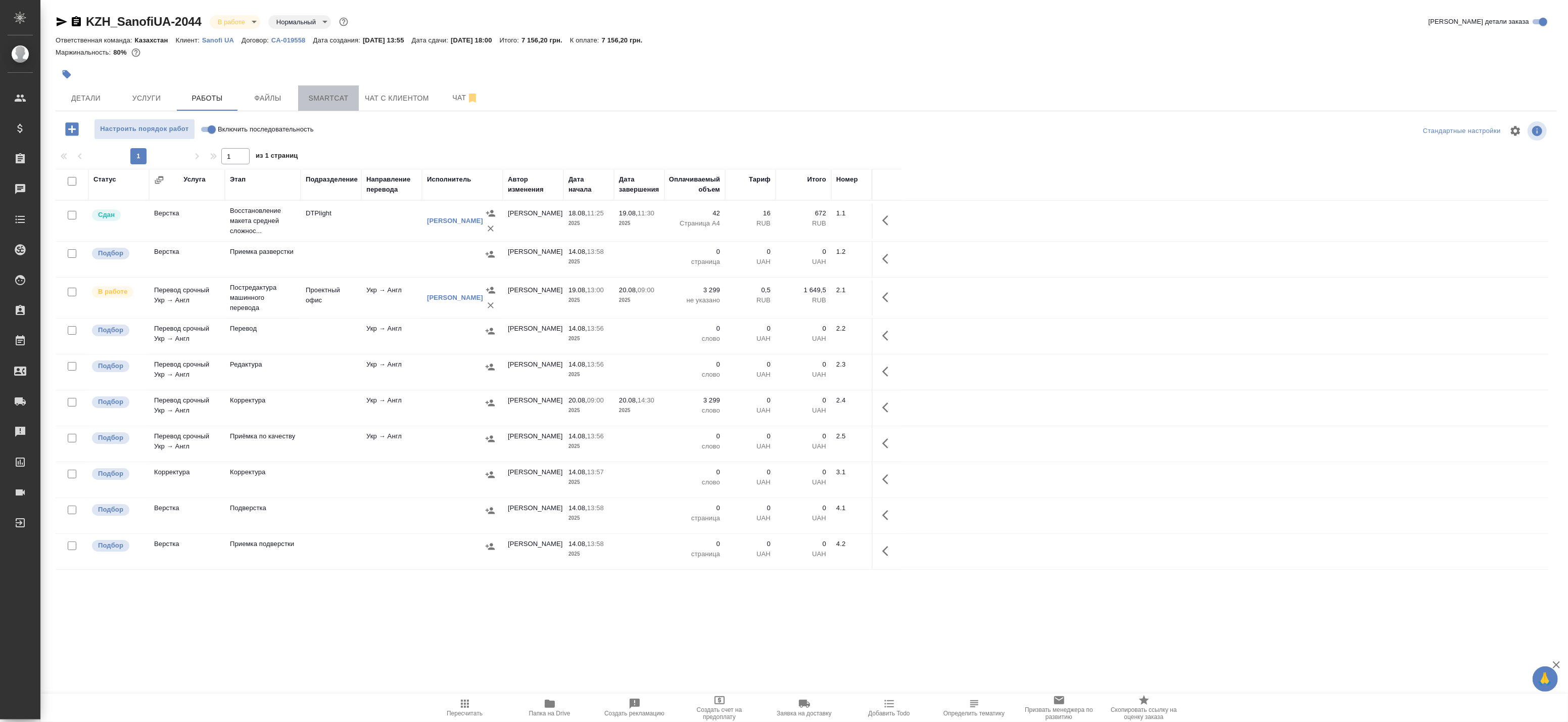
click at [307, 98] on span "Smartcat" at bounding box center [328, 98] width 48 height 12
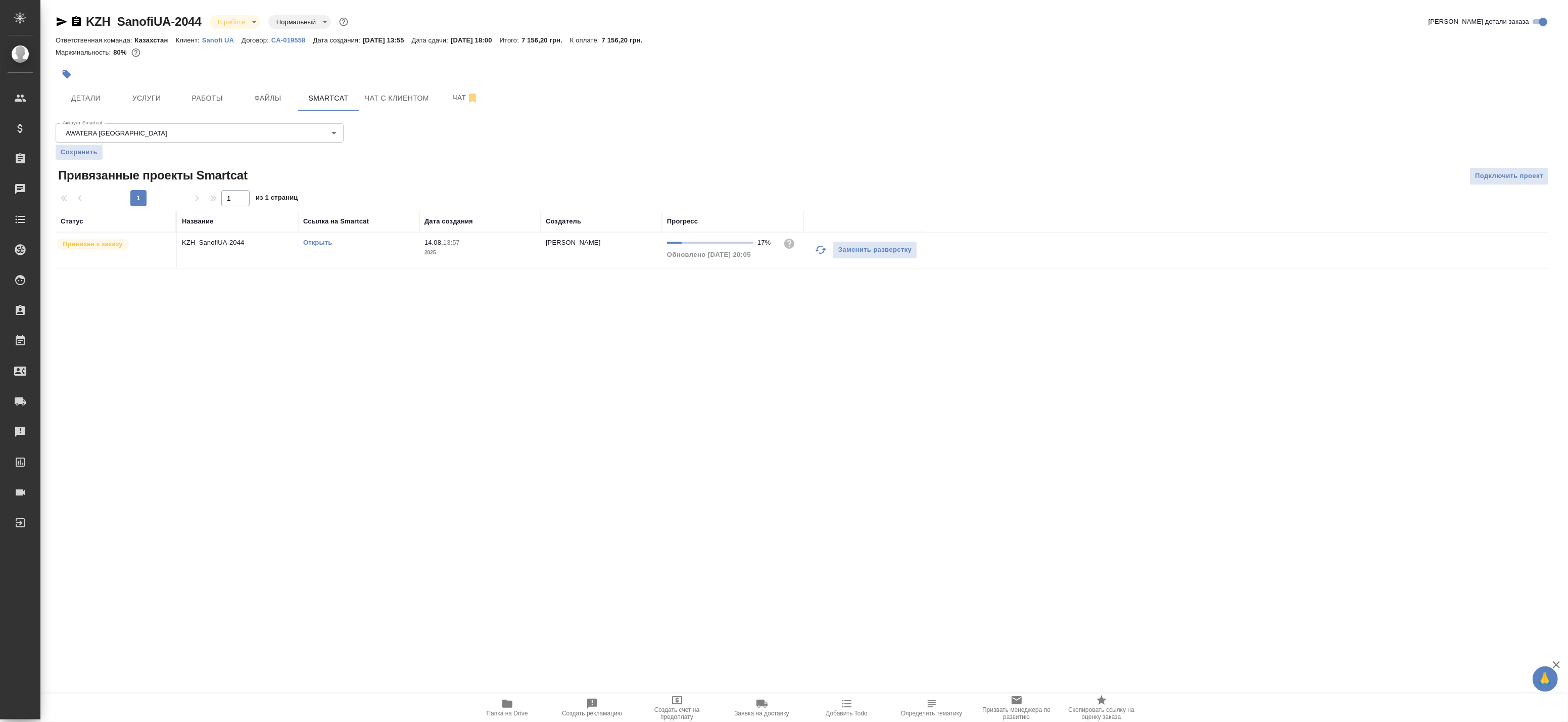
click at [816, 249] on icon "button" at bounding box center [821, 249] width 12 height 12
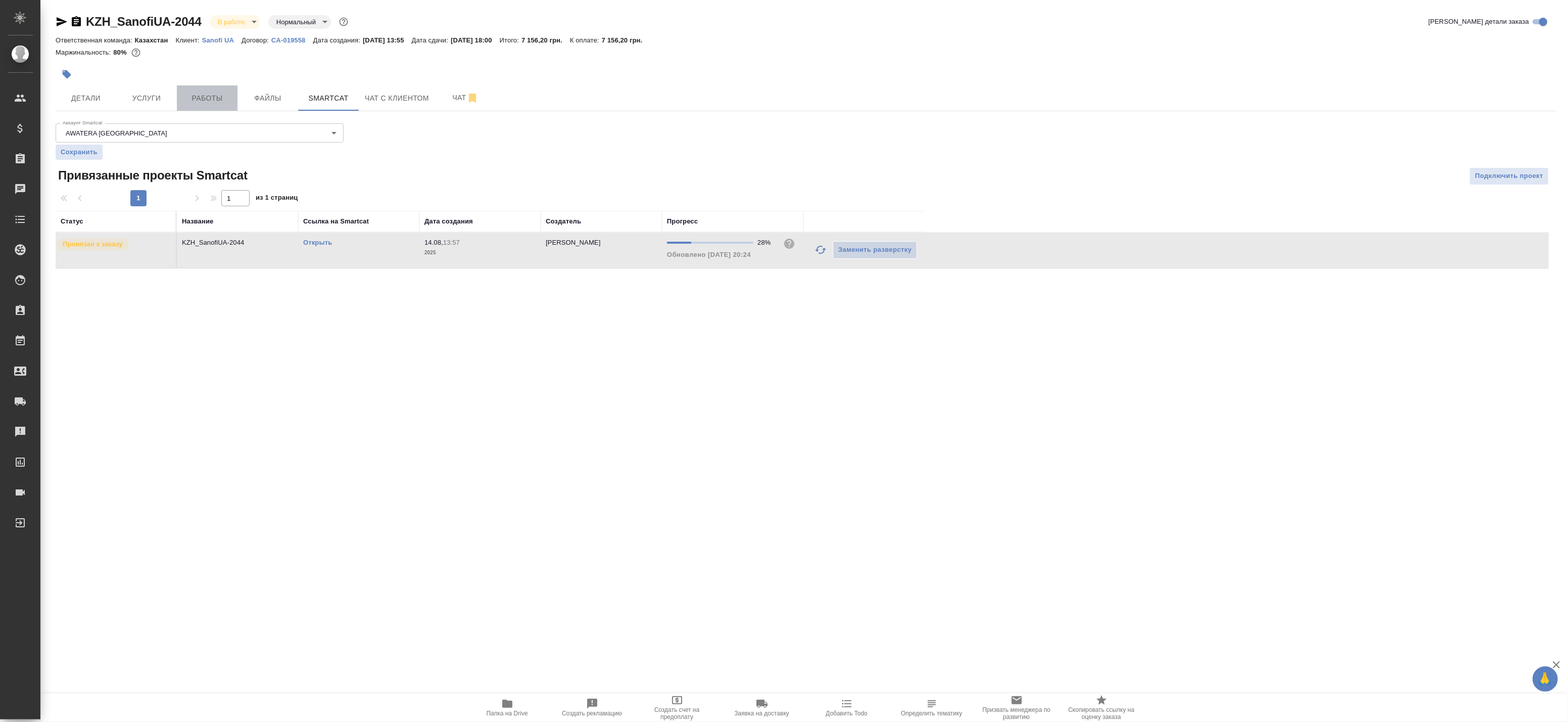
click at [226, 93] on span "Работы" at bounding box center [206, 98] width 48 height 12
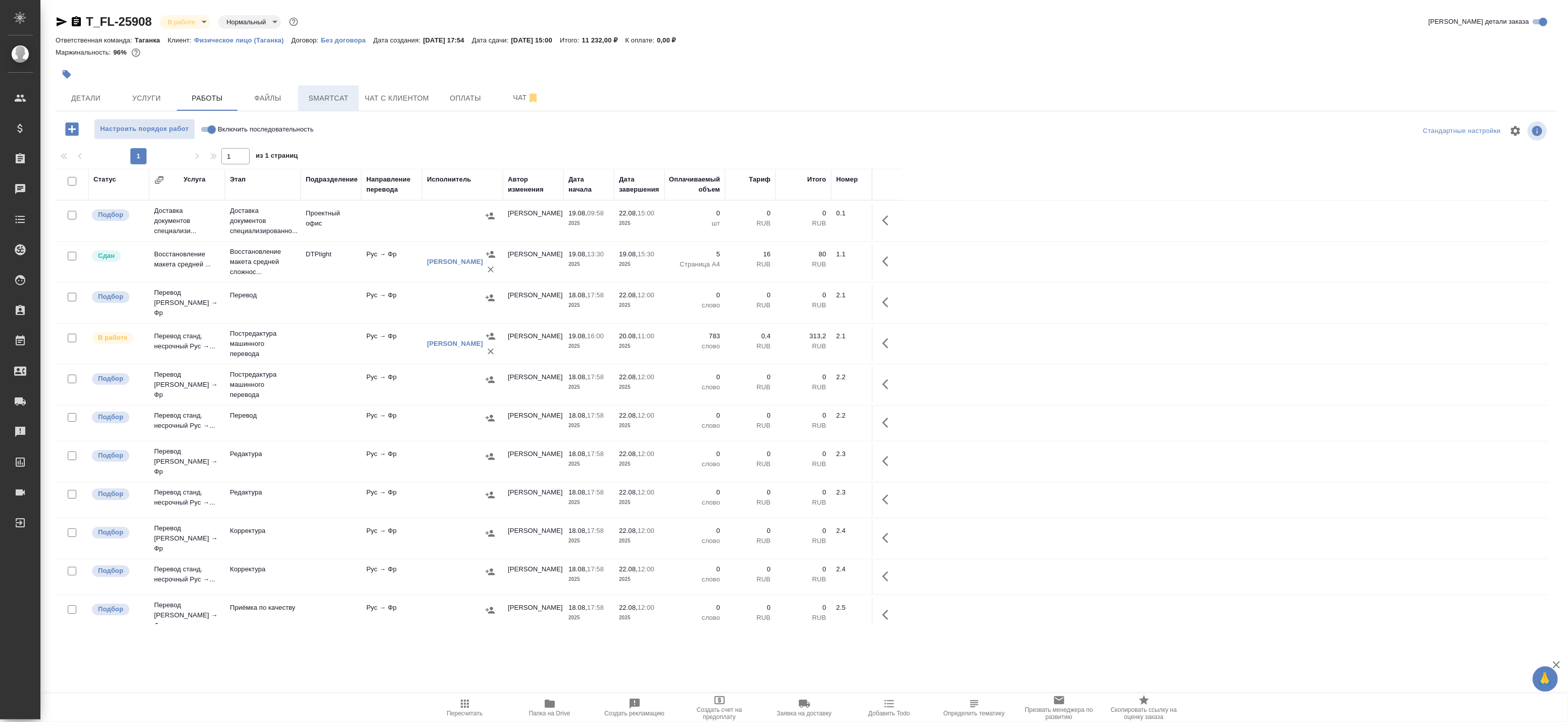
click at [336, 104] on span "Smartcat" at bounding box center [328, 98] width 48 height 12
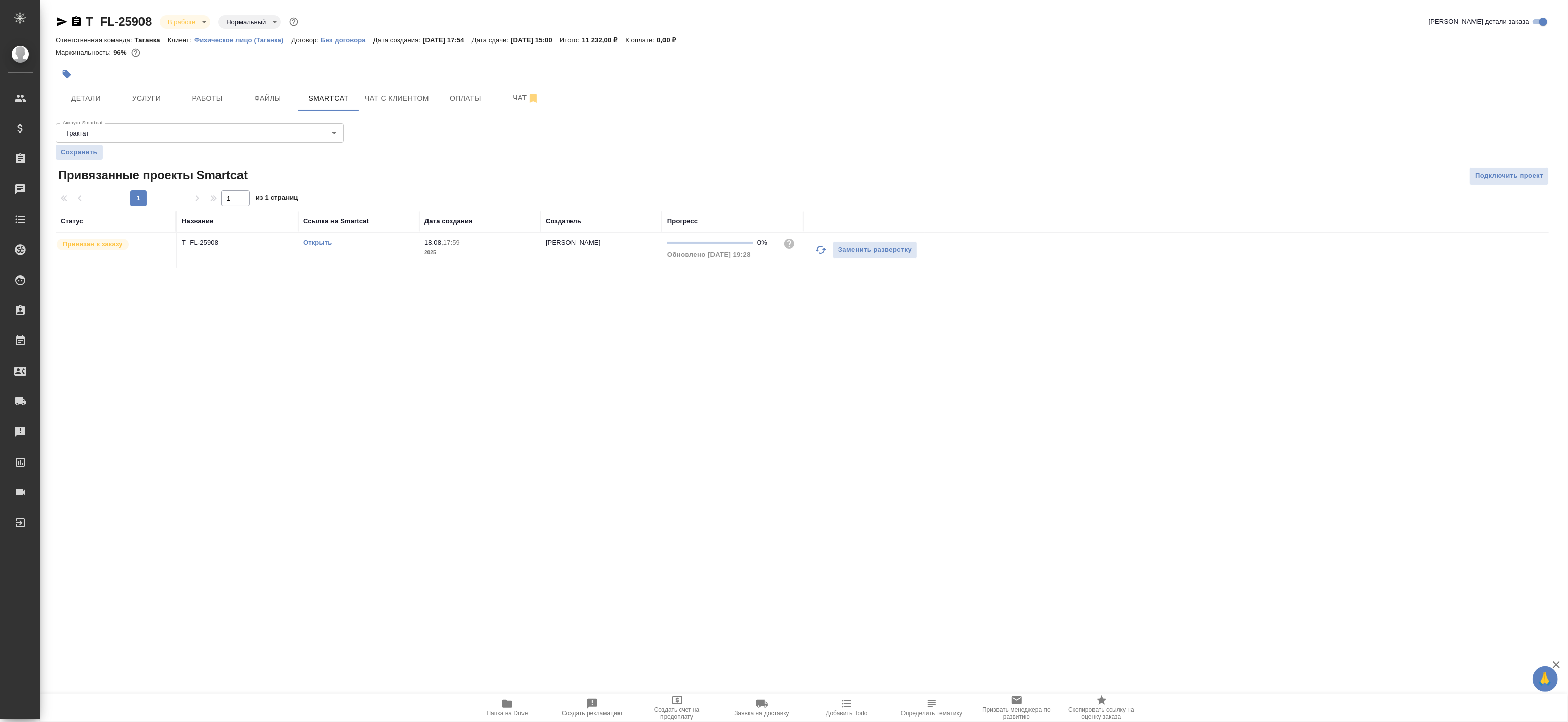
click at [817, 251] on icon "button" at bounding box center [821, 249] width 12 height 12
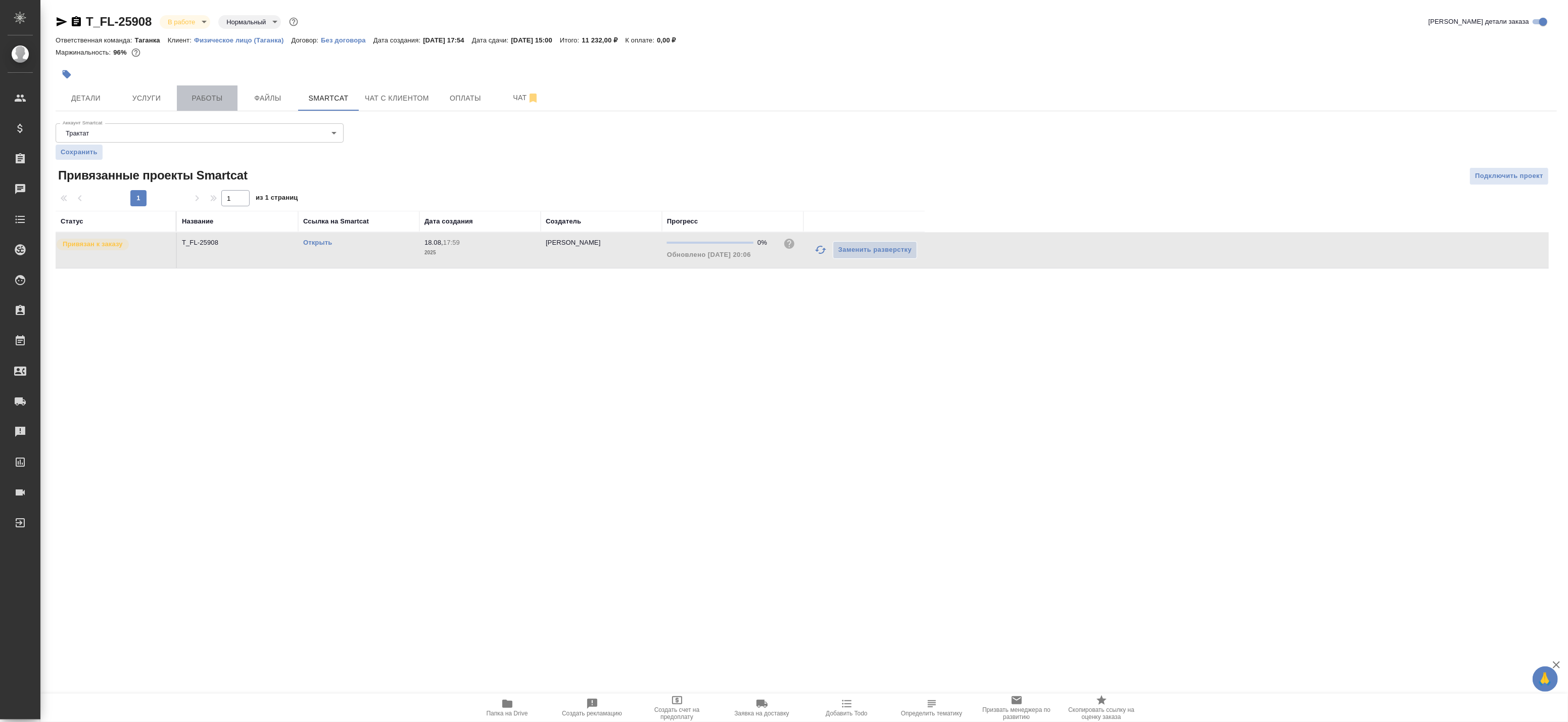
click at [207, 94] on span "Работы" at bounding box center [206, 98] width 48 height 12
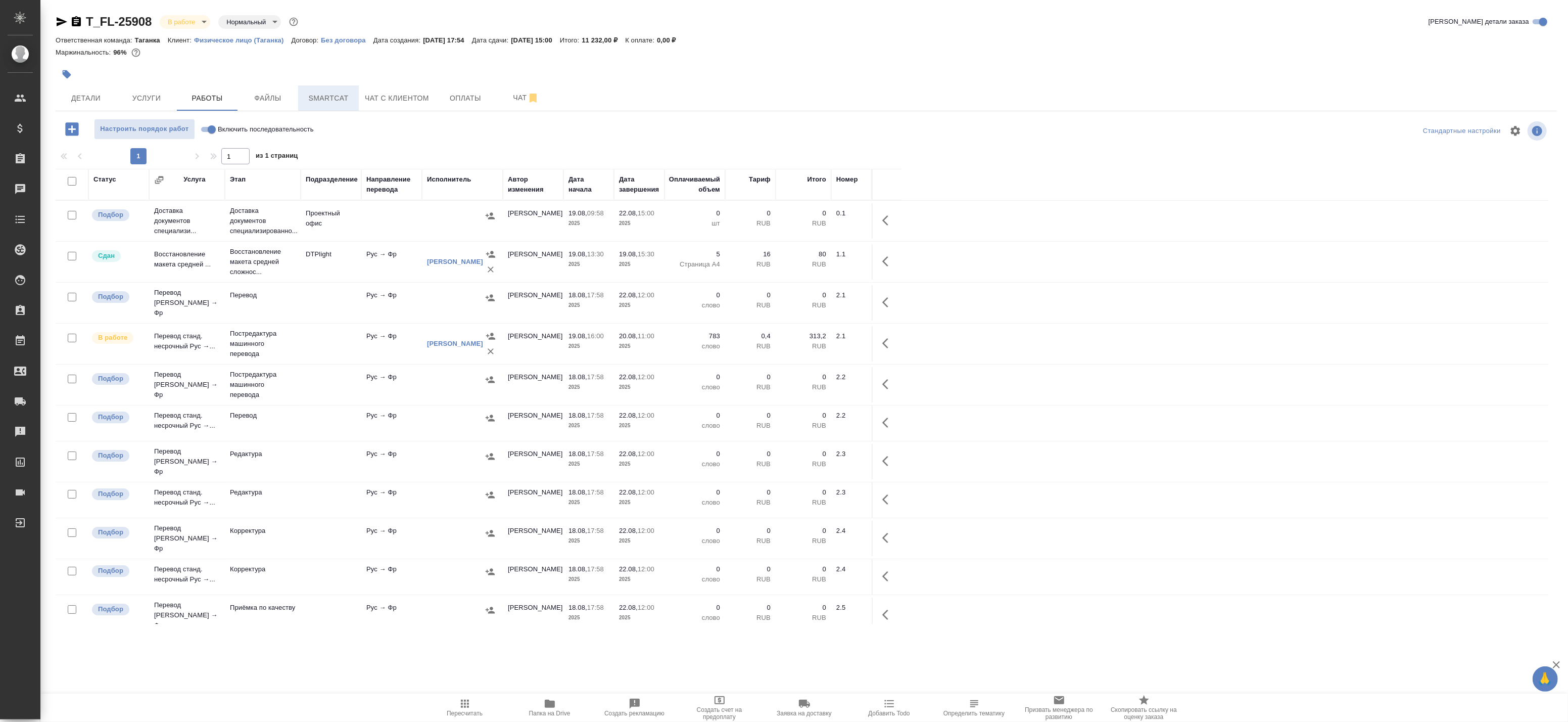
click at [312, 98] on span "Smartcat" at bounding box center [328, 98] width 48 height 12
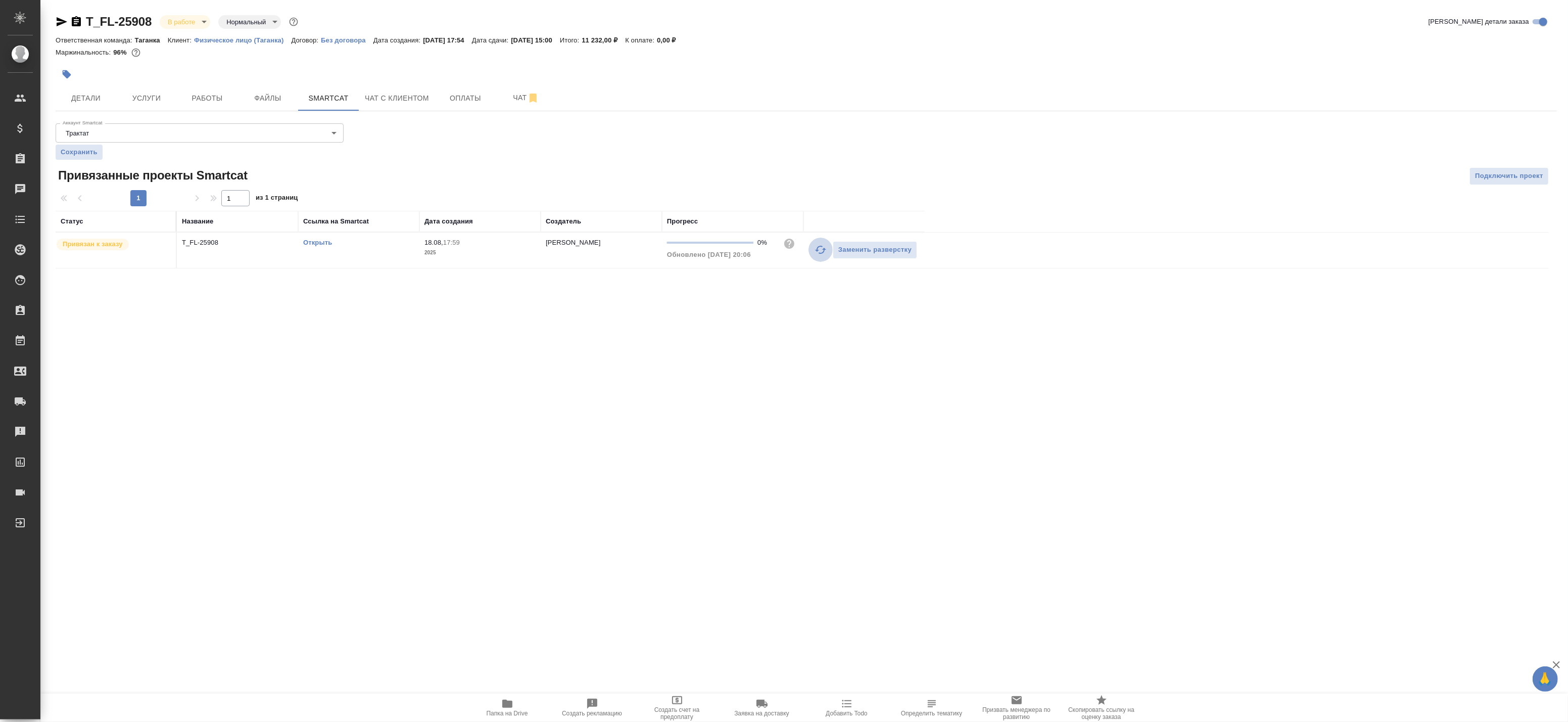
click at [817, 248] on icon "button" at bounding box center [821, 249] width 11 height 9
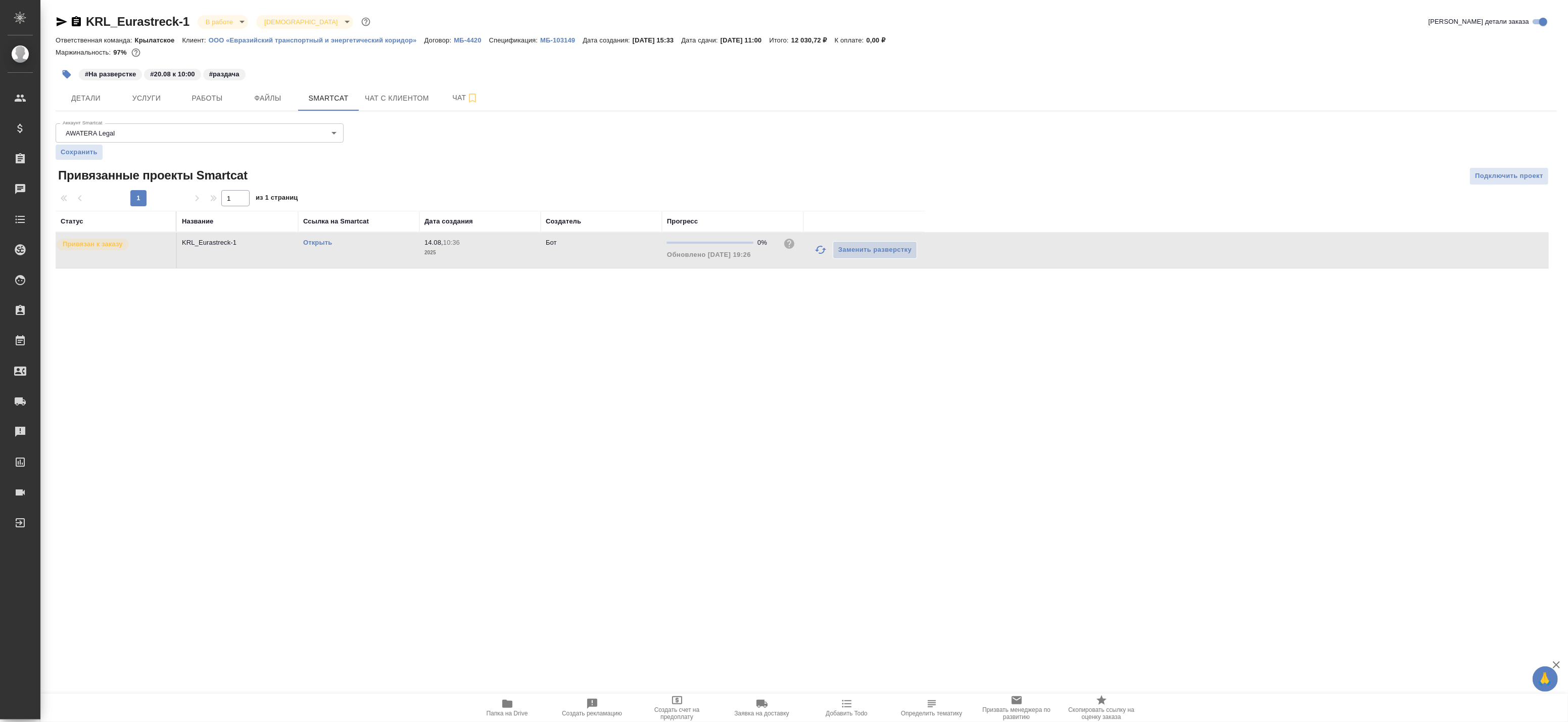
click at [318, 237] on td "Открыть" at bounding box center [359, 249] width 122 height 35
click at [319, 244] on link "Открыть" at bounding box center [318, 243] width 29 height 8
click at [216, 103] on span "Работы" at bounding box center [206, 98] width 48 height 12
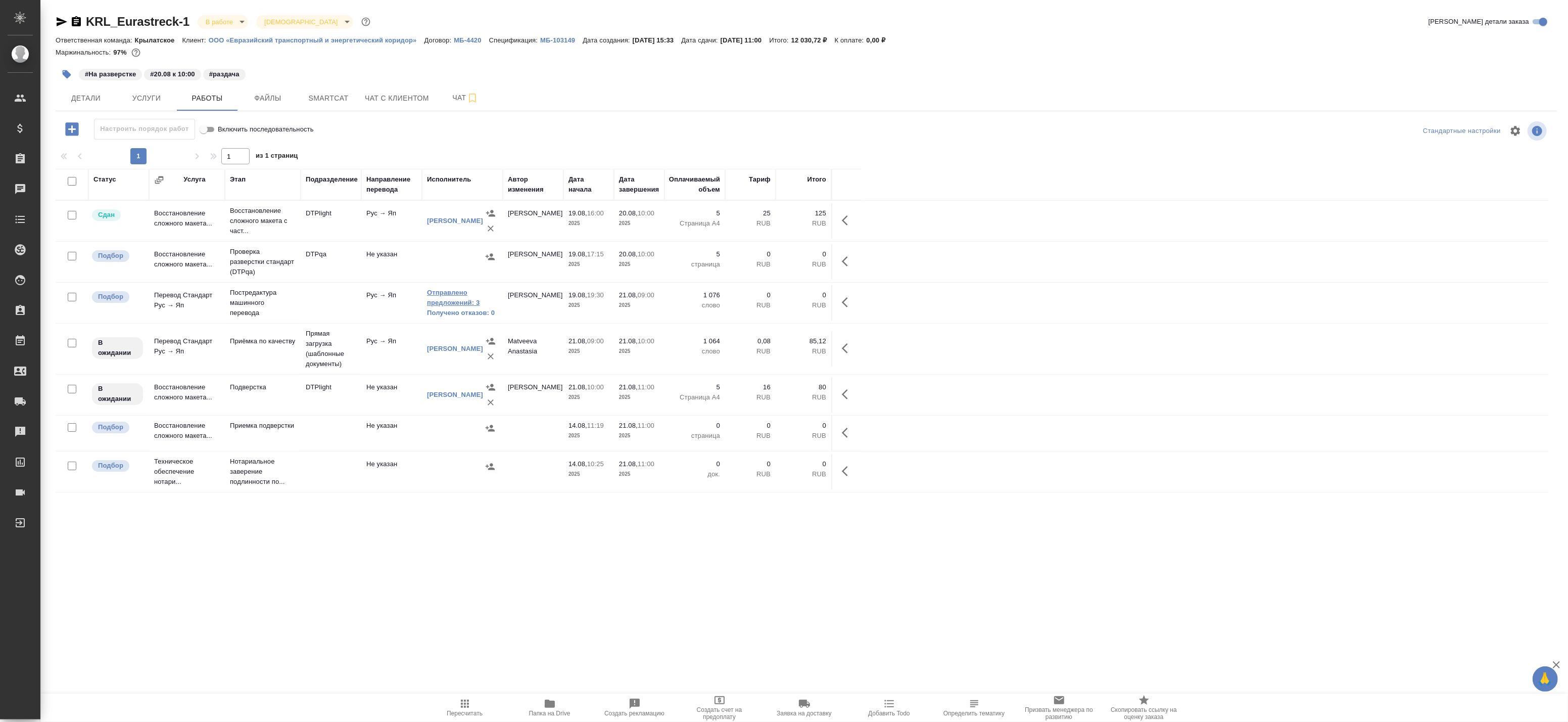
click at [437, 302] on link "Отправлено предложений: 3" at bounding box center [462, 297] width 70 height 20
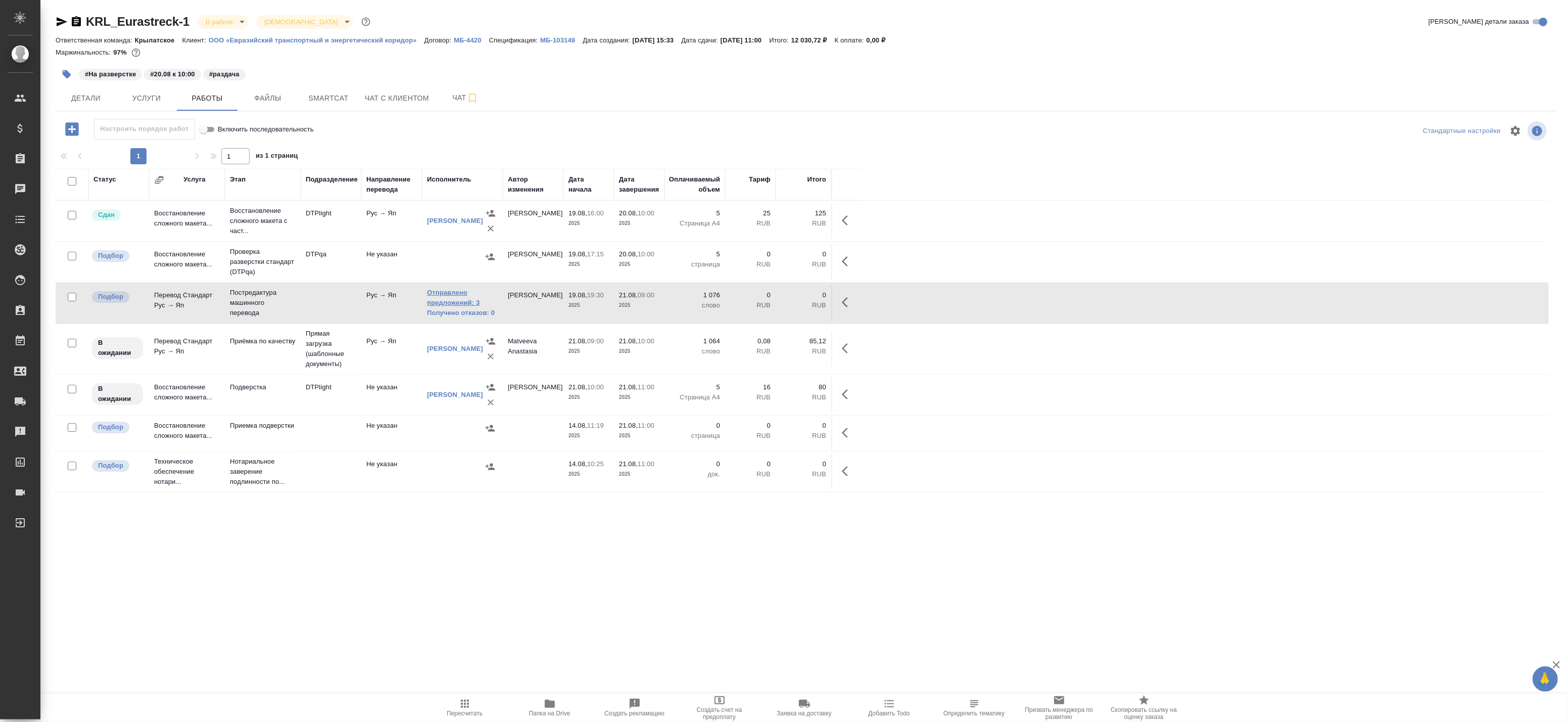
click at [442, 300] on link "Отправлено предложений: 3" at bounding box center [462, 297] width 70 height 20
click at [342, 239] on td at bounding box center [331, 221] width 61 height 35
click at [270, 300] on p "Постредактура машинного перевода" at bounding box center [262, 302] width 66 height 30
click at [847, 305] on icon "button" at bounding box center [847, 302] width 12 height 12
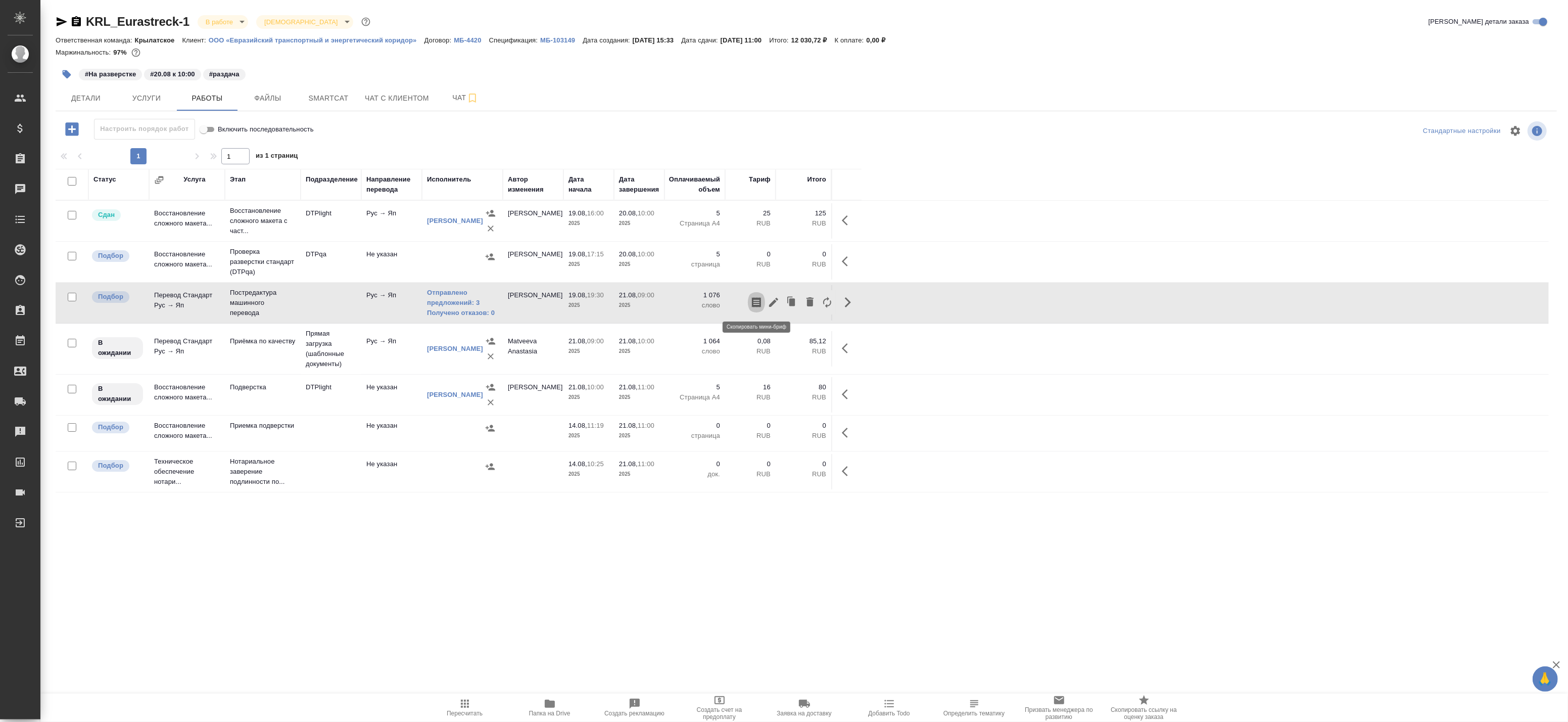
click at [764, 305] on button "button" at bounding box center [757, 302] width 17 height 25
click at [845, 300] on icon "button" at bounding box center [847, 302] width 12 height 12
click at [855, 301] on button "button" at bounding box center [848, 302] width 25 height 25
click at [772, 303] on icon "button" at bounding box center [774, 302] width 10 height 10
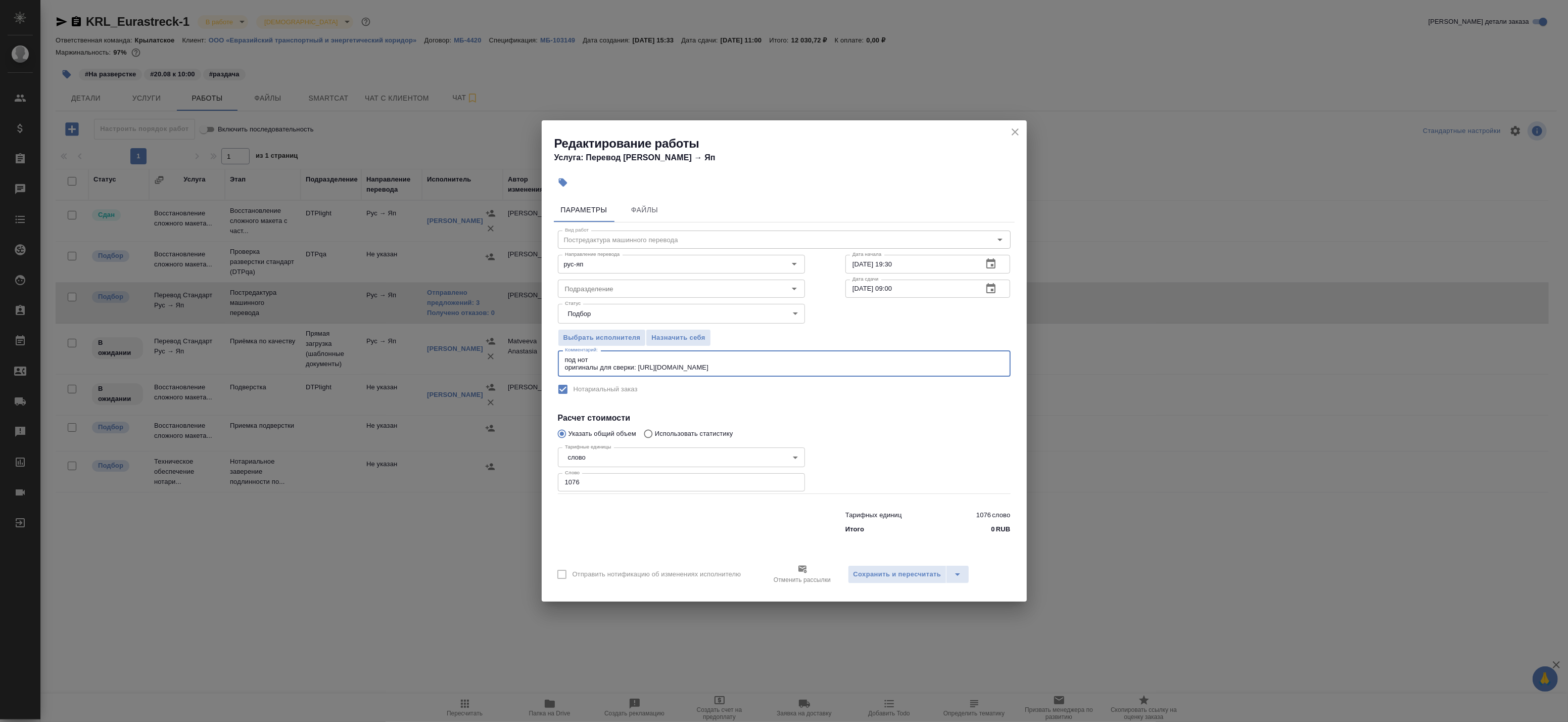
click at [677, 366] on textarea "под нот оригиналы для сверки: [URL][DOMAIN_NAME]" at bounding box center [784, 363] width 438 height 15
drag, startPoint x: 788, startPoint y: 367, endPoint x: 498, endPoint y: 361, distance: 290.1
click at [498, 361] on div "Редактирование работы Услуга: Перевод Стандарт Рус → Яп Параметры Файлы Вид раб…" at bounding box center [784, 361] width 1568 height 722
drag, startPoint x: 1013, startPoint y: 127, endPoint x: 1020, endPoint y: 130, distance: 7.6
click at [1020, 130] on icon "close" at bounding box center [1015, 131] width 12 height 12
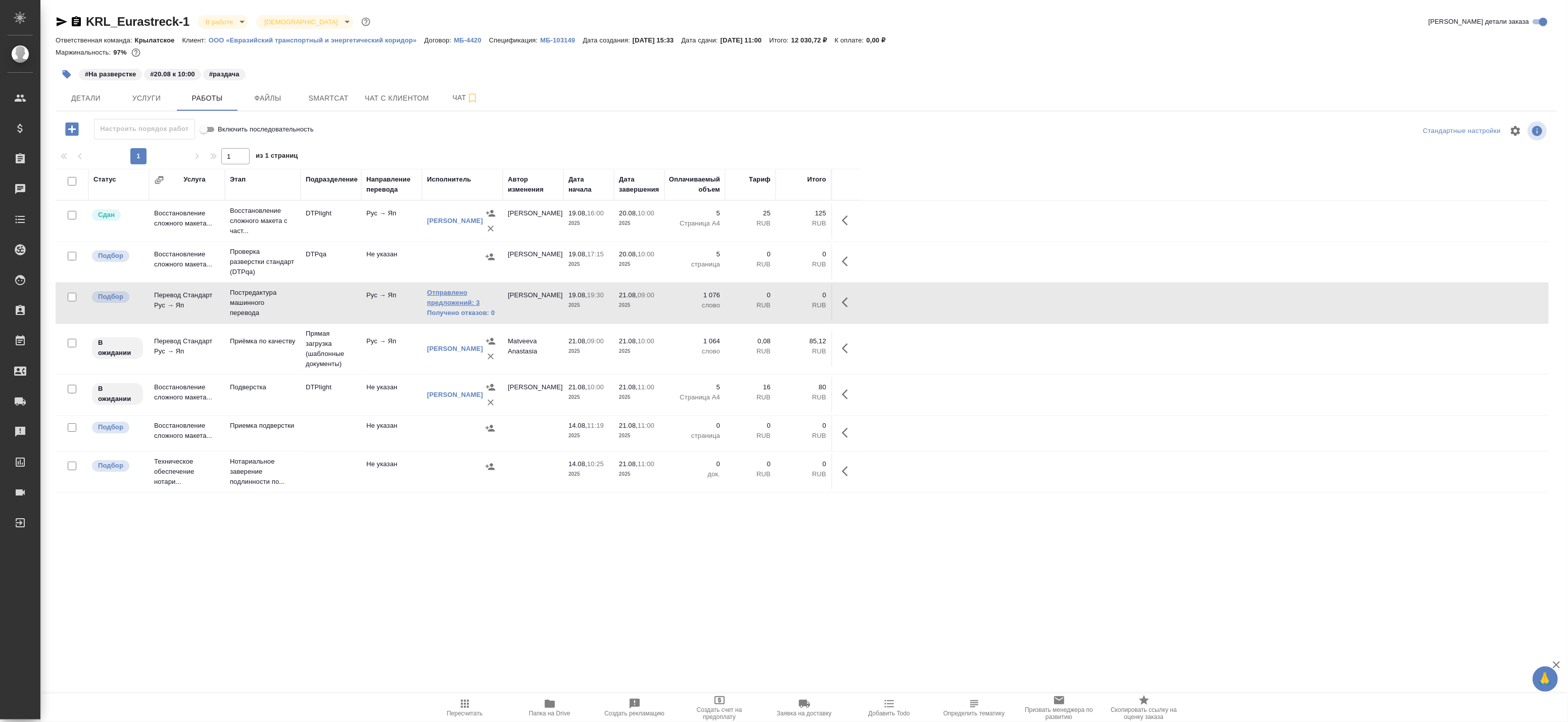
click at [466, 301] on link "Отправлено предложений: 3" at bounding box center [462, 297] width 70 height 20
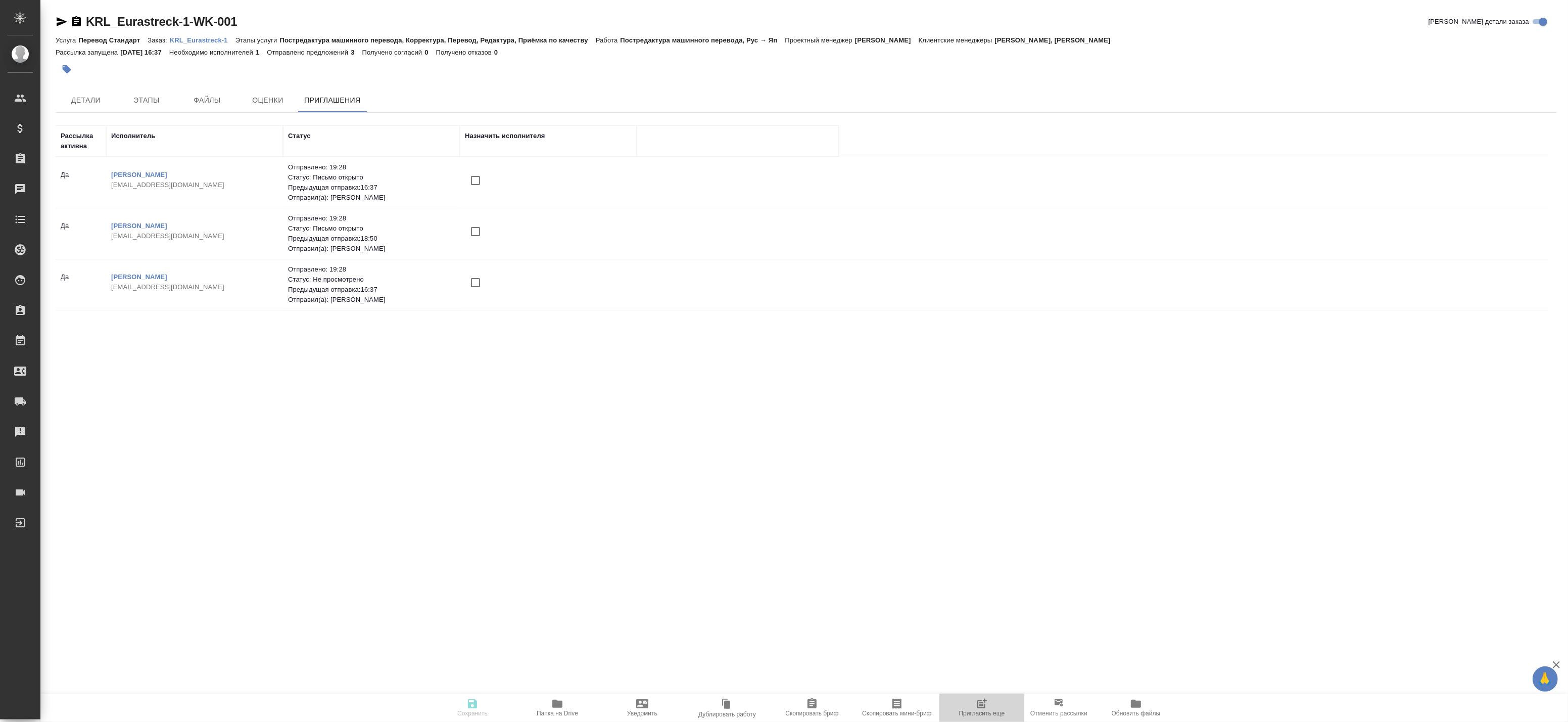
click at [987, 705] on icon "button" at bounding box center [981, 703] width 12 height 12
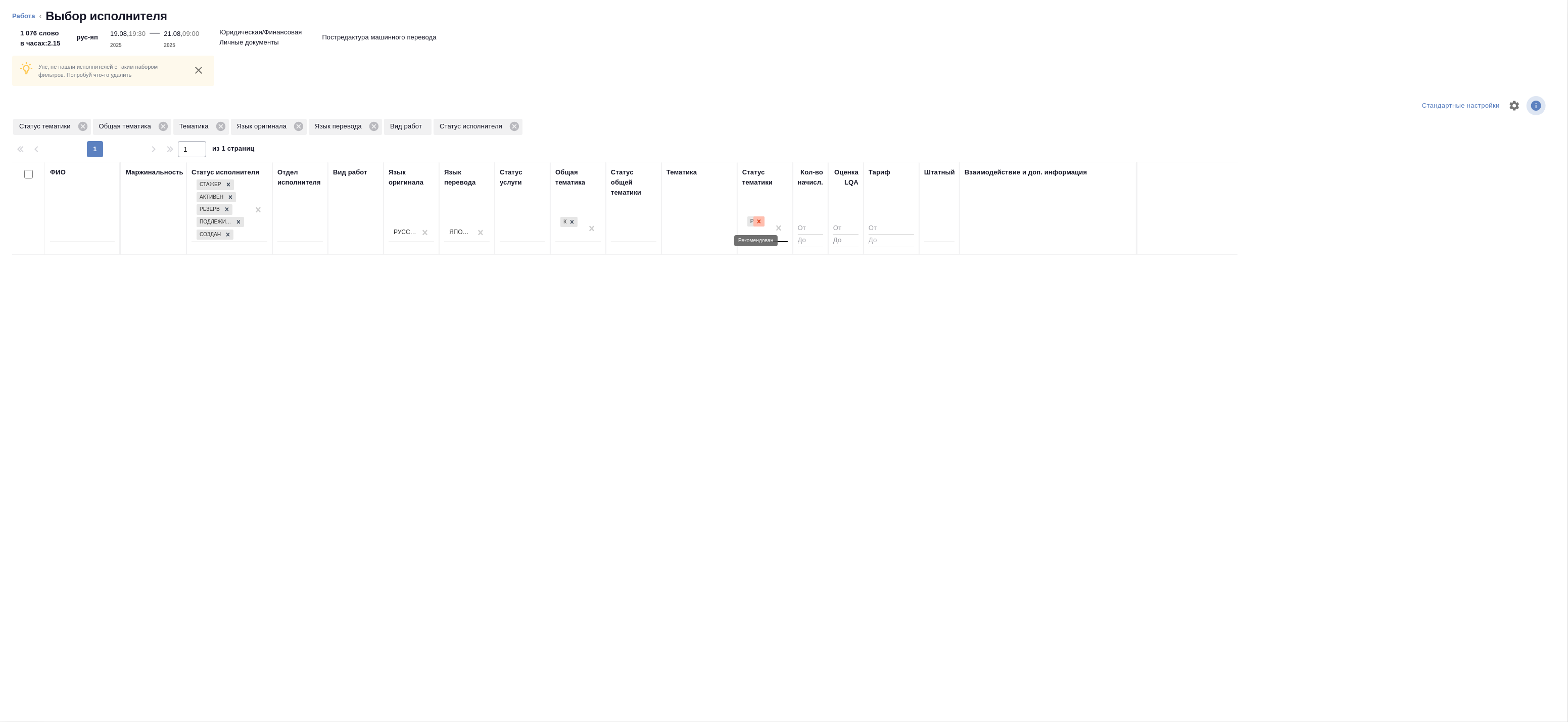
click at [761, 222] on icon at bounding box center [759, 221] width 7 height 7
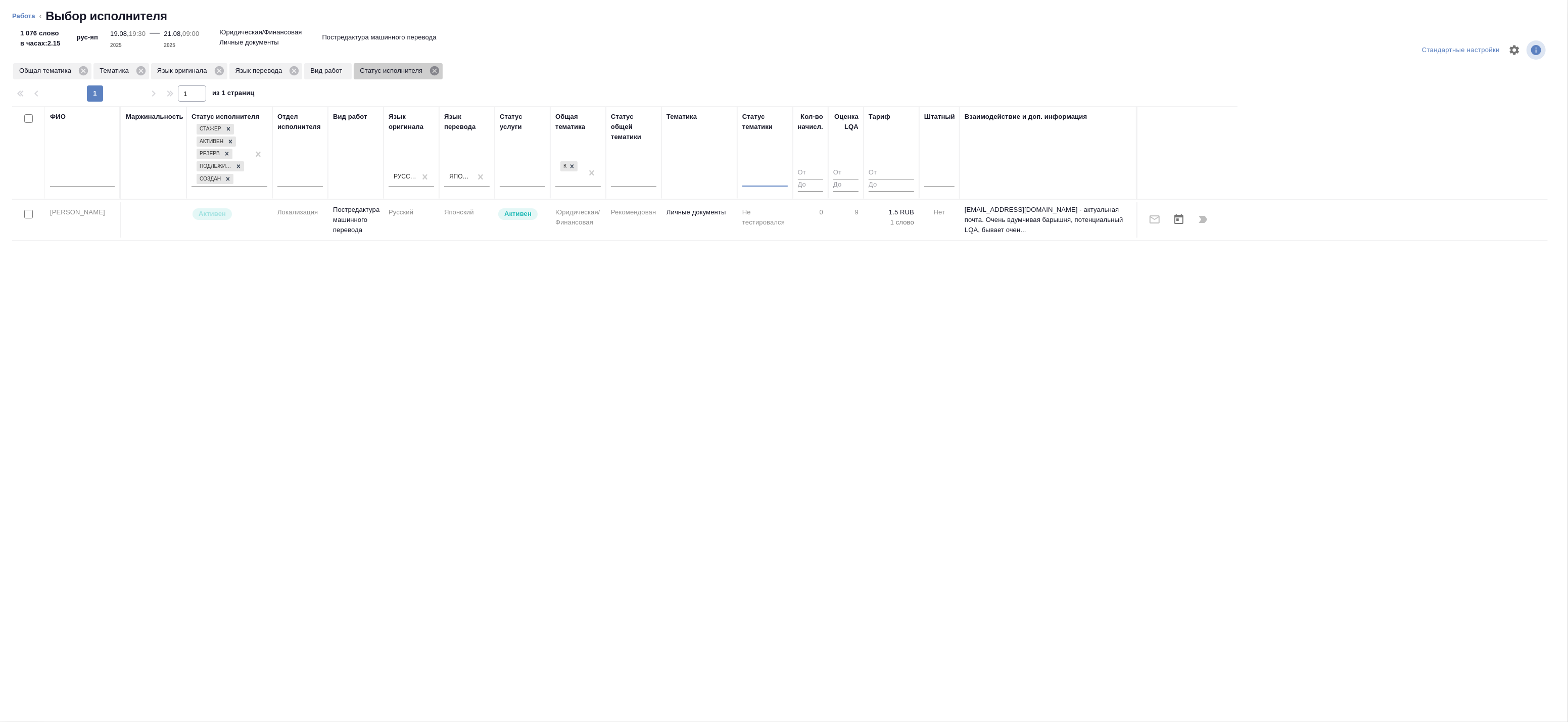
click at [432, 71] on icon at bounding box center [435, 71] width 10 height 10
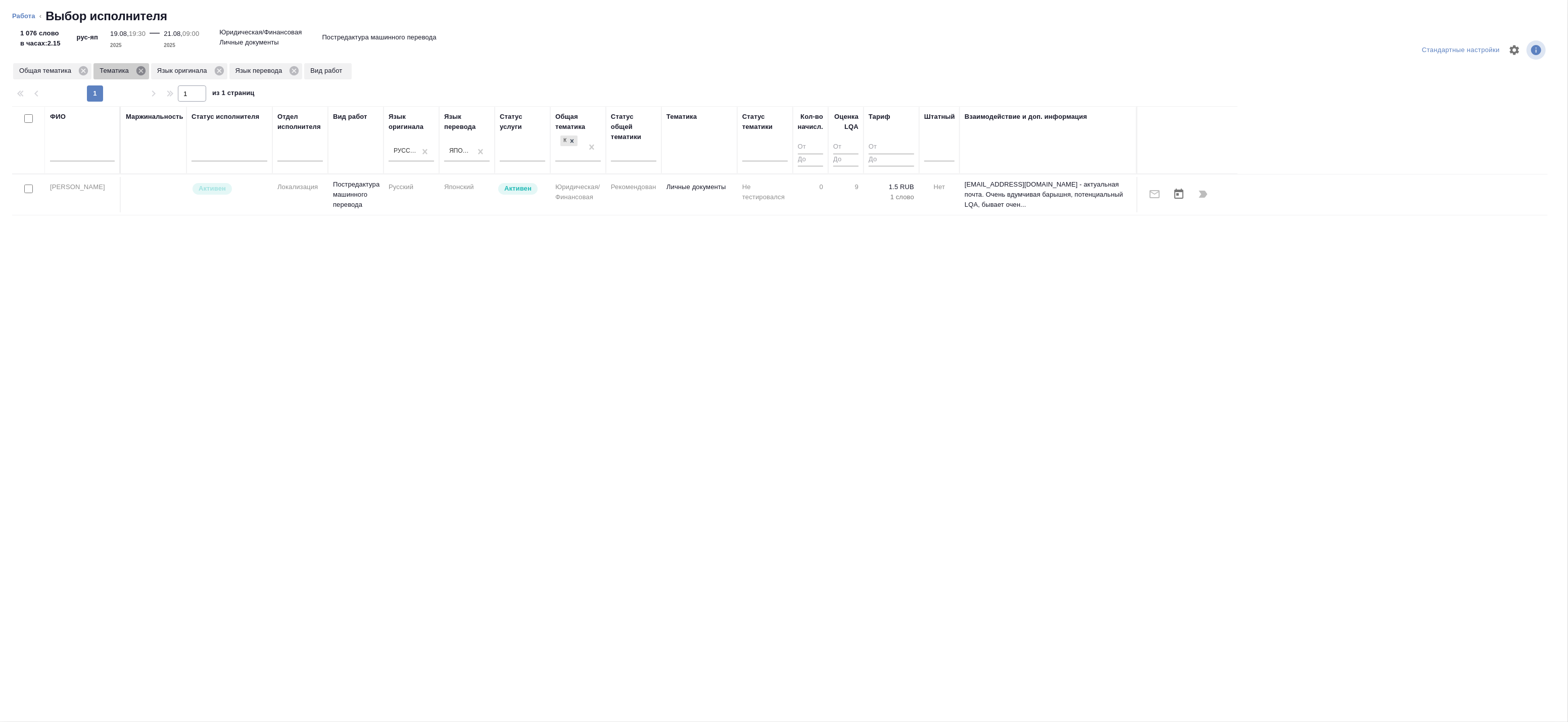
click at [137, 69] on icon at bounding box center [142, 71] width 10 height 10
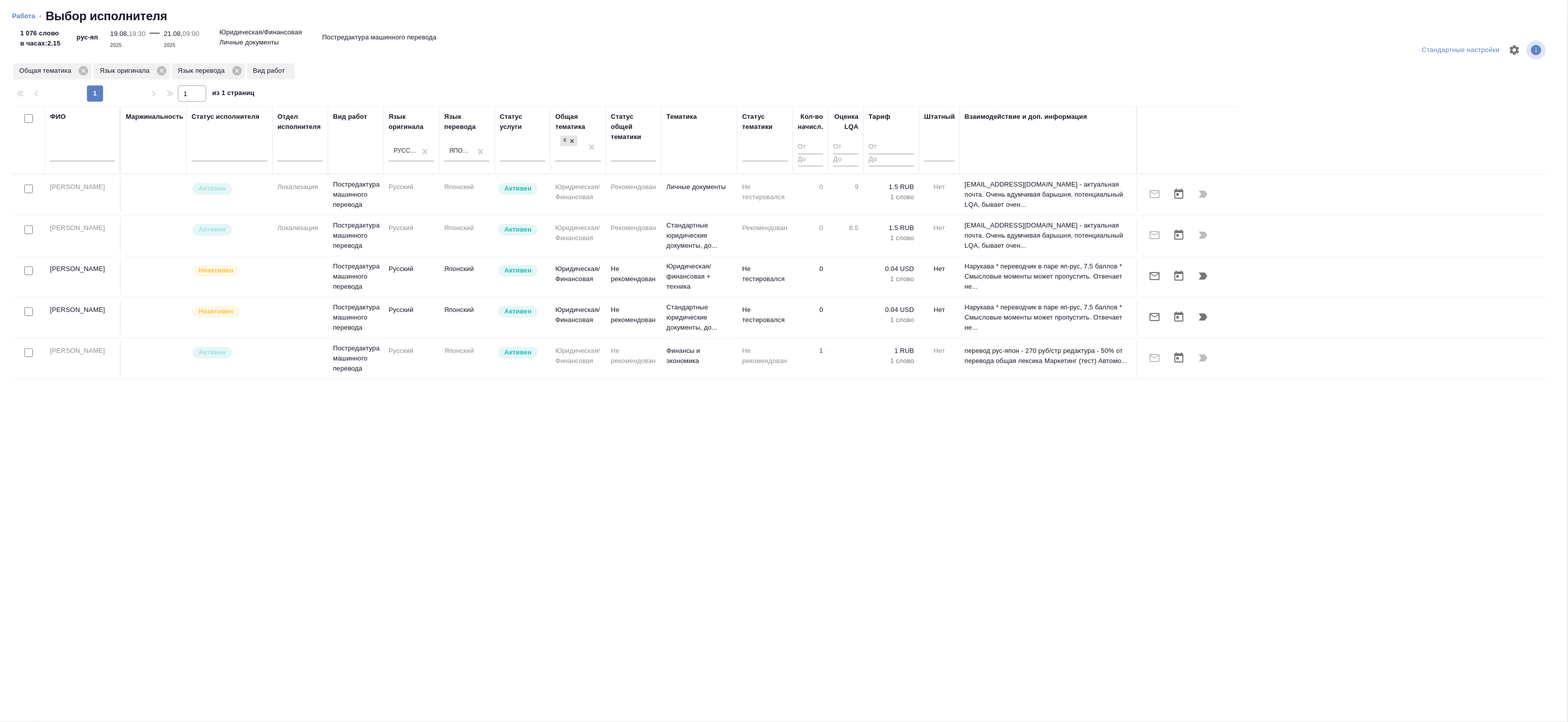
click at [271, 543] on div "ФИО Маржинальность Статус исполнителя Отдел исполнителя Вид работ Язык оригинал…" at bounding box center [780, 360] width 1536 height 506
click at [33, 19] on li "Работа" at bounding box center [24, 16] width 23 height 10
click at [33, 17] on link "Работа" at bounding box center [24, 16] width 23 height 8
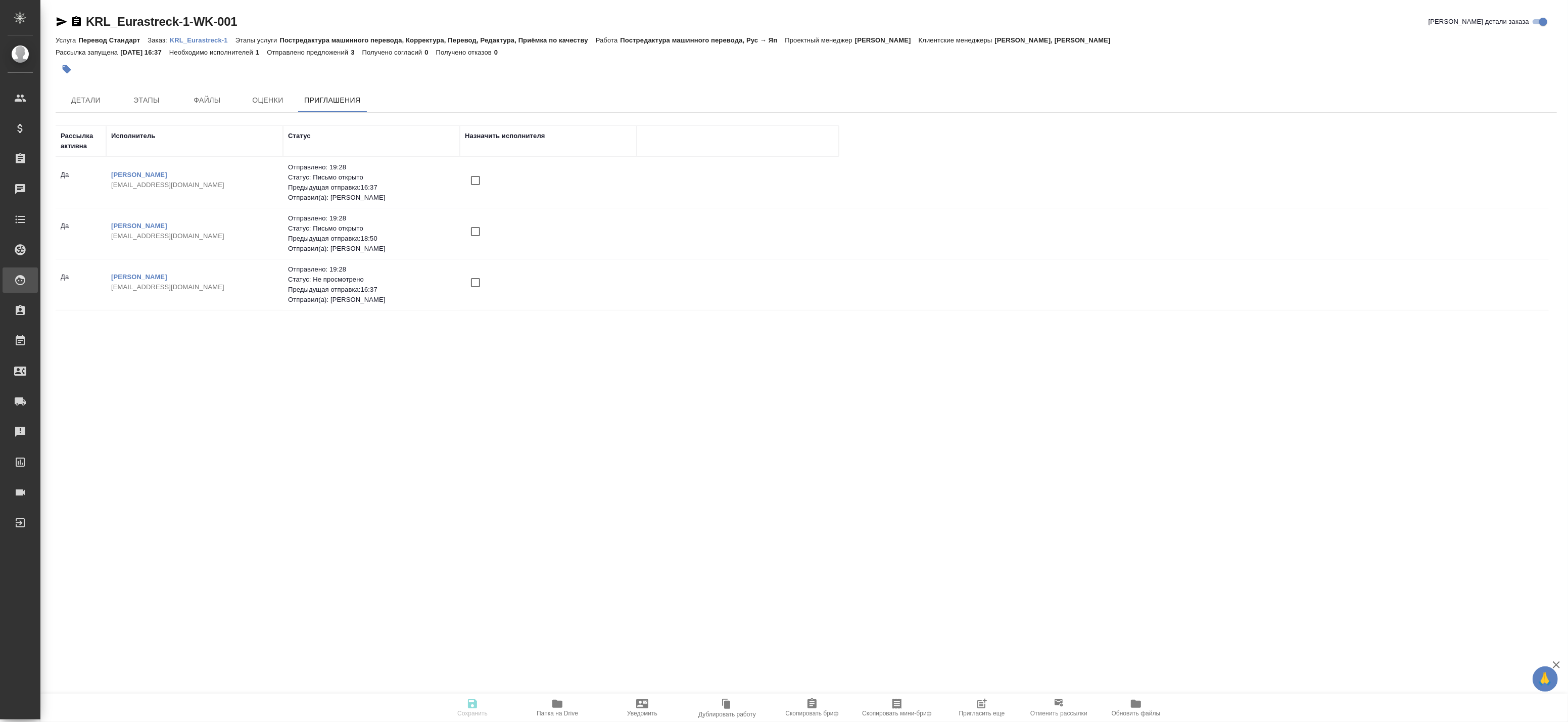
click at [20, 276] on icon at bounding box center [20, 280] width 10 height 10
click at [77, 311] on div ".cls-1 fill:#fff; AWATERA Badanyan Artak Клиенты Спецификации Заказы 0 Чаты Tod…" at bounding box center [784, 361] width 1568 height 722
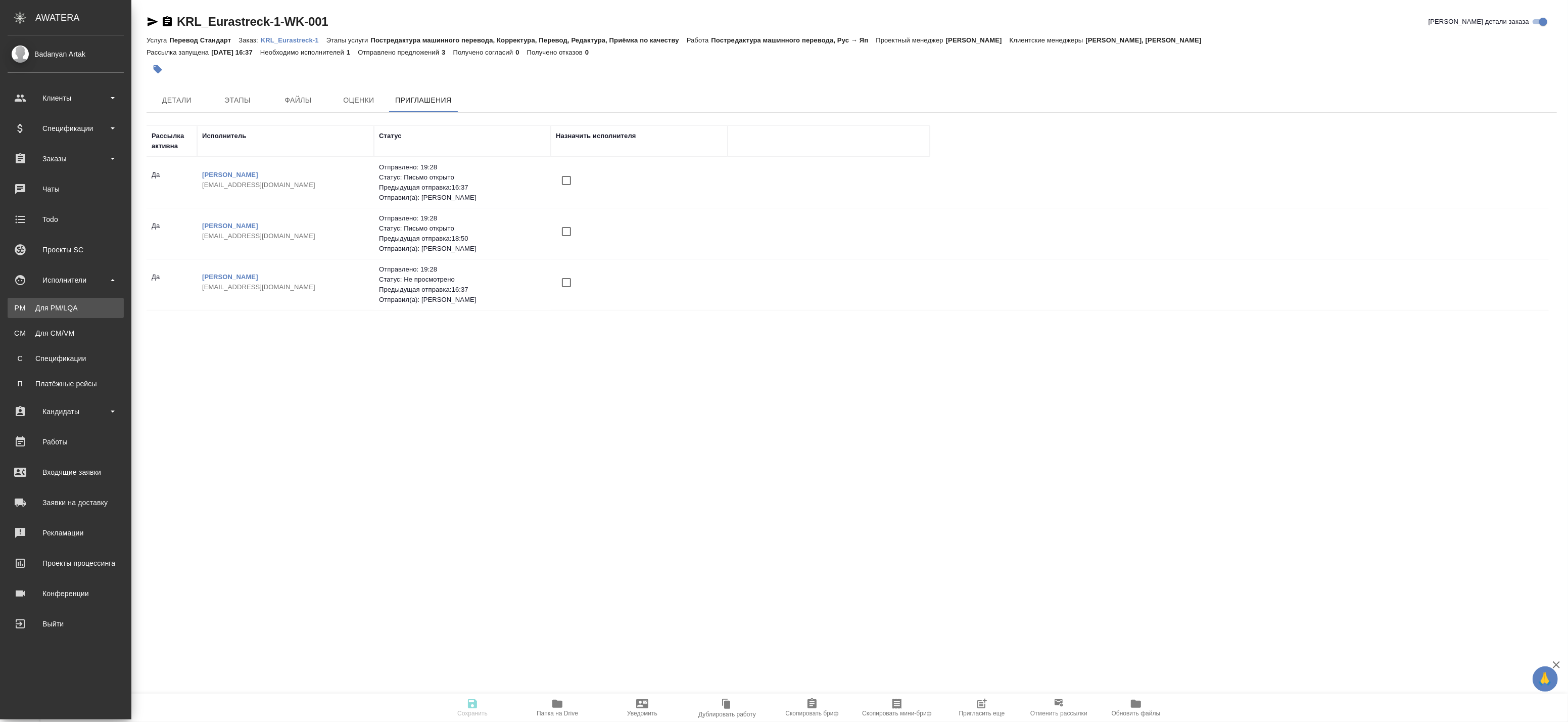
click at [16, 307] on div "Для PM/LQA" at bounding box center [66, 307] width 106 height 10
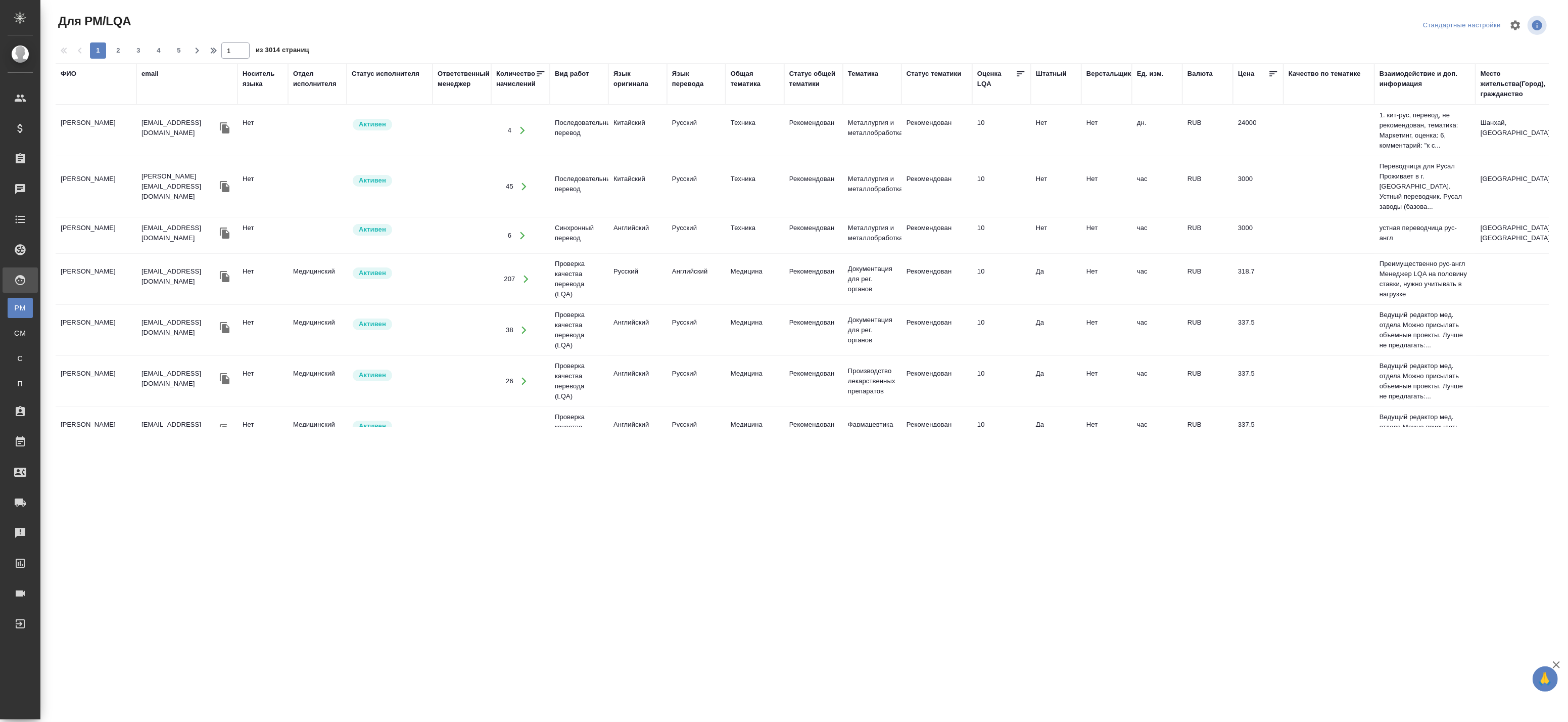
click at [628, 78] on div "Язык оригинала" at bounding box center [637, 78] width 48 height 20
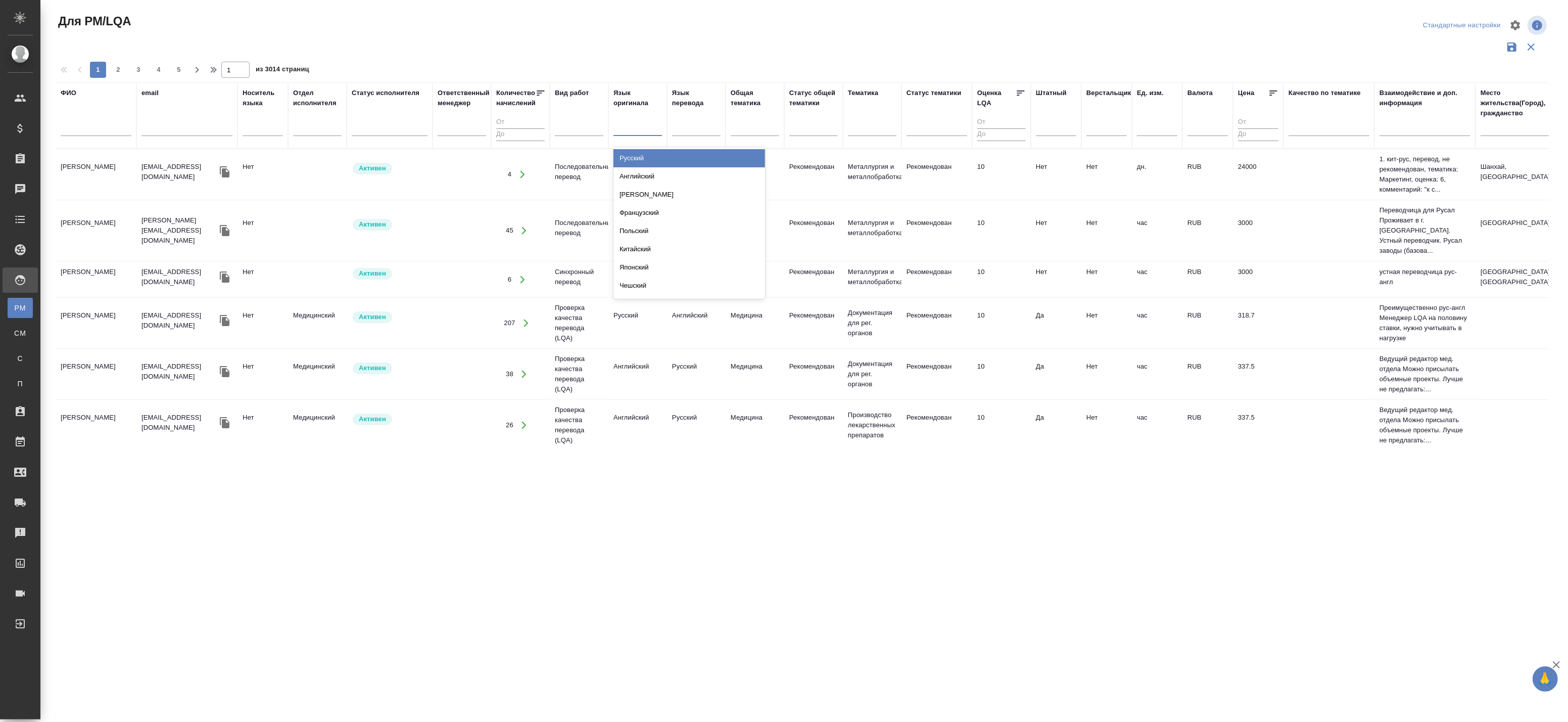
click at [634, 124] on div at bounding box center [637, 126] width 48 height 14
click at [645, 273] on div "Японский" at bounding box center [688, 267] width 151 height 18
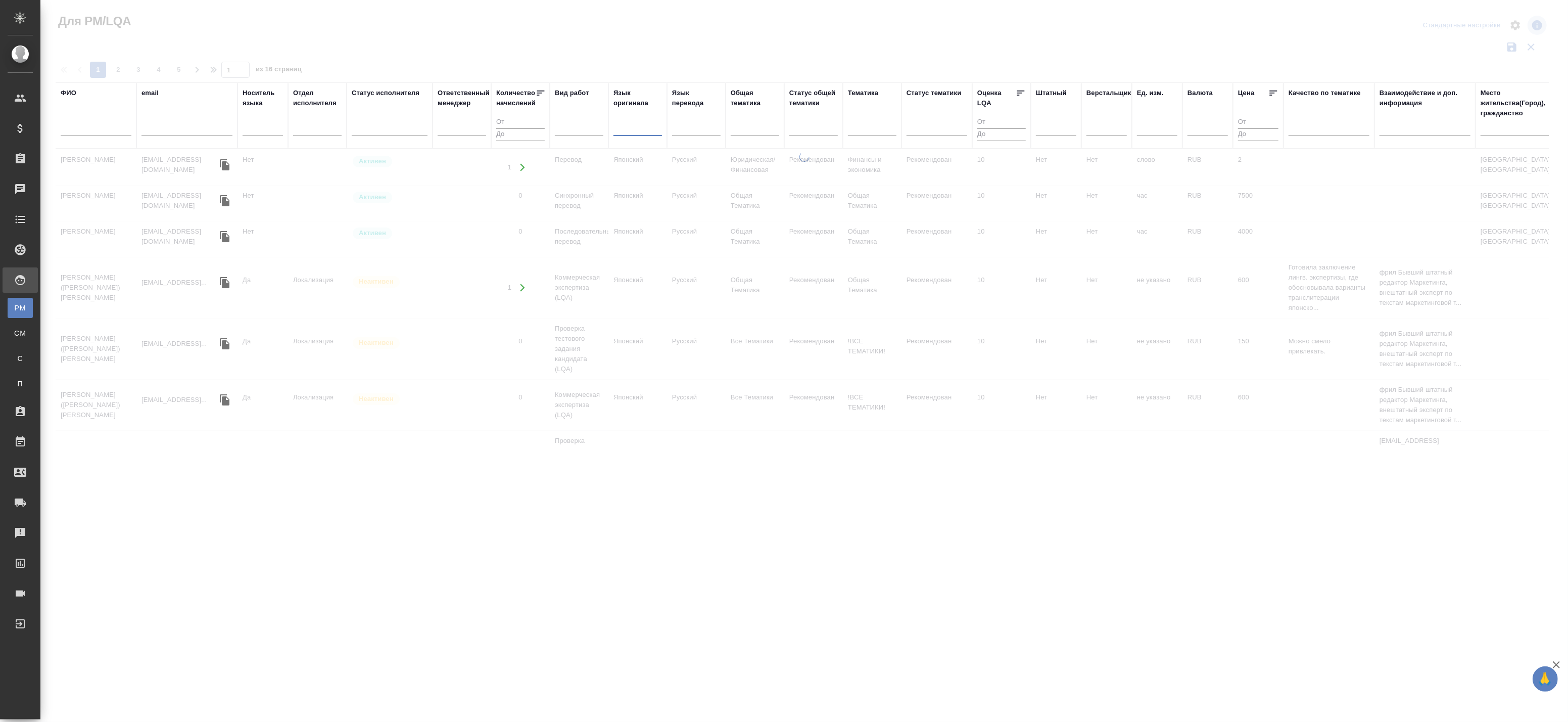
click at [646, 128] on div at bounding box center [637, 126] width 48 height 14
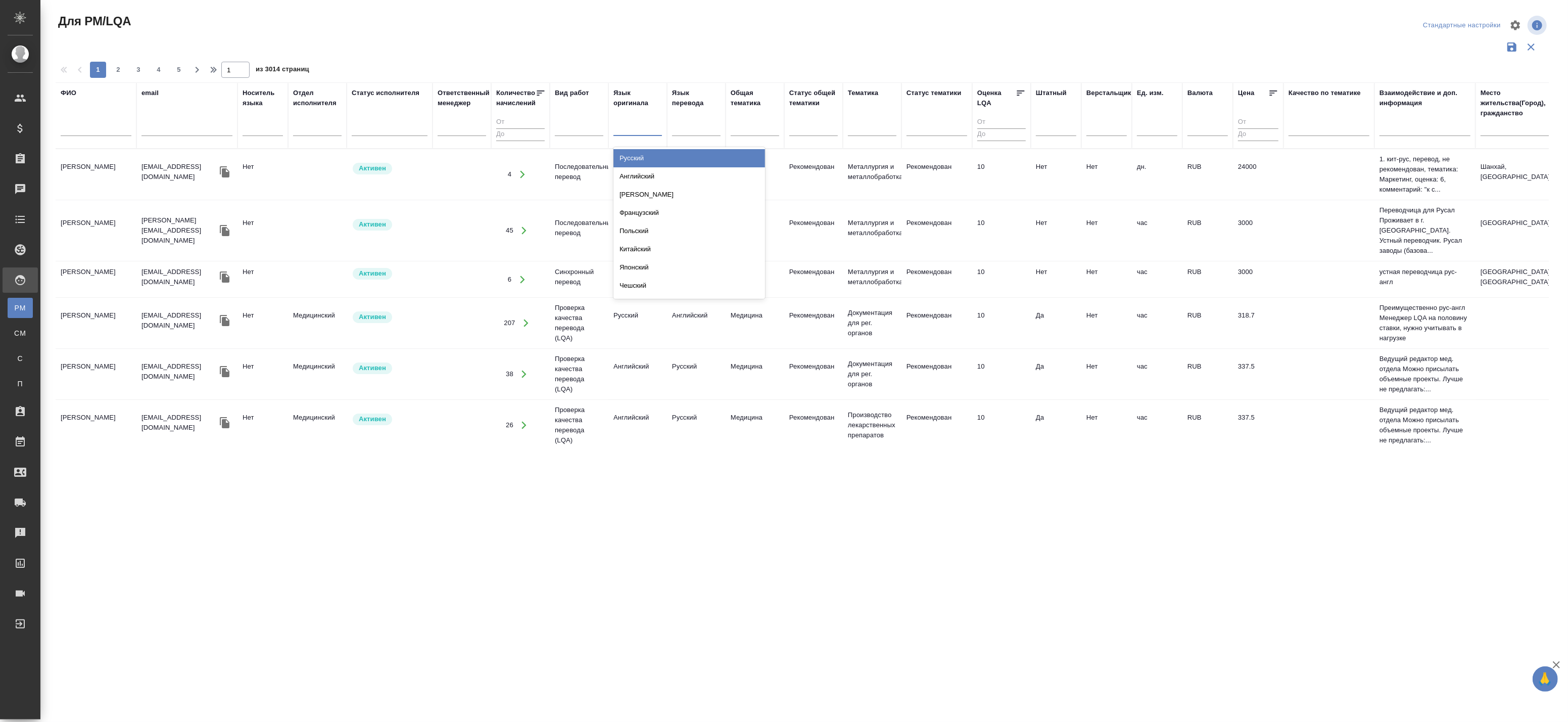
click at [640, 158] on div "Русский" at bounding box center [688, 158] width 151 height 18
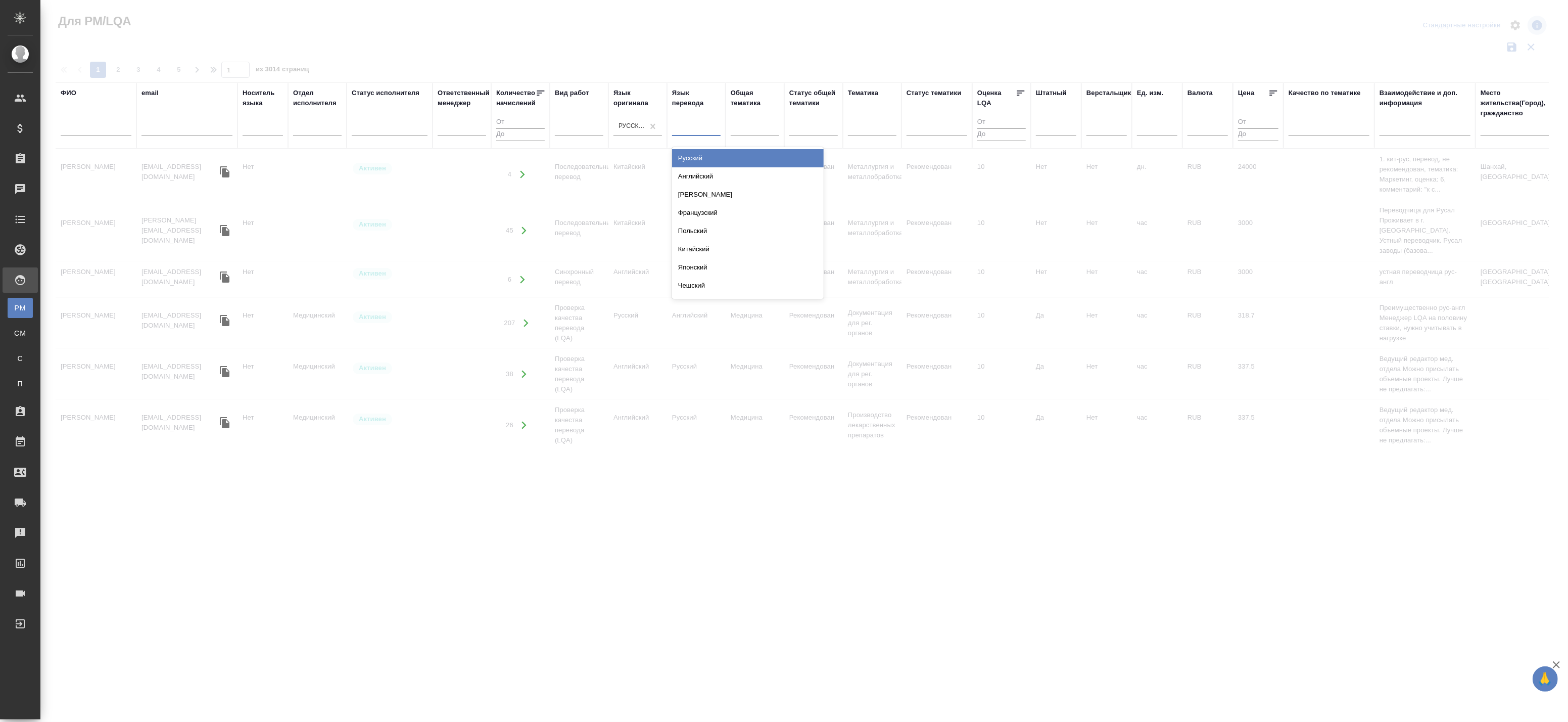
click at [681, 127] on div at bounding box center [696, 126] width 48 height 14
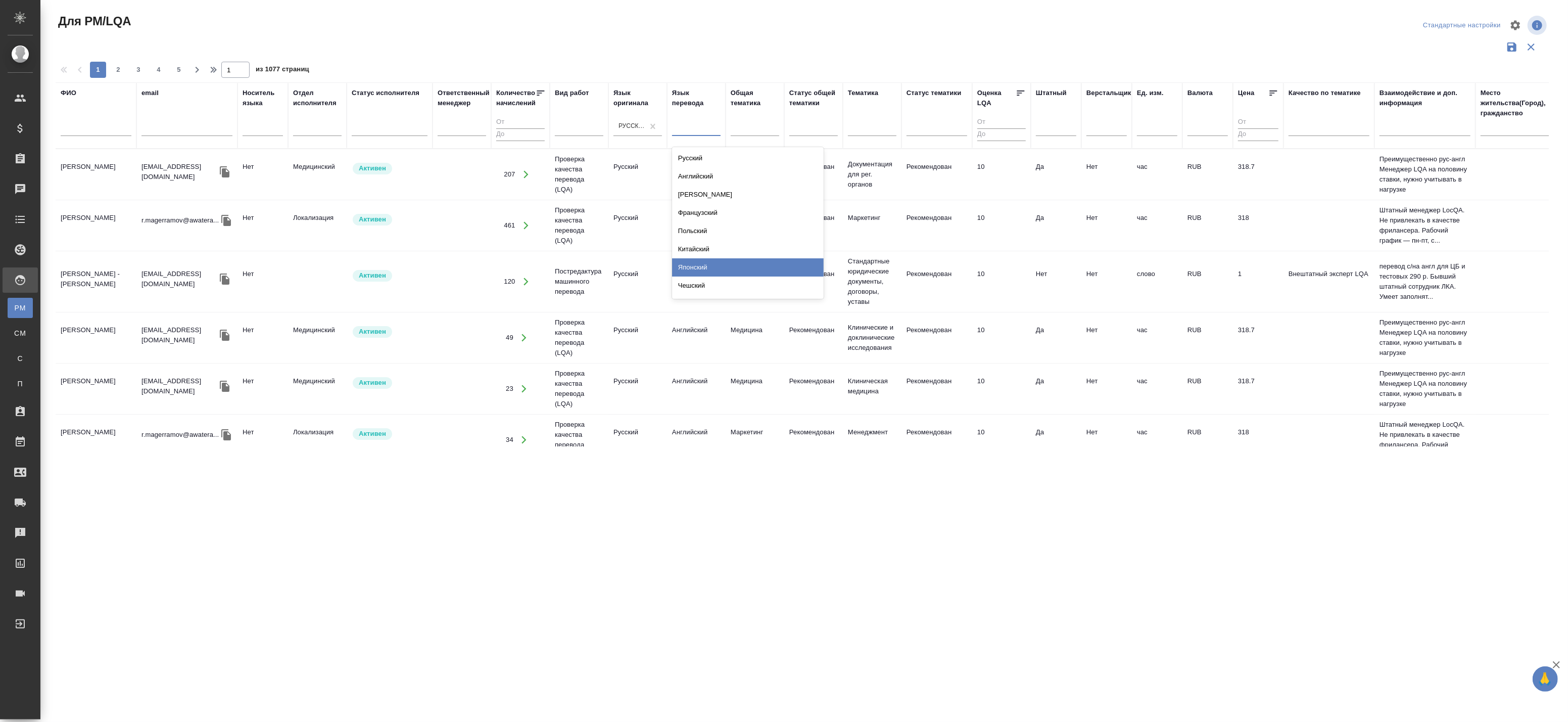
click at [711, 266] on div "Японский" at bounding box center [747, 267] width 151 height 18
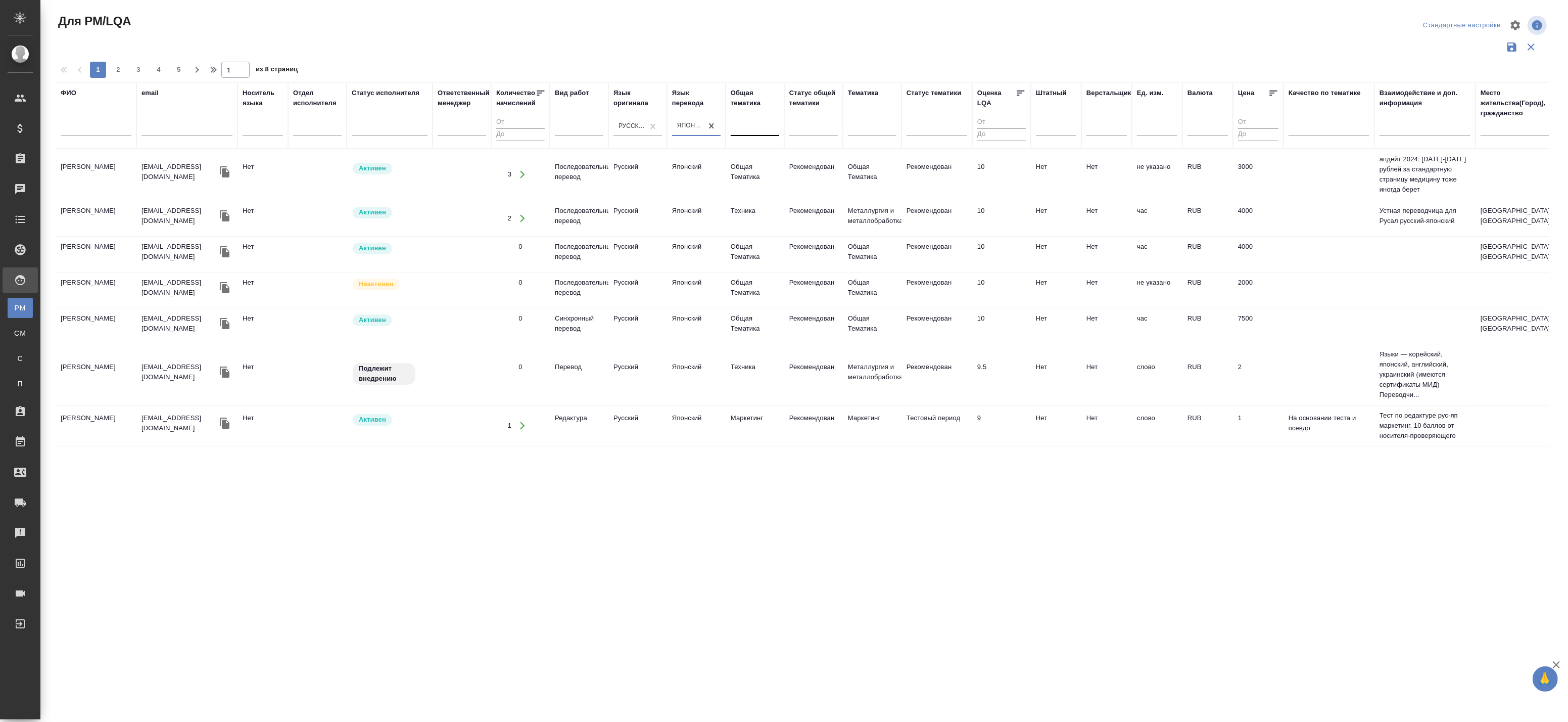
click at [759, 129] on div at bounding box center [755, 126] width 48 height 14
click at [781, 215] on div "Юридическая/Финансовая" at bounding box center [806, 212] width 151 height 18
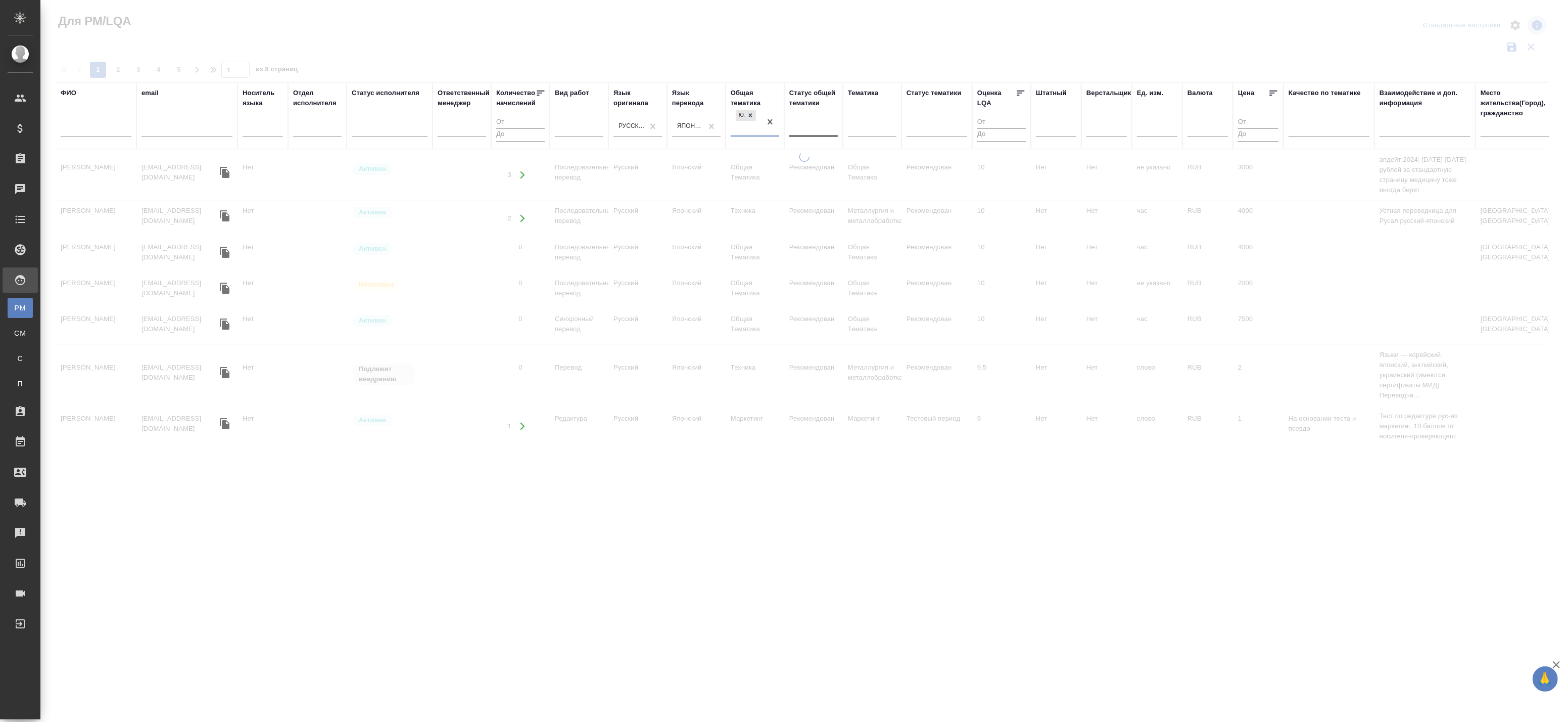
click at [813, 130] on div at bounding box center [813, 126] width 48 height 14
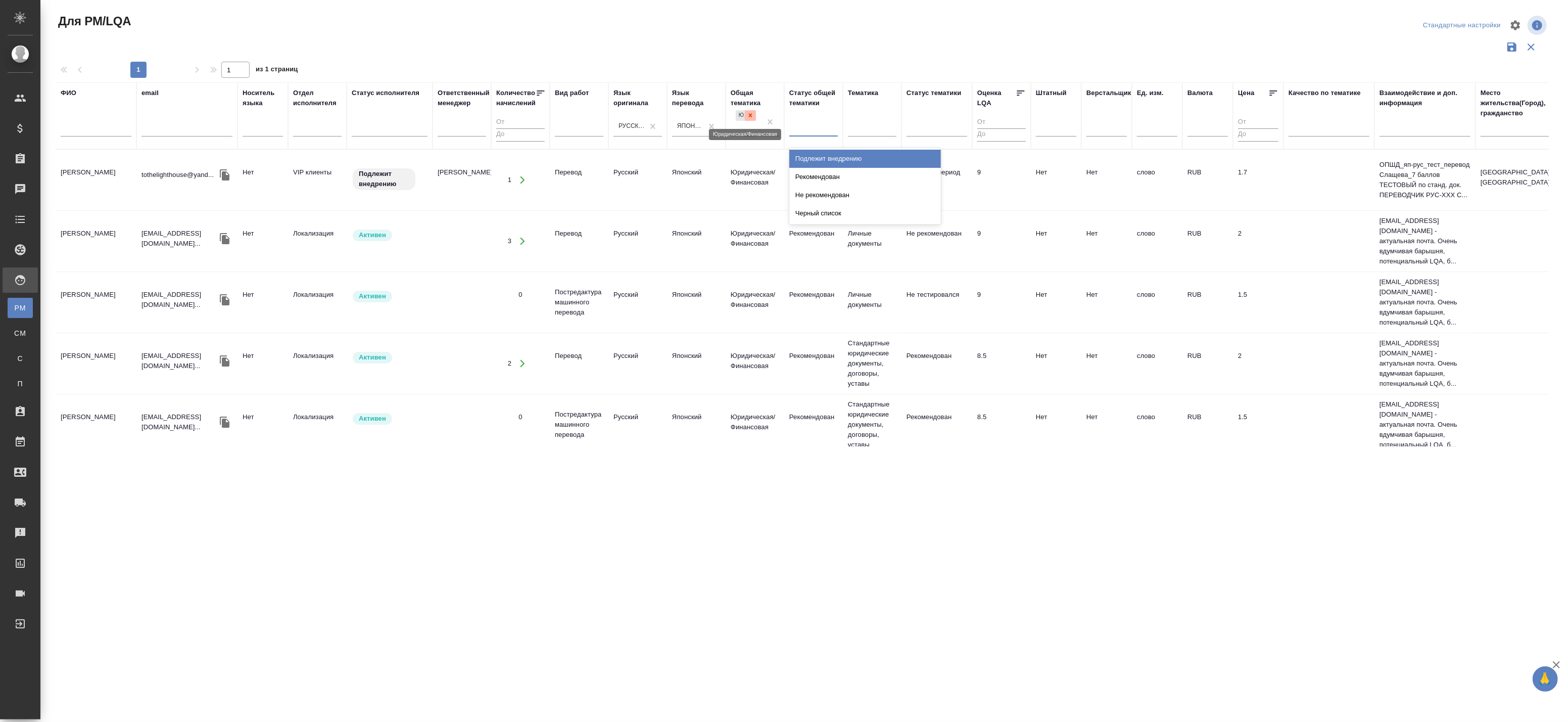
click at [755, 117] on div at bounding box center [750, 115] width 11 height 10
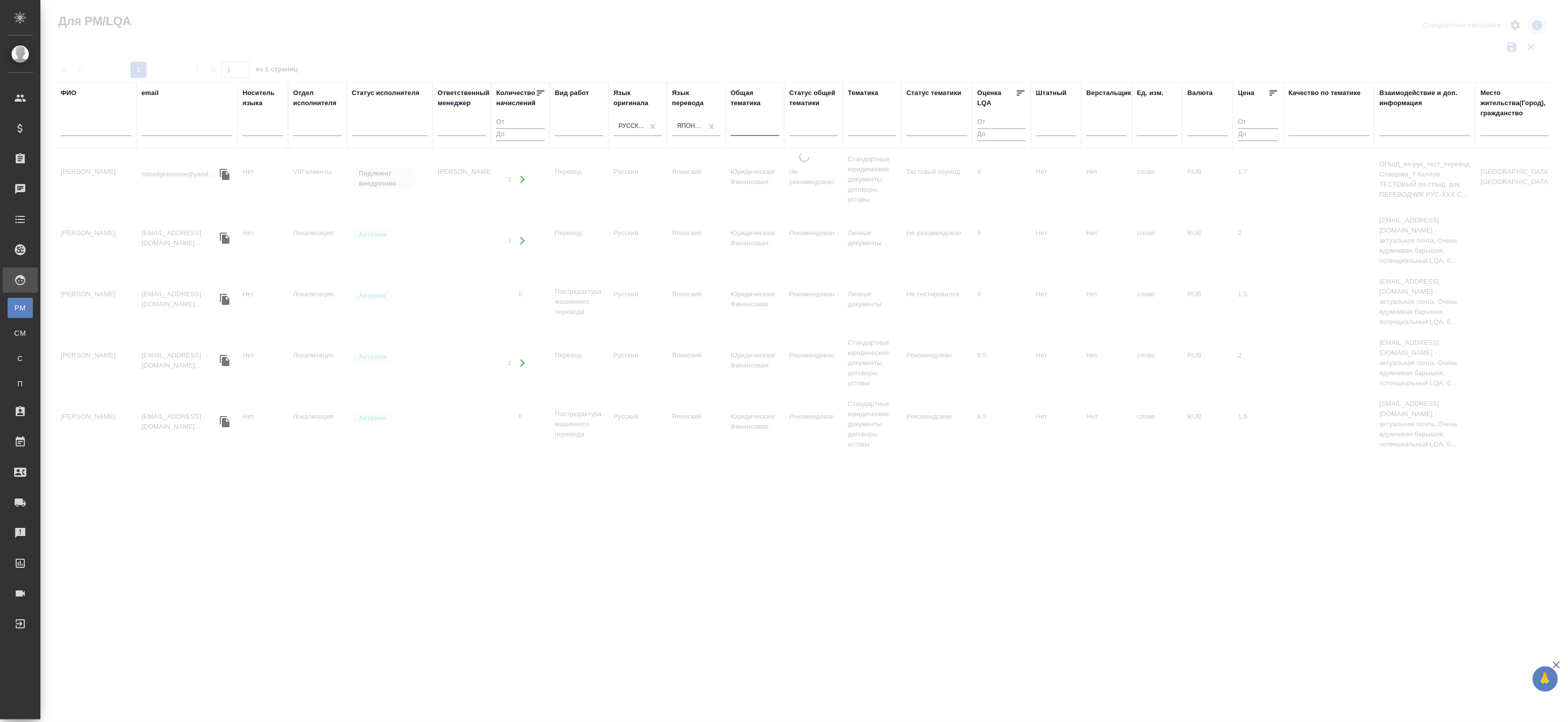
click at [745, 119] on div at bounding box center [755, 126] width 48 height 14
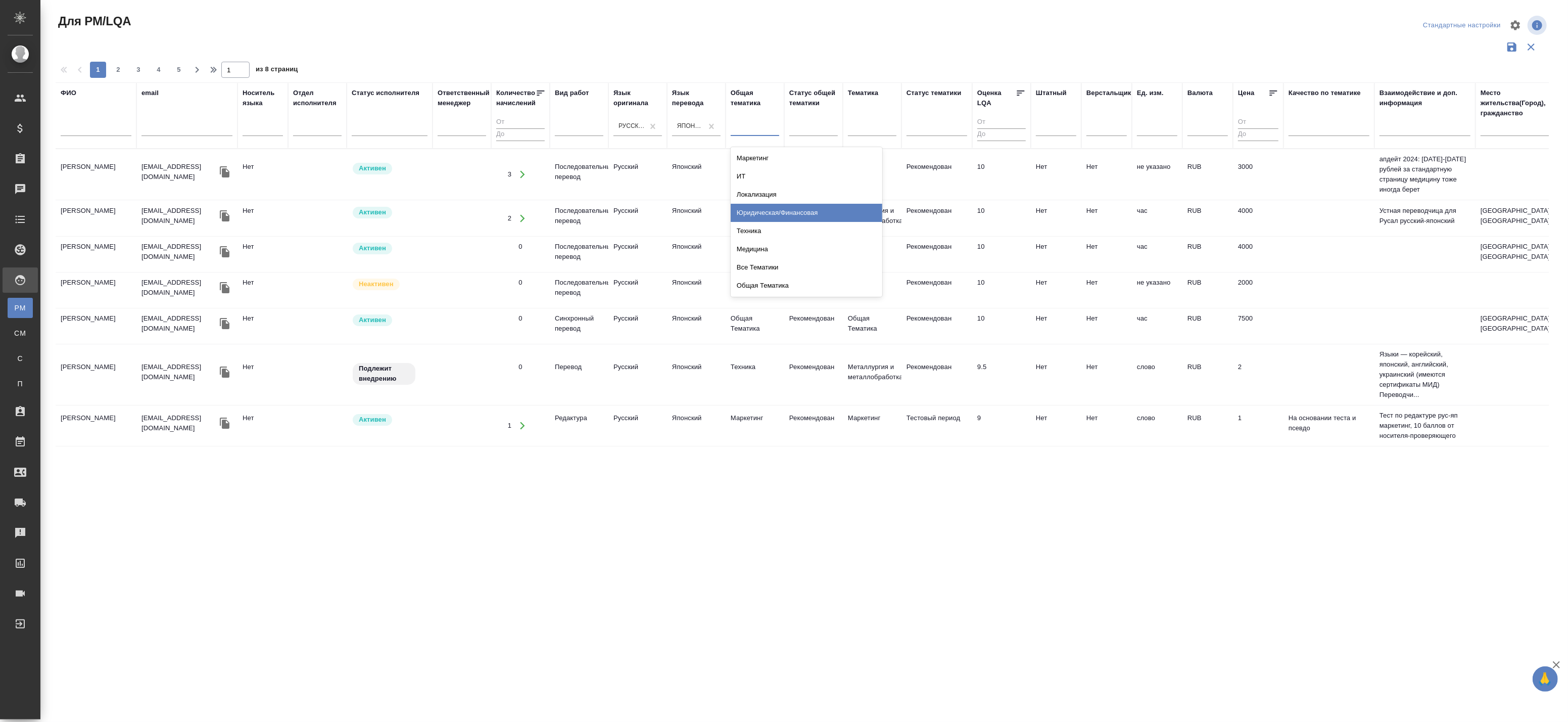
click at [779, 211] on div "Юридическая/Финансовая" at bounding box center [806, 212] width 151 height 18
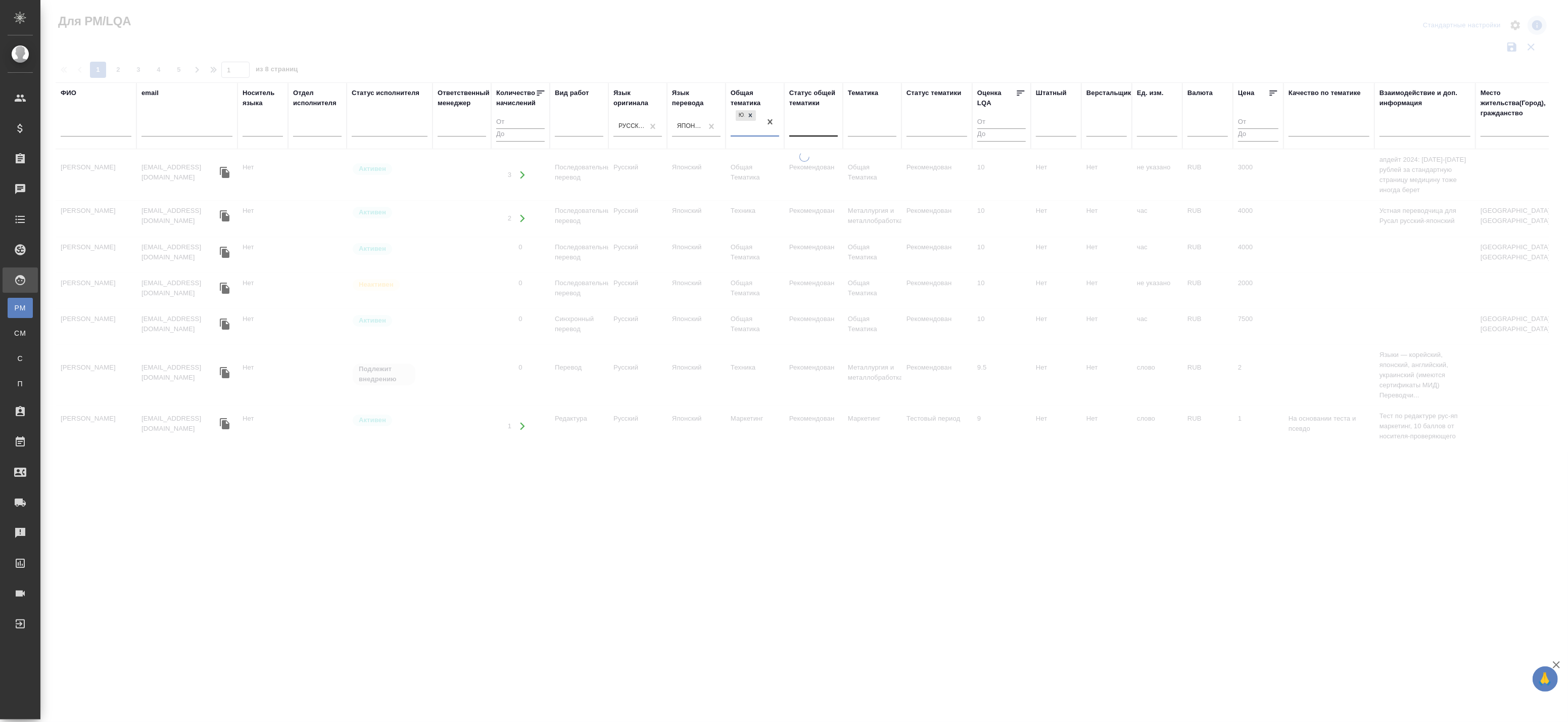
click at [797, 128] on div at bounding box center [813, 126] width 48 height 14
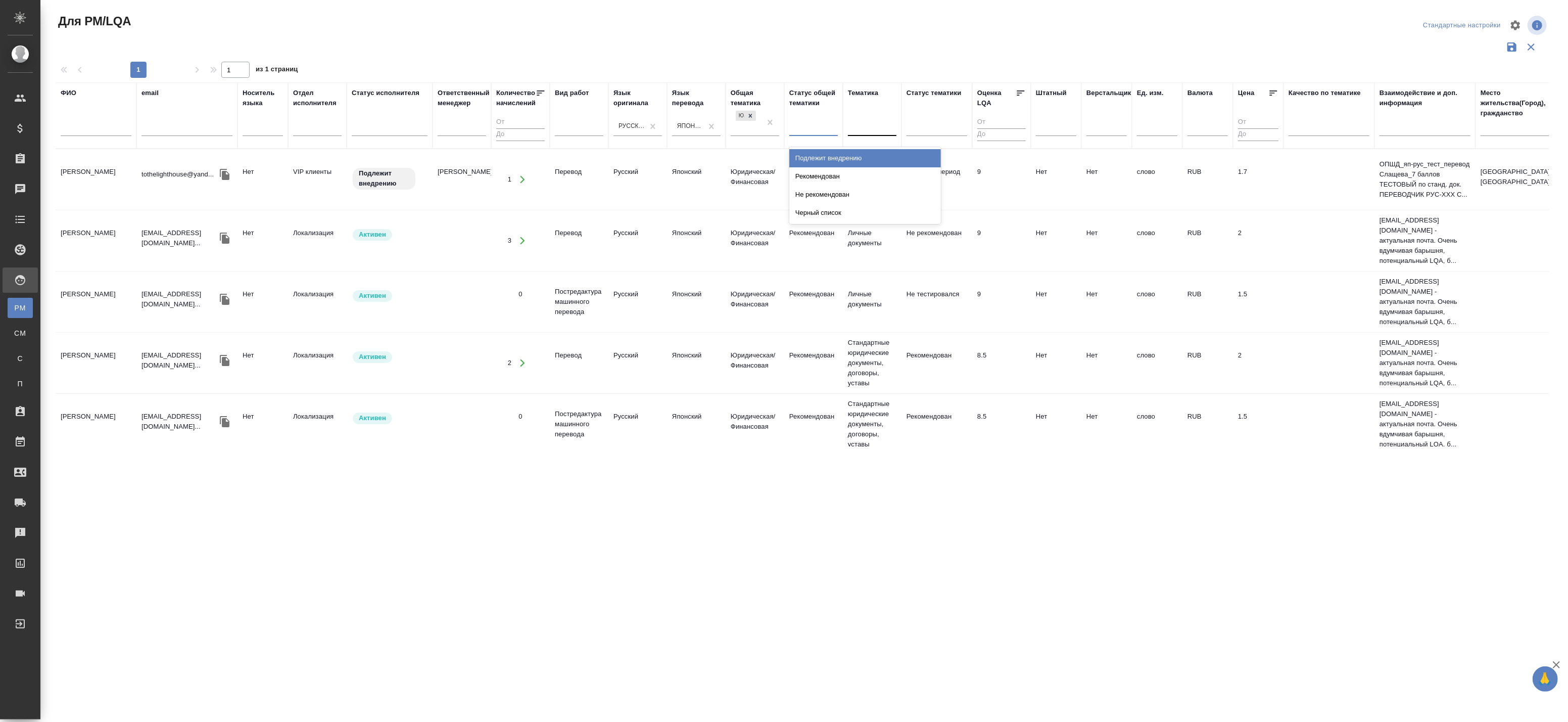
click at [867, 124] on div at bounding box center [872, 126] width 48 height 14
click at [880, 159] on div "Личные документы" at bounding box center [923, 158] width 151 height 18
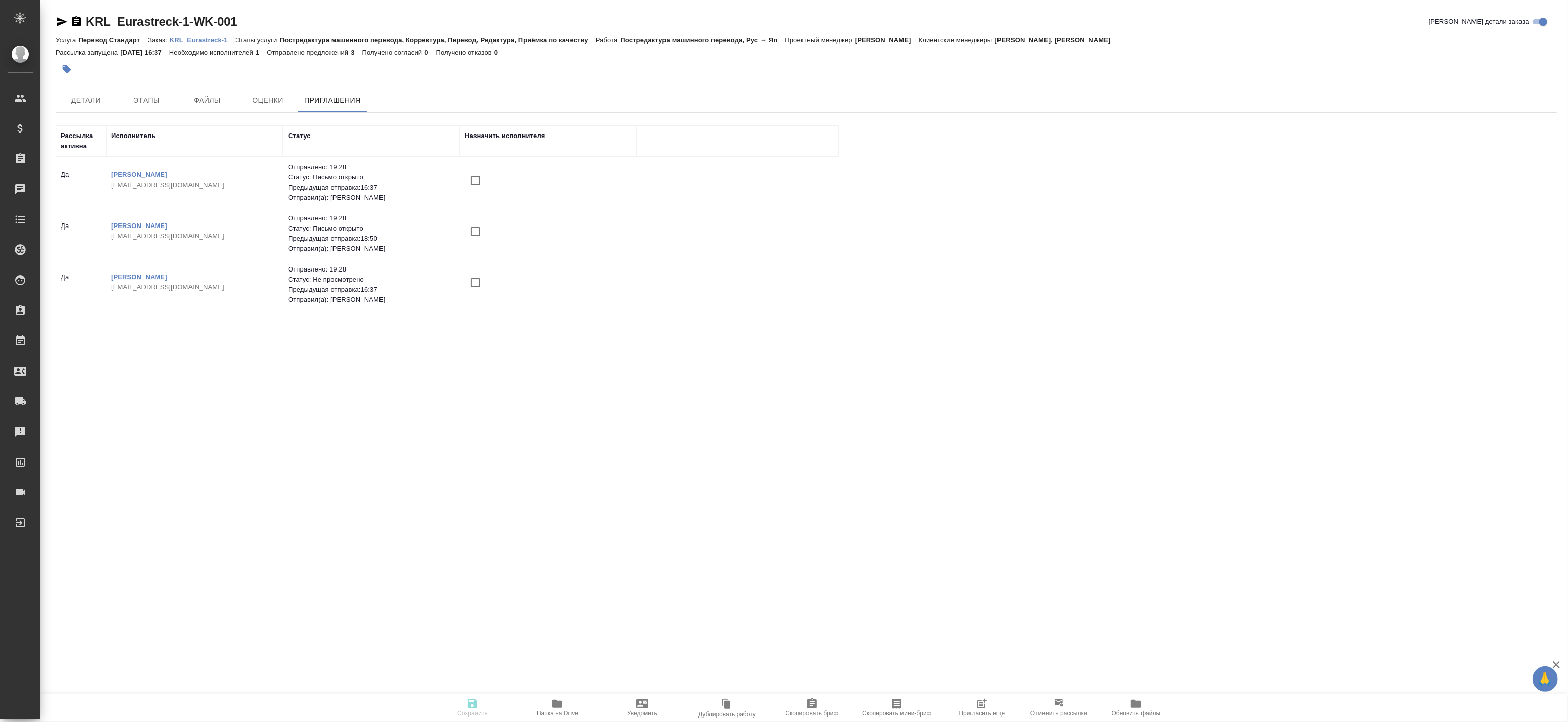
click at [167, 280] on link "[PERSON_NAME]" at bounding box center [139, 277] width 56 height 8
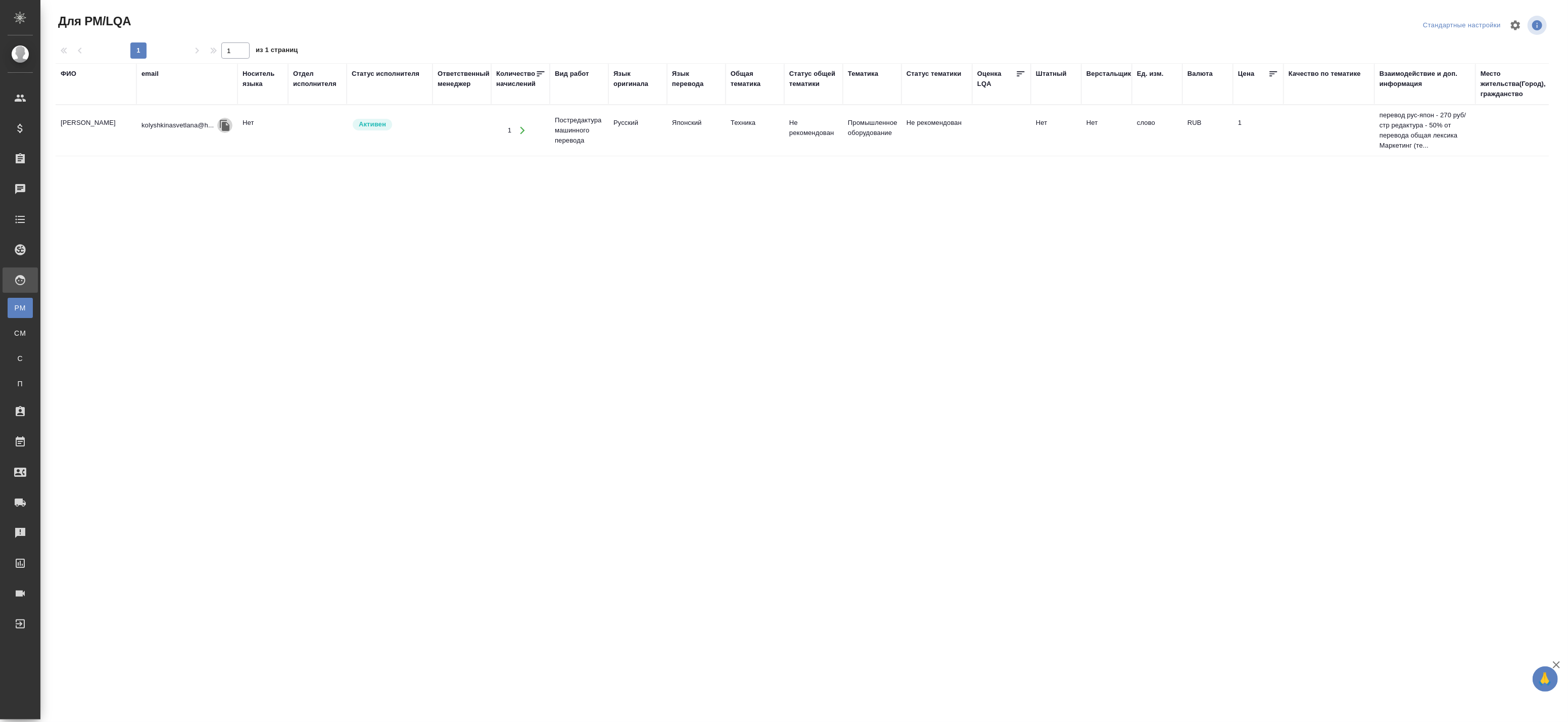
click at [227, 127] on icon "button" at bounding box center [224, 126] width 10 height 11
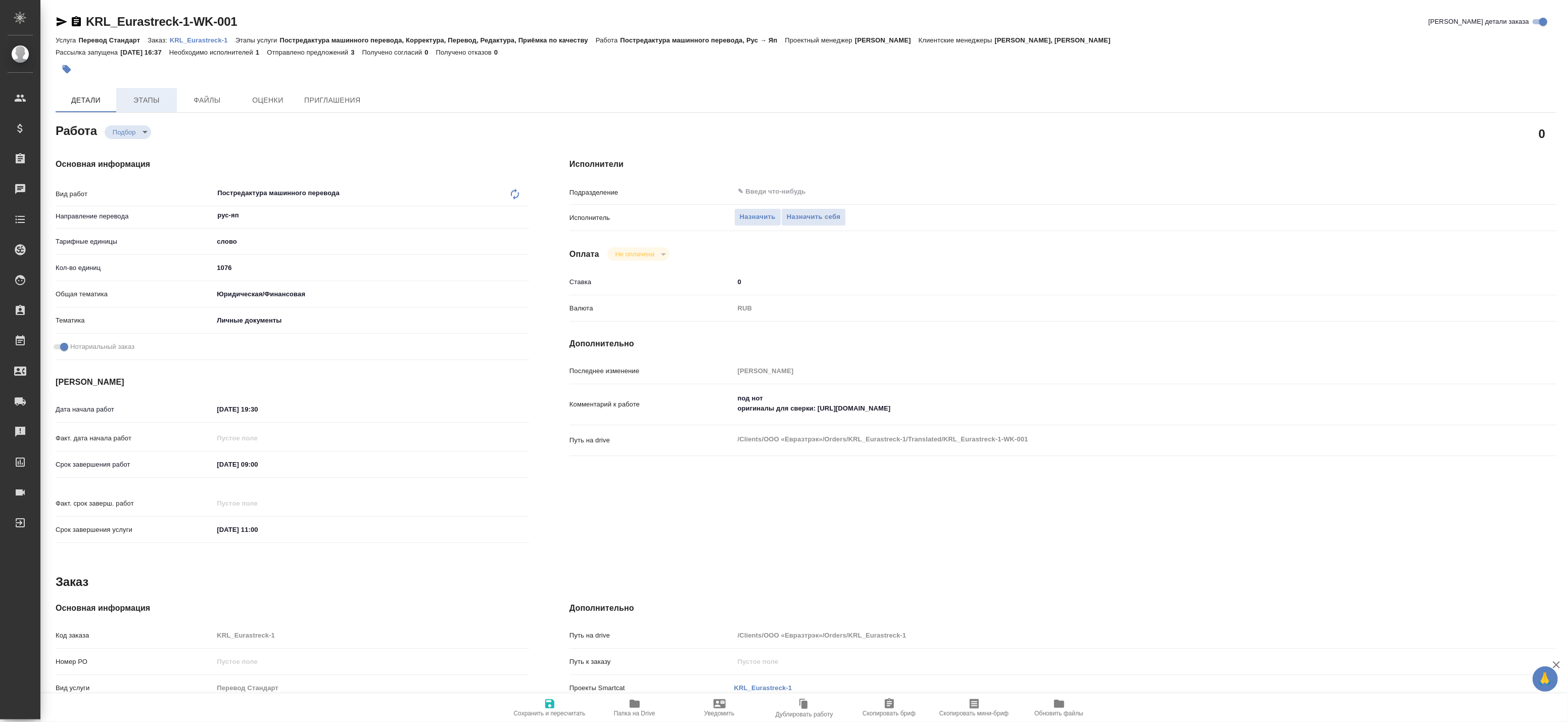
type textarea "x"
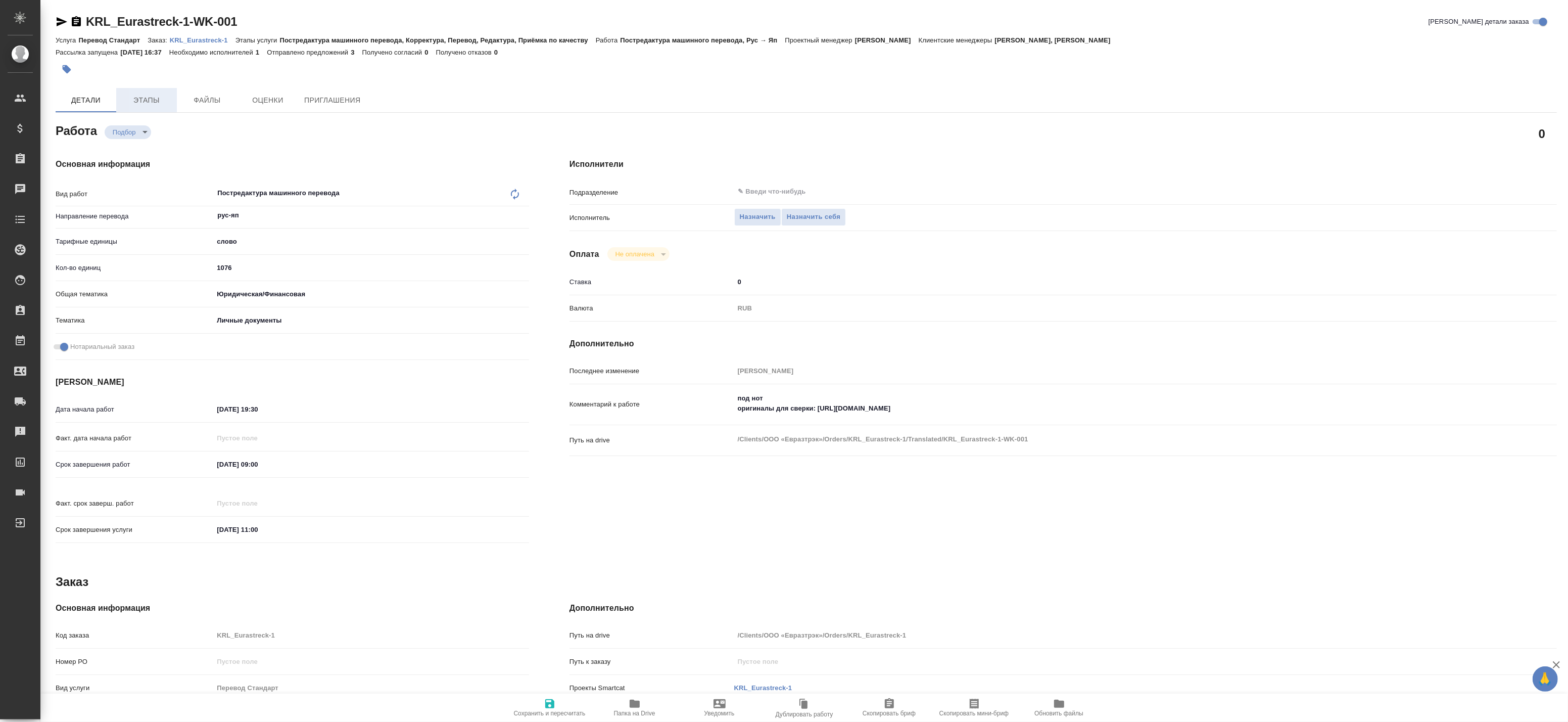
type textarea "x"
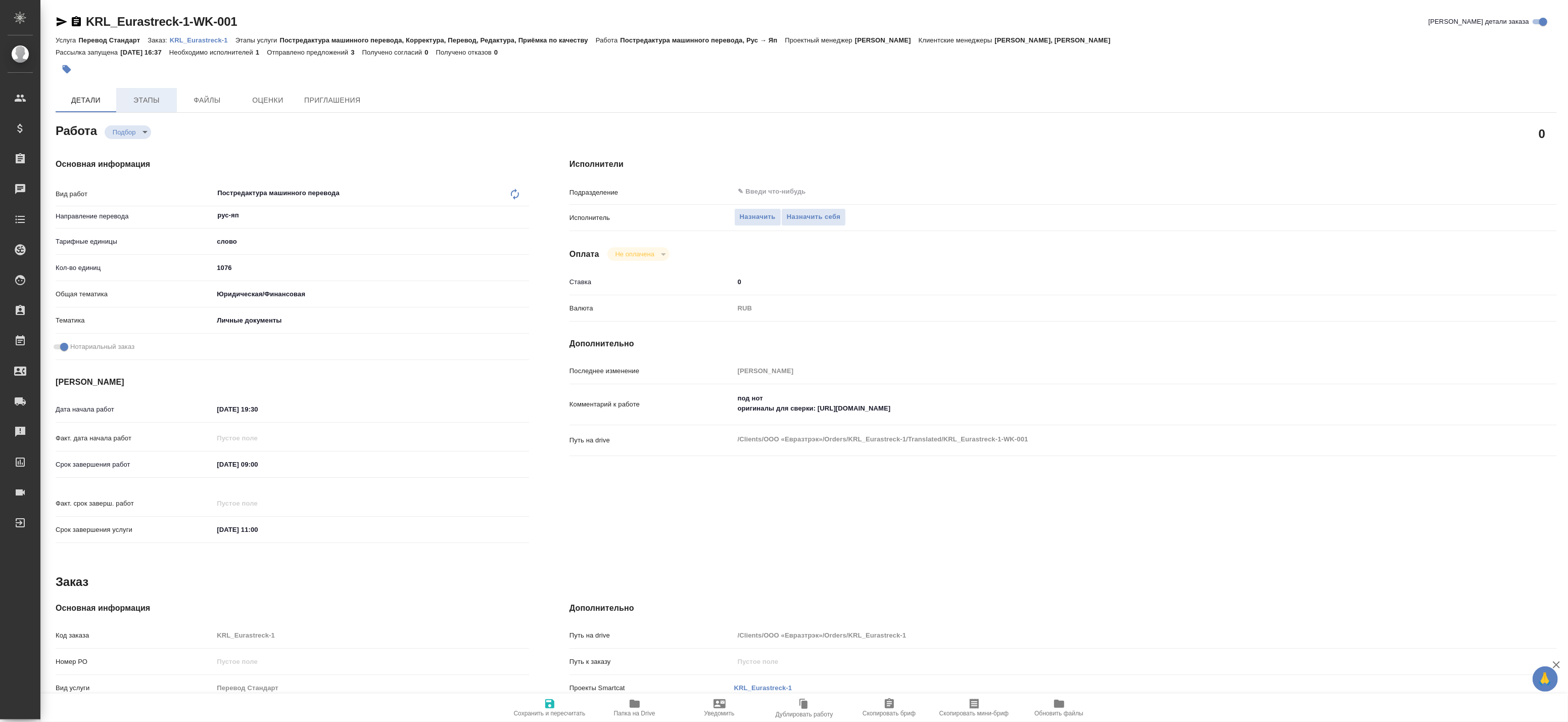
type textarea "x"
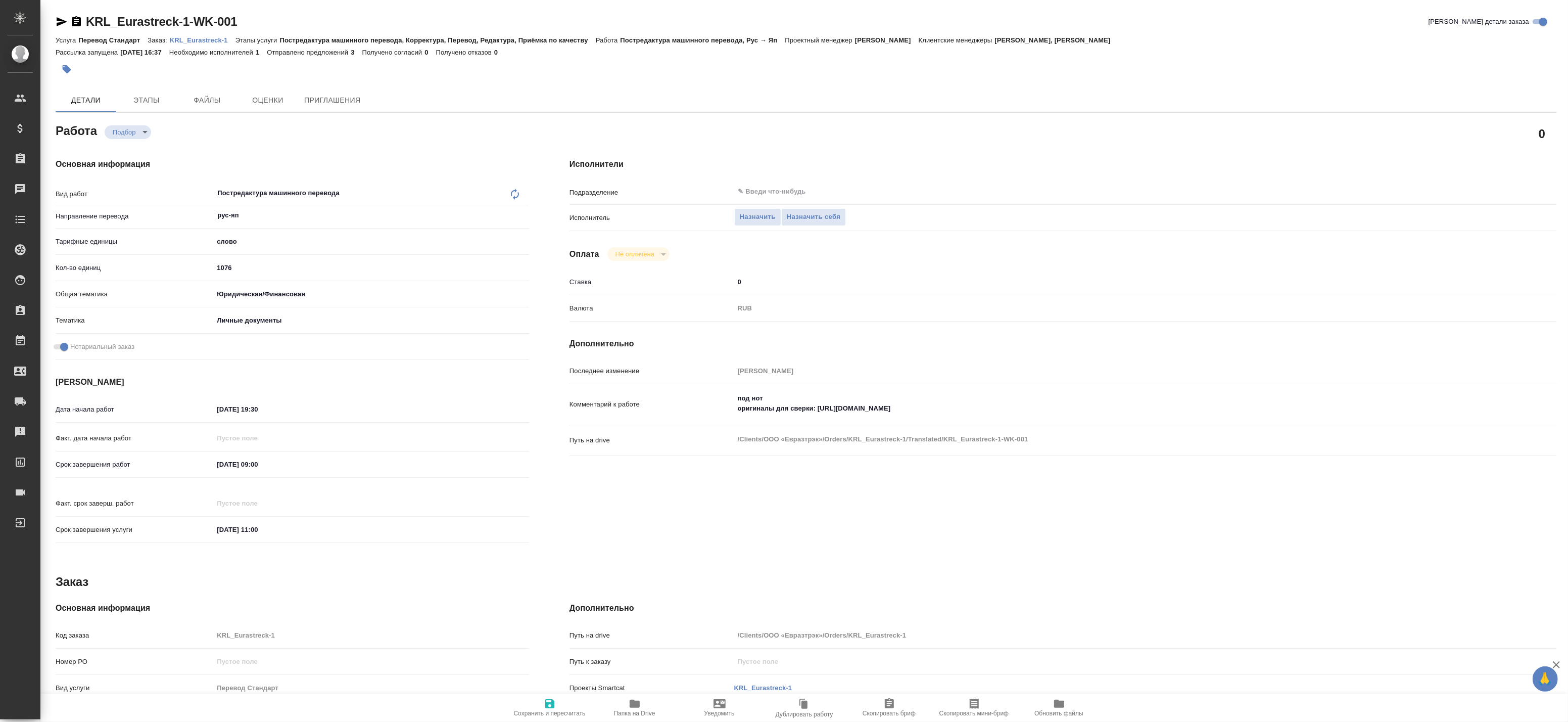
type textarea "x"
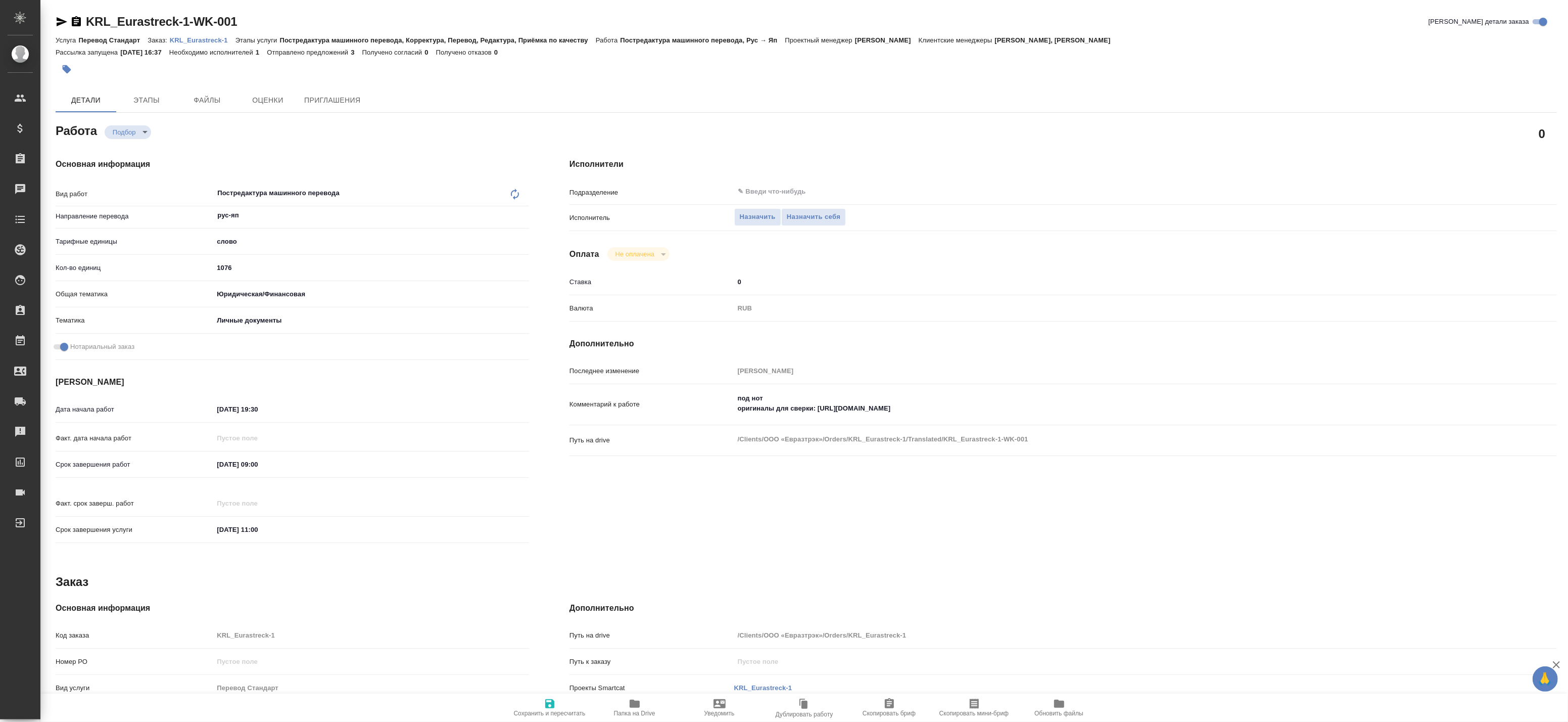
type textarea "x"
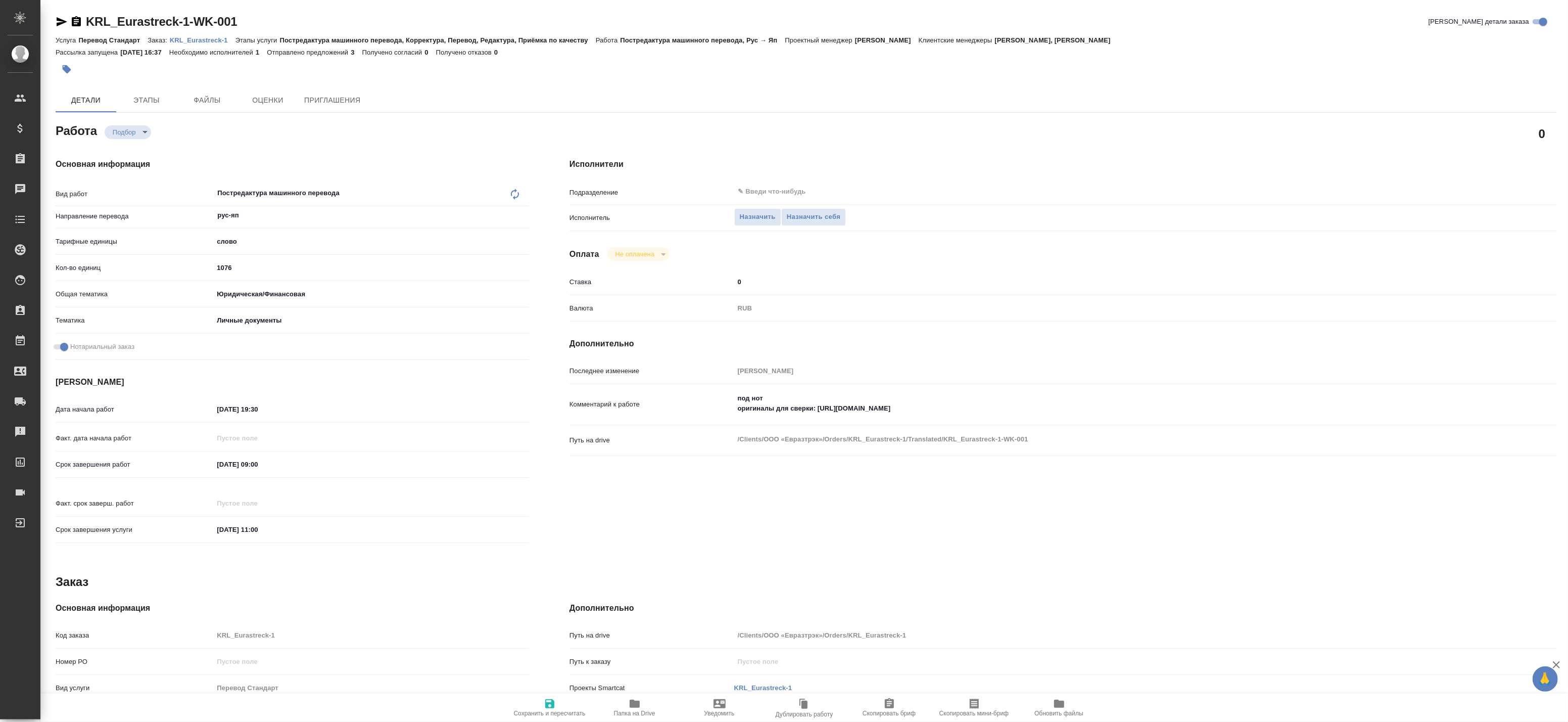
type textarea "x"
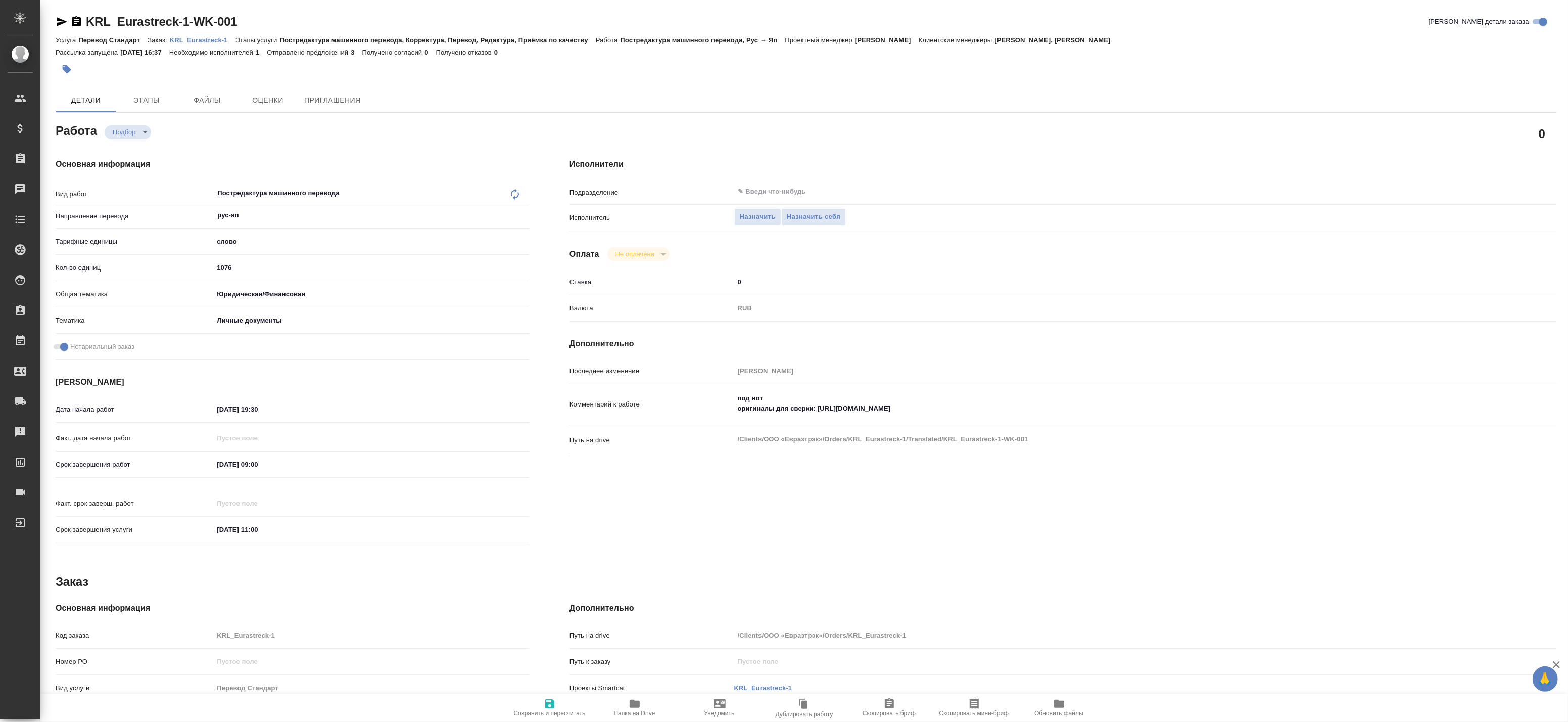
type textarea "x"
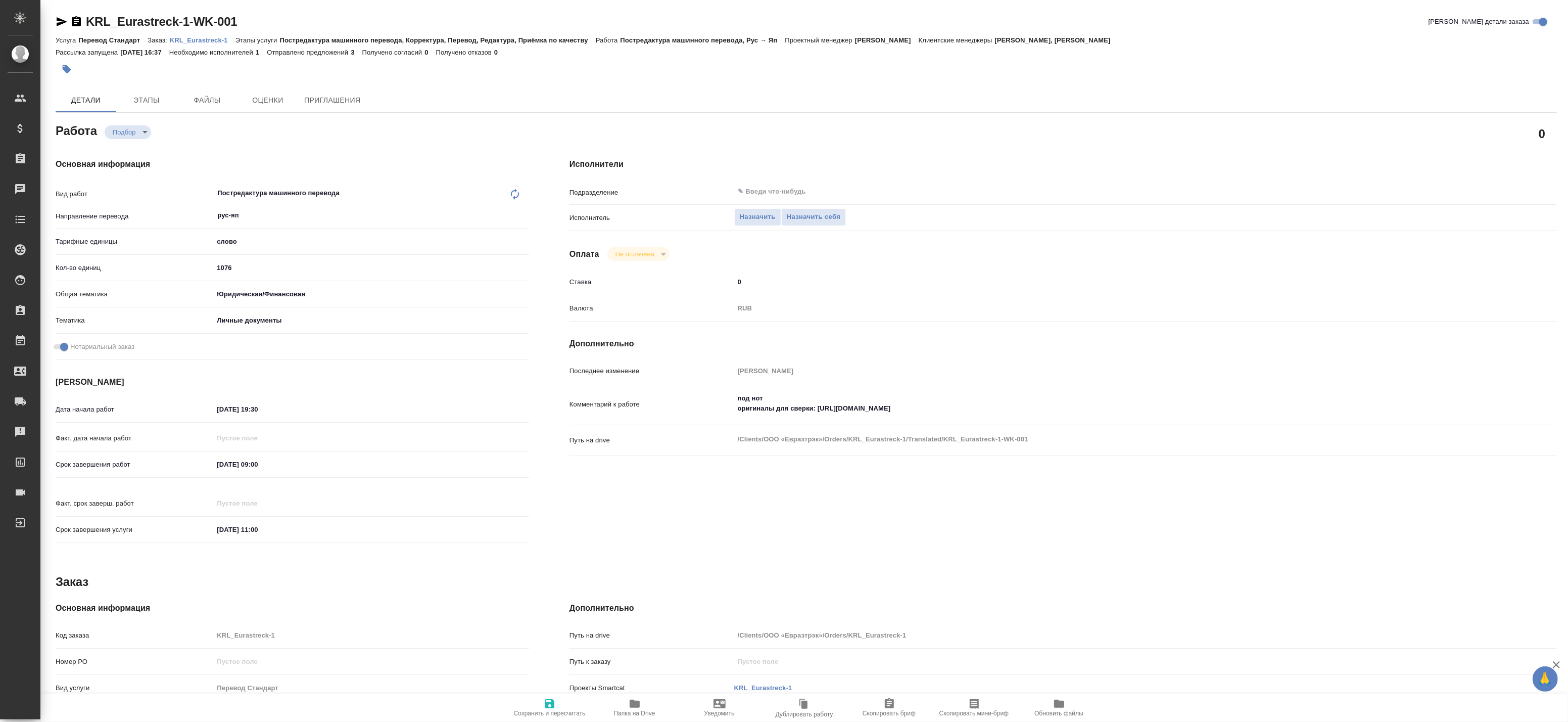
type textarea "x"
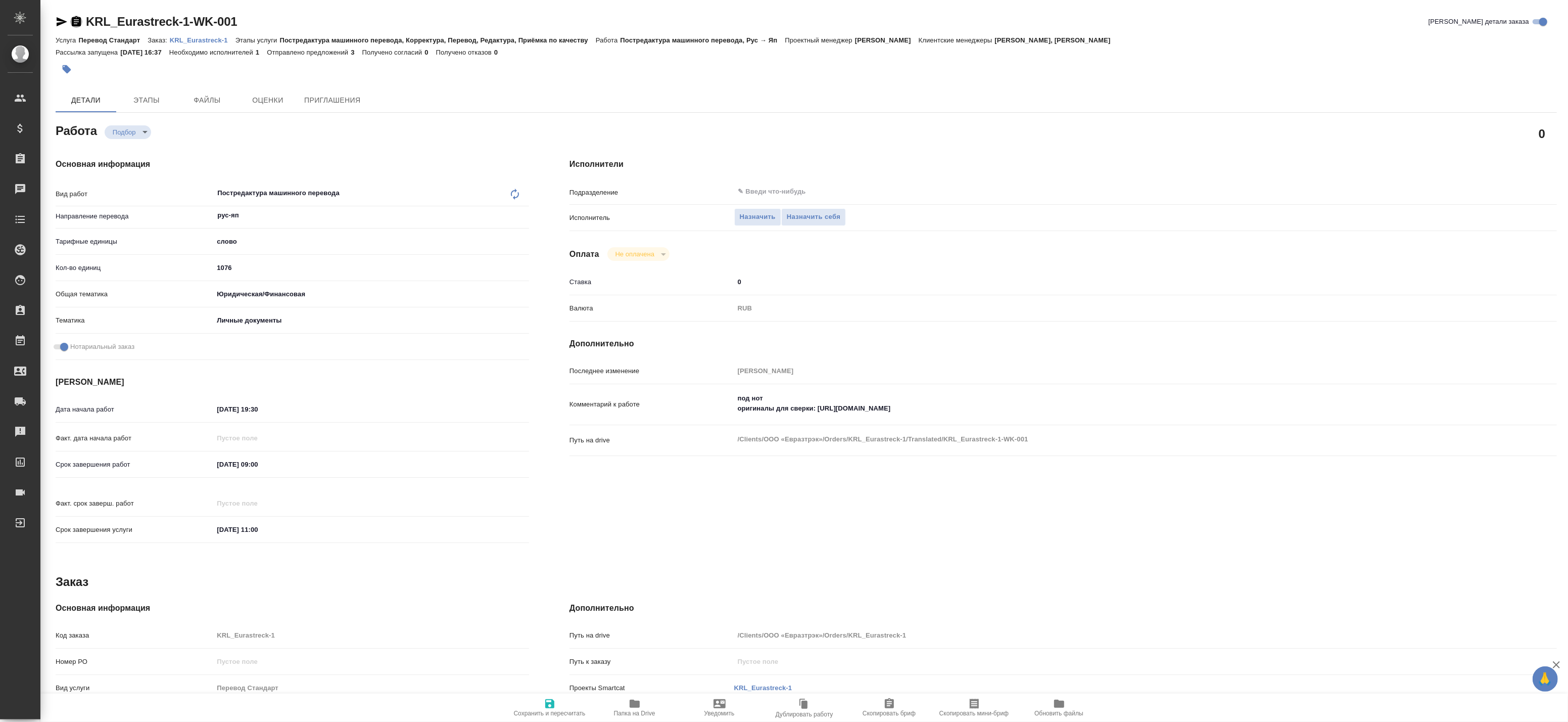
click at [74, 25] on icon "button" at bounding box center [76, 21] width 10 height 10
type textarea "x"
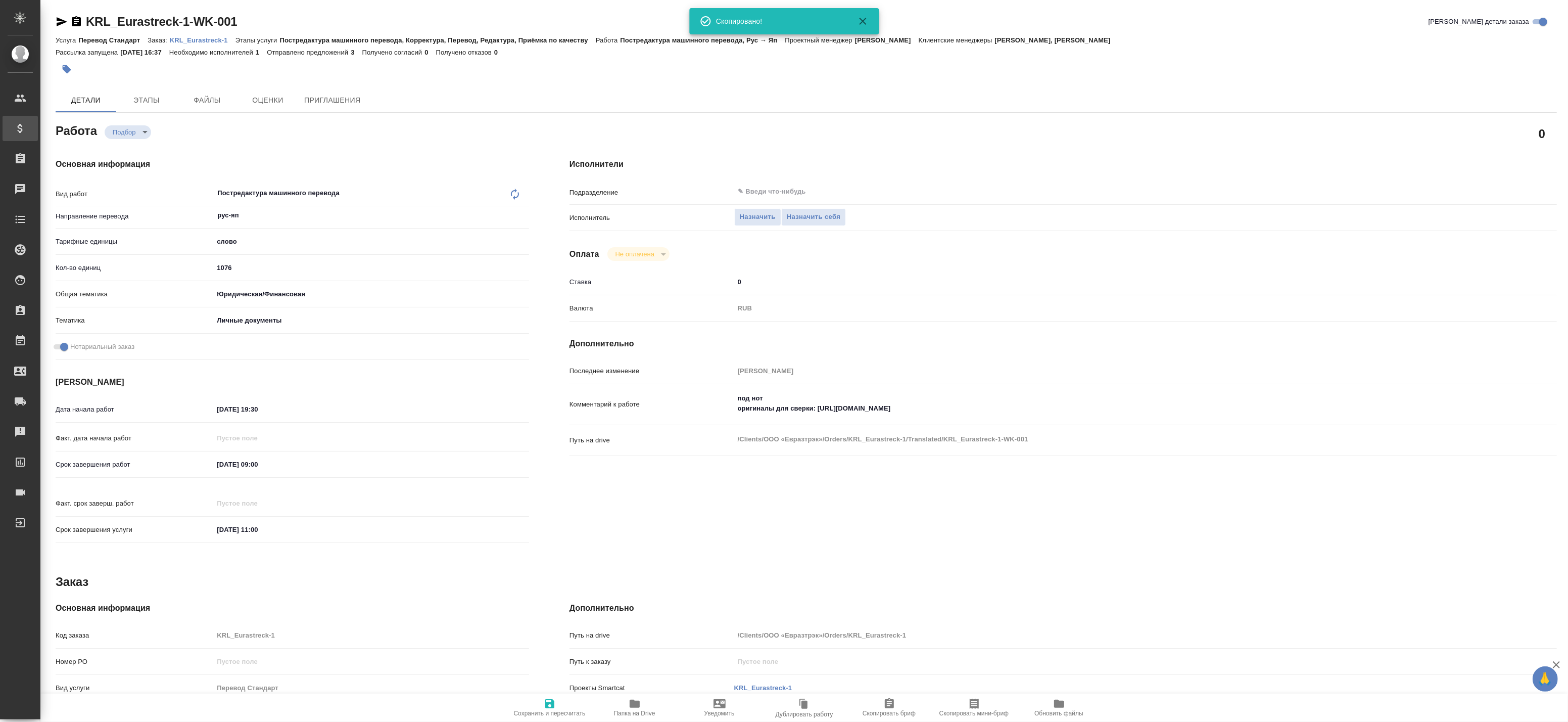
type textarea "x"
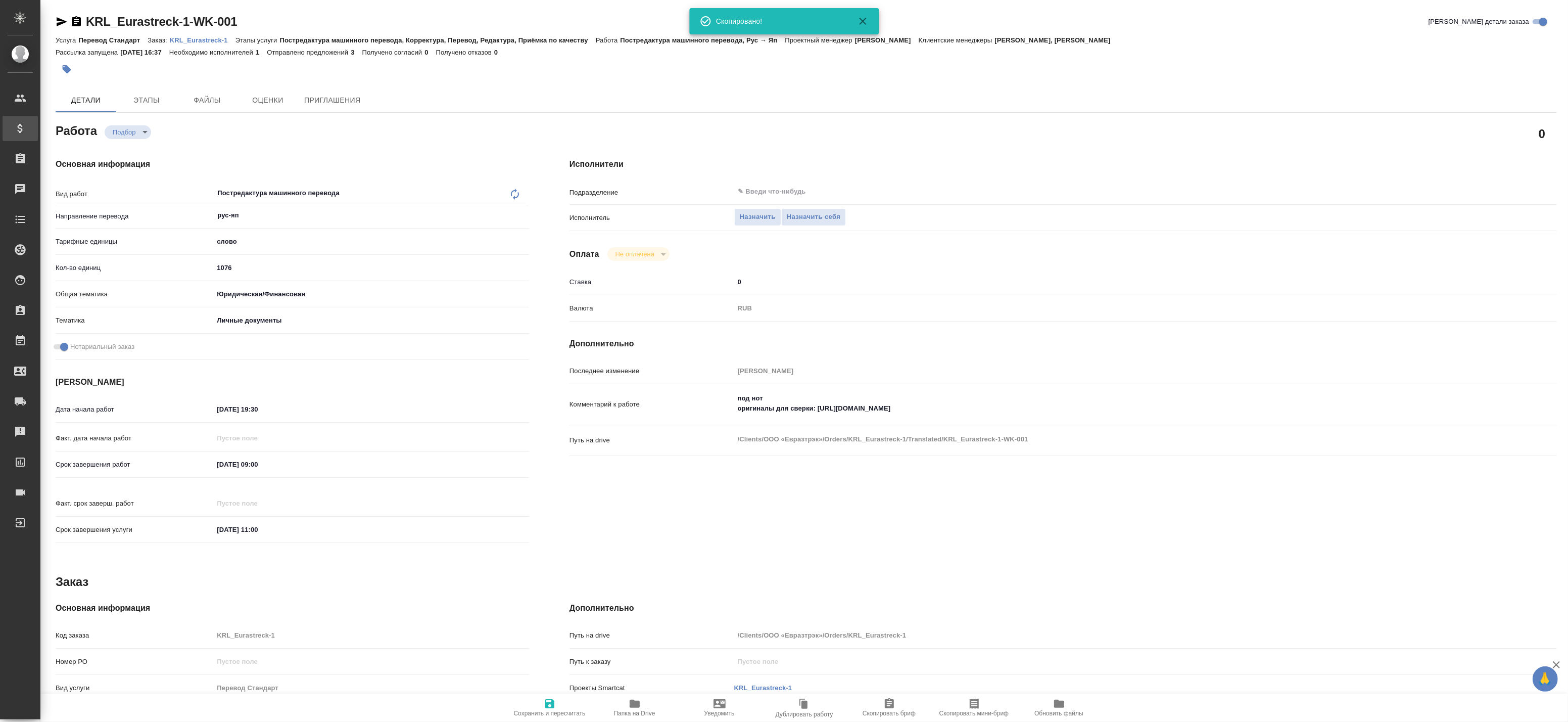
type textarea "x"
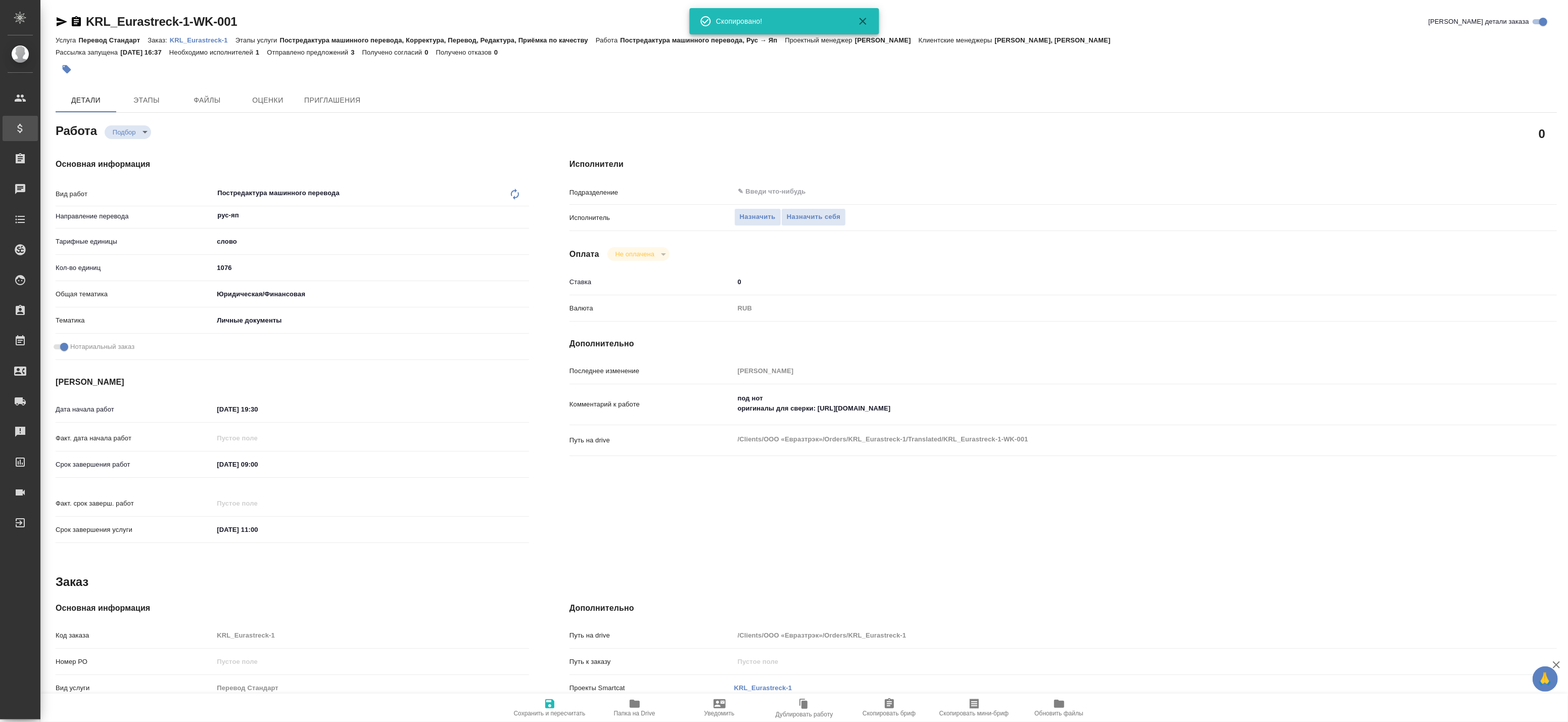
type textarea "x"
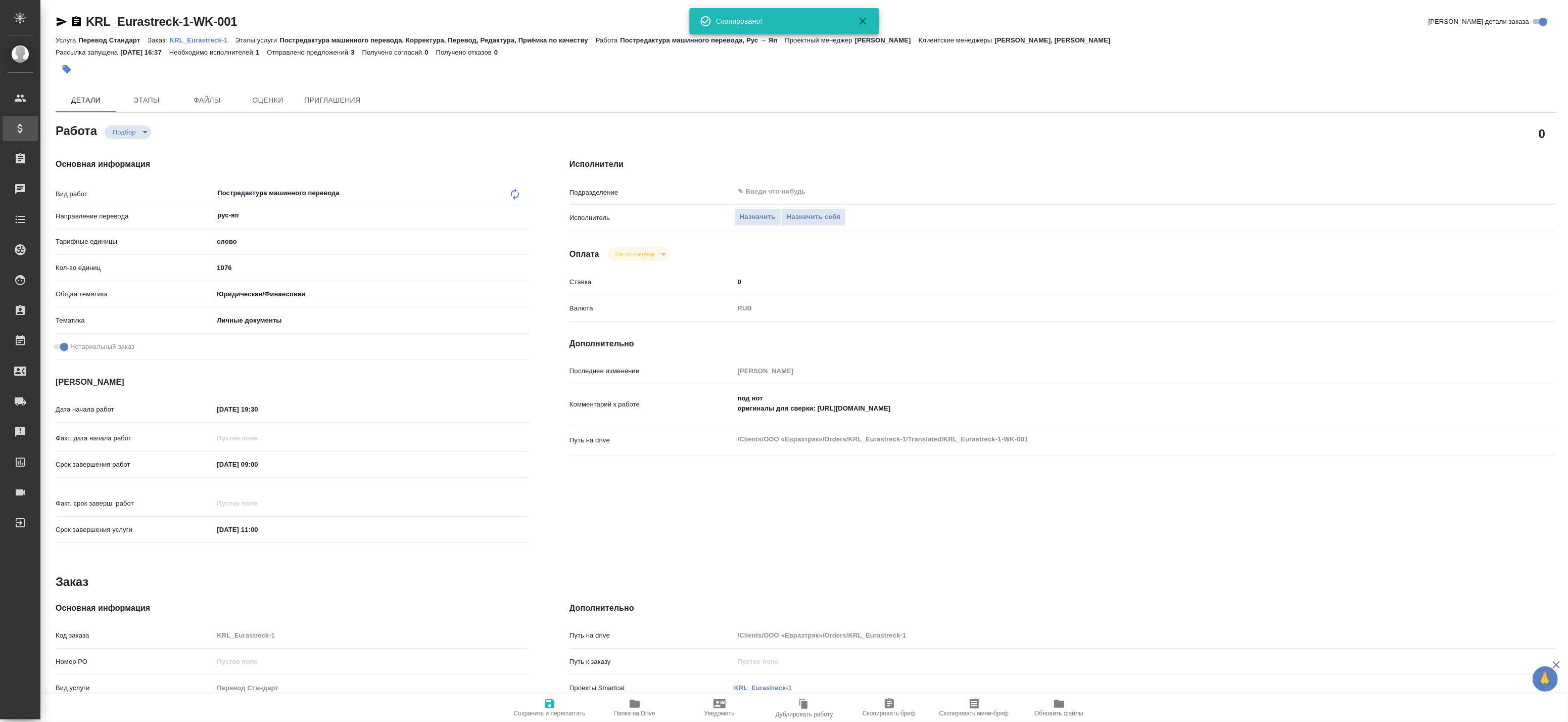
type textarea "x"
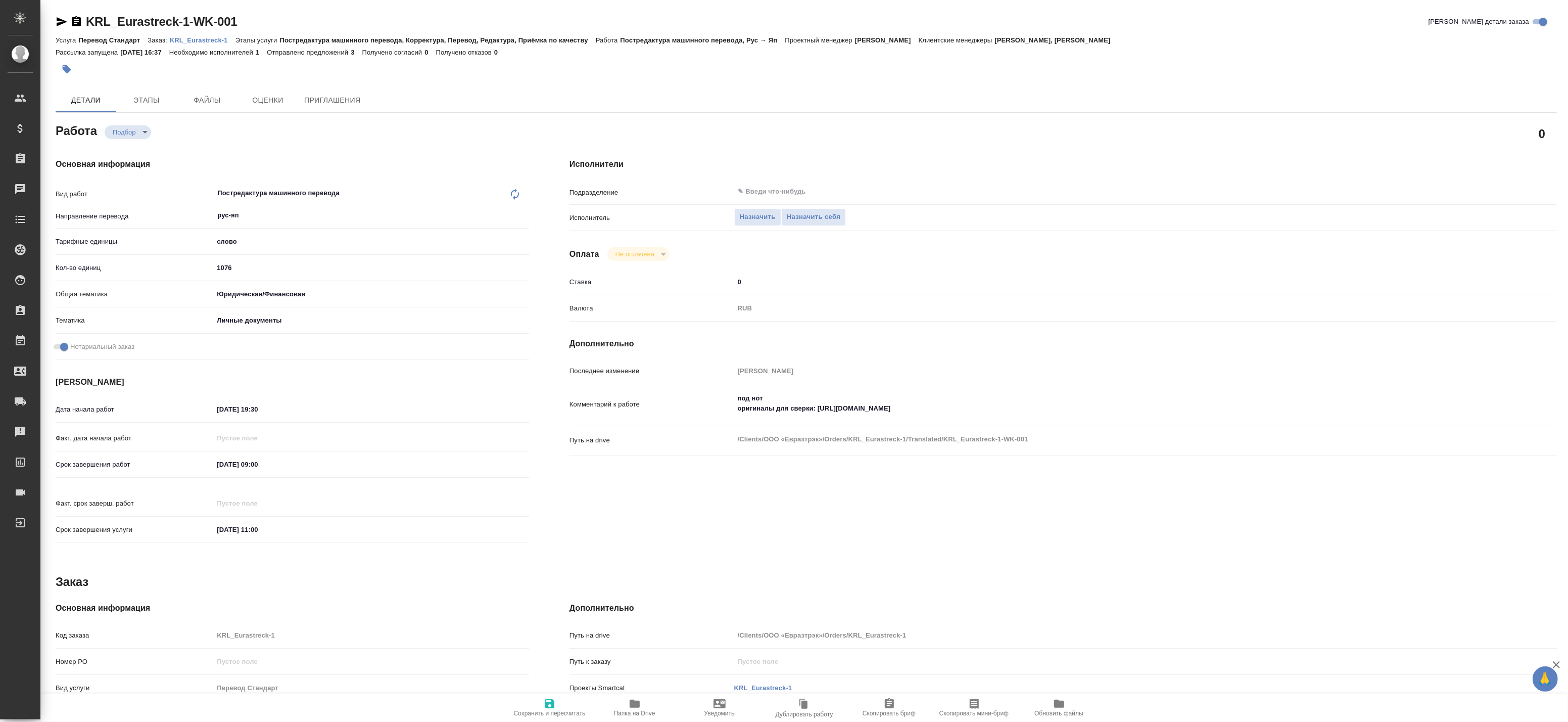
type textarea "x"
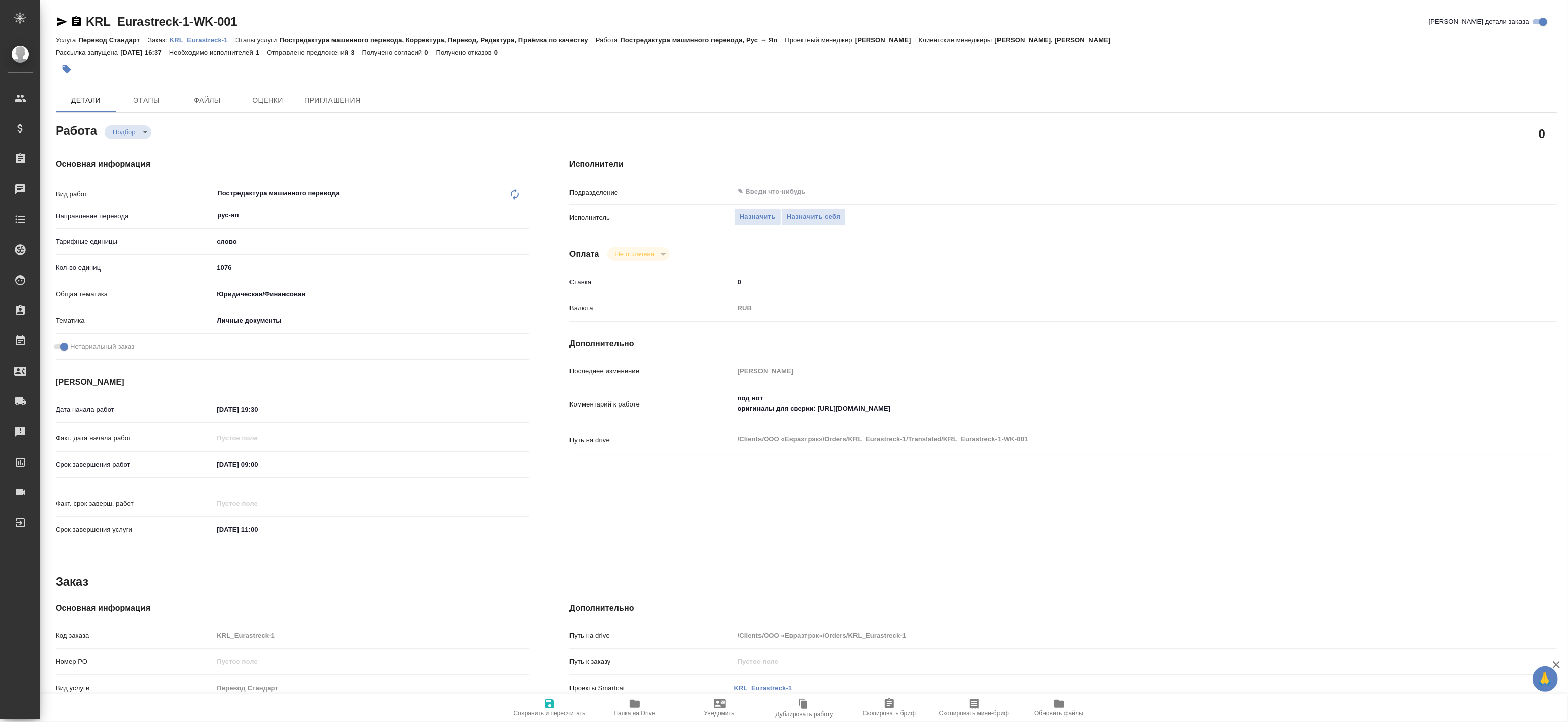
type textarea "x"
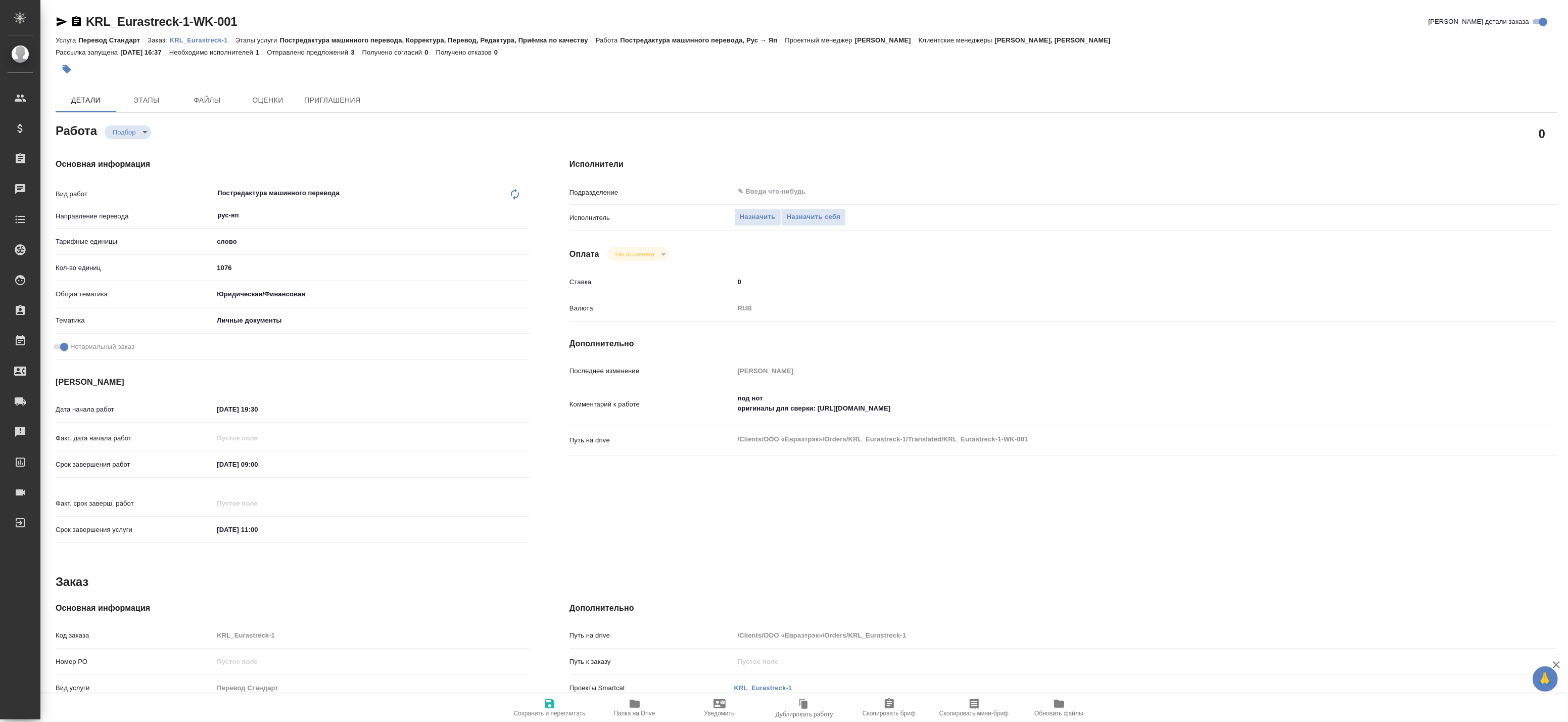
type textarea "x"
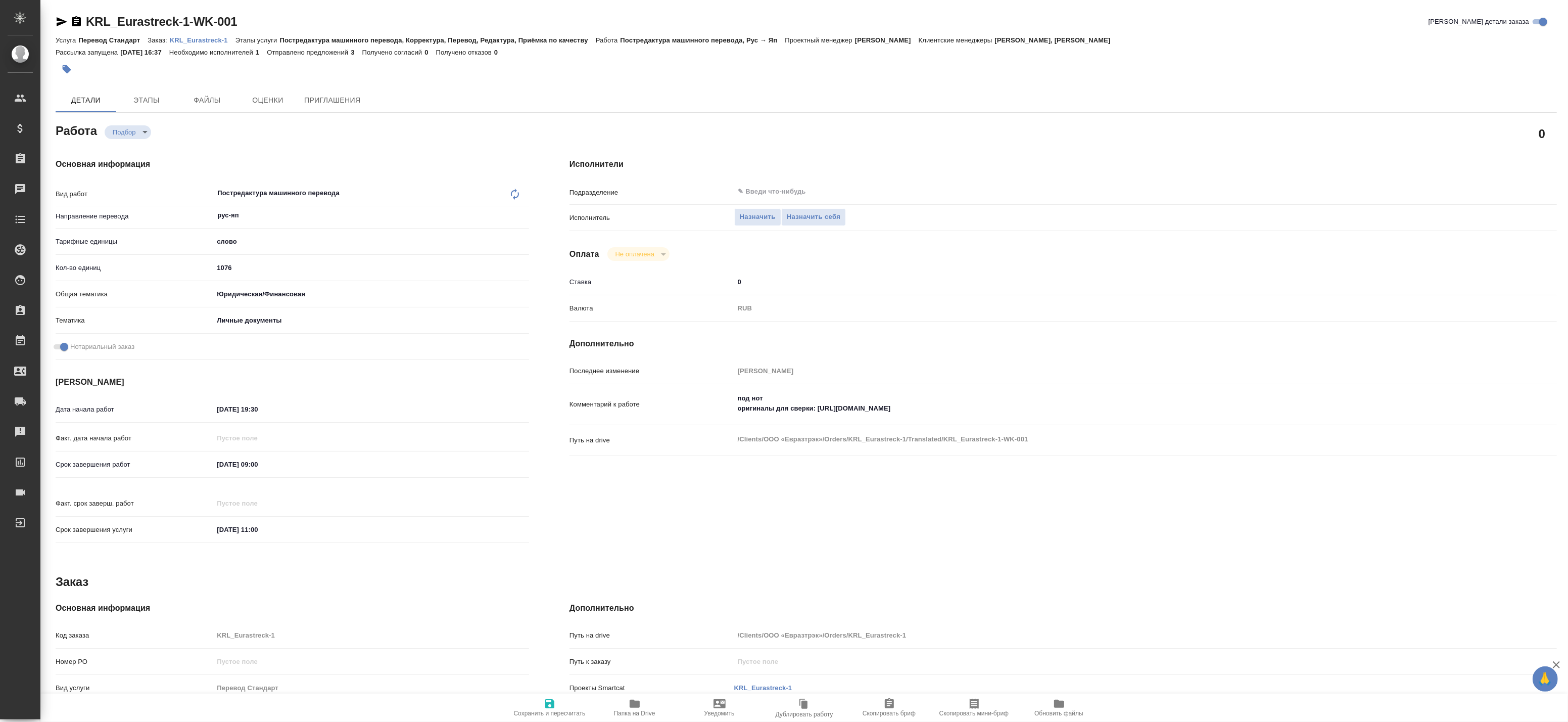
type textarea "x"
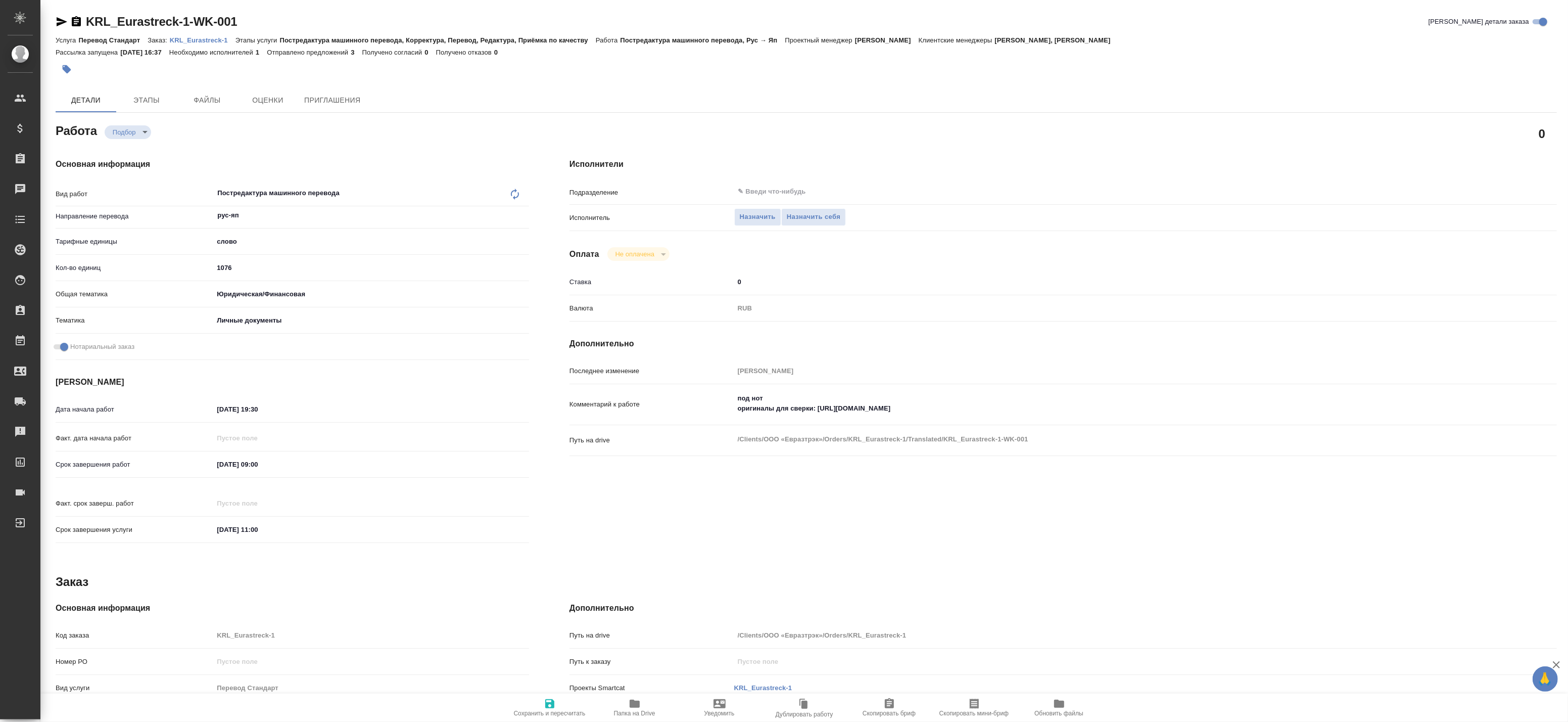
type textarea "x"
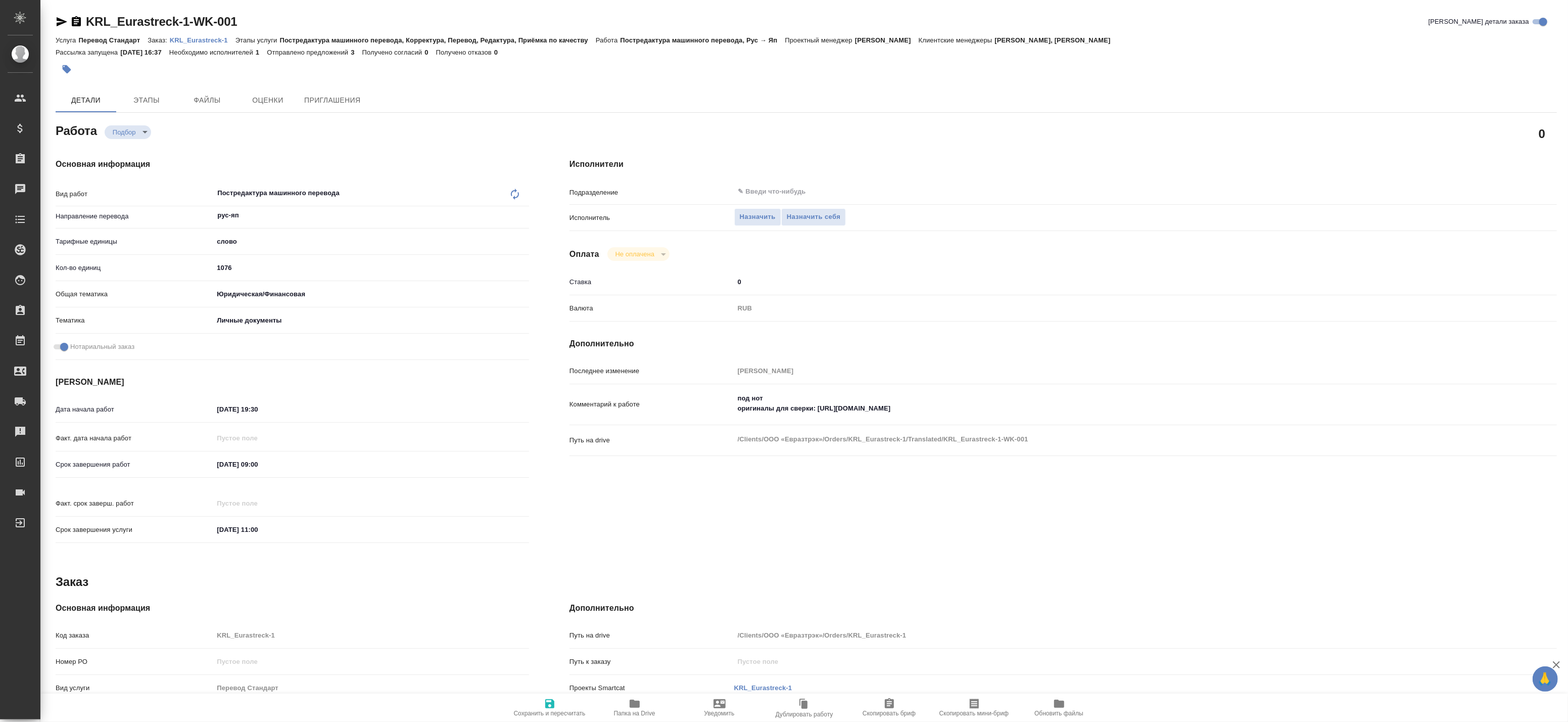
type textarea "x"
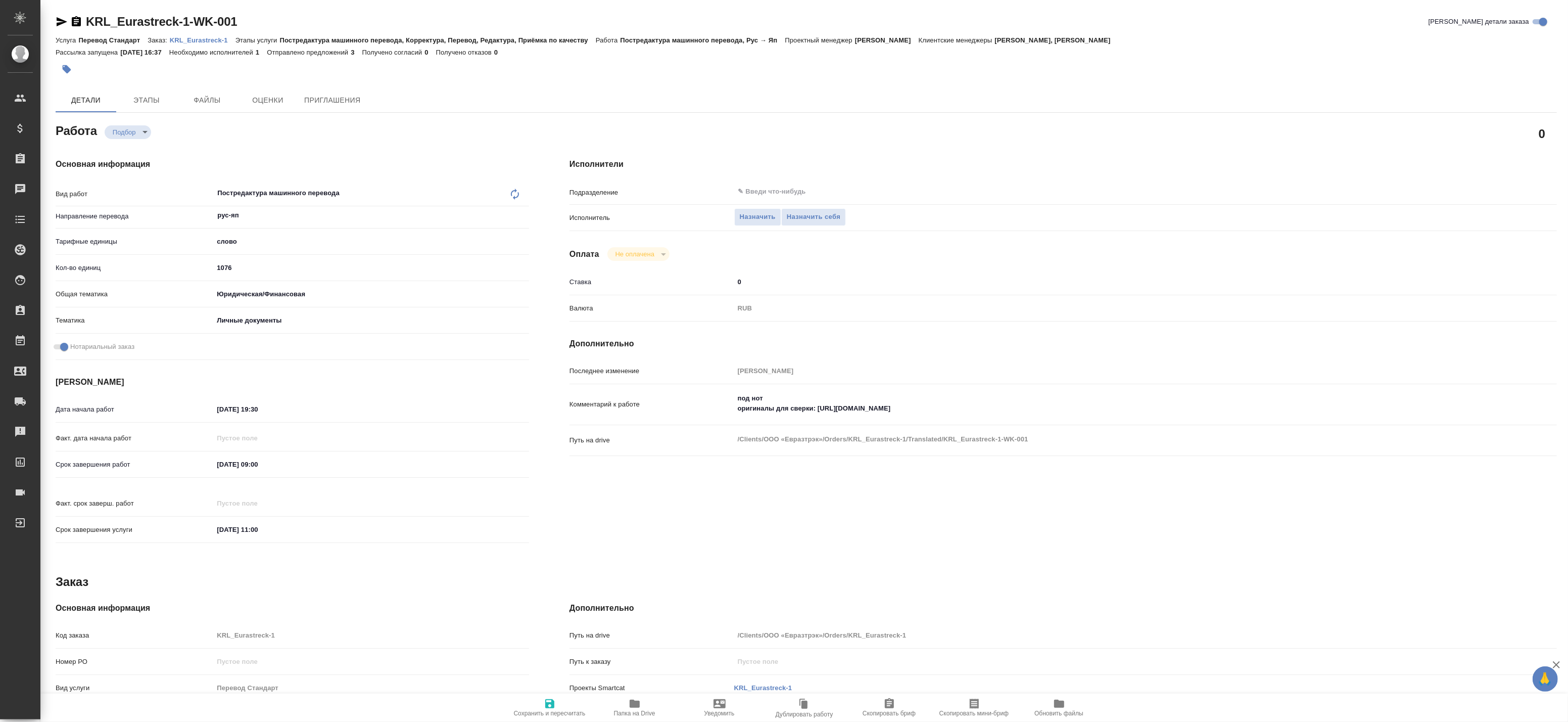
type textarea "x"
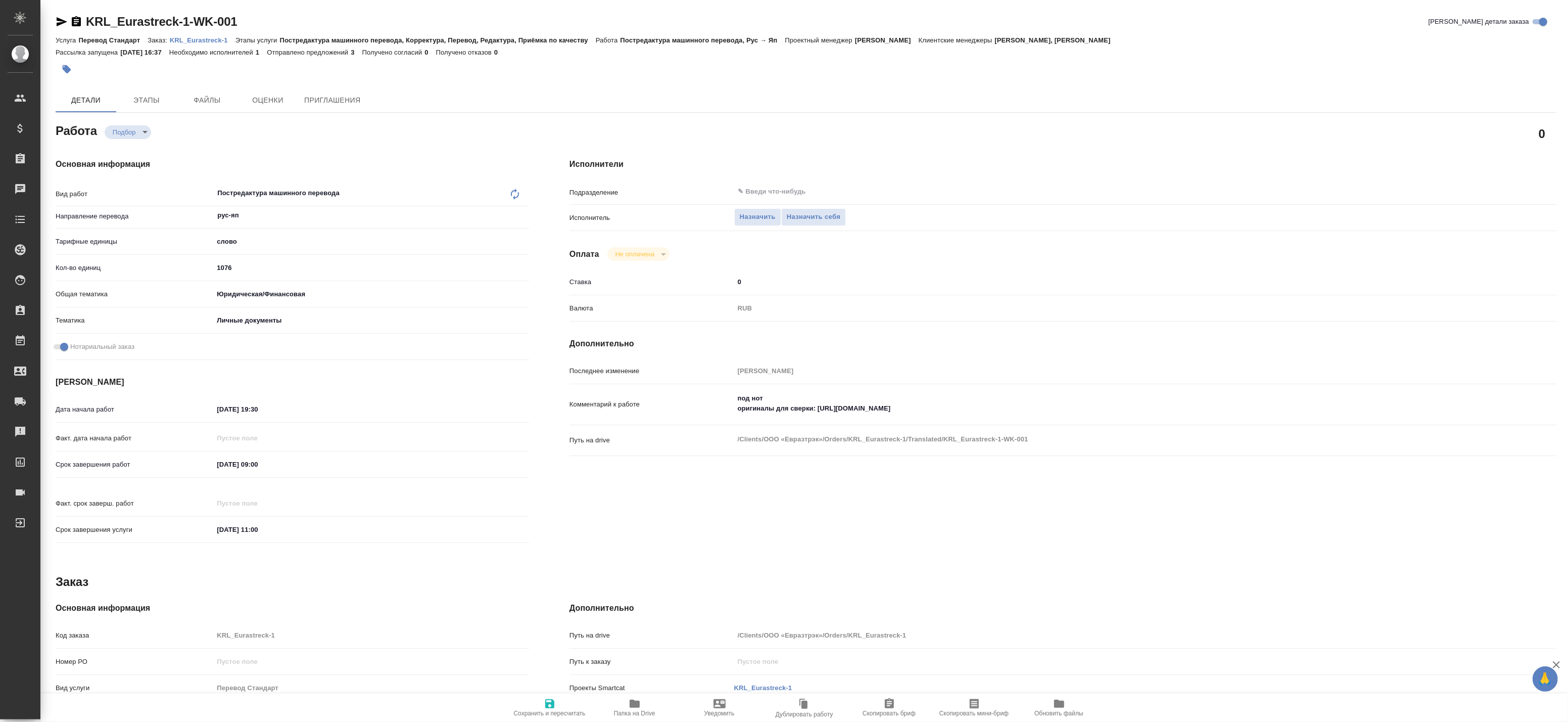
type textarea "x"
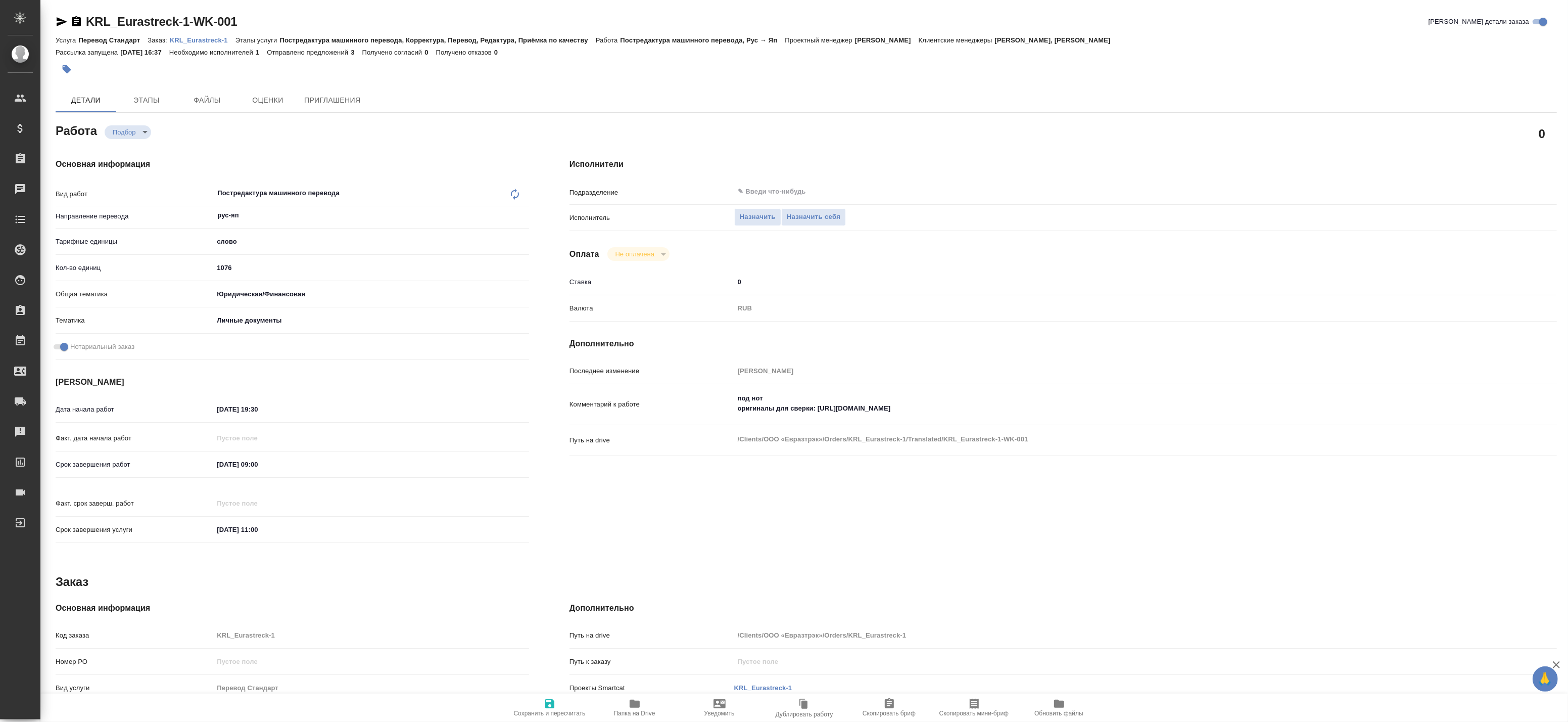
type textarea "x"
